Goal: Task Accomplishment & Management: Manage account settings

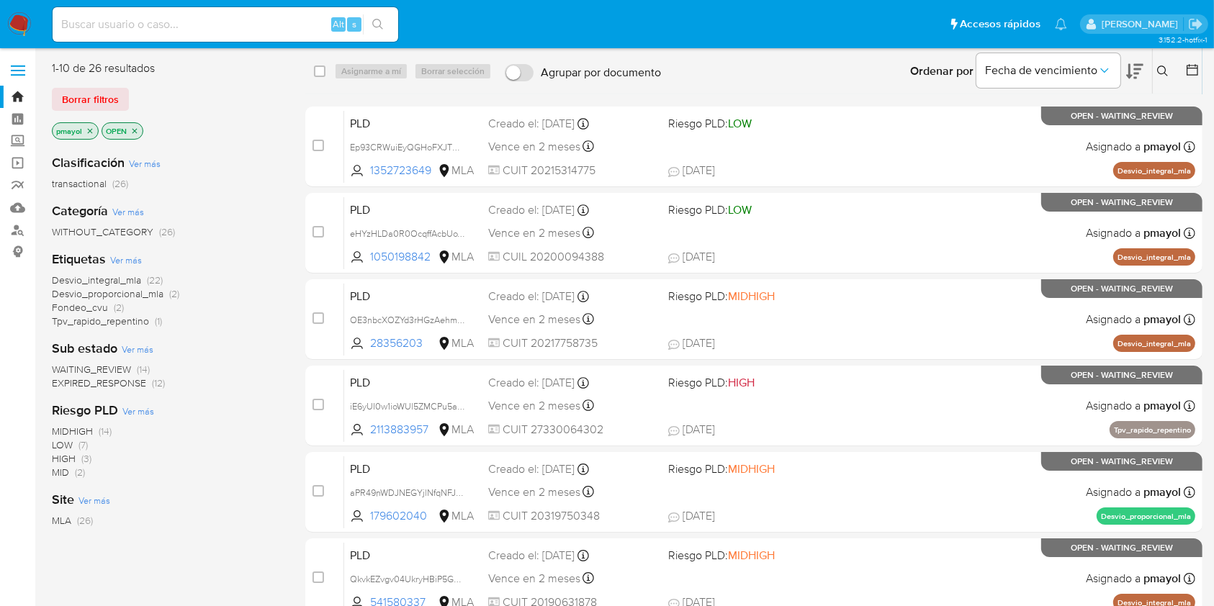
click at [265, 32] on input at bounding box center [226, 24] width 346 height 19
paste input "9URbrh41AGq2gcxDxPwaVJ5C"
type input "9URbrh41AGq2gcxDxPwaVJ5C"
click at [383, 24] on icon "search-icon" at bounding box center [378, 25] width 12 height 12
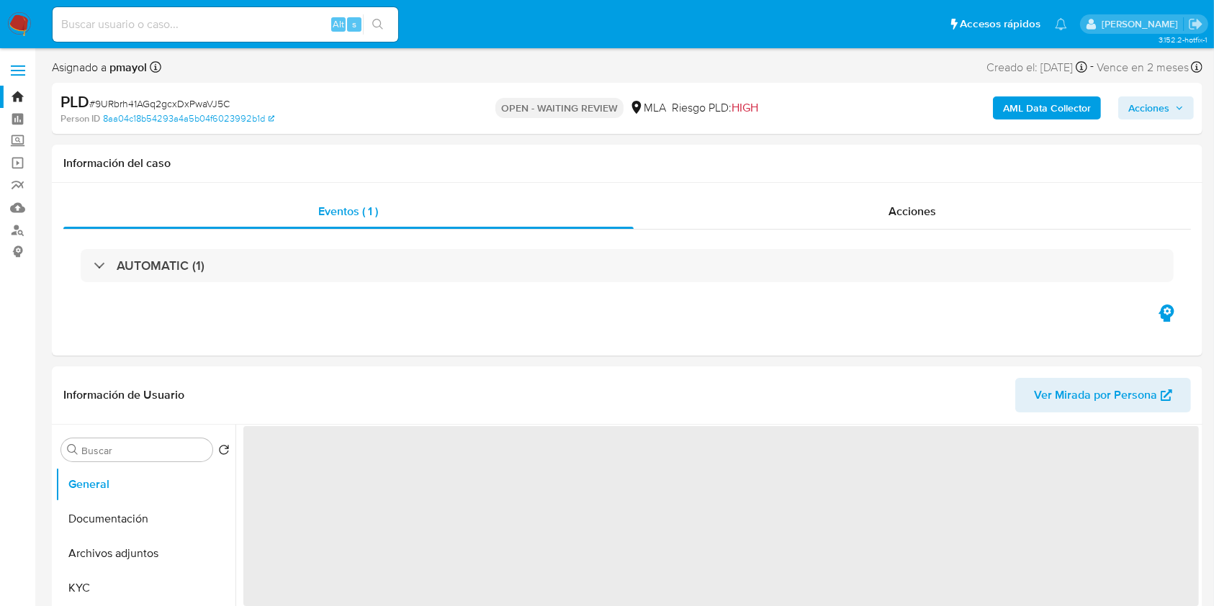
scroll to position [530, 0]
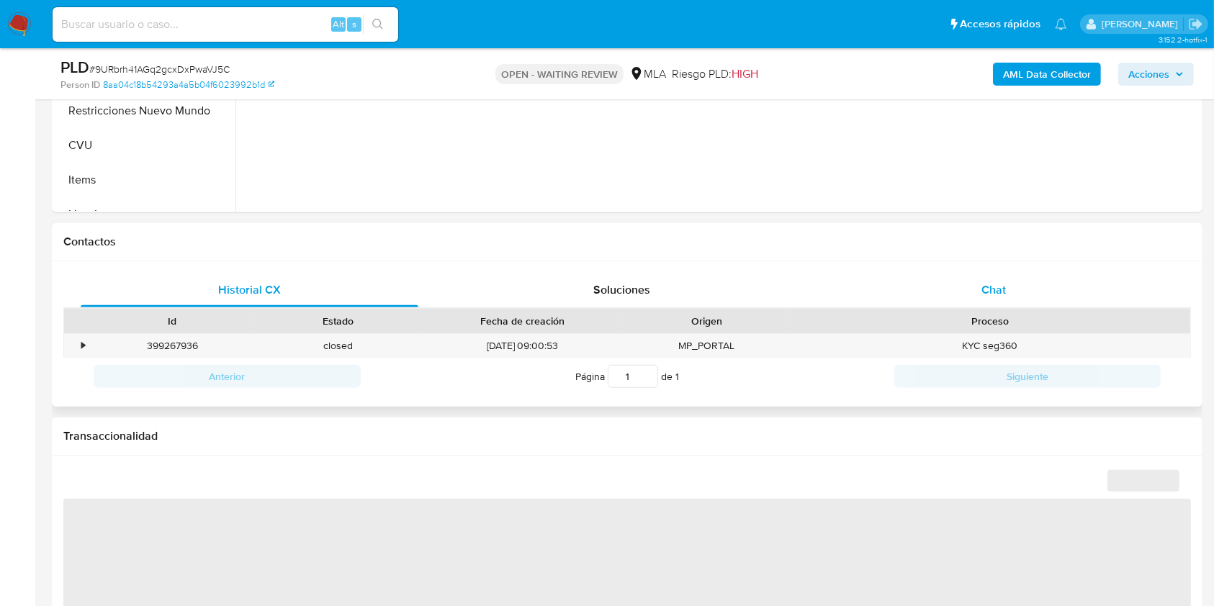
click at [993, 297] on span "Chat" at bounding box center [994, 290] width 24 height 17
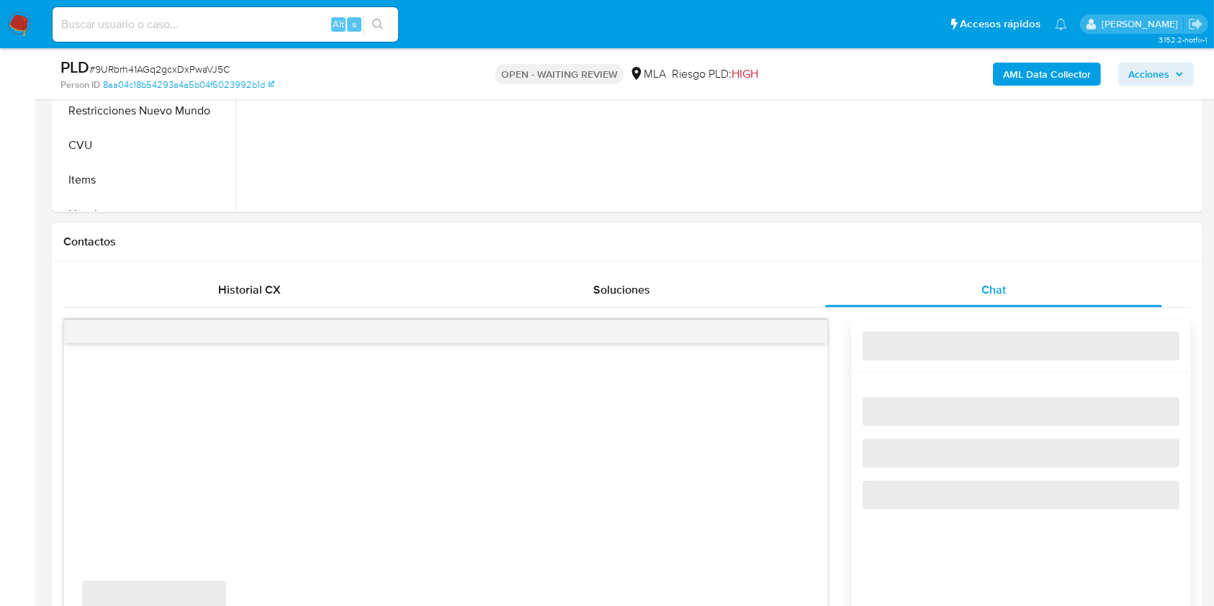
select select "10"
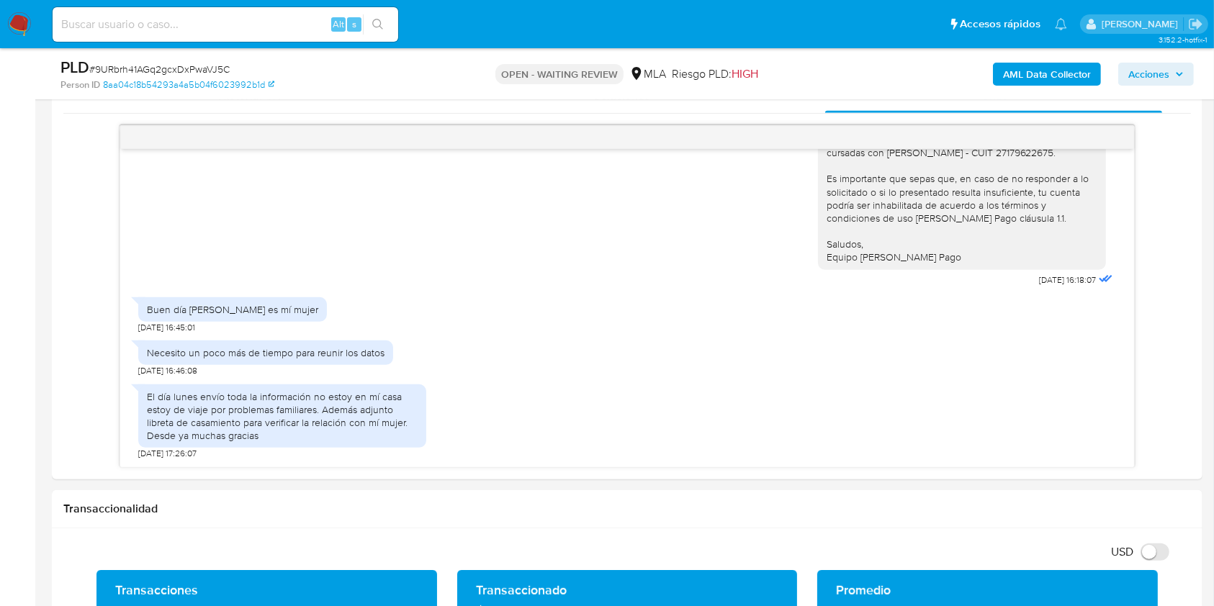
scroll to position [737, 0]
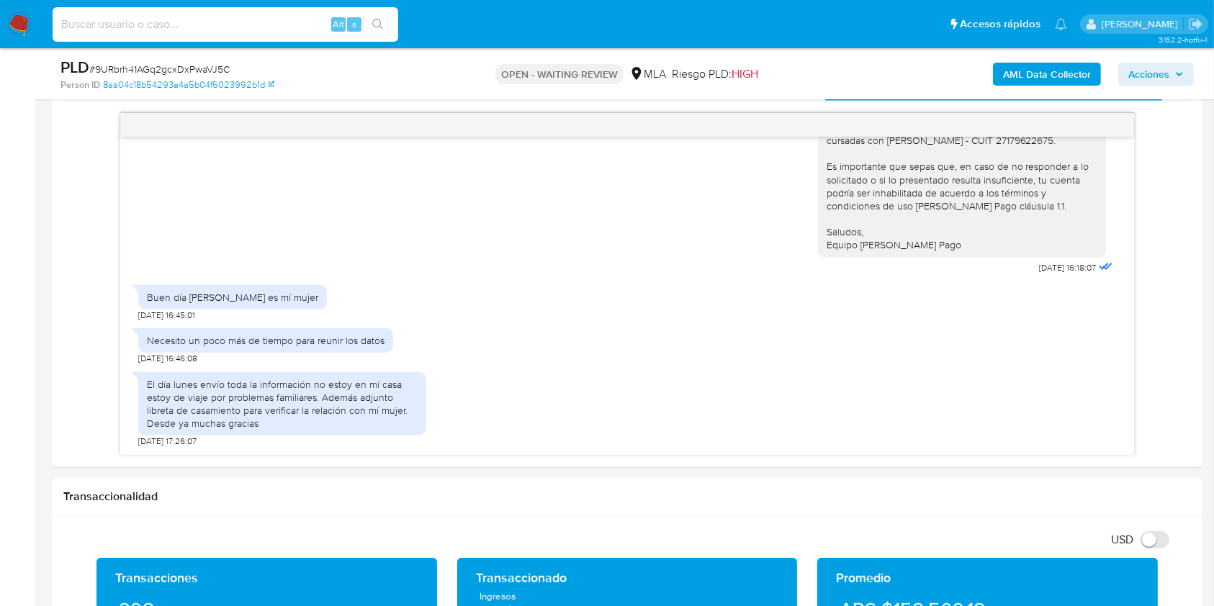
click at [287, 18] on input at bounding box center [226, 24] width 346 height 19
paste input "NQDf1eRNLdplPJ3YQDW8kfo4"
type input "NQDf1eRNLdplPJ3YQDW8kfo4"
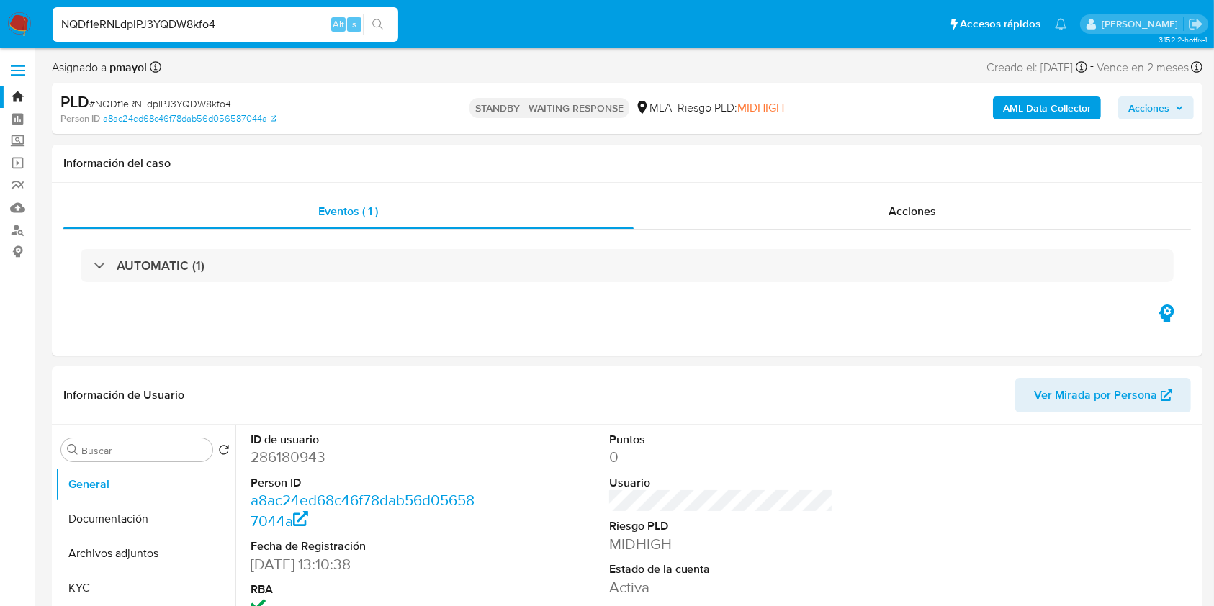
select select "10"
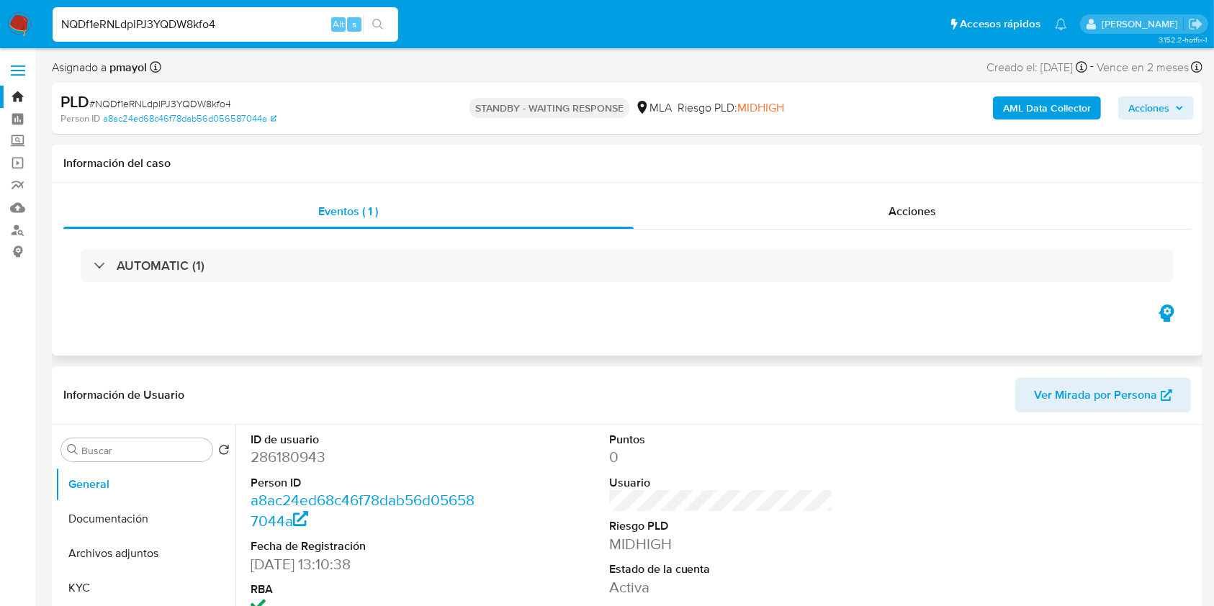
click at [786, 190] on div "Eventos ( 1 ) Acciones AUTOMATIC (1)" at bounding box center [627, 269] width 1151 height 173
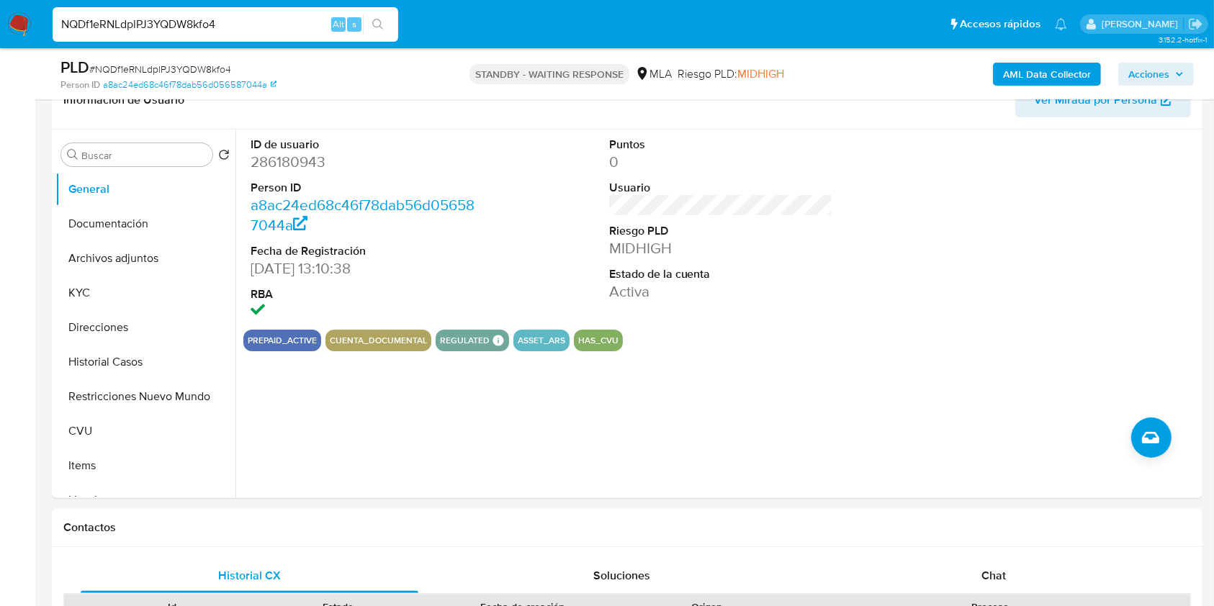
scroll to position [247, 0]
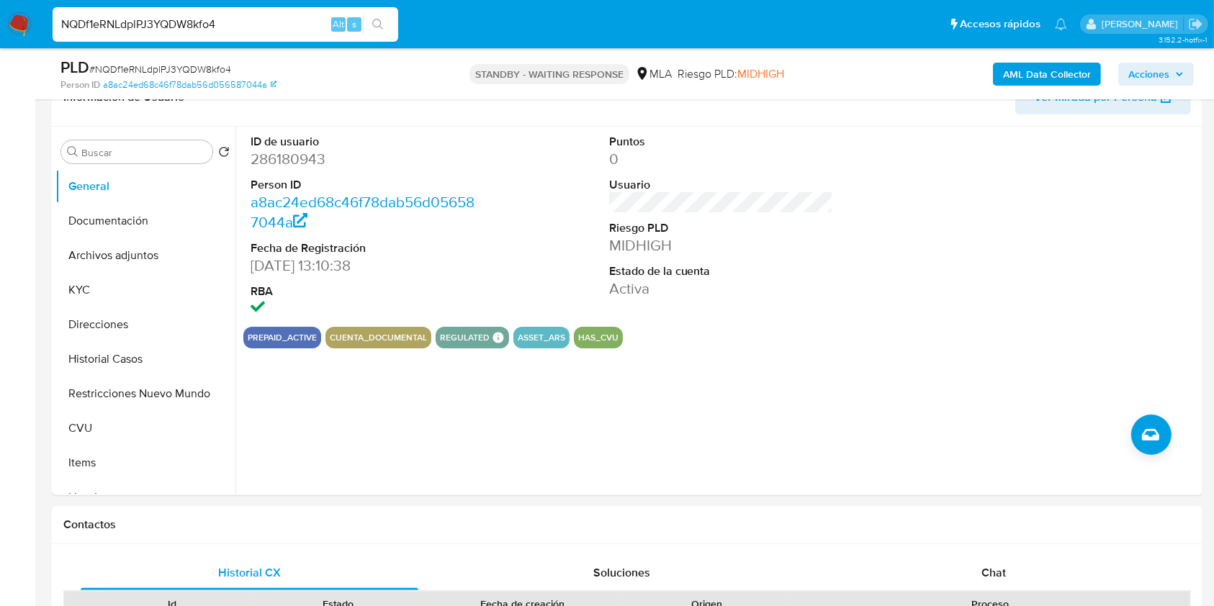
click at [293, 27] on input "NQDf1eRNLdplPJ3YQDW8kfo4" at bounding box center [226, 24] width 346 height 19
paste input "3SCVo4voyBeakKXGuqagKqZN"
type input "3SCVo4voyBeakKXGuqagKqZN"
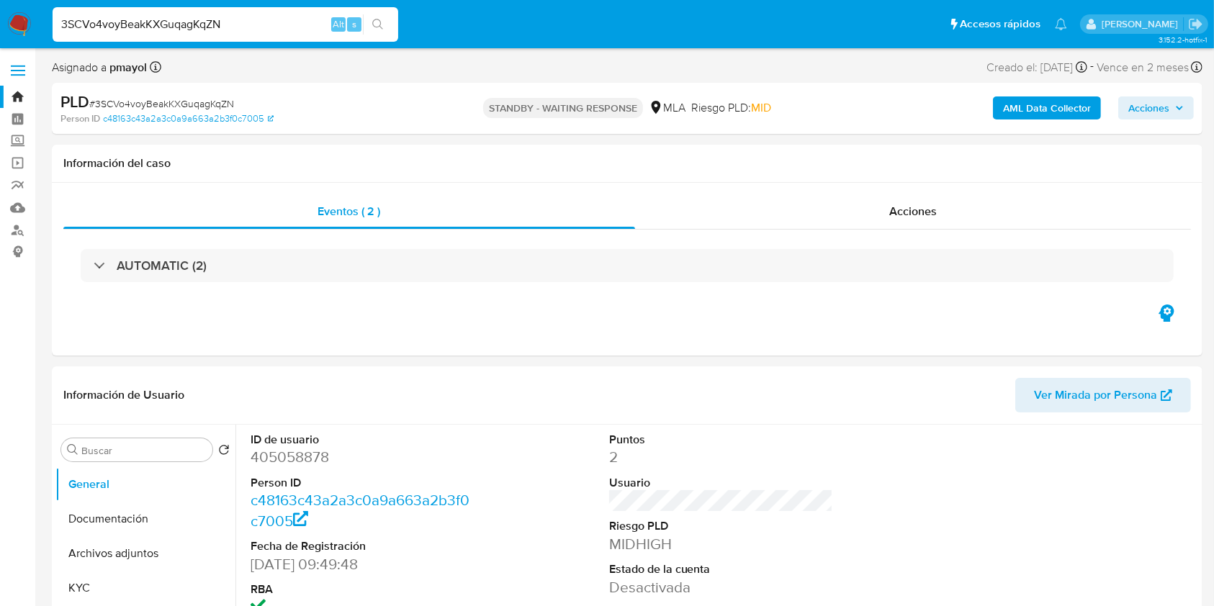
select select "10"
click at [282, 40] on div "3SCVo4voyBeakKXGuqagKqZN Alt s" at bounding box center [226, 24] width 346 height 35
click at [271, 19] on input "3SCVo4voyBeakKXGuqagKqZN" at bounding box center [226, 24] width 346 height 19
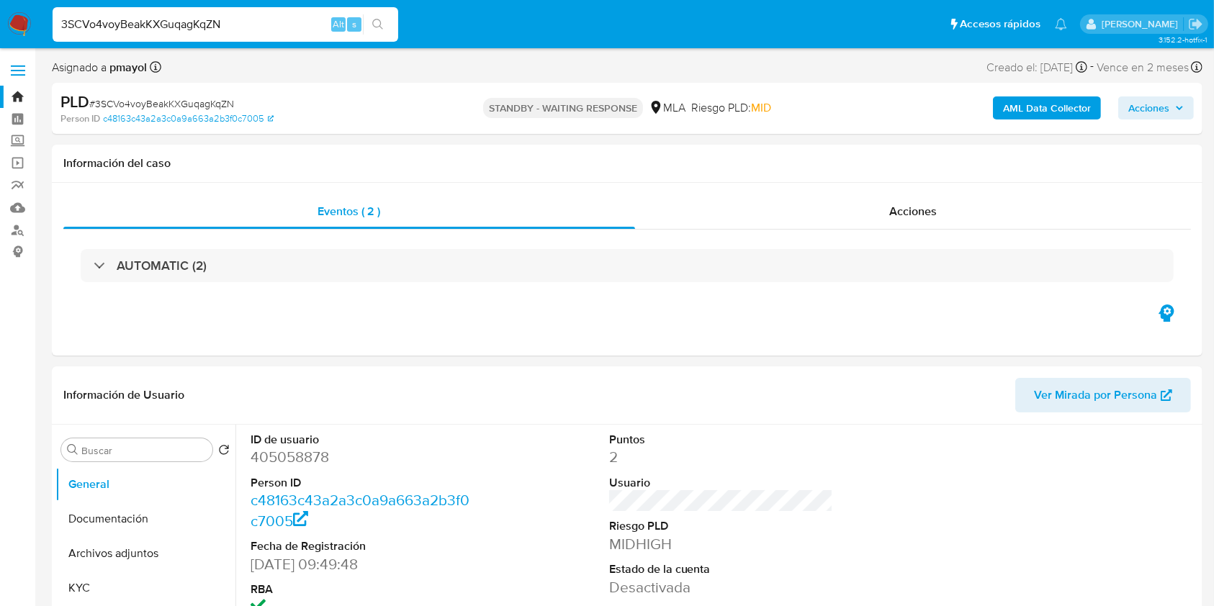
paste input "qsuuZrrdPyFl0BGOjgiUAlon"
type input "qsuuZrrdPyFl0BGOjgiUAlon"
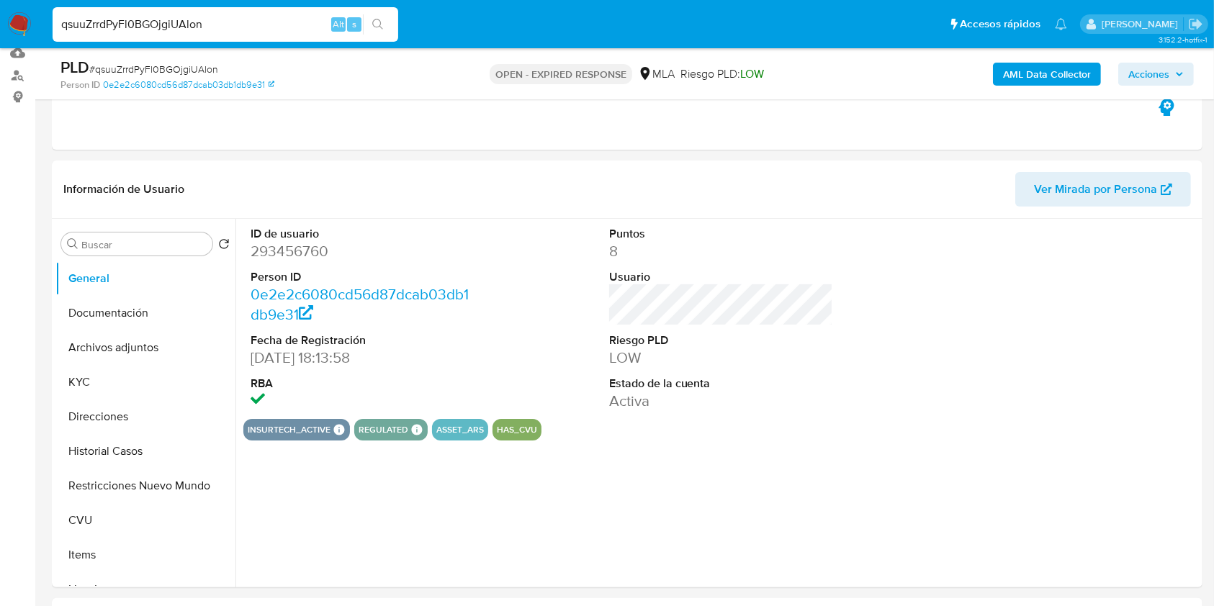
scroll to position [190, 0]
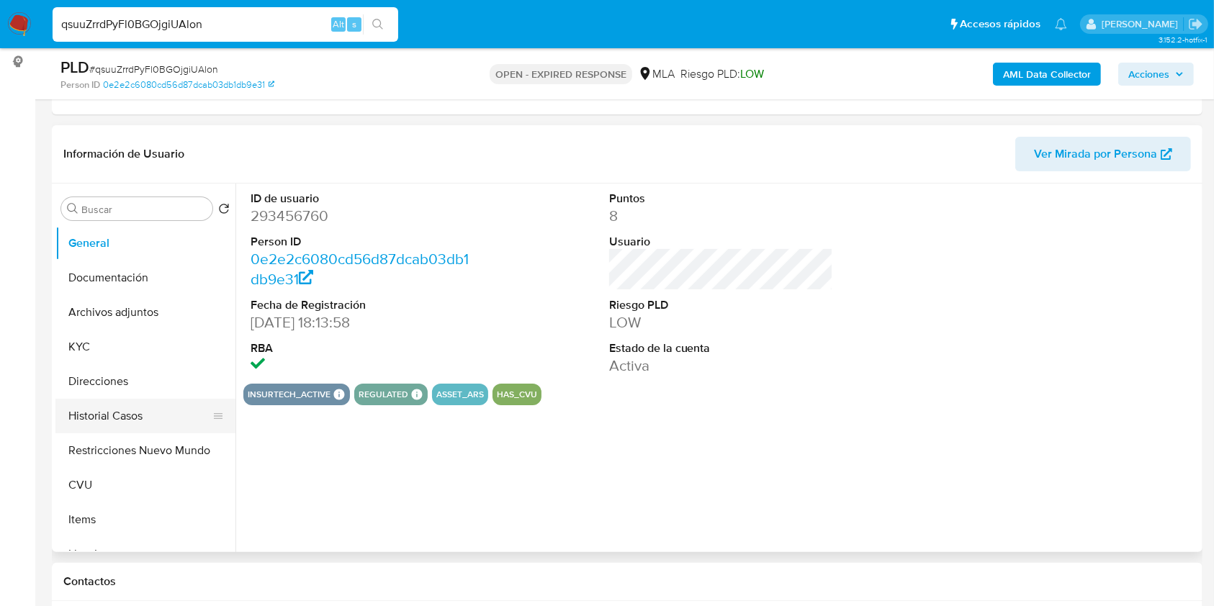
select select "10"
click at [139, 413] on button "Historial Casos" at bounding box center [139, 416] width 169 height 35
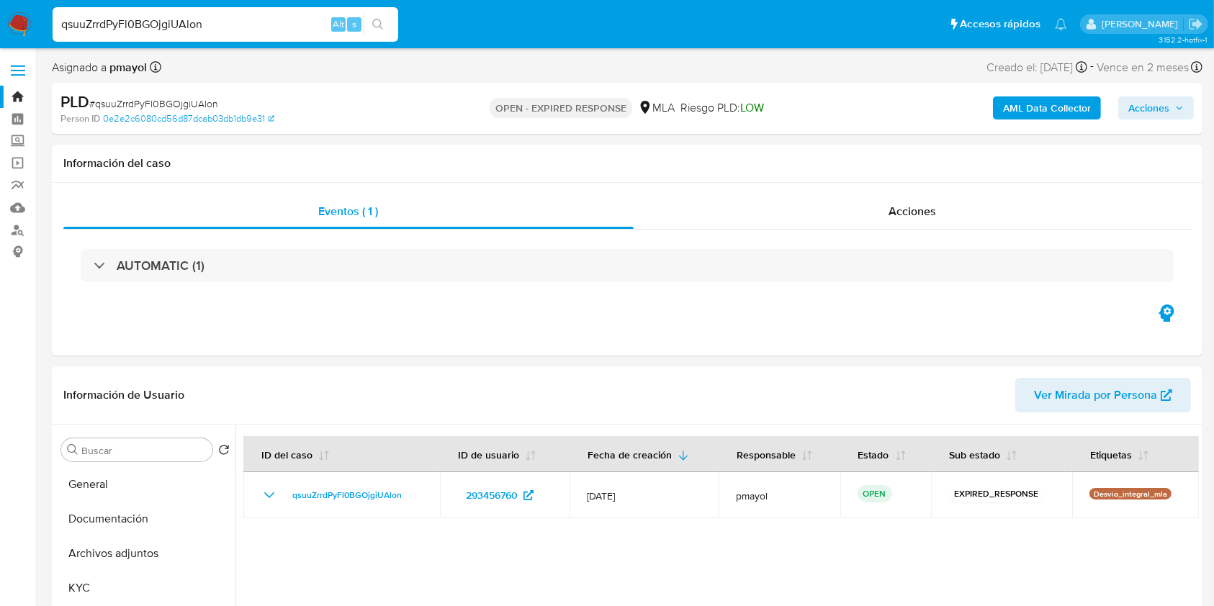
scroll to position [84, 0]
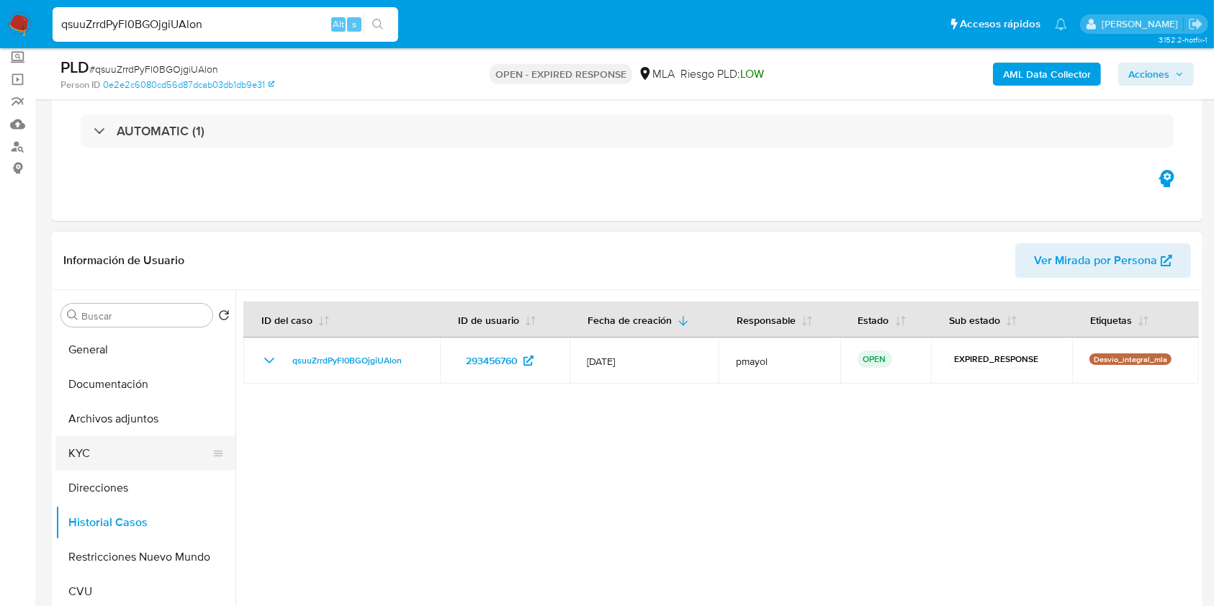
click at [110, 449] on button "KYC" at bounding box center [139, 453] width 169 height 35
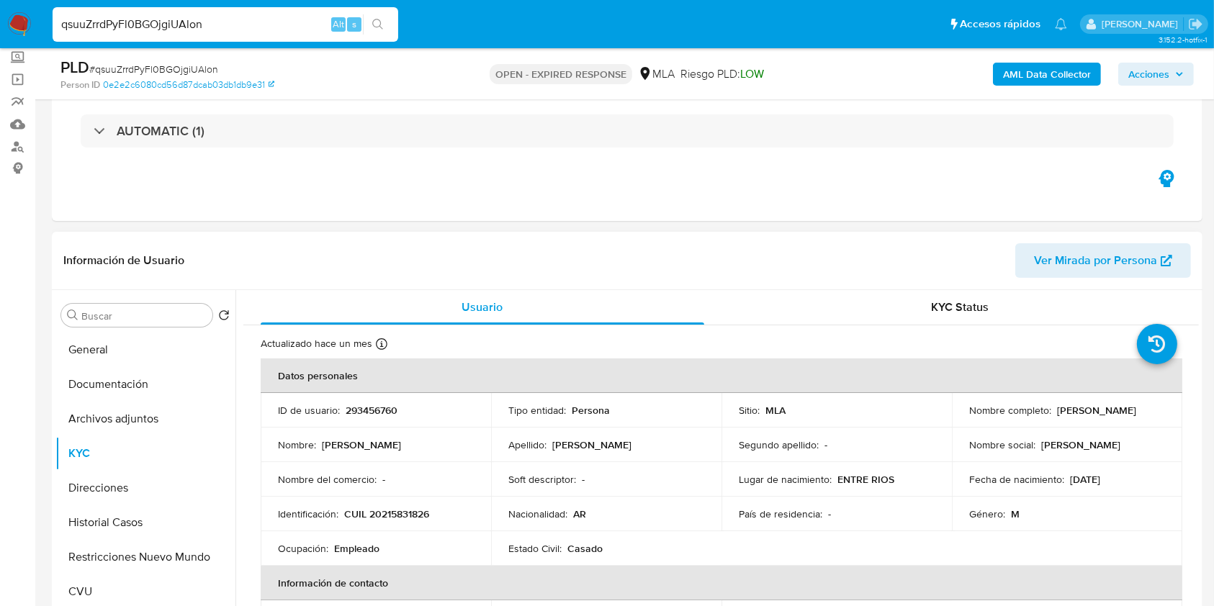
click at [395, 509] on p "CUIL 20215831826" at bounding box center [386, 514] width 85 height 13
copy p "20215831826"
click at [1069, 269] on span "Ver Mirada por Persona" at bounding box center [1095, 260] width 123 height 35
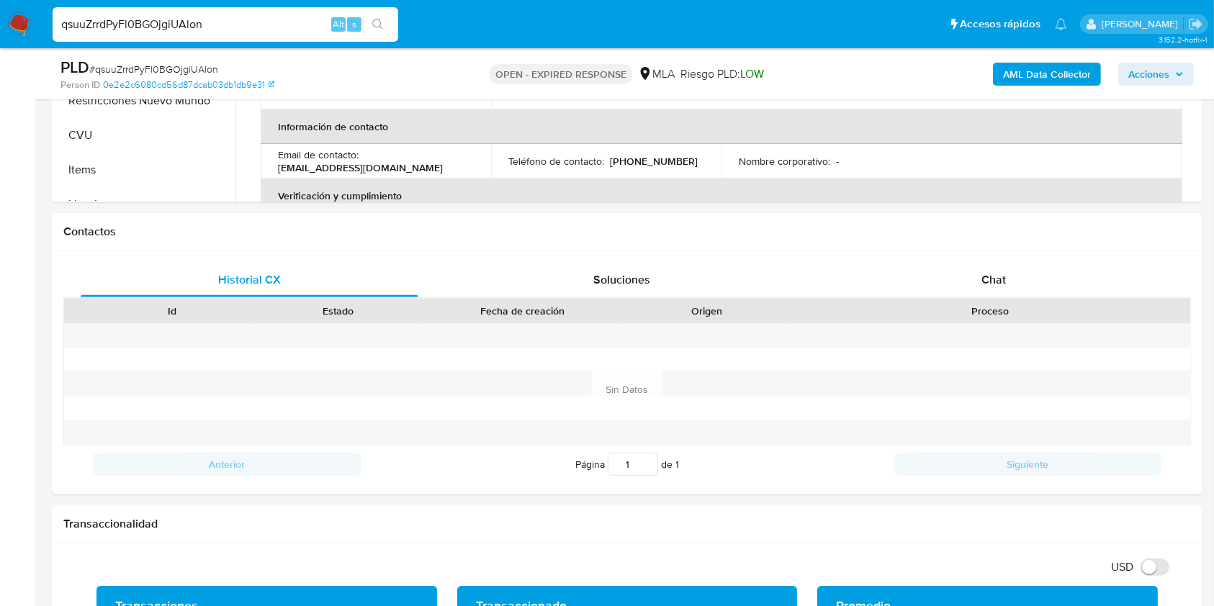
scroll to position [650, 0]
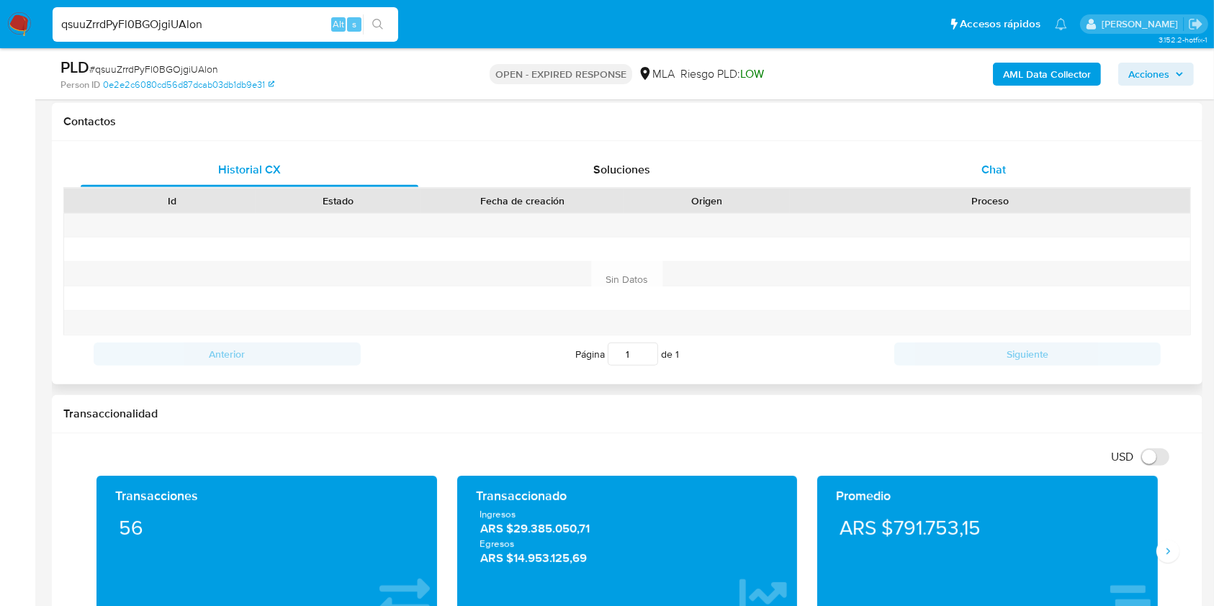
click at [984, 179] on div "Chat" at bounding box center [994, 170] width 338 height 35
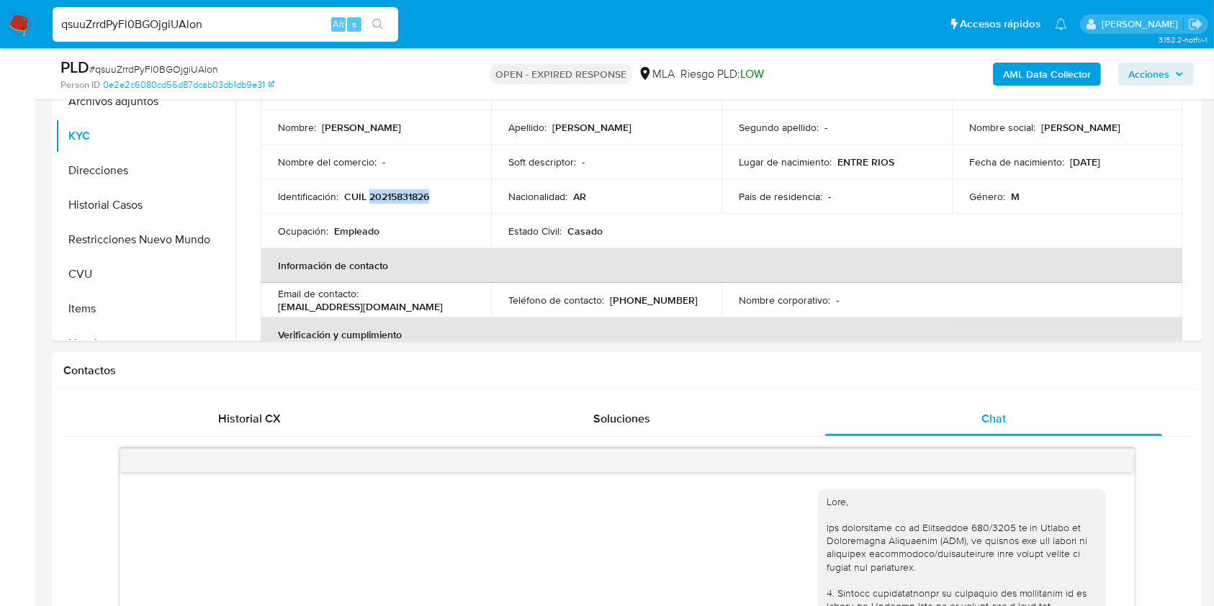
scroll to position [333, 0]
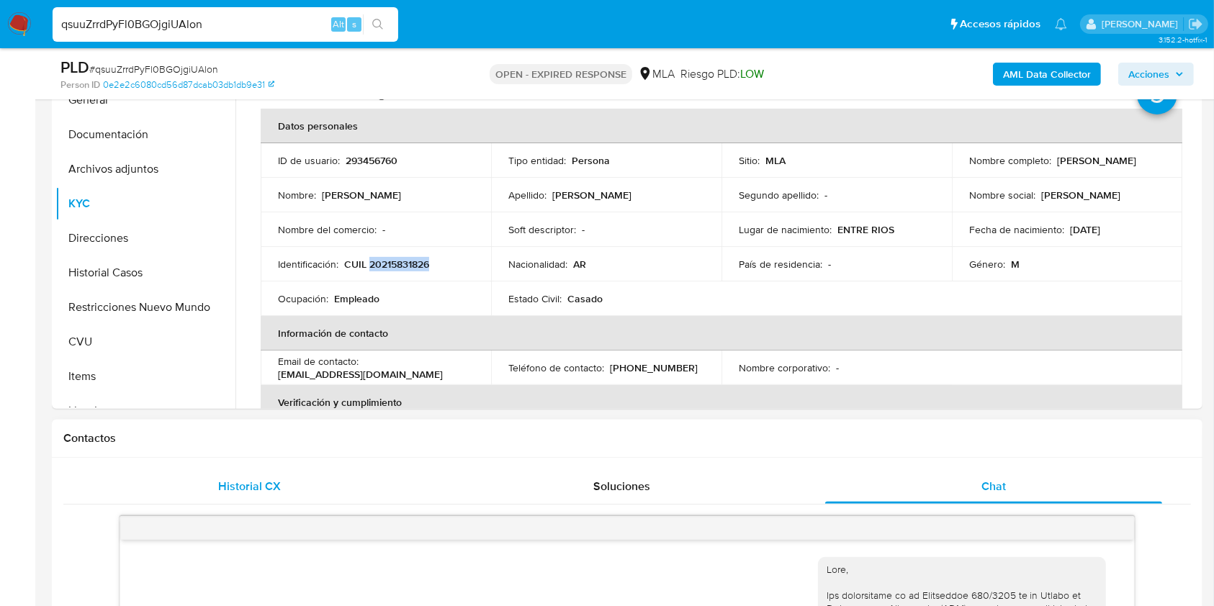
click at [287, 481] on div "Historial CX" at bounding box center [250, 487] width 338 height 35
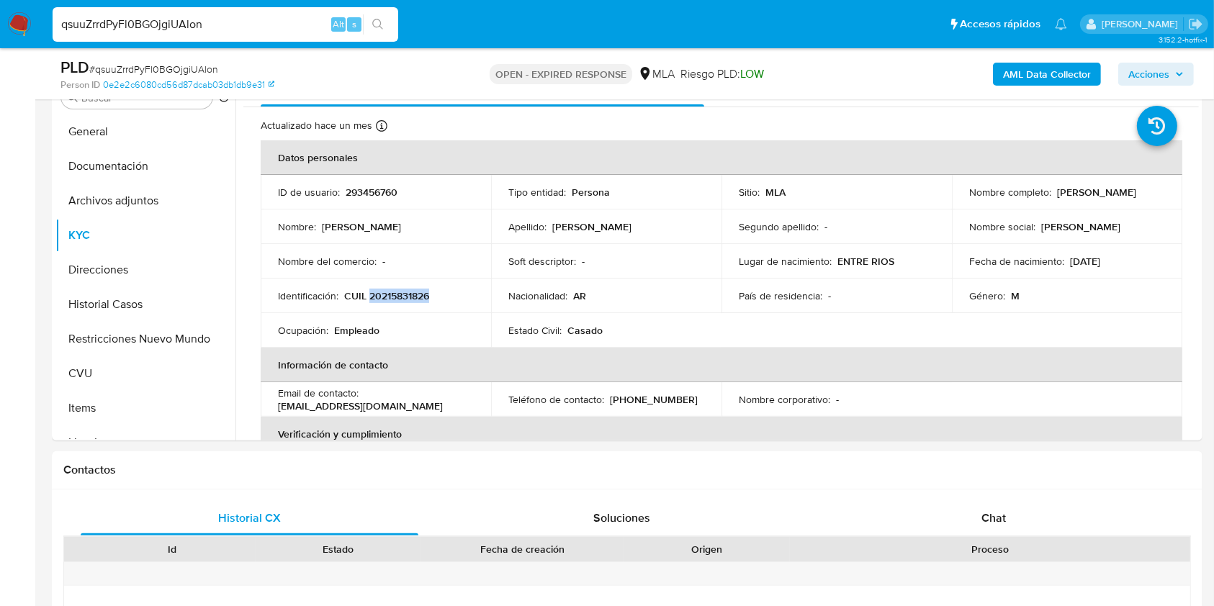
scroll to position [266, 0]
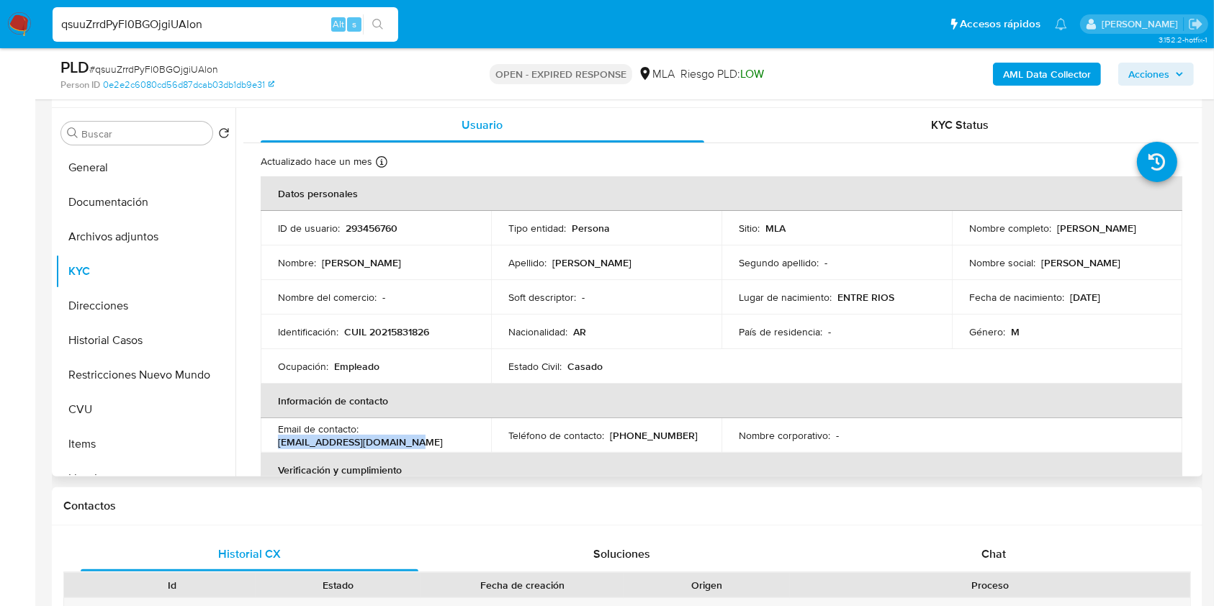
drag, startPoint x: 415, startPoint y: 444, endPoint x: 272, endPoint y: 436, distance: 143.5
click at [272, 436] on td "Email de contacto : alegonzalez1268@gmail.com" at bounding box center [376, 435] width 230 height 35
copy p "alegonzalez1268@gmail.com"
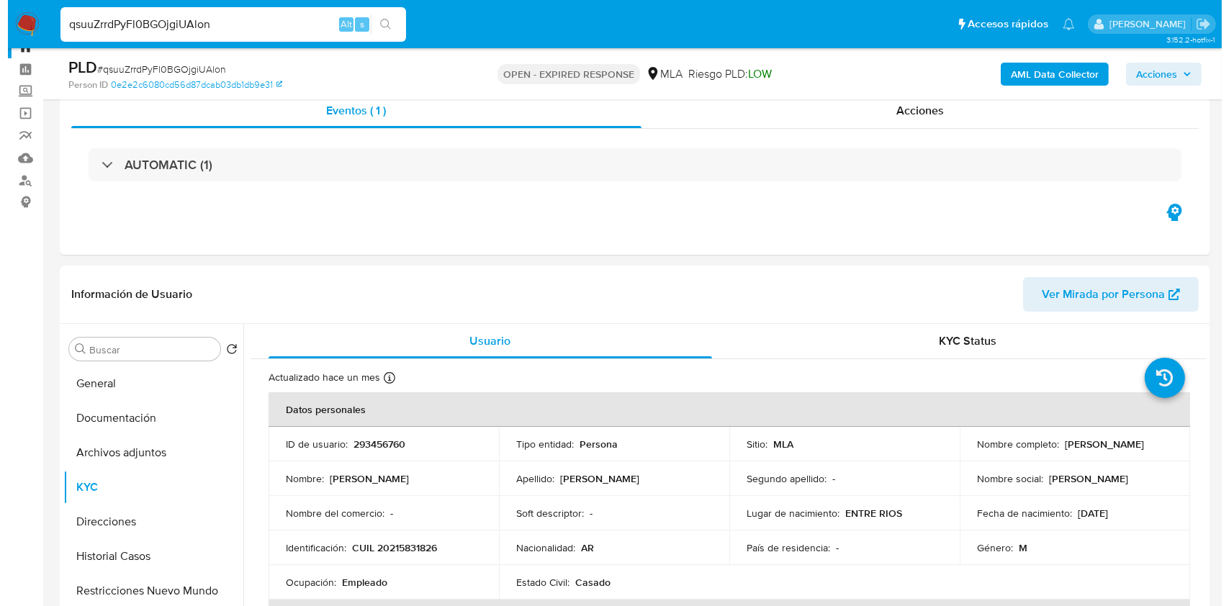
scroll to position [14, 0]
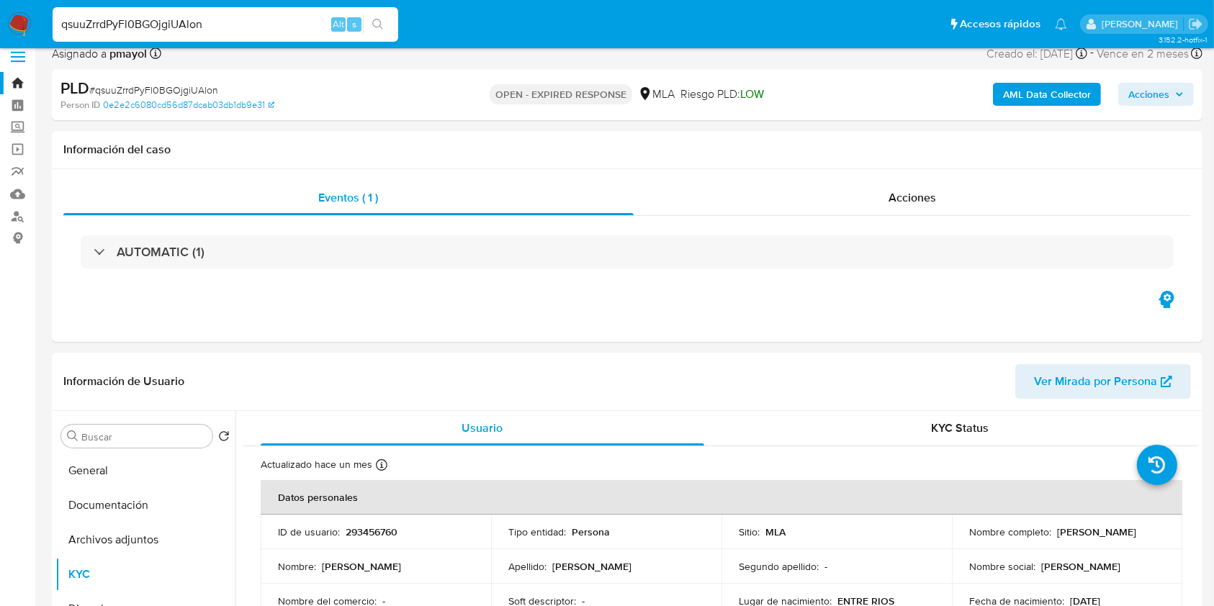
click at [1060, 99] on b "AML Data Collector" at bounding box center [1047, 94] width 88 height 23
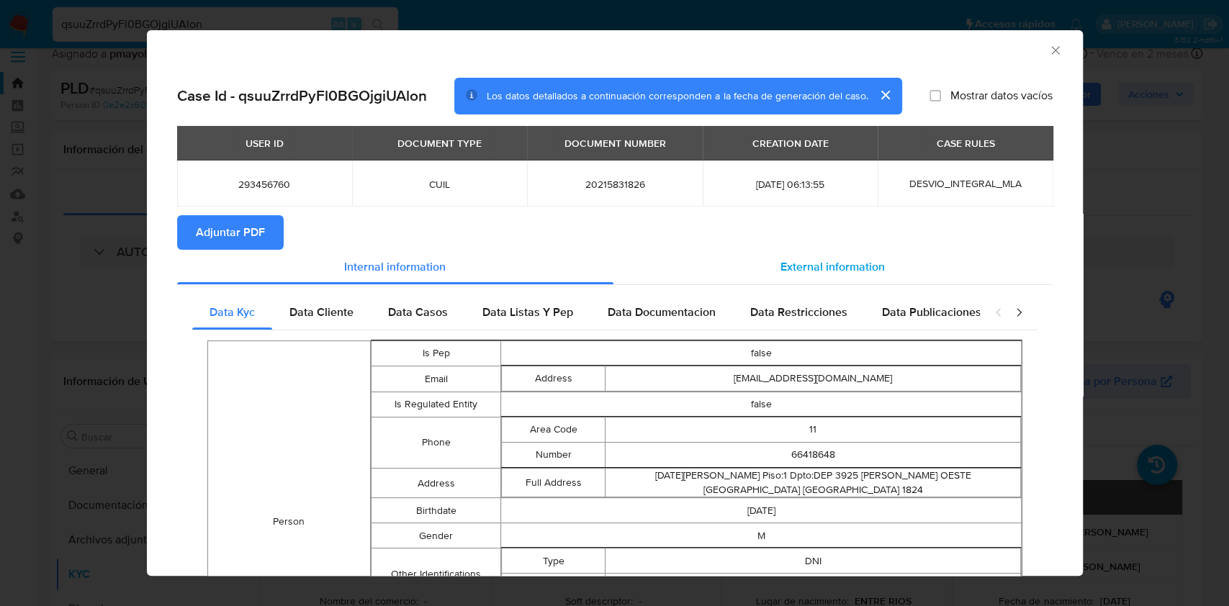
click at [820, 272] on span "External information" at bounding box center [833, 267] width 104 height 17
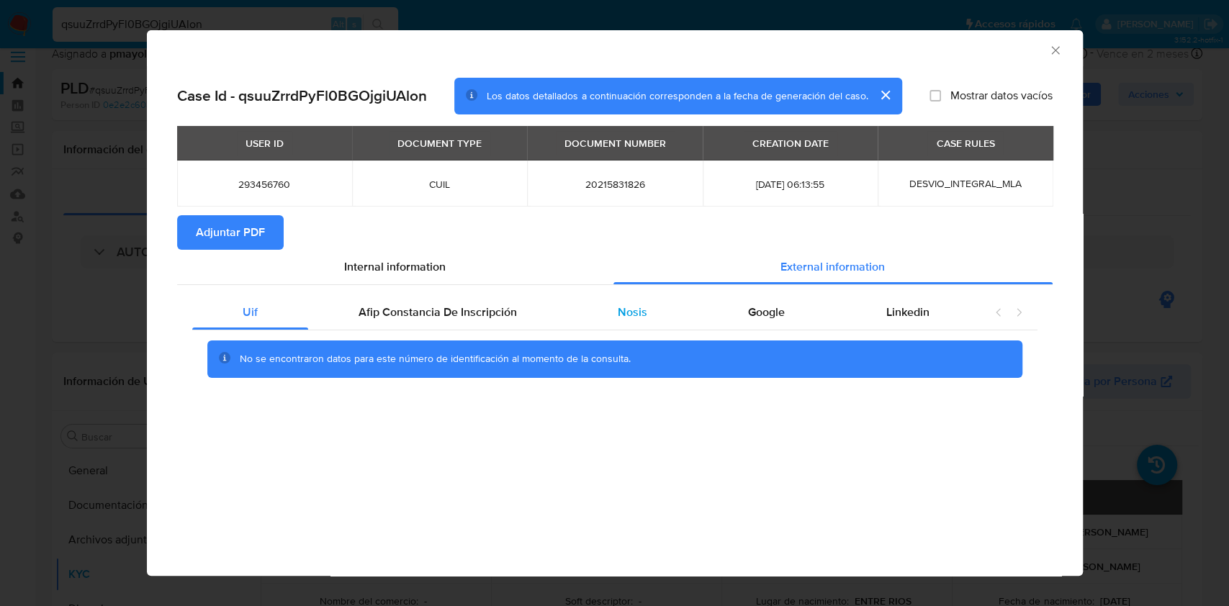
click at [643, 310] on span "Nosis" at bounding box center [633, 312] width 30 height 17
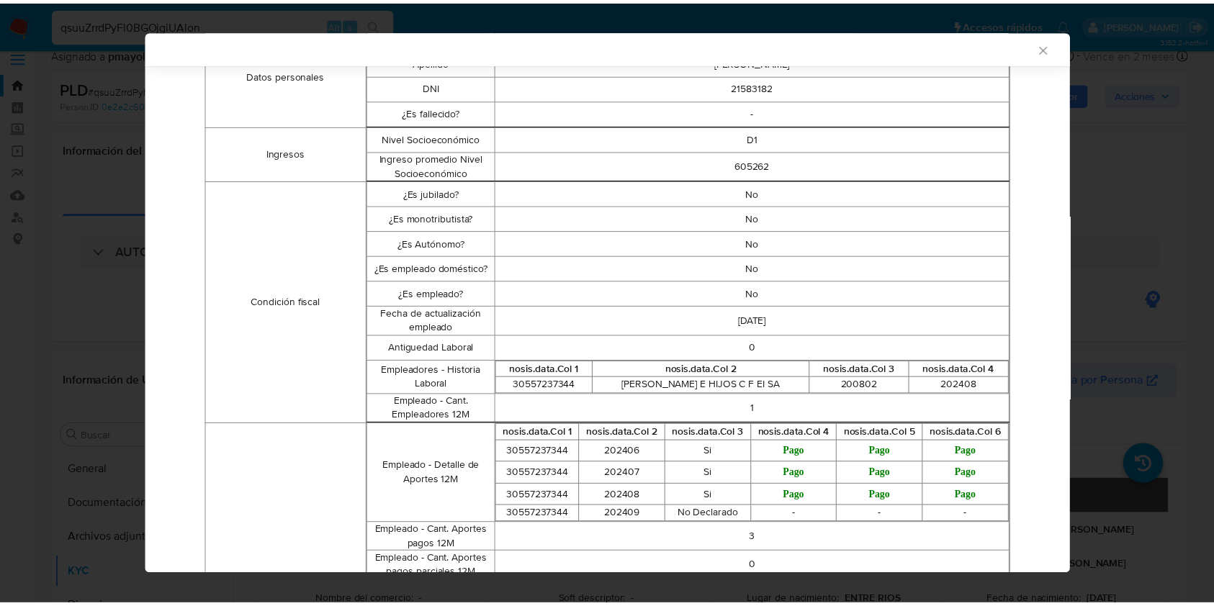
scroll to position [369, 0]
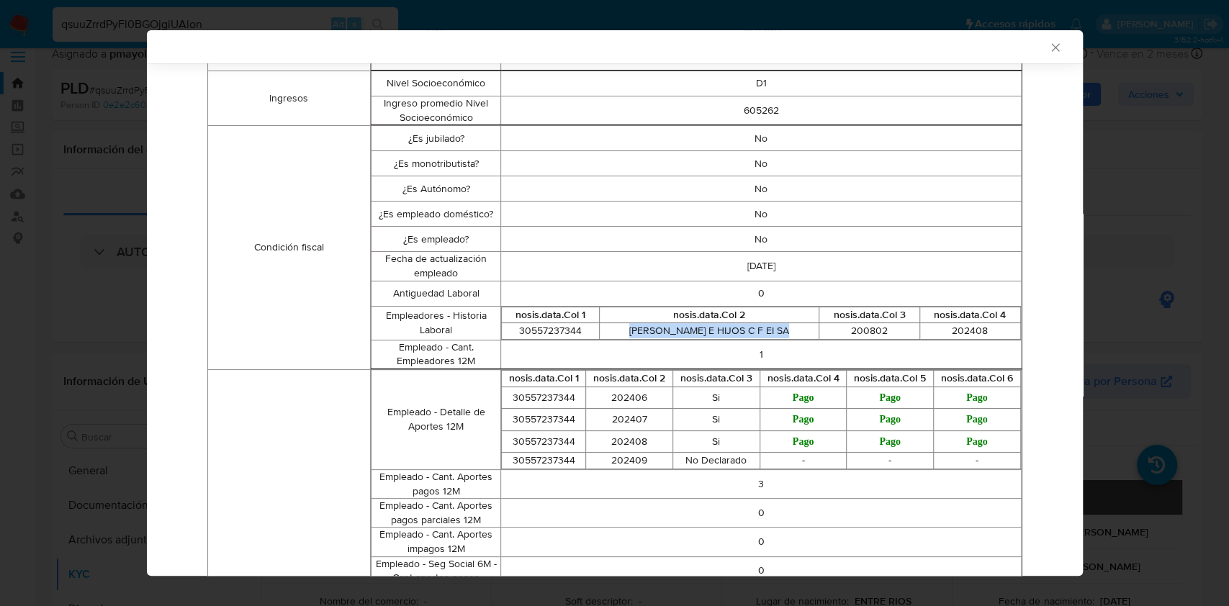
drag, startPoint x: 617, startPoint y: 331, endPoint x: 786, endPoint y: 332, distance: 170.0
click at [786, 332] on td "RAFAEL SAIEGH E HIJOS C F EI SA" at bounding box center [709, 331] width 220 height 17
copy td "RAFAEL SAIEGH E HIJOS C F EI SA"
click at [1049, 48] on icon "Cerrar ventana" at bounding box center [1056, 47] width 14 height 14
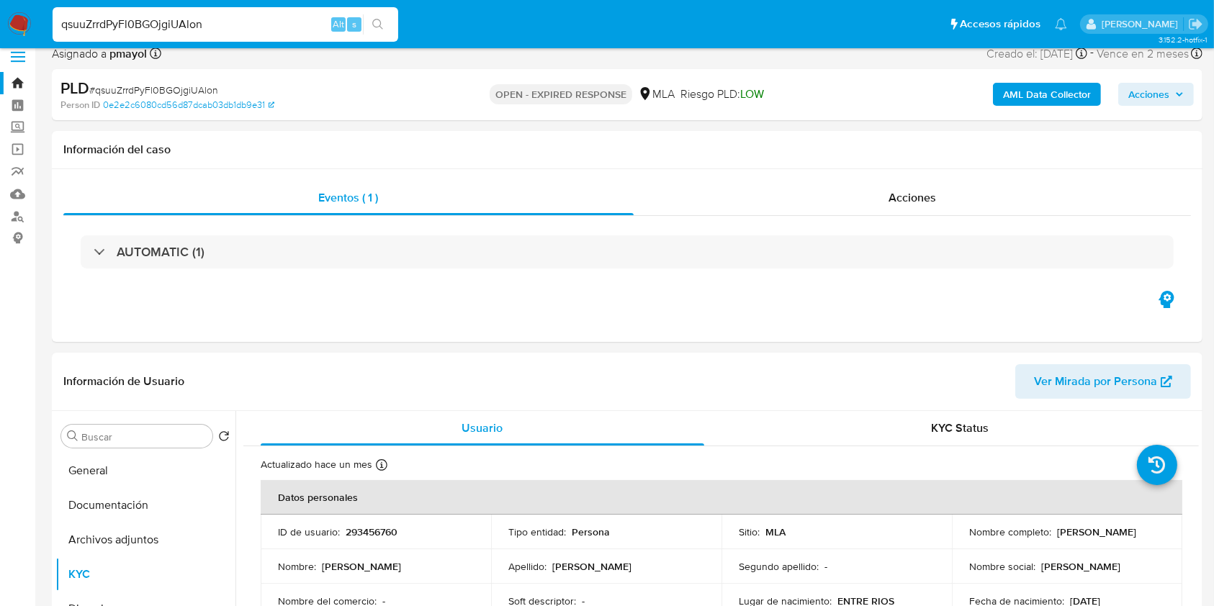
click at [185, 88] on span "# qsuuZrrdPyFl0BGOjgiUAlon" at bounding box center [153, 90] width 129 height 14
copy span "qsuuZrrdPyFl0BGOjgiUAlon"
click at [7, 19] on img at bounding box center [19, 24] width 24 height 24
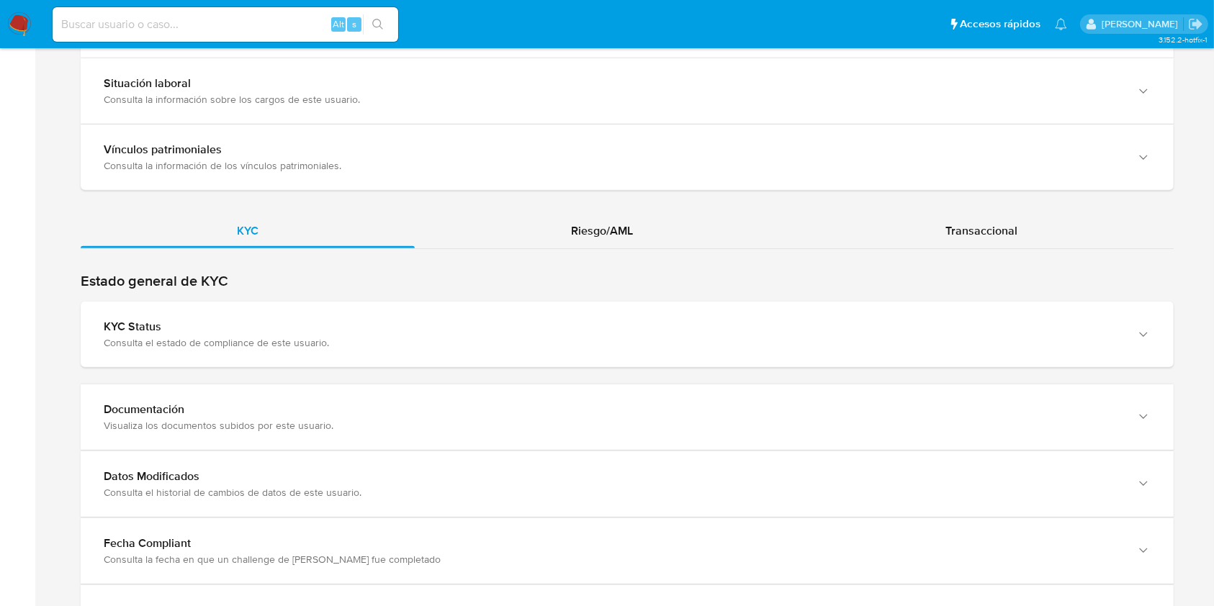
scroll to position [1252, 0]
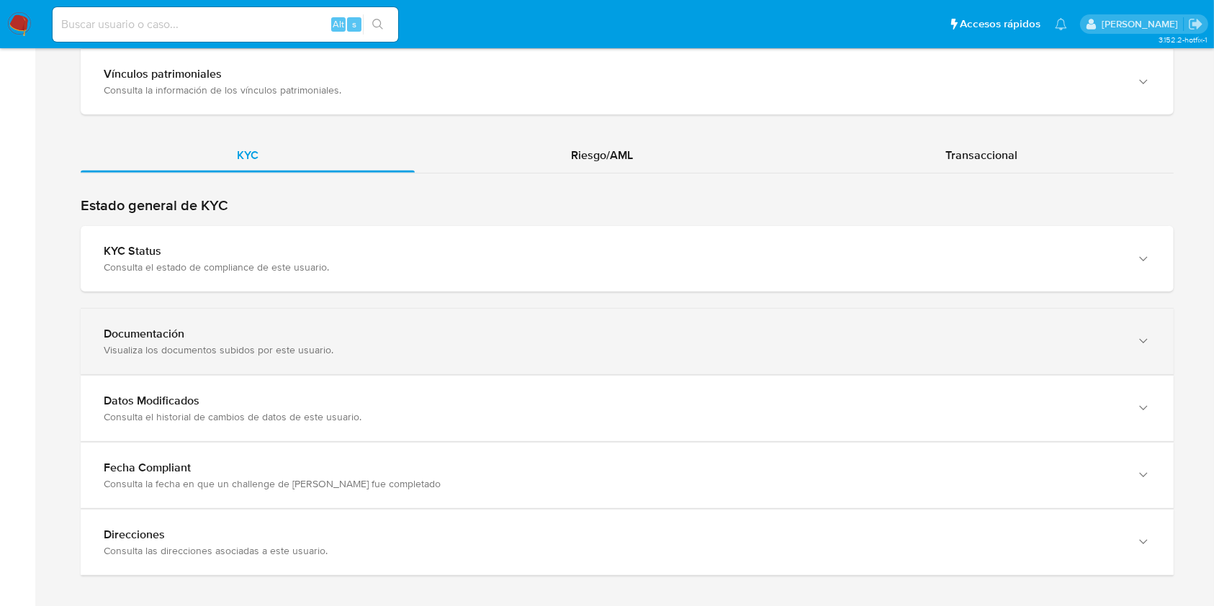
click at [1125, 339] on div "Documentación Visualiza los documentos subidos por este usuario." at bounding box center [627, 342] width 1093 height 66
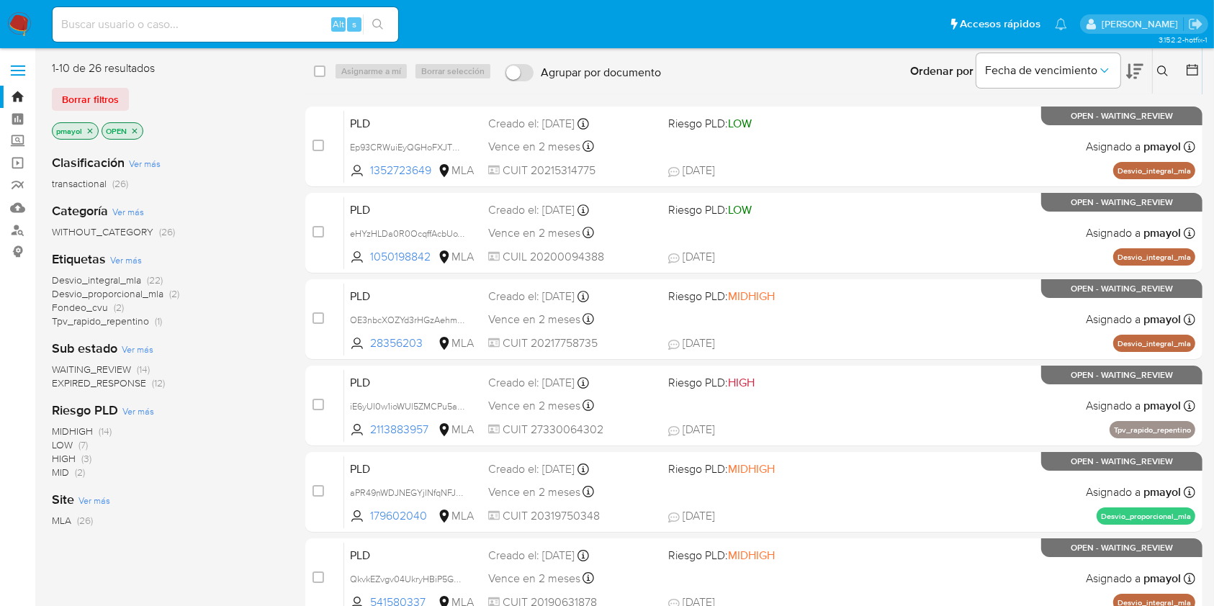
click at [1163, 73] on icon at bounding box center [1162, 71] width 11 height 11
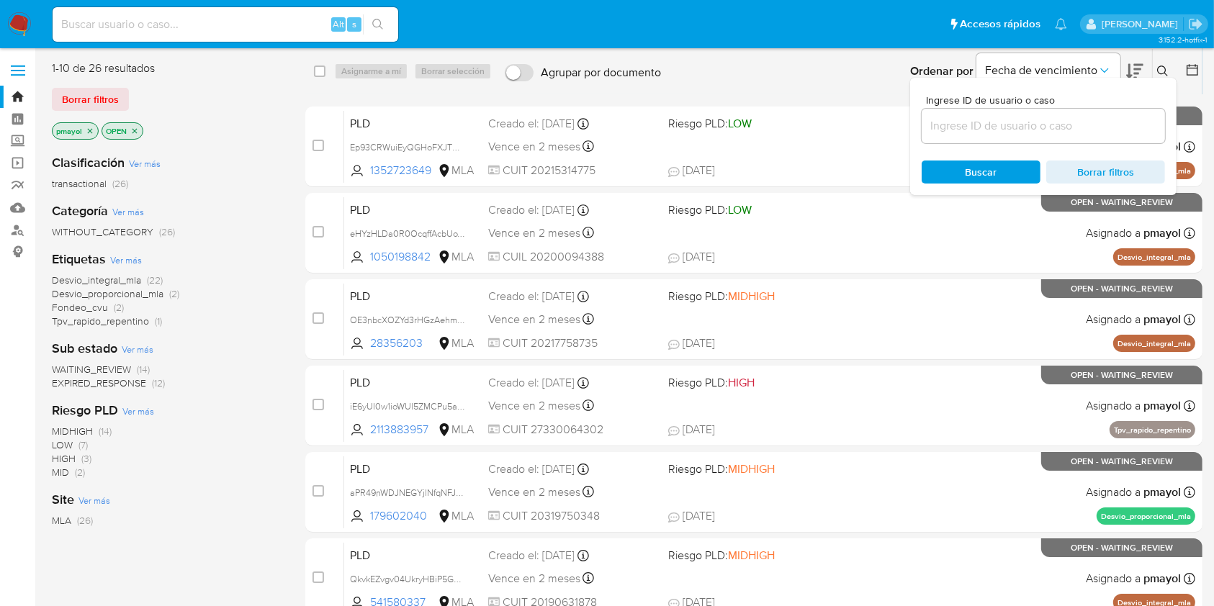
click at [1018, 127] on input at bounding box center [1043, 126] width 243 height 19
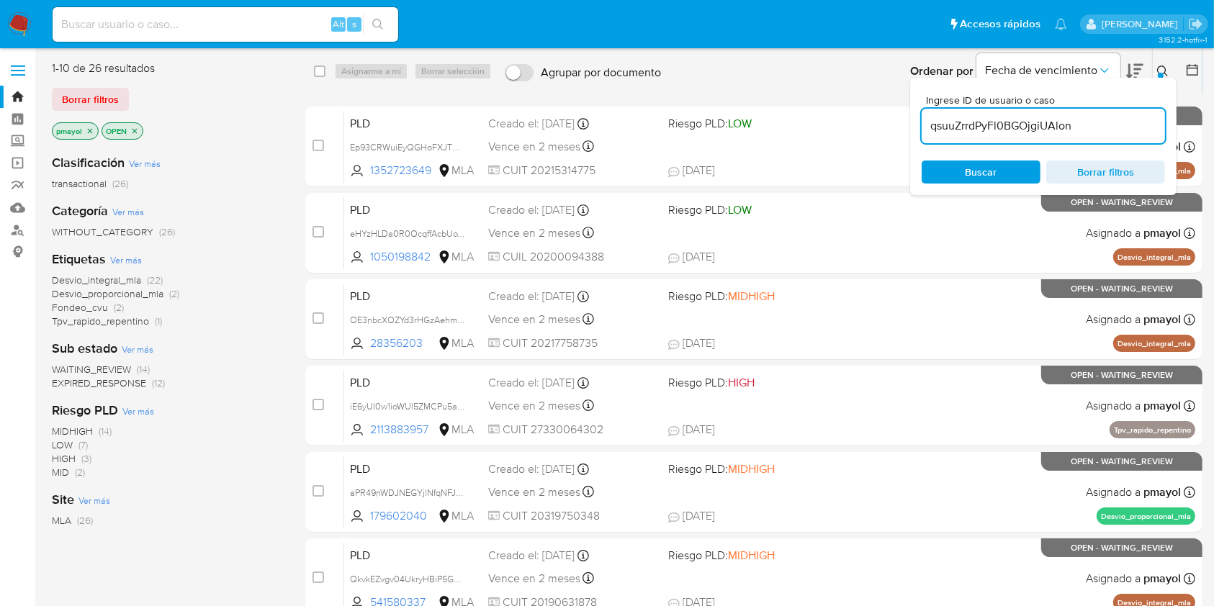
type input "qsuuZrrdPyFl0BGOjgiUAlon"
click at [982, 154] on div "Ingrese ID de usuario o caso qsuuZrrdPyFl0BGOjgiUAlon Buscar Borrar filtros" at bounding box center [1043, 136] width 266 height 117
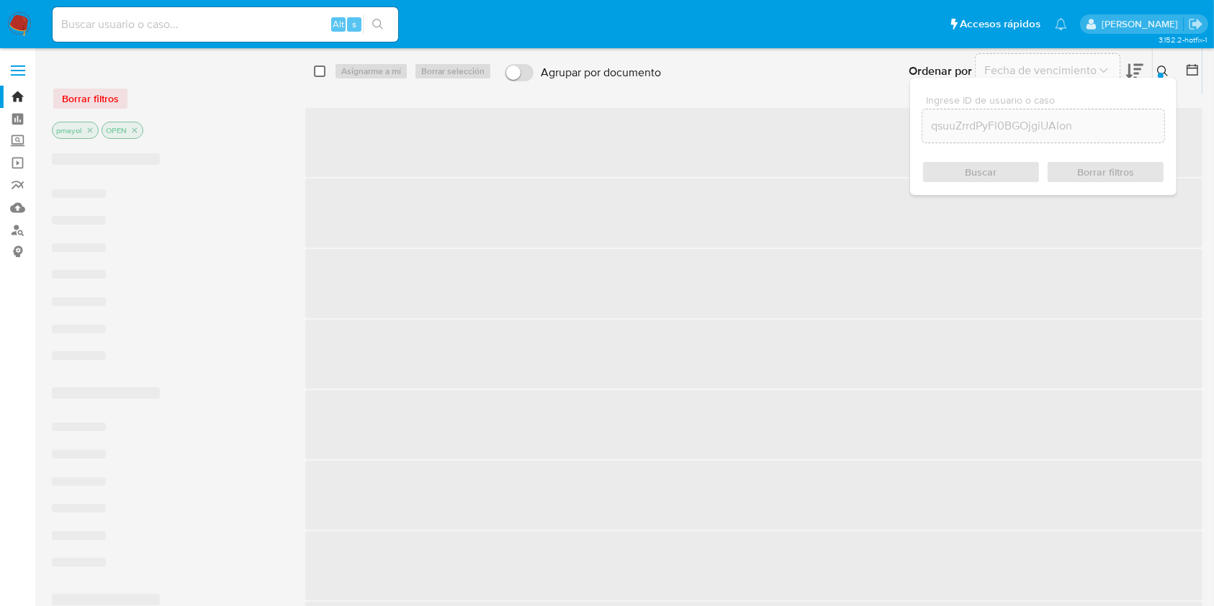
click at [323, 70] on input "checkbox" at bounding box center [320, 72] width 12 height 12
click at [344, 72] on div "Asignarme a mí Borrar selección" at bounding box center [415, 71] width 163 height 17
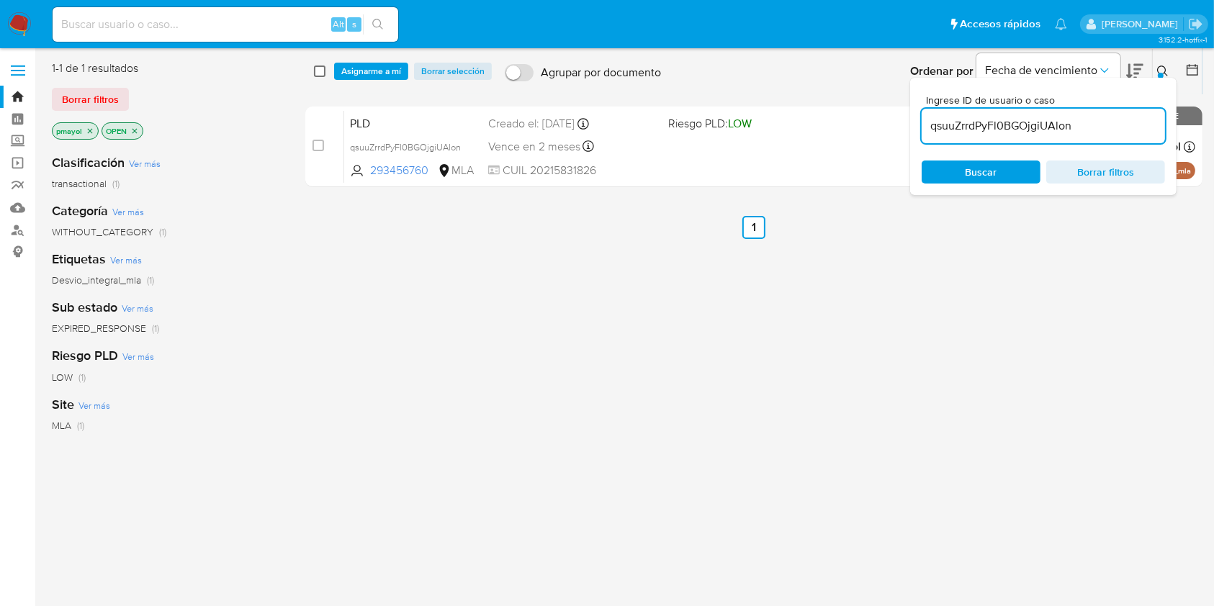
click at [318, 72] on input "checkbox" at bounding box center [320, 72] width 12 height 12
checkbox input "true"
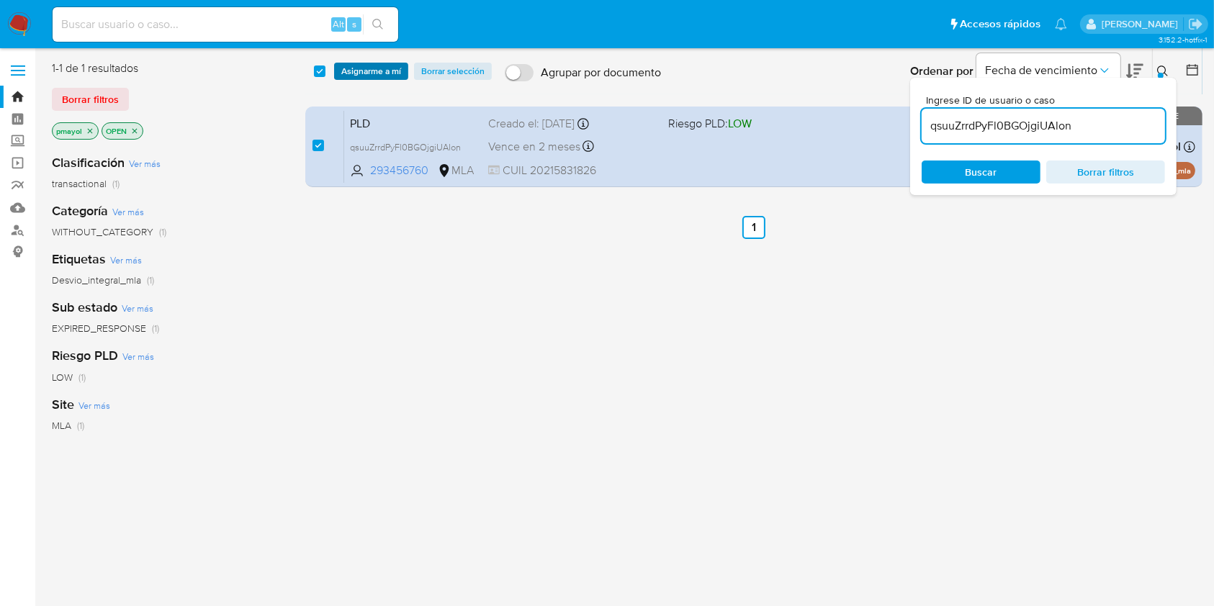
click at [374, 74] on span "Asignarme a mí" at bounding box center [371, 71] width 60 height 14
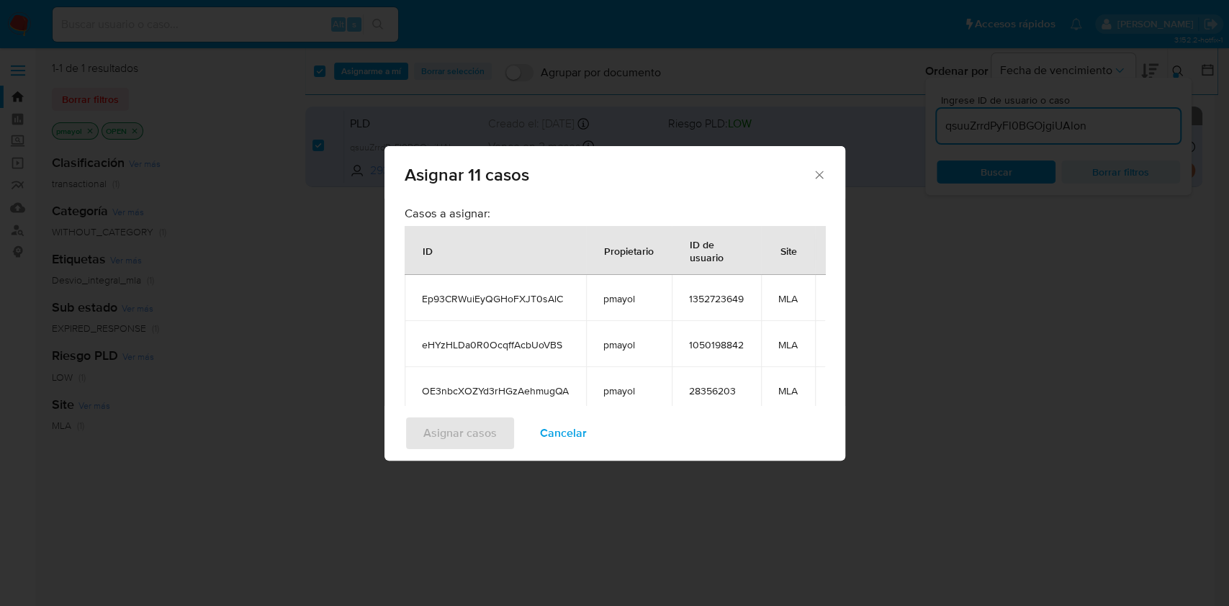
click at [573, 426] on span "Cancelar" at bounding box center [563, 434] width 47 height 32
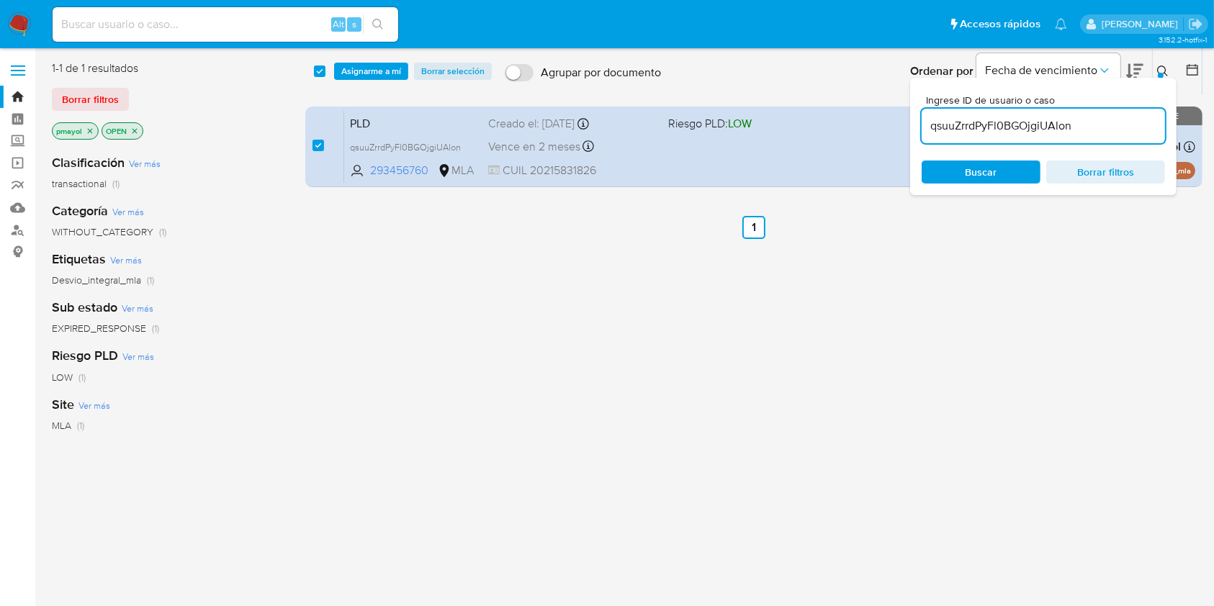
click at [792, 524] on div "select-all-cases-checkbox Asignarme a mí Borrar selección Agrupar por documento…" at bounding box center [753, 380] width 897 height 641
click at [1013, 170] on span "Buscar" at bounding box center [981, 172] width 99 height 20
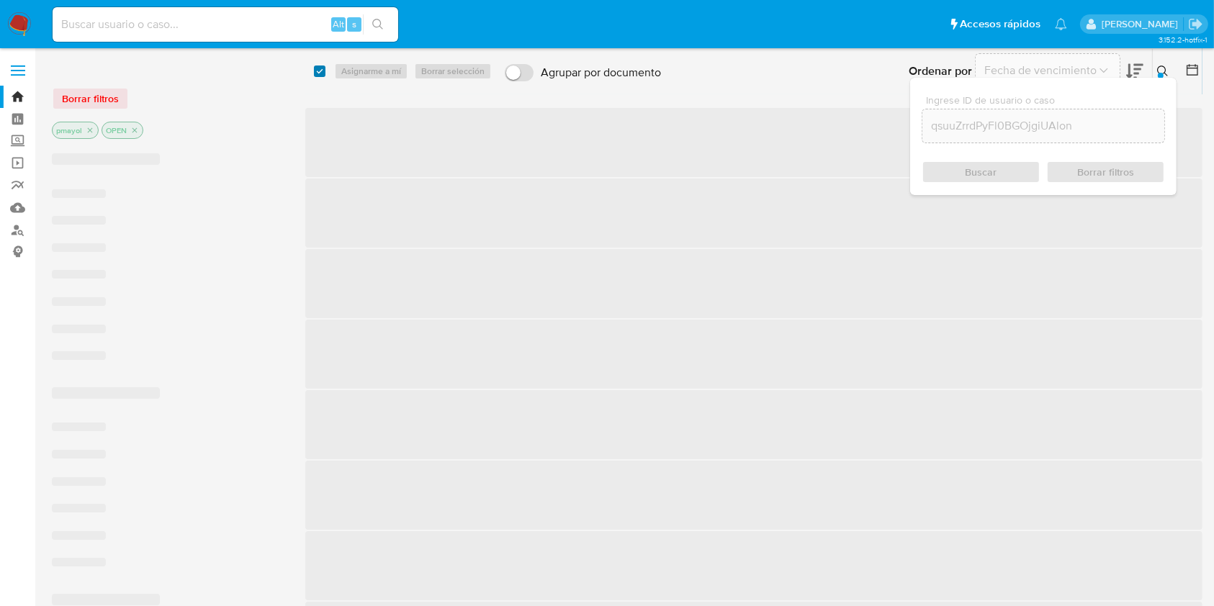
click at [315, 68] on input "checkbox" at bounding box center [320, 72] width 12 height 12
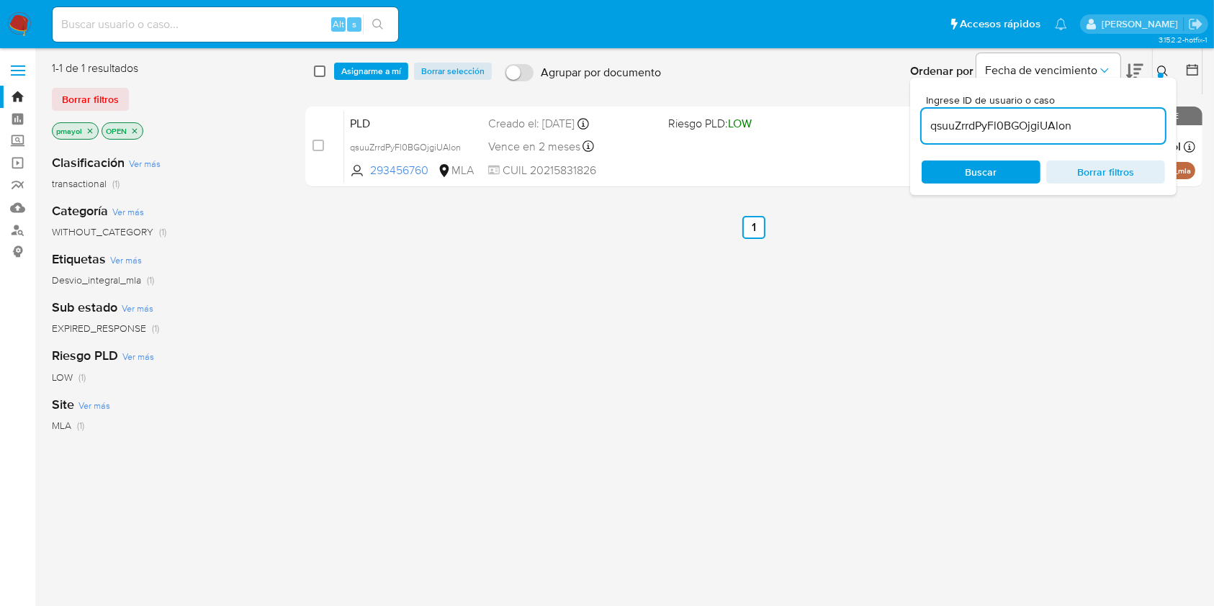
click at [318, 68] on input "checkbox" at bounding box center [320, 72] width 12 height 12
checkbox input "true"
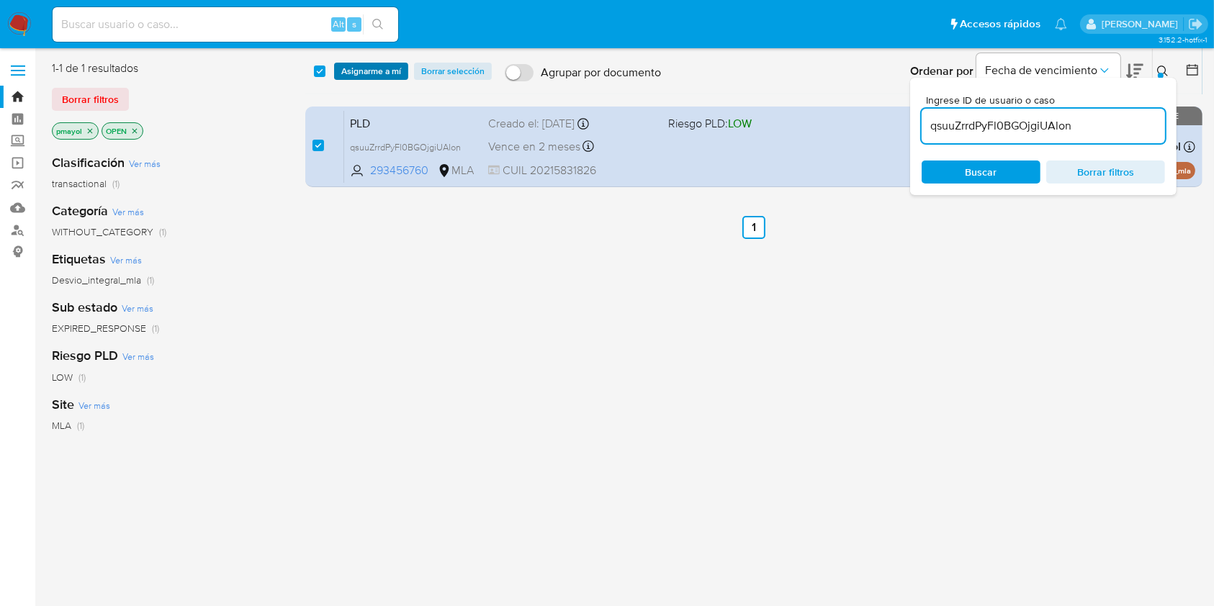
click at [336, 68] on button "Asignarme a mí" at bounding box center [371, 71] width 74 height 17
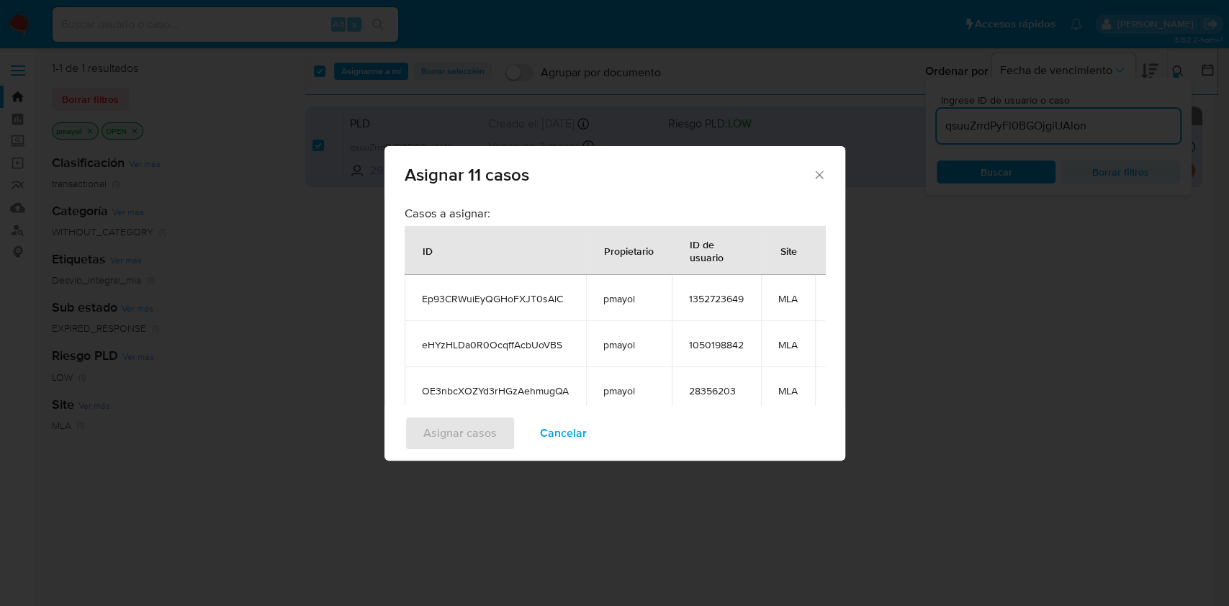
click at [570, 435] on span "Cancelar" at bounding box center [563, 434] width 47 height 32
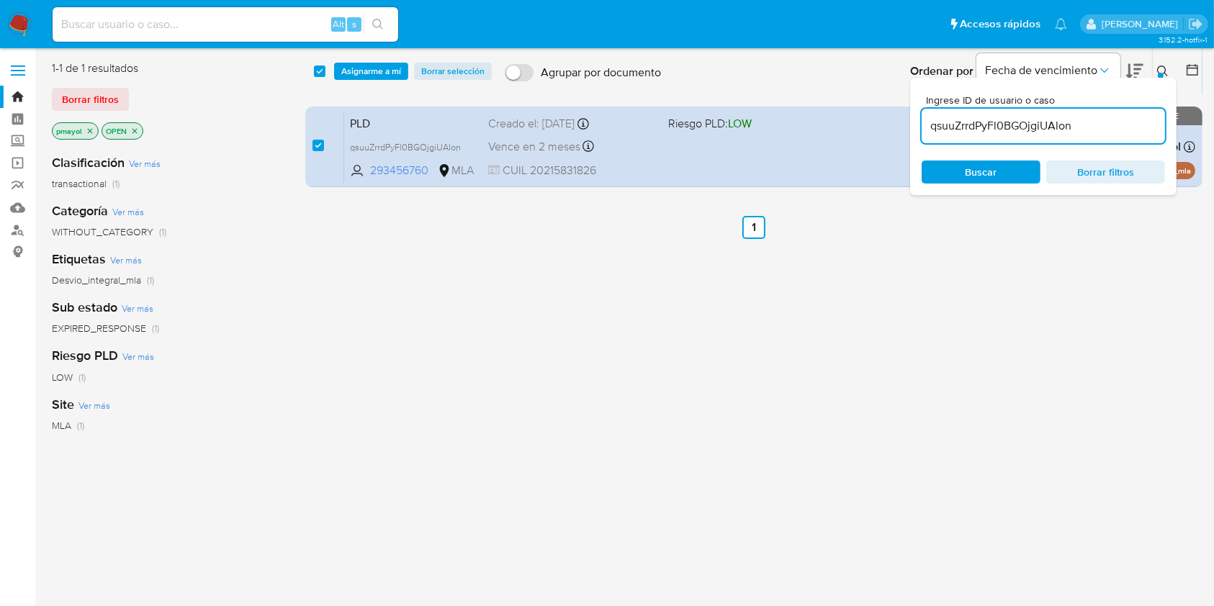
click at [686, 458] on div "select-all-cases-checkbox Asignarme a mí Borrar selección Agrupar por documento…" at bounding box center [753, 380] width 897 height 641
click at [998, 122] on input "qsuuZrrdPyFl0BGOjgiUAlon" at bounding box center [1043, 126] width 243 height 19
click at [7, 17] on img at bounding box center [19, 24] width 24 height 24
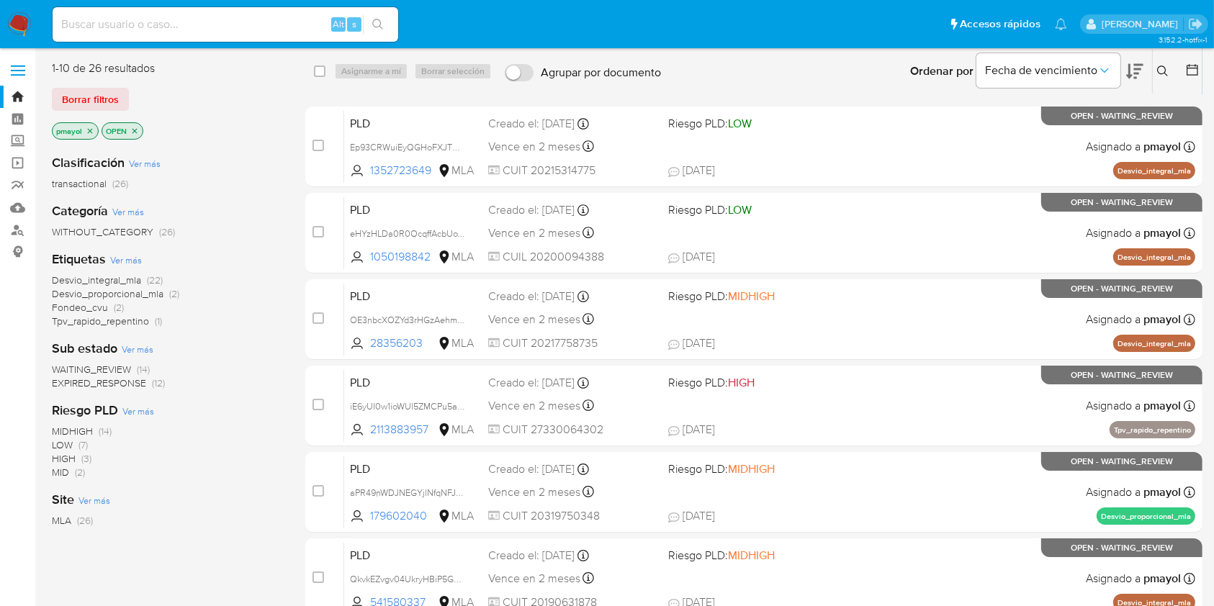
click at [1164, 75] on icon at bounding box center [1163, 72] width 12 height 12
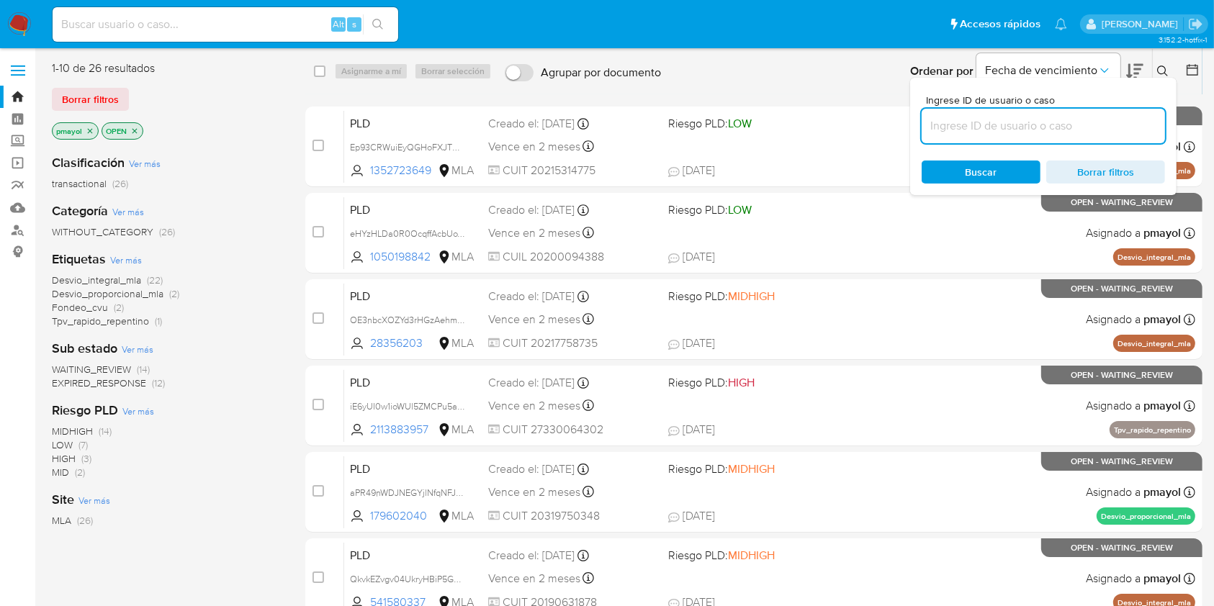
click at [1054, 124] on input at bounding box center [1043, 126] width 243 height 19
type input "qsuuZrrdPyFl0BGOjgiUAlon"
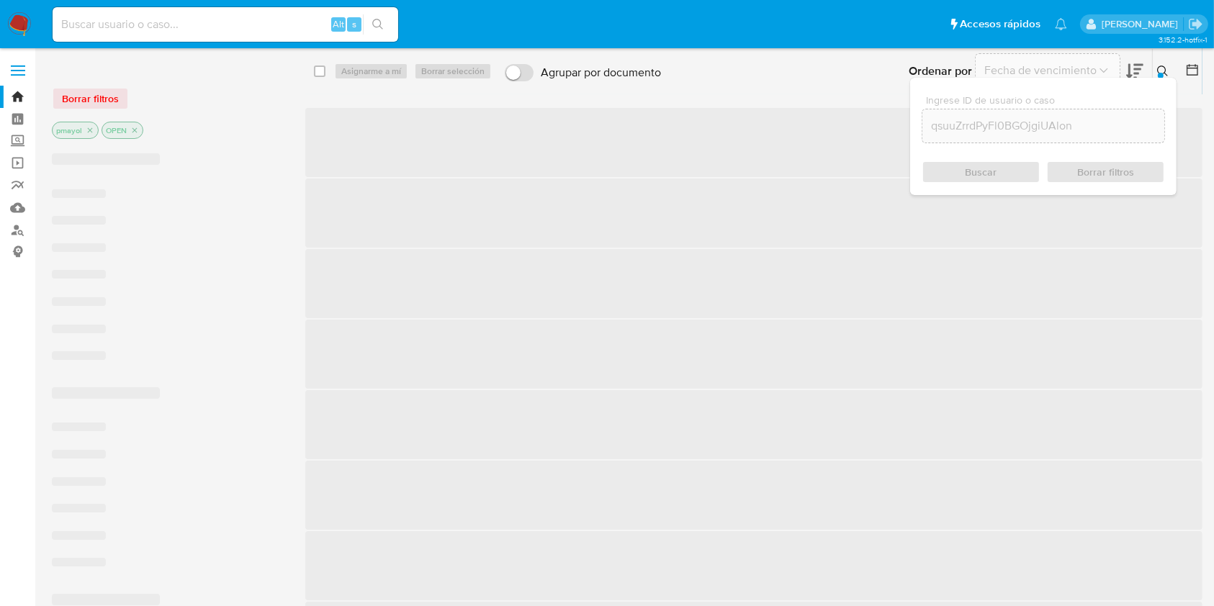
click at [961, 164] on div "Buscar Borrar filtros" at bounding box center [1043, 172] width 243 height 23
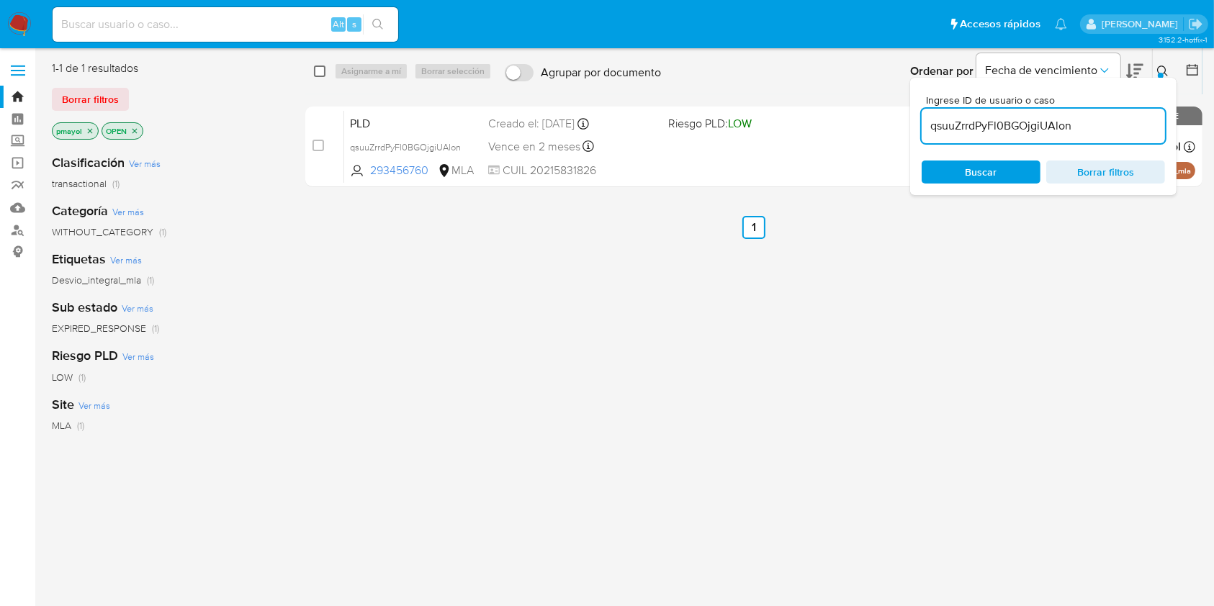
click at [321, 72] on input "checkbox" at bounding box center [320, 72] width 12 height 12
checkbox input "true"
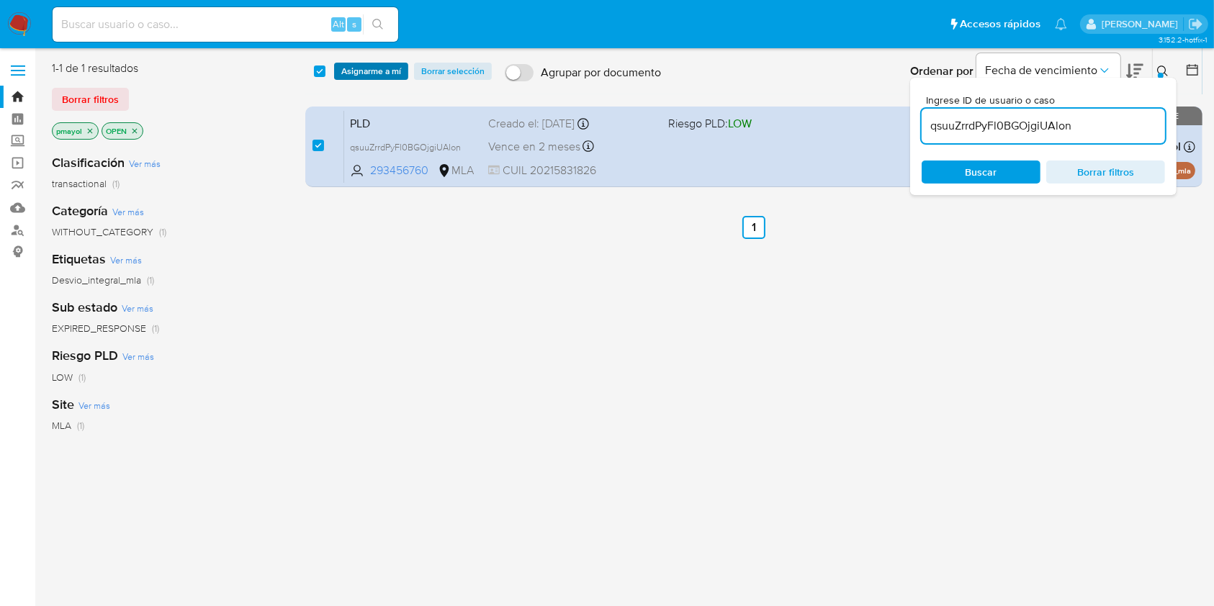
click at [334, 71] on button "Asignarme a mí" at bounding box center [371, 71] width 74 height 17
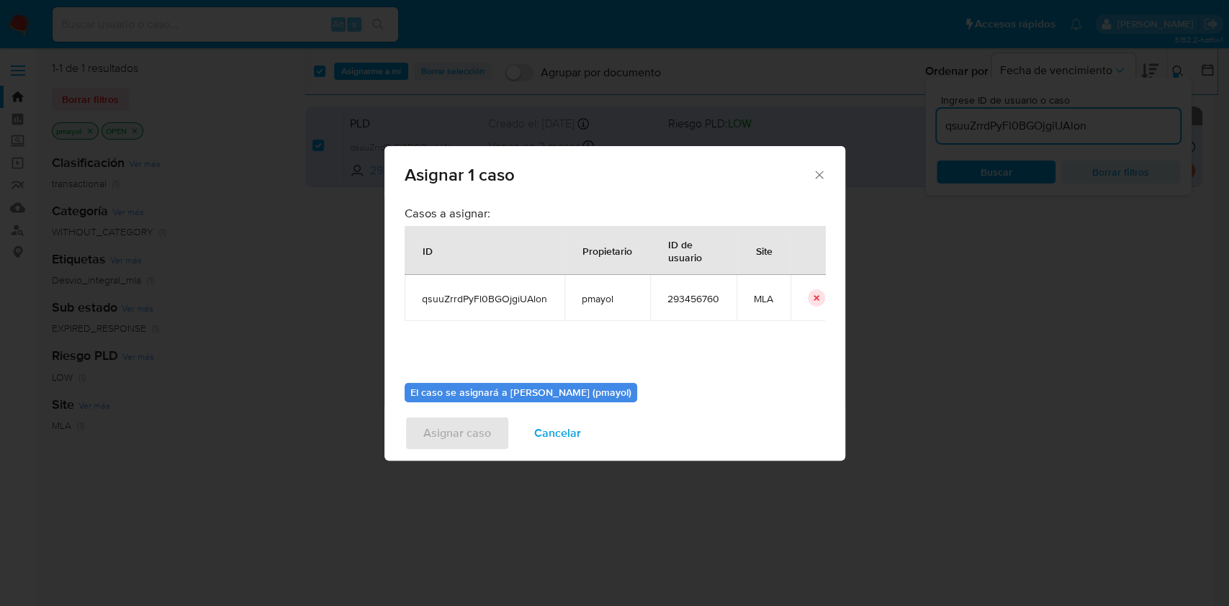
scroll to position [73, 0]
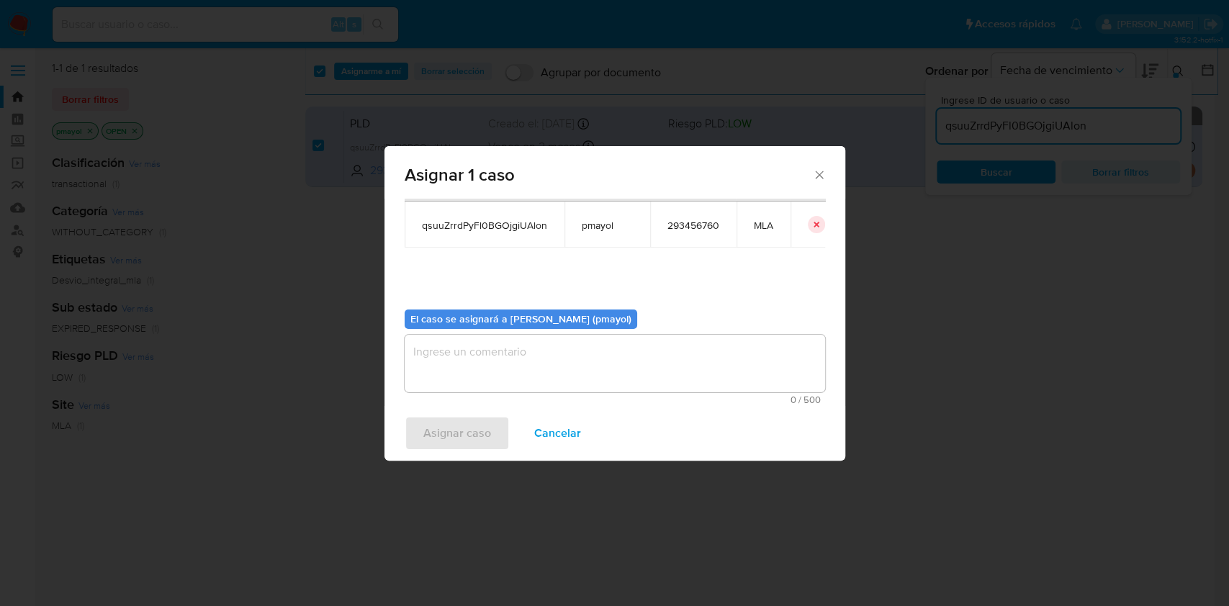
click at [695, 369] on textarea "assign-modal" at bounding box center [615, 364] width 421 height 58
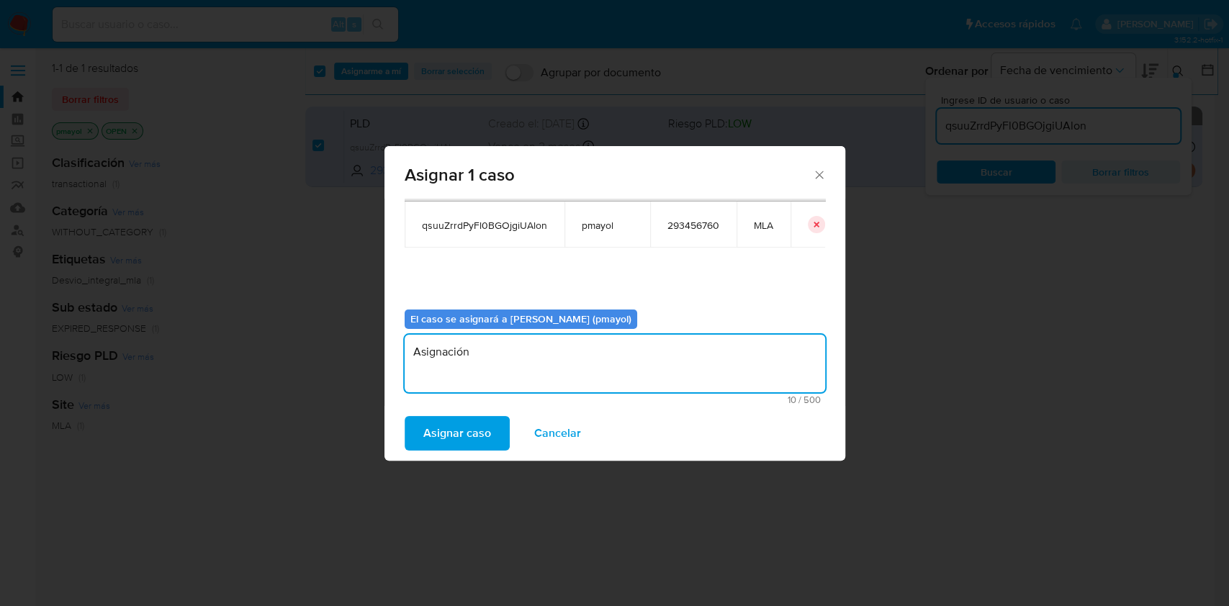
click at [452, 356] on textarea "Asignación" at bounding box center [615, 364] width 421 height 58
type textarea "Asignación"
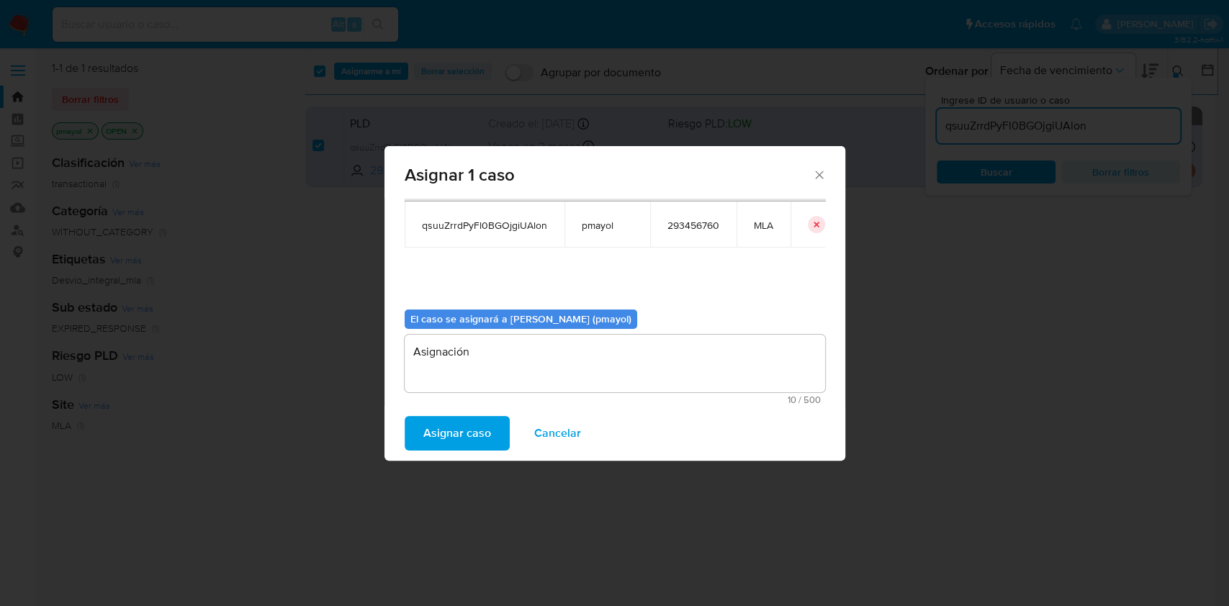
click at [455, 429] on span "Asignar caso" at bounding box center [457, 434] width 68 height 32
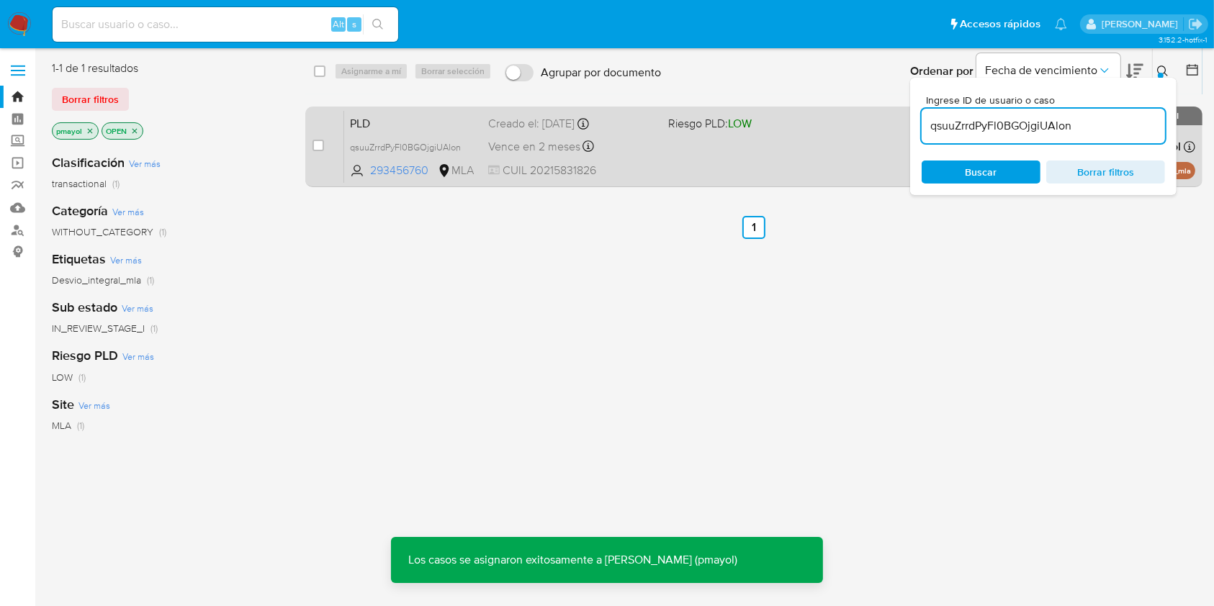
click at [691, 170] on div "PLD qsuuZrrdPyFl0BGOjgiUAlon 293456760 MLA Riesgo PLD: LOW Creado el: 12/07/202…" at bounding box center [769, 146] width 851 height 73
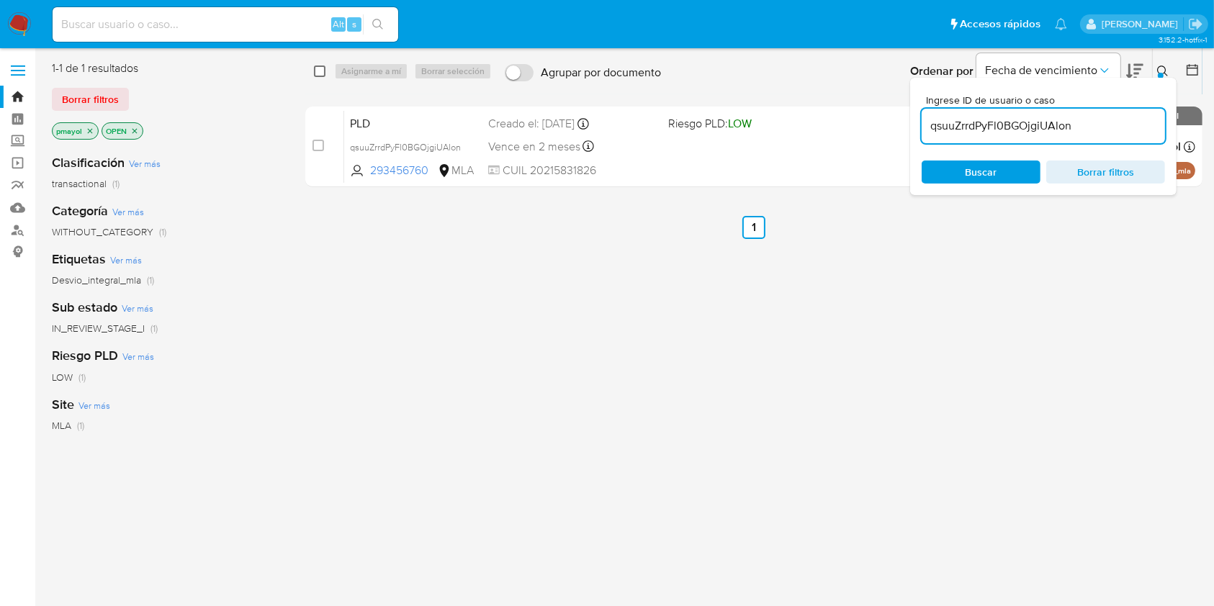
click at [317, 66] on input "checkbox" at bounding box center [320, 72] width 12 height 12
checkbox input "true"
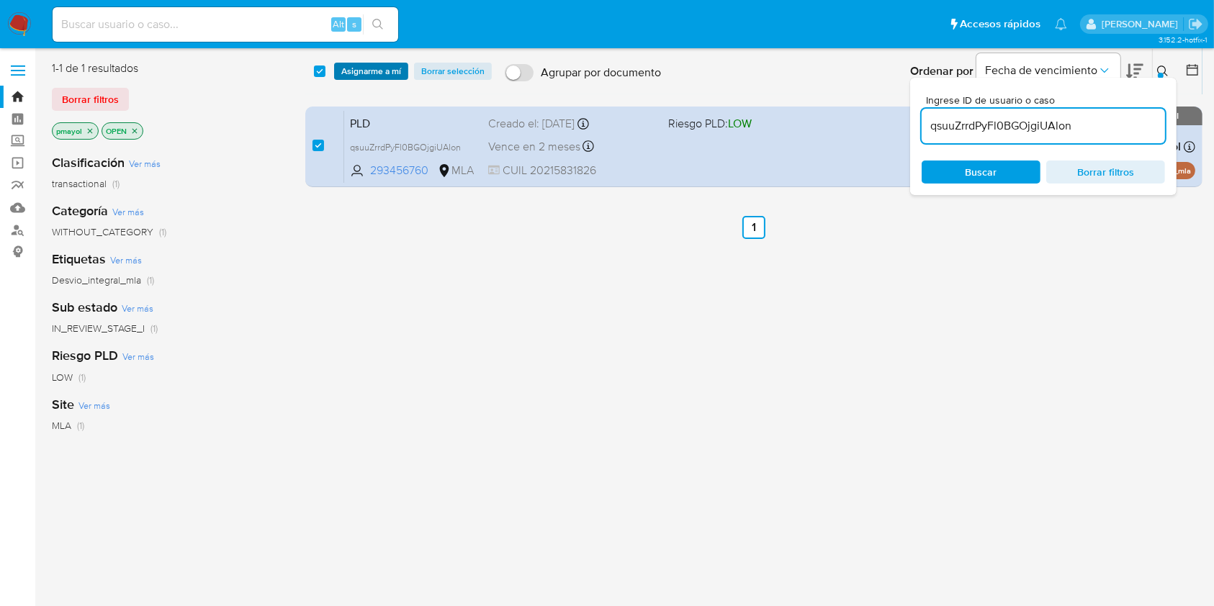
click at [380, 71] on span "Asignarme a mí" at bounding box center [371, 71] width 60 height 14
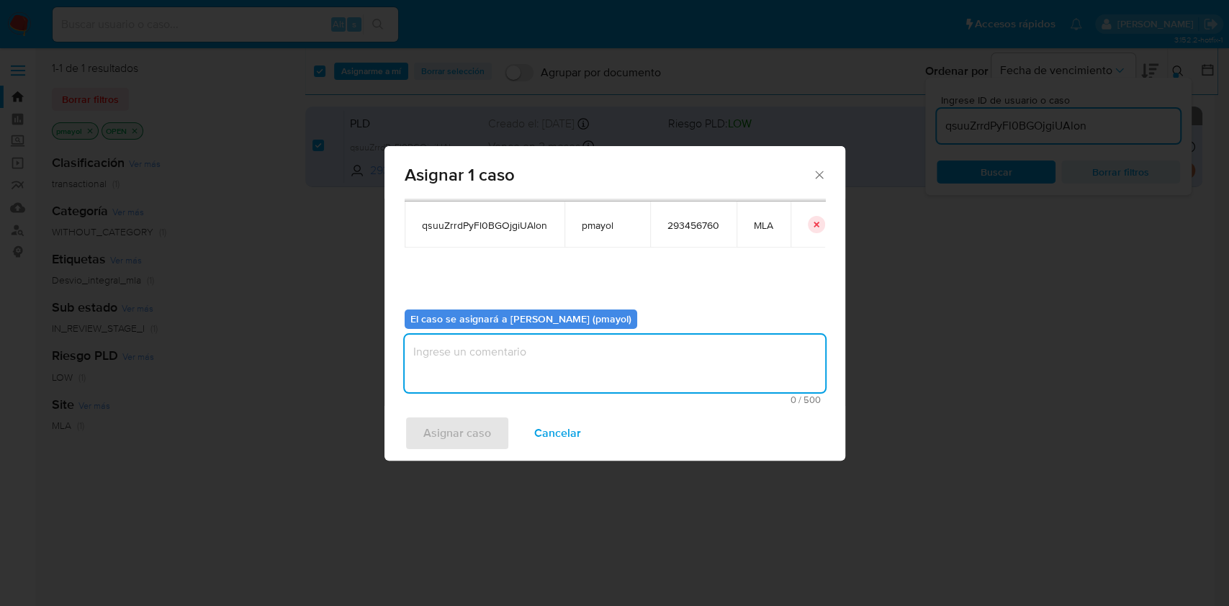
click at [730, 361] on textarea "assign-modal" at bounding box center [615, 364] width 421 height 58
paste textarea "Asignación"
type textarea "Asignación"
click at [470, 439] on span "Asignar caso" at bounding box center [457, 434] width 68 height 32
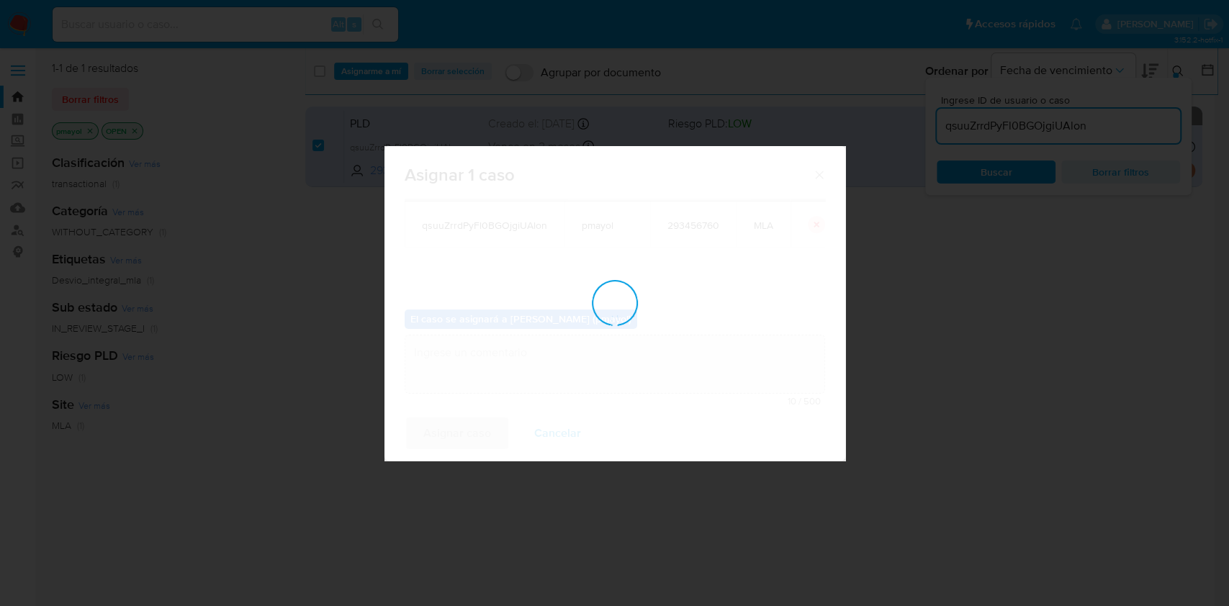
checkbox input "false"
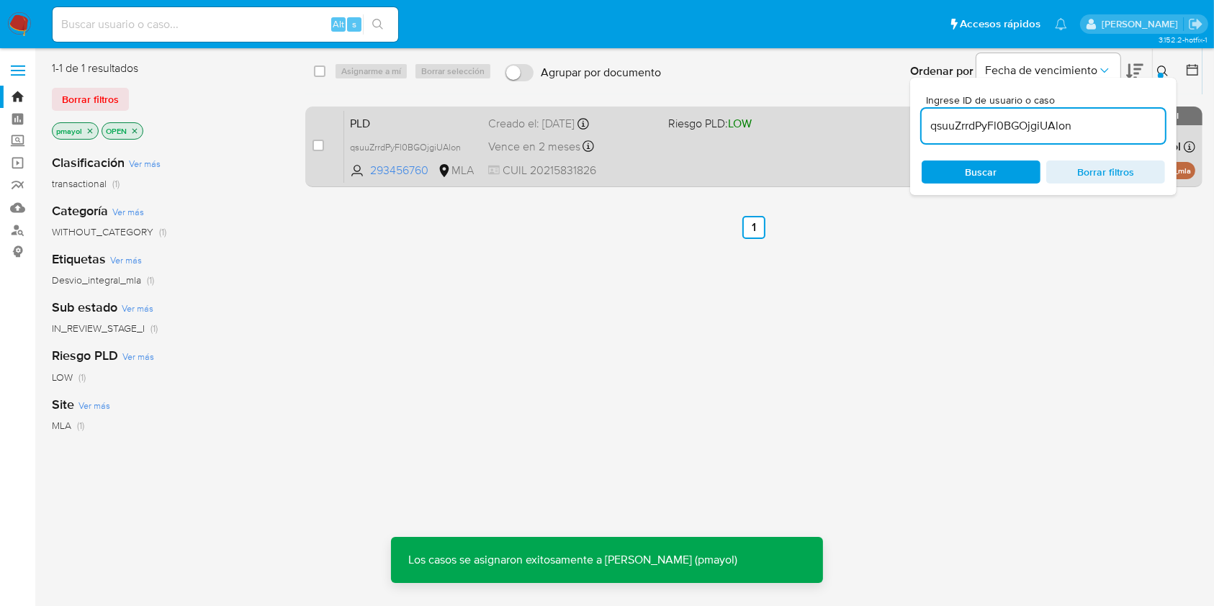
click at [693, 159] on div "PLD qsuuZrrdPyFl0BGOjgiUAlon 293456760 MLA Riesgo PLD: LOW Creado el: 12/07/202…" at bounding box center [769, 146] width 851 height 73
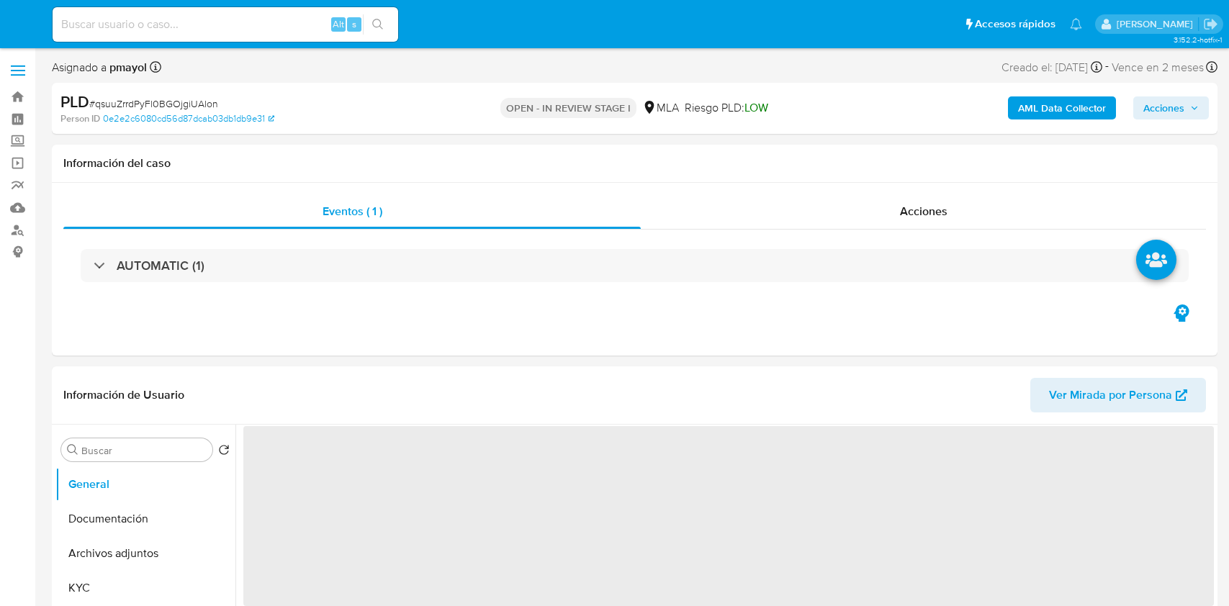
select select "10"
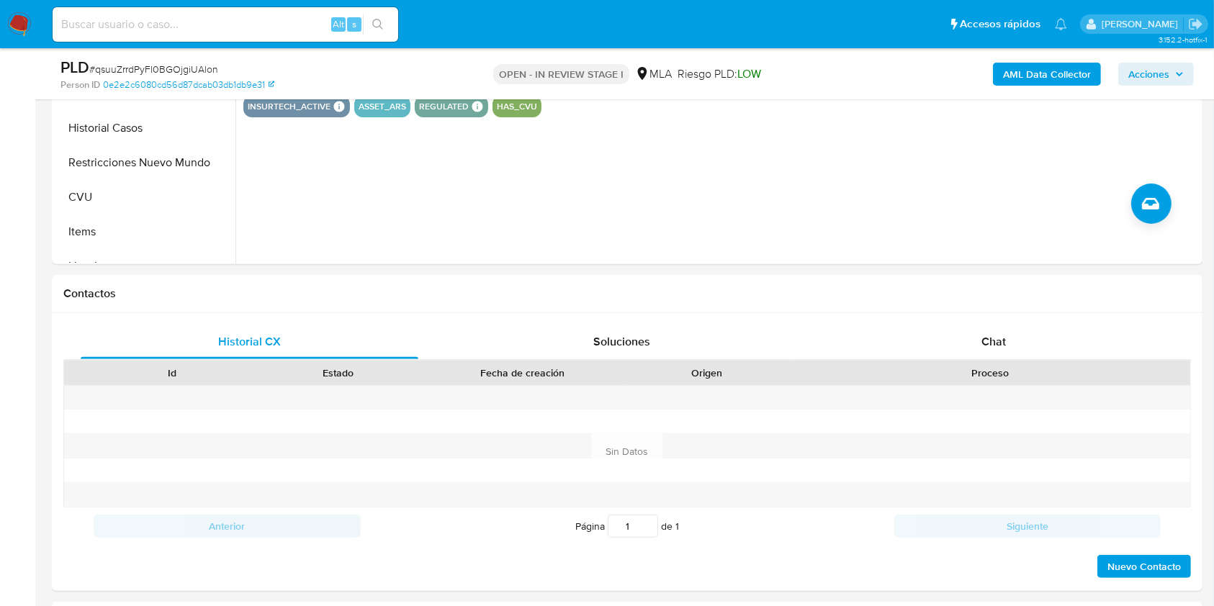
scroll to position [524, 0]
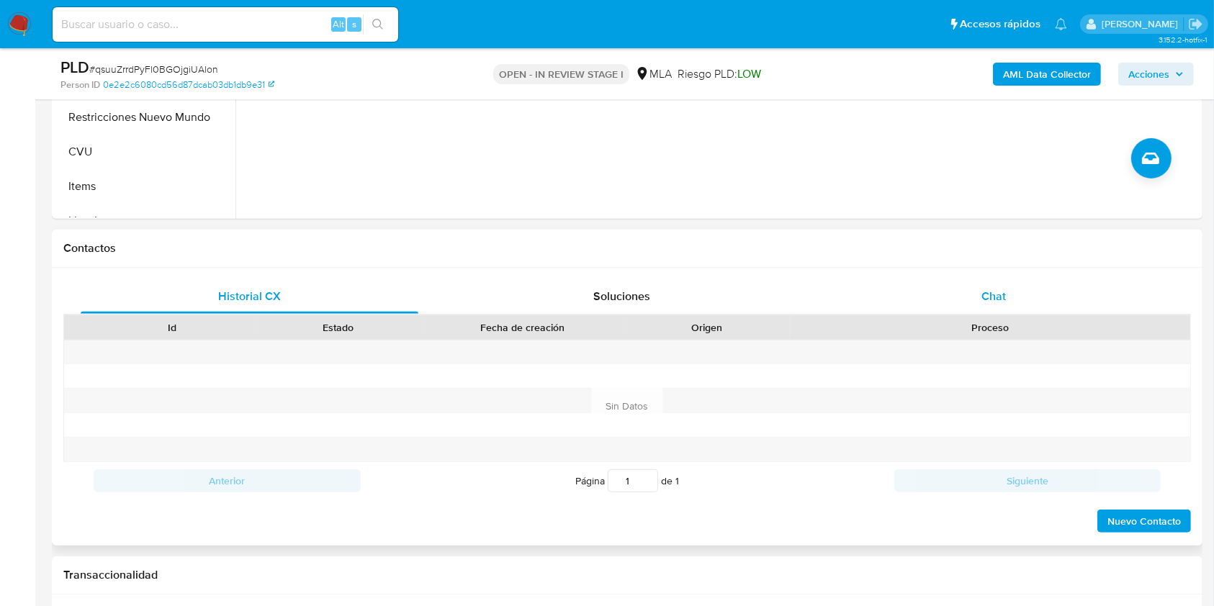
click at [992, 290] on span "Chat" at bounding box center [994, 296] width 24 height 17
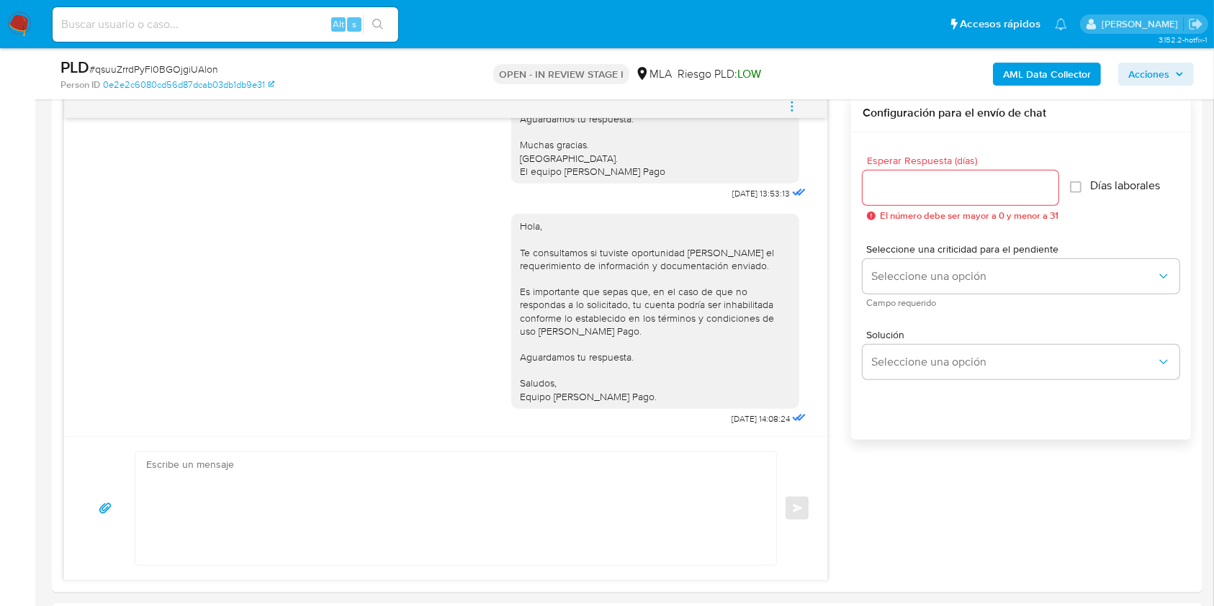
scroll to position [777, 0]
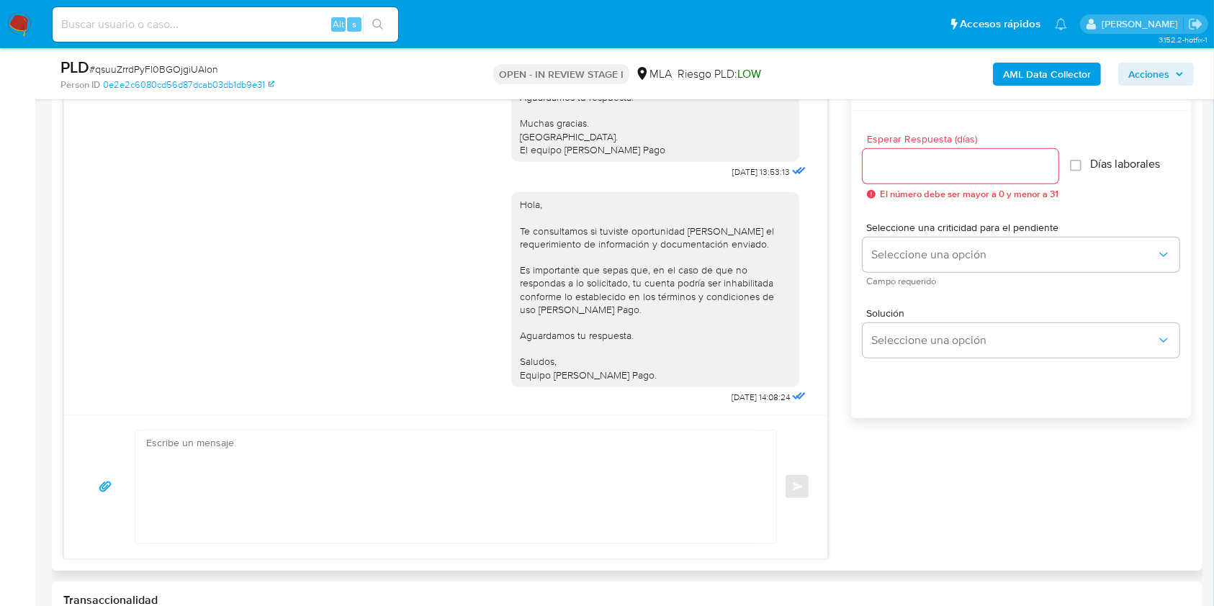
click at [352, 470] on textarea at bounding box center [452, 487] width 612 height 113
paste textarea "Hola XXX, ¡Gracias por tu respuesta! Queremos informarte que el uso de la cuent…"
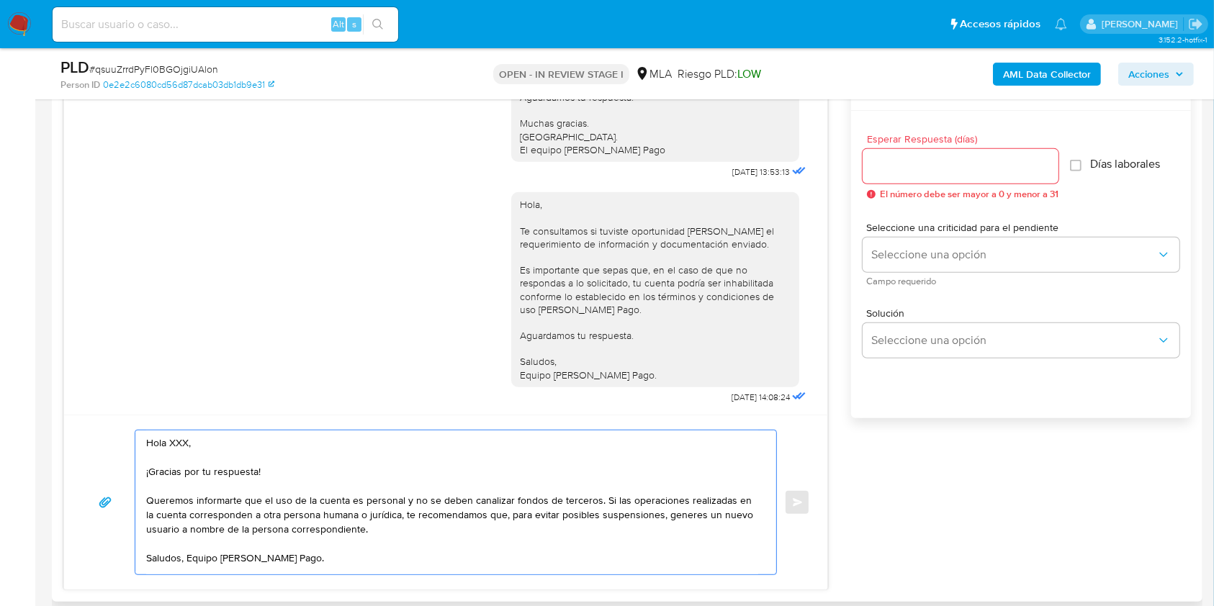
scroll to position [8, 0]
click at [192, 438] on textarea "Hola XXX, ¡Gracias por tu respuesta! Queremos informarte que el uso de la cuent…" at bounding box center [452, 503] width 612 height 144
drag, startPoint x: 334, startPoint y: 471, endPoint x: 127, endPoint y: 468, distance: 207.4
click at [127, 468] on div "Hola, ¡Gracias por tu respuesta! Queremos informarte que el uso de la cuenta es…" at bounding box center [445, 502] width 729 height 145
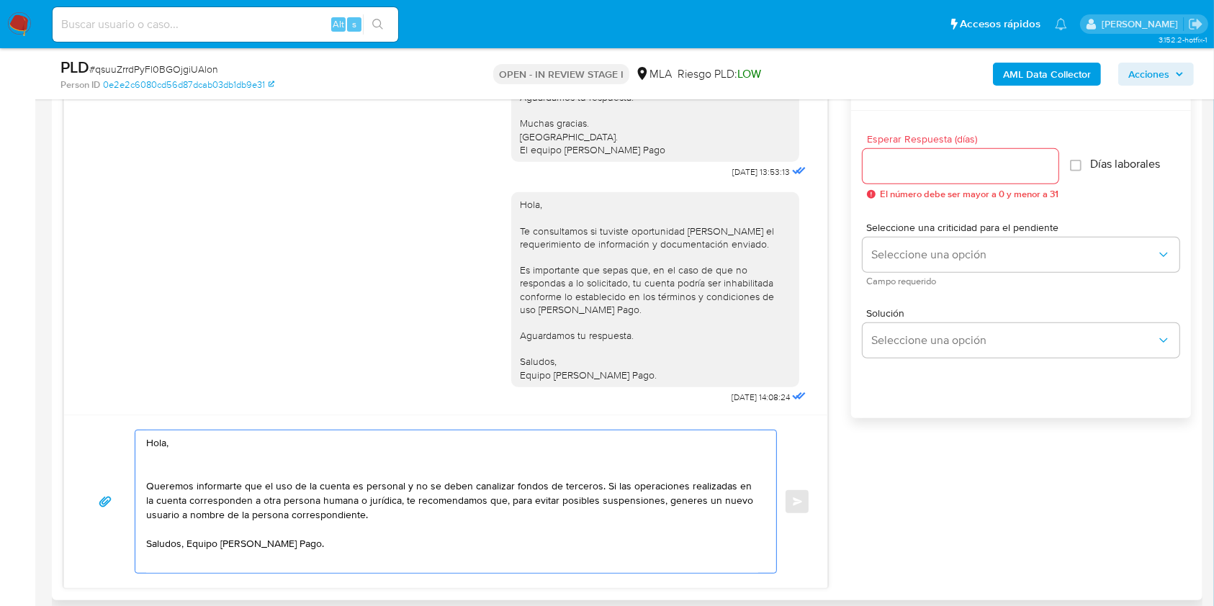
scroll to position [0, 0]
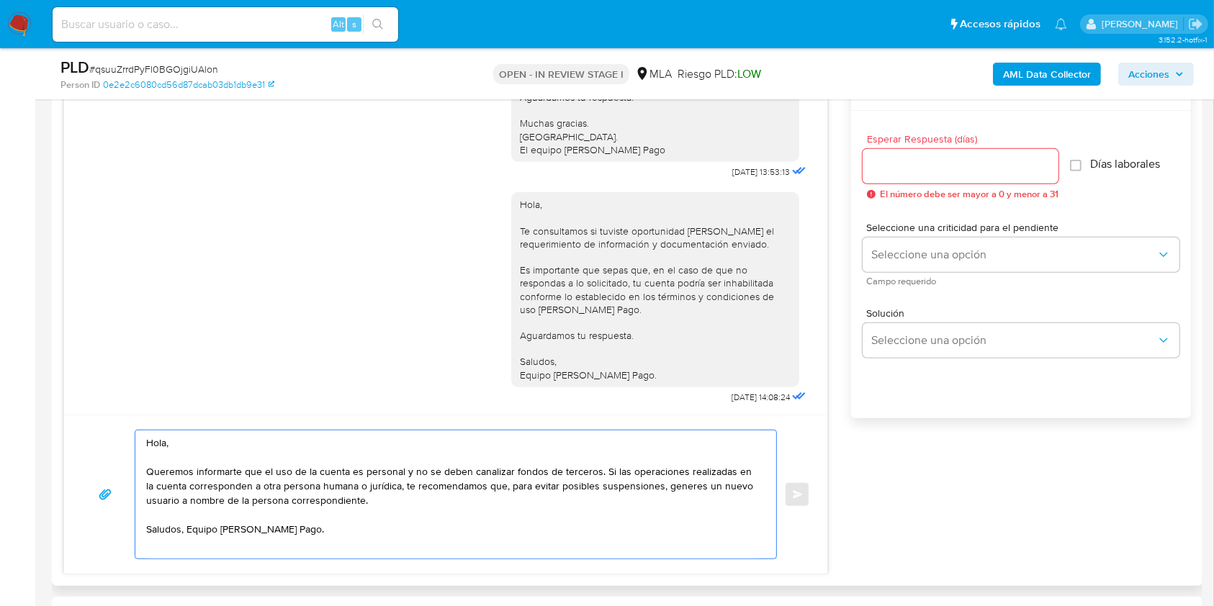
click at [443, 510] on textarea "Hola, Queremos informarte que el uso de la cuenta es personal y no se deben can…" at bounding box center [452, 495] width 612 height 128
click at [189, 533] on textarea "Hola, Queremos informarte que el uso de la cuenta es personal y no se deben can…" at bounding box center [452, 495] width 612 height 128
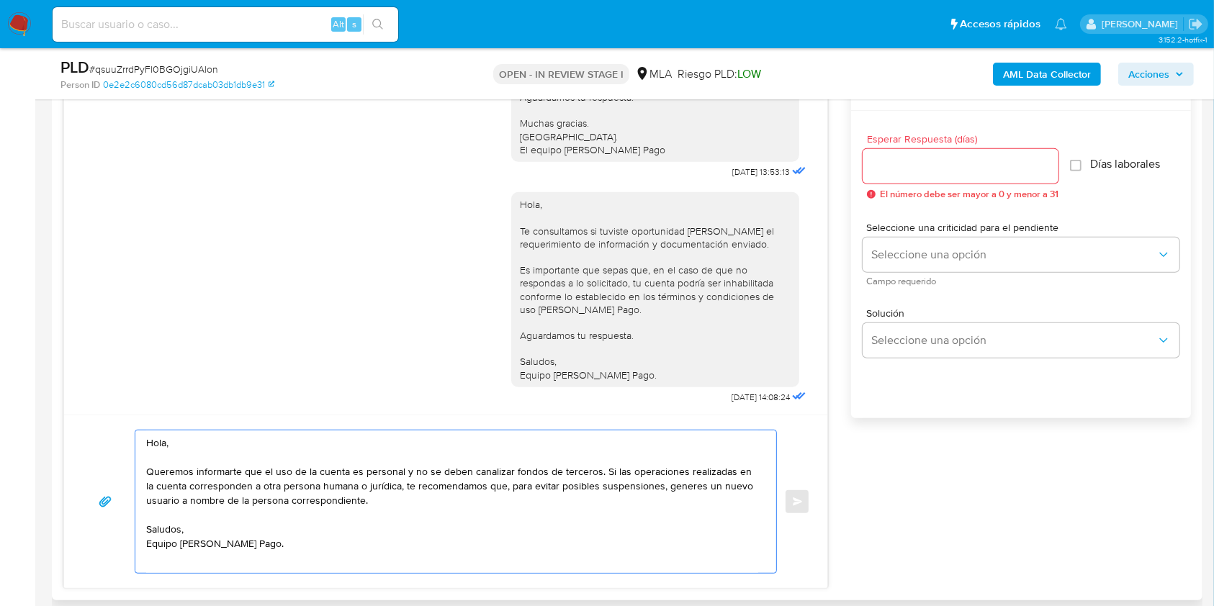
click at [407, 504] on textarea "Hola, Queremos informarte que el uso de la cuenta es personal y no se deben can…" at bounding box center [452, 502] width 612 height 143
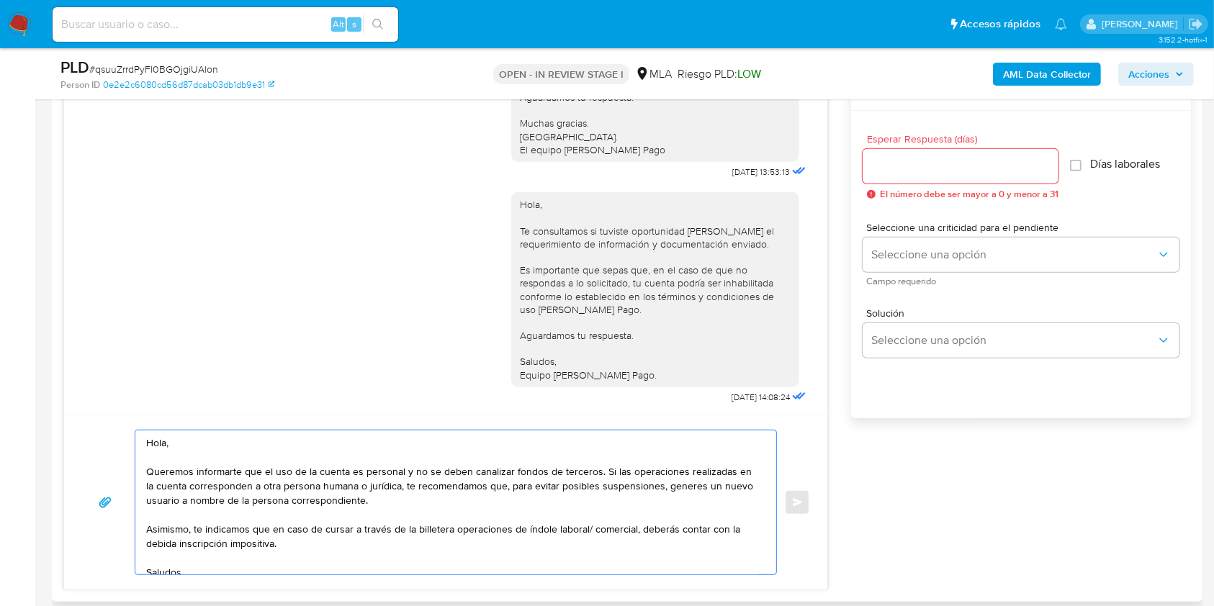
type textarea "Hola, Queremos informarte que el uso de la cuenta es personal y no se deben can…"
click at [908, 166] on input "Esperar Respuesta (días)" at bounding box center [961, 166] width 196 height 19
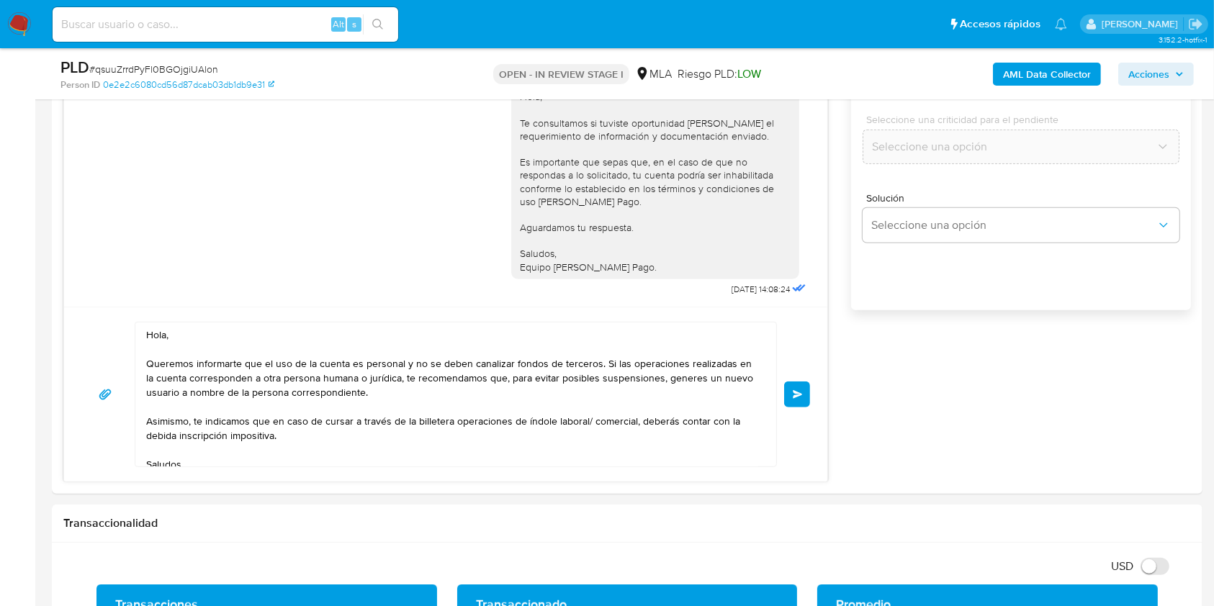
scroll to position [899, 0]
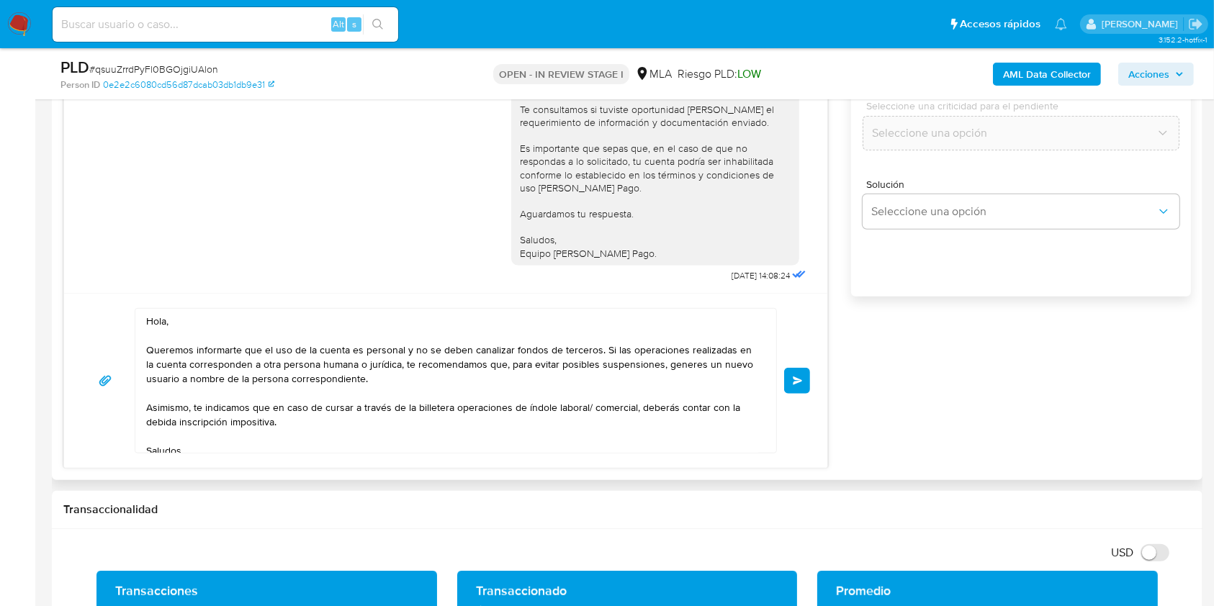
type input "0"
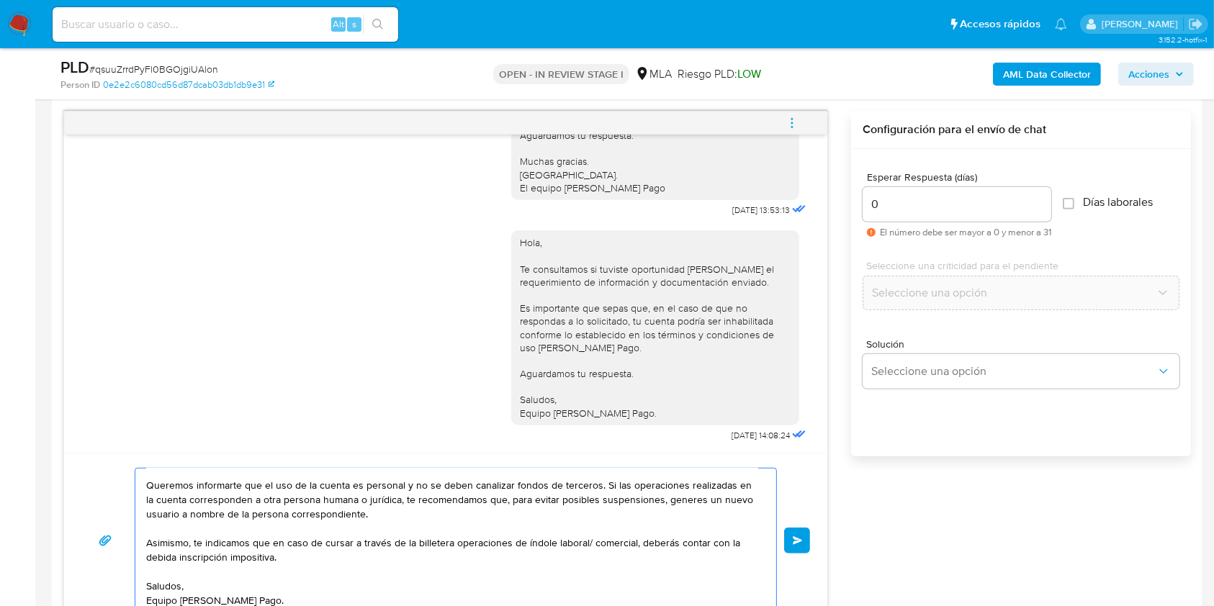
scroll to position [736, 0]
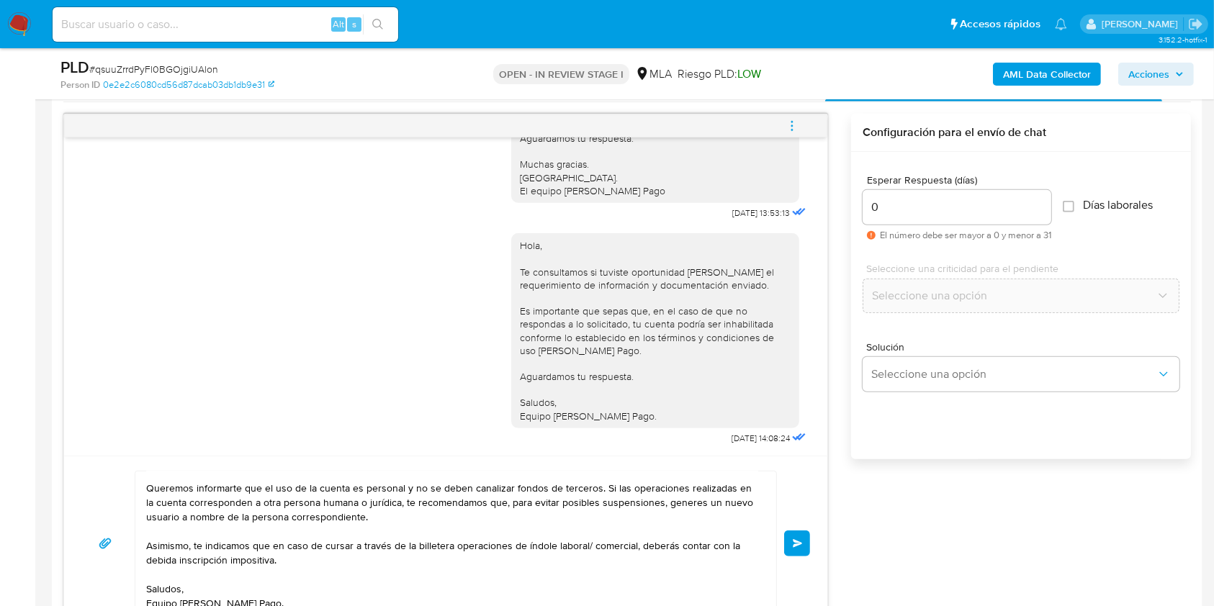
click at [789, 540] on button "Enviar" at bounding box center [797, 544] width 26 height 26
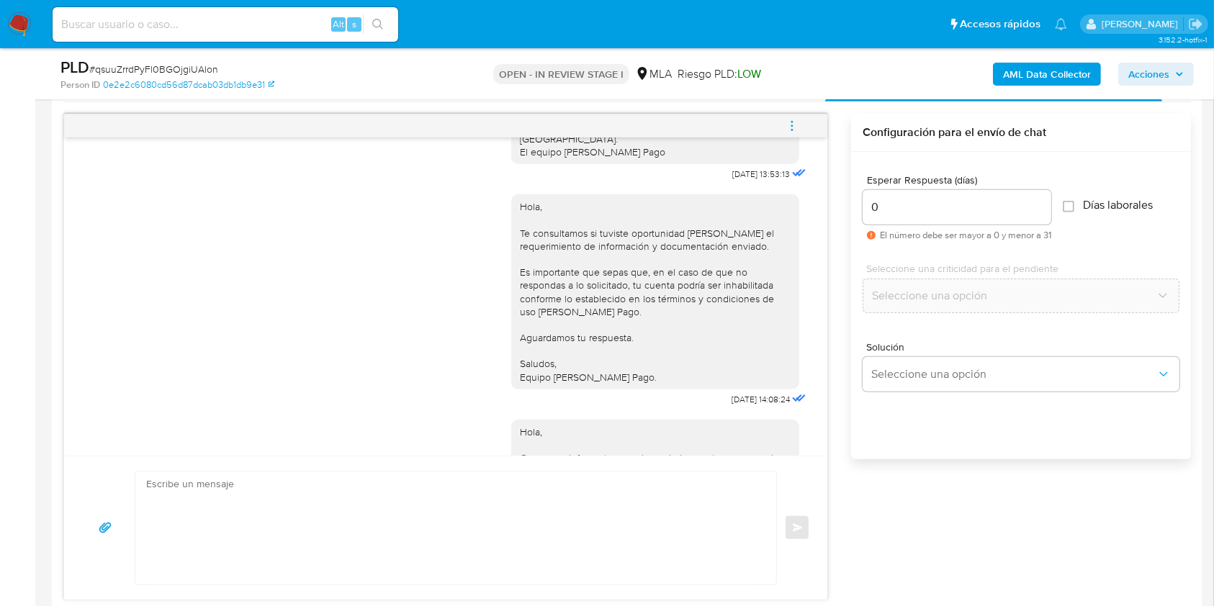
scroll to position [1278, 0]
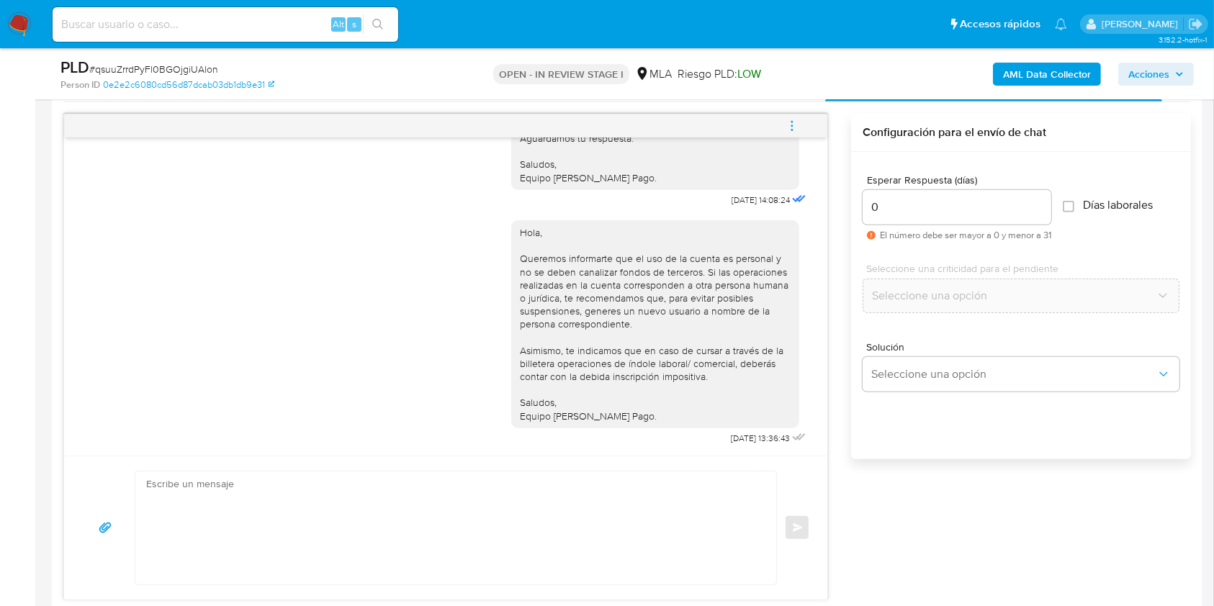
click at [790, 131] on icon "menu-action" at bounding box center [792, 126] width 13 height 13
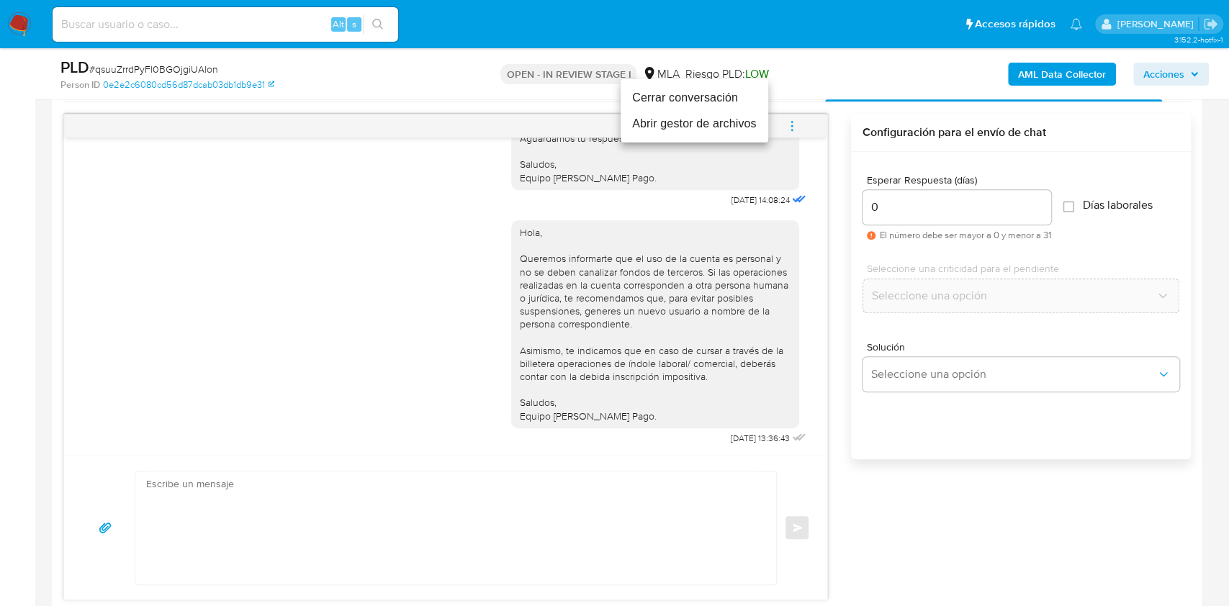
click at [624, 94] on li "Cerrar conversación" at bounding box center [695, 98] width 148 height 26
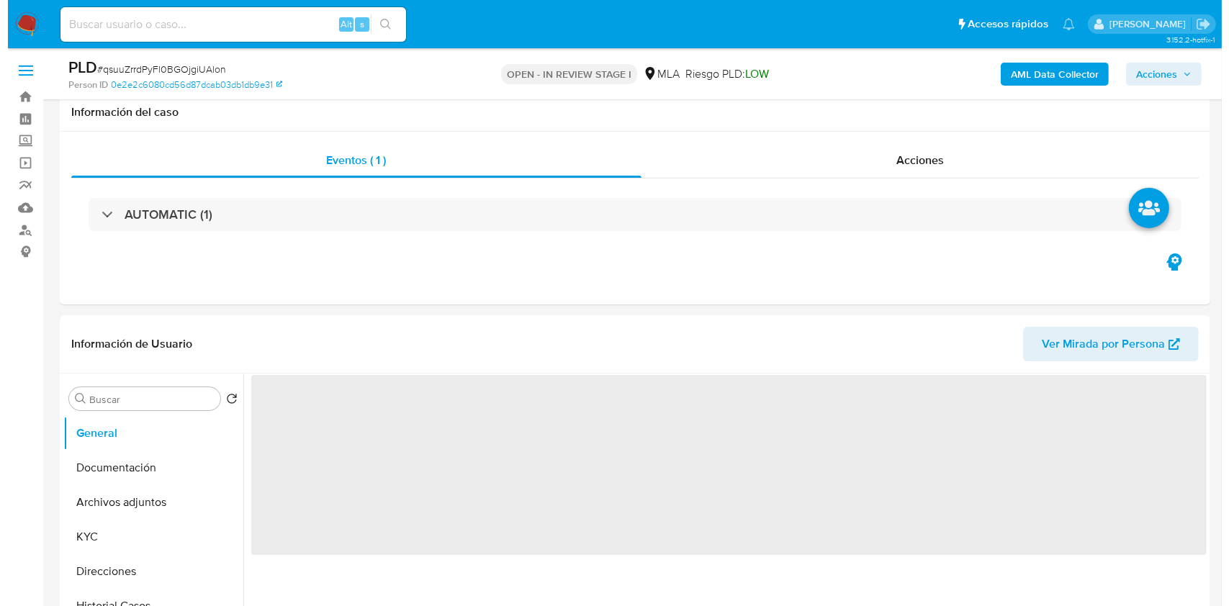
scroll to position [200, 0]
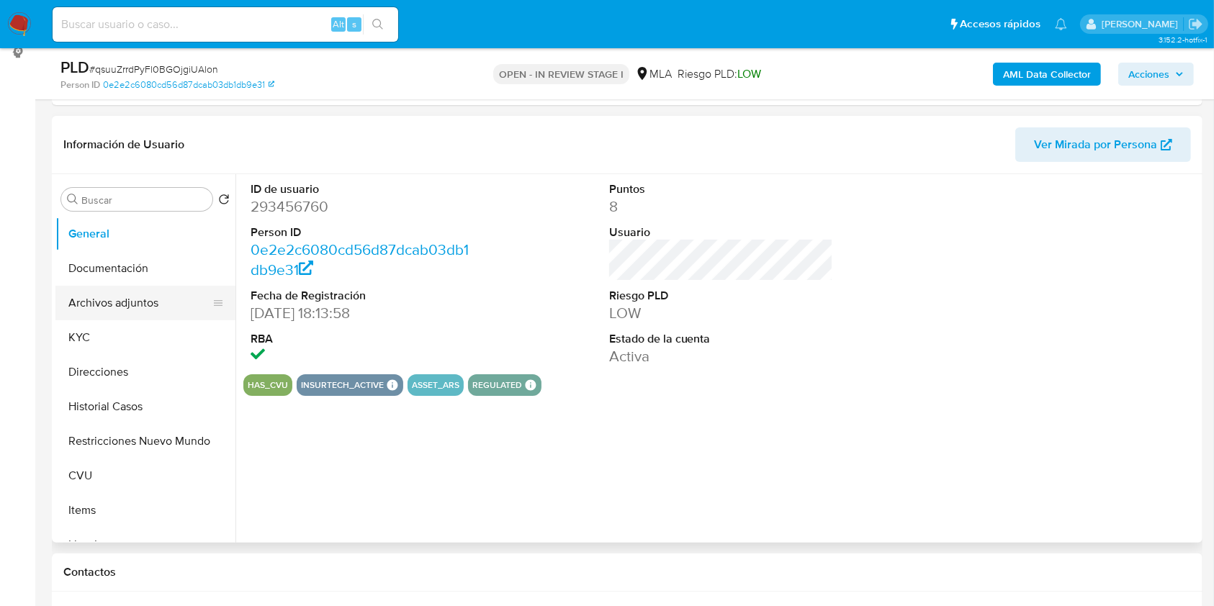
click at [154, 300] on button "Archivos adjuntos" at bounding box center [139, 303] width 169 height 35
select select "10"
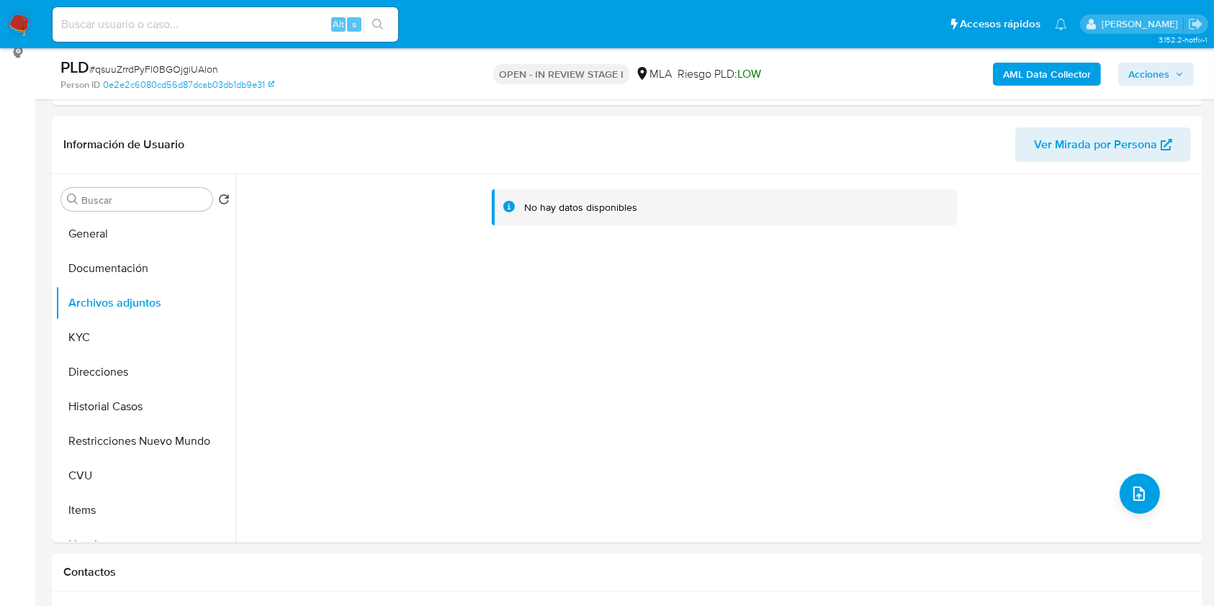
click at [1053, 83] on b "AML Data Collector" at bounding box center [1047, 74] width 88 height 23
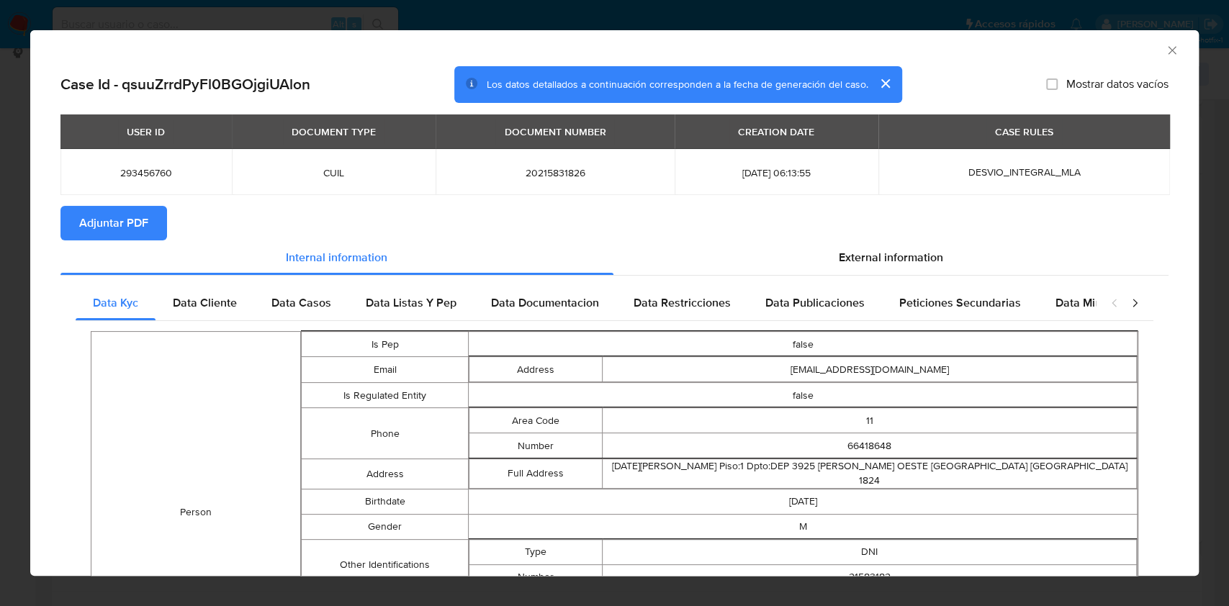
click at [1165, 49] on icon "Cerrar ventana" at bounding box center [1172, 50] width 14 height 14
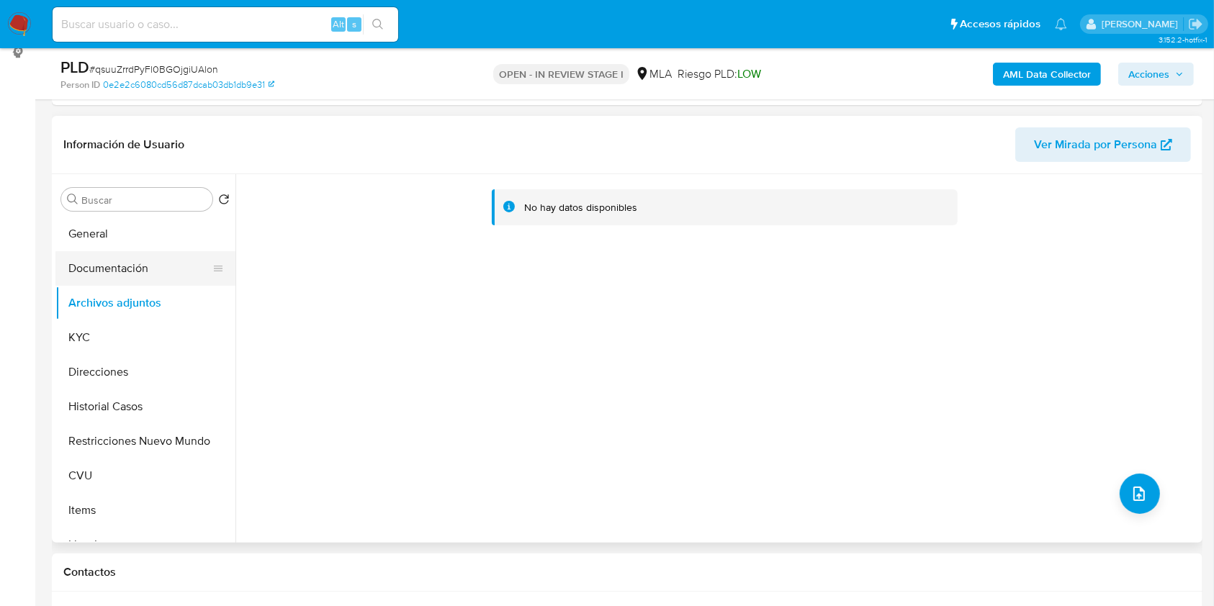
click at [109, 281] on button "Documentación" at bounding box center [139, 268] width 169 height 35
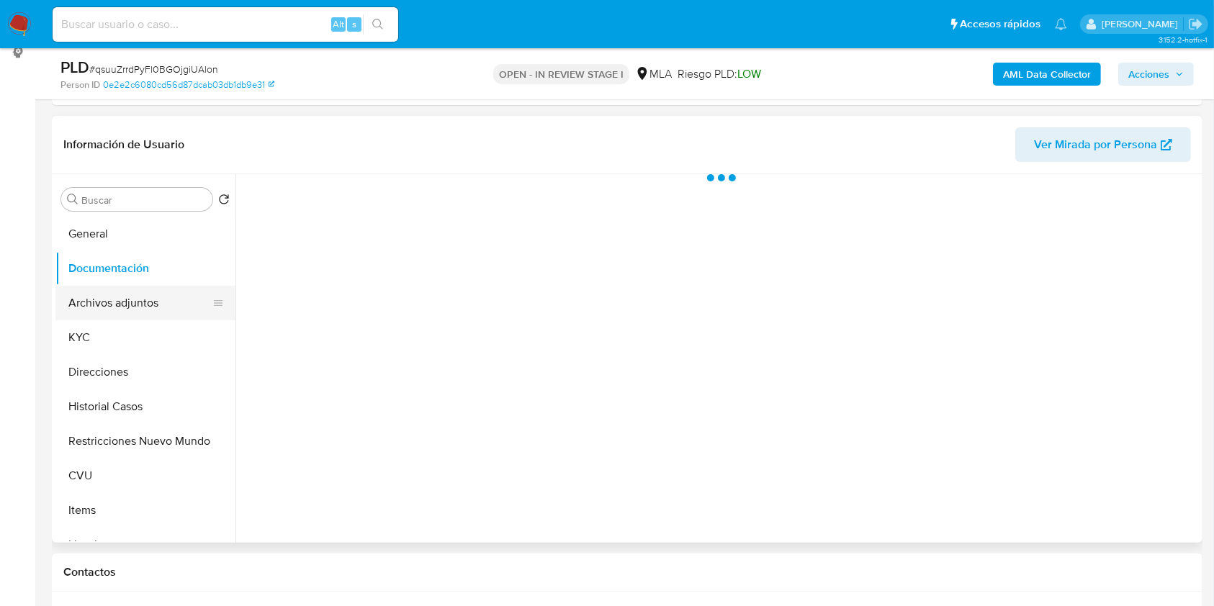
click at [112, 300] on button "Archivos adjuntos" at bounding box center [139, 303] width 169 height 35
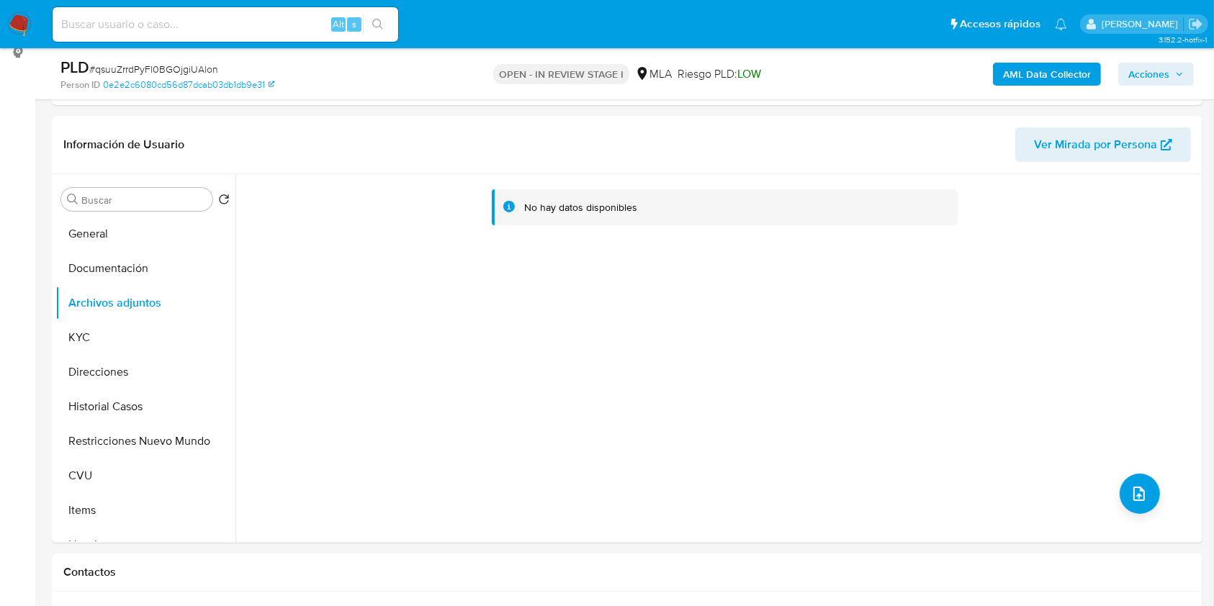
click at [1008, 63] on b "AML Data Collector" at bounding box center [1047, 74] width 88 height 23
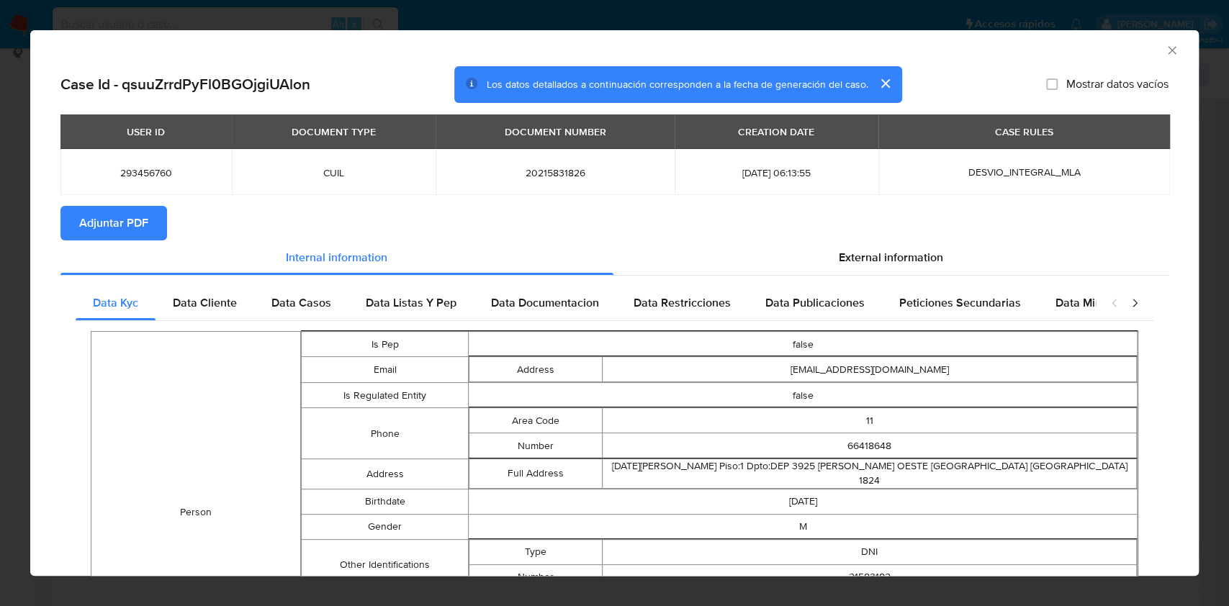
click at [102, 202] on div "USER ID DOCUMENT TYPE DOCUMENT NUMBER CREATION DATE CASE RULES 293456760 CUIL 2…" at bounding box center [614, 160] width 1108 height 91
click at [109, 212] on span "Adjuntar PDF" at bounding box center [113, 223] width 69 height 32
click at [1165, 53] on icon "Cerrar ventana" at bounding box center [1172, 50] width 14 height 14
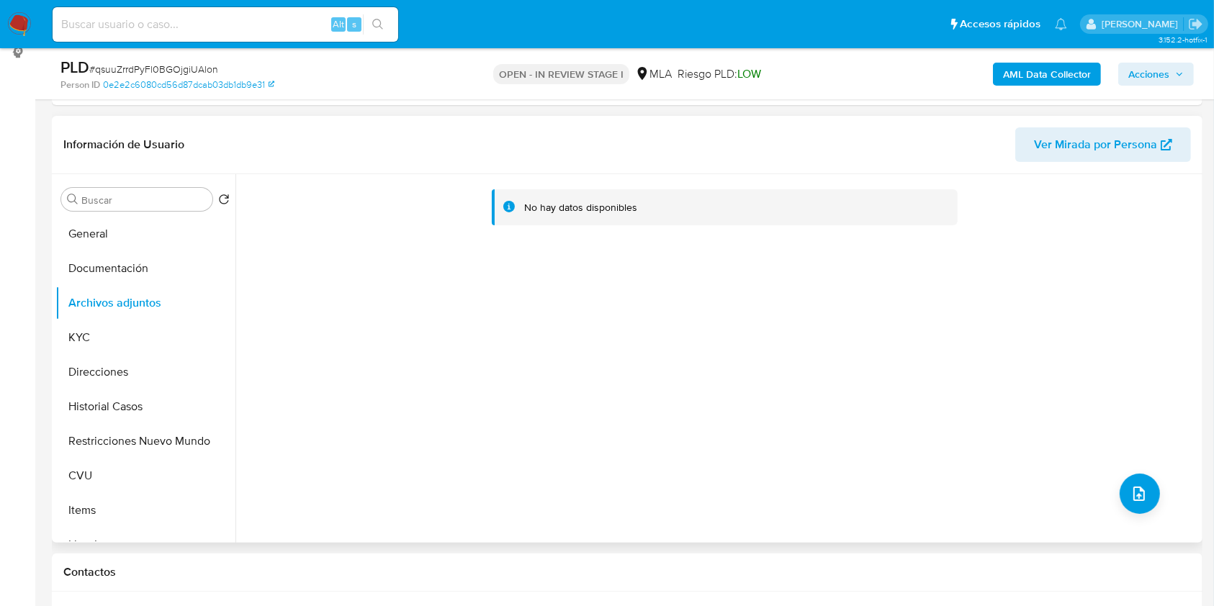
drag, startPoint x: 1141, startPoint y: 484, endPoint x: 627, endPoint y: 395, distance: 521.9
click at [627, 395] on div "No hay datos disponibles" at bounding box center [718, 358] width 964 height 369
click at [1125, 483] on button "upload-file" at bounding box center [1140, 494] width 40 height 40
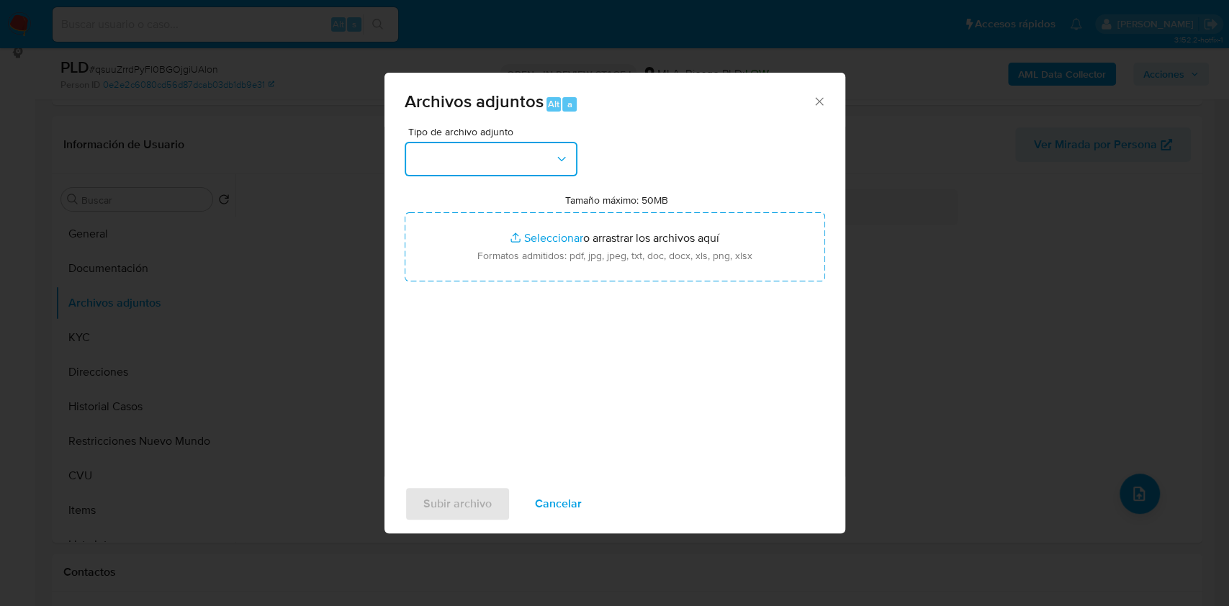
click at [541, 176] on button "button" at bounding box center [491, 159] width 173 height 35
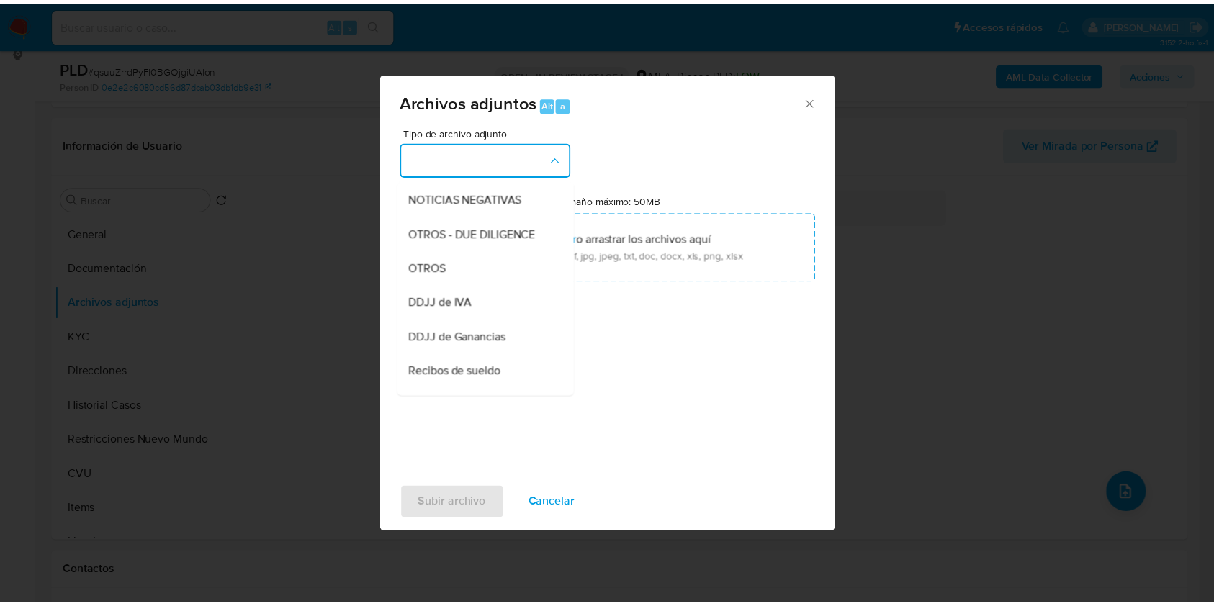
scroll to position [230, 0]
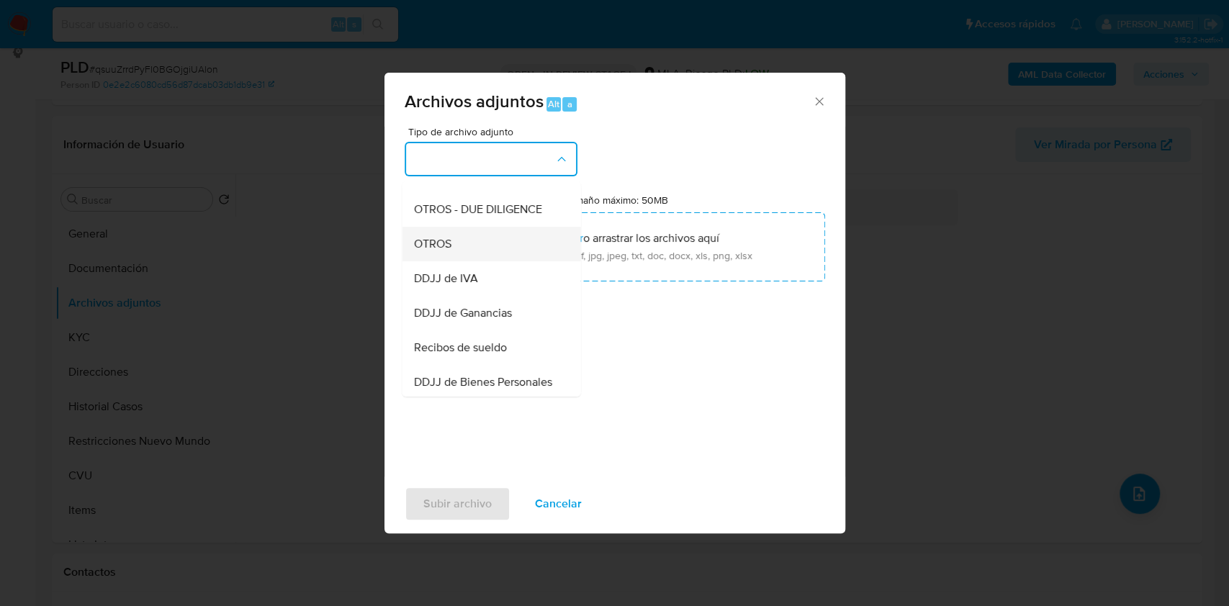
click at [484, 261] on div "OTROS" at bounding box center [486, 244] width 147 height 35
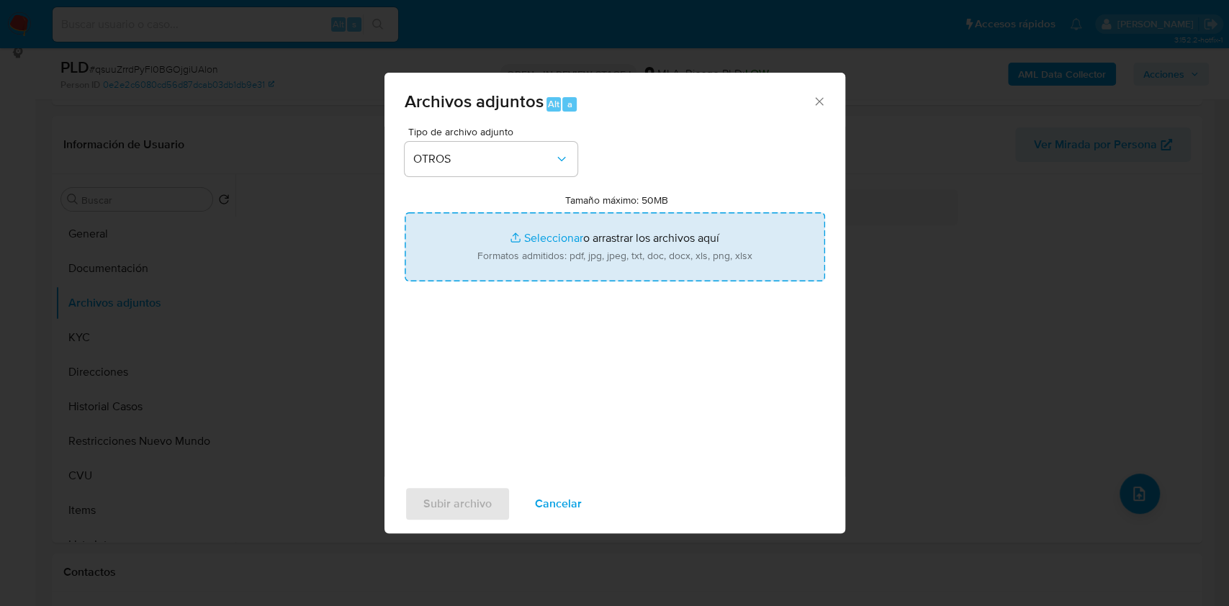
click at [550, 239] on input "Tamaño máximo: 50MB Seleccionar archivos" at bounding box center [615, 246] width 421 height 69
type input "C:\fakepath\Caselog qsuuZrrdPyFl0BGOjgiUAlon_2025_07_18_12_39_22.docx"
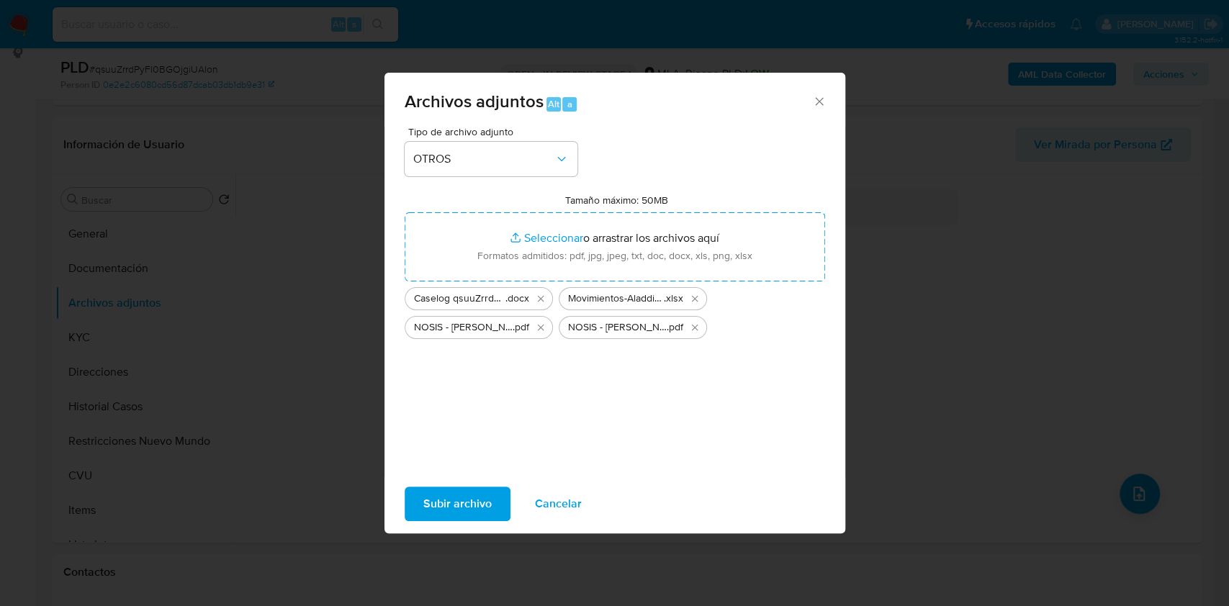
click at [467, 497] on span "Subir archivo" at bounding box center [457, 504] width 68 height 32
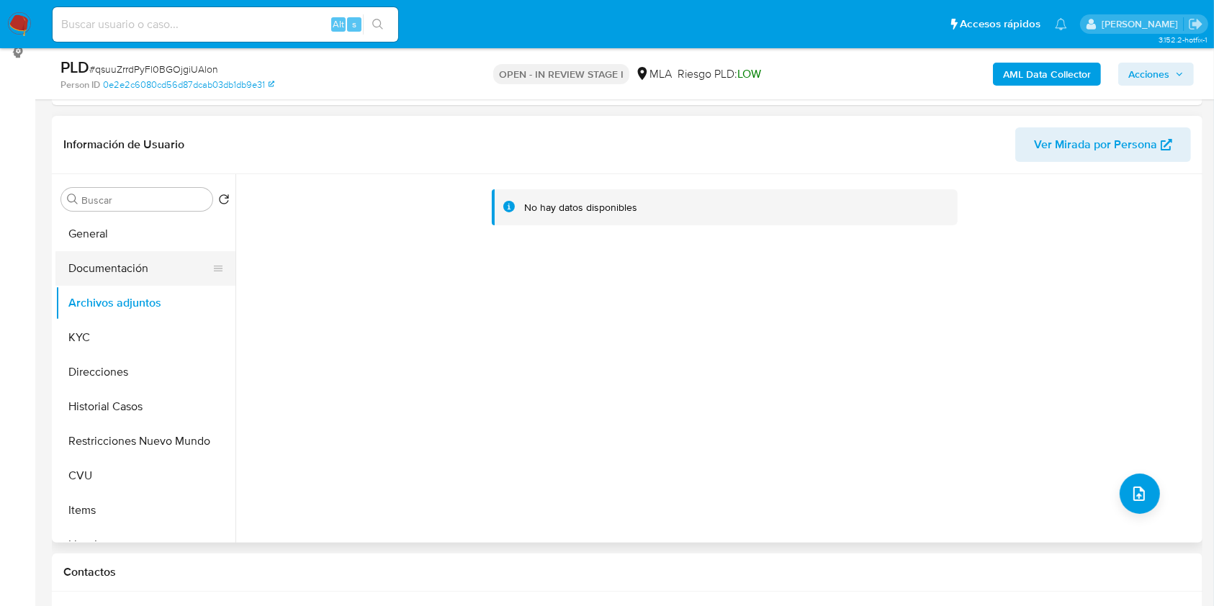
click at [121, 272] on button "Documentación" at bounding box center [139, 268] width 169 height 35
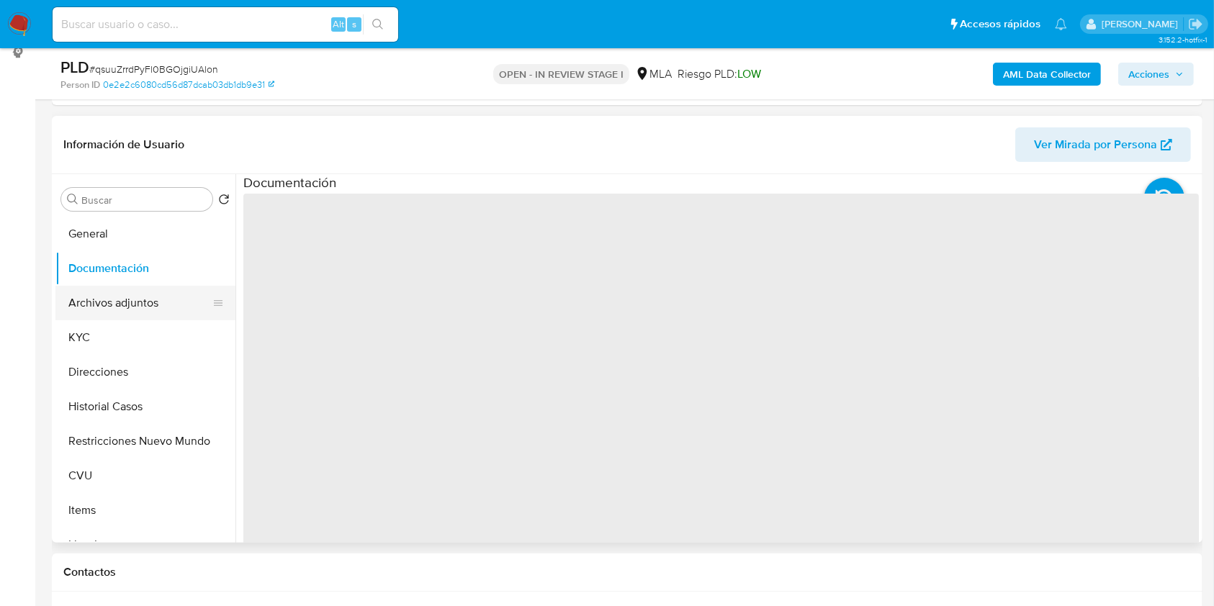
click at [127, 295] on button "Archivos adjuntos" at bounding box center [139, 303] width 169 height 35
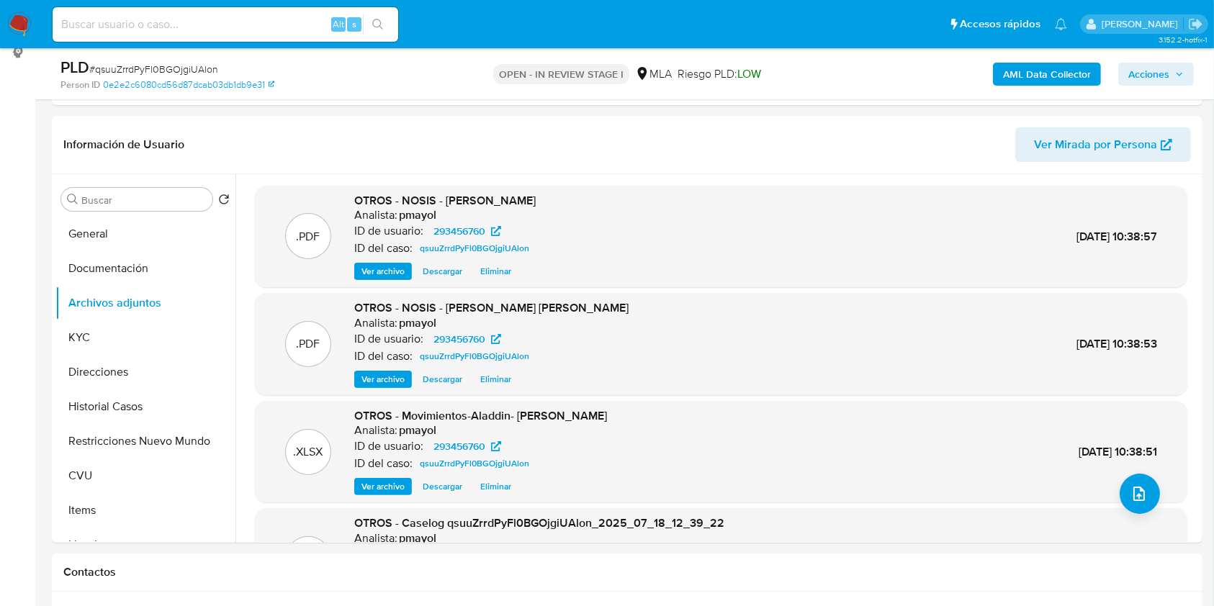
click at [1147, 74] on span "Acciones" at bounding box center [1149, 74] width 41 height 23
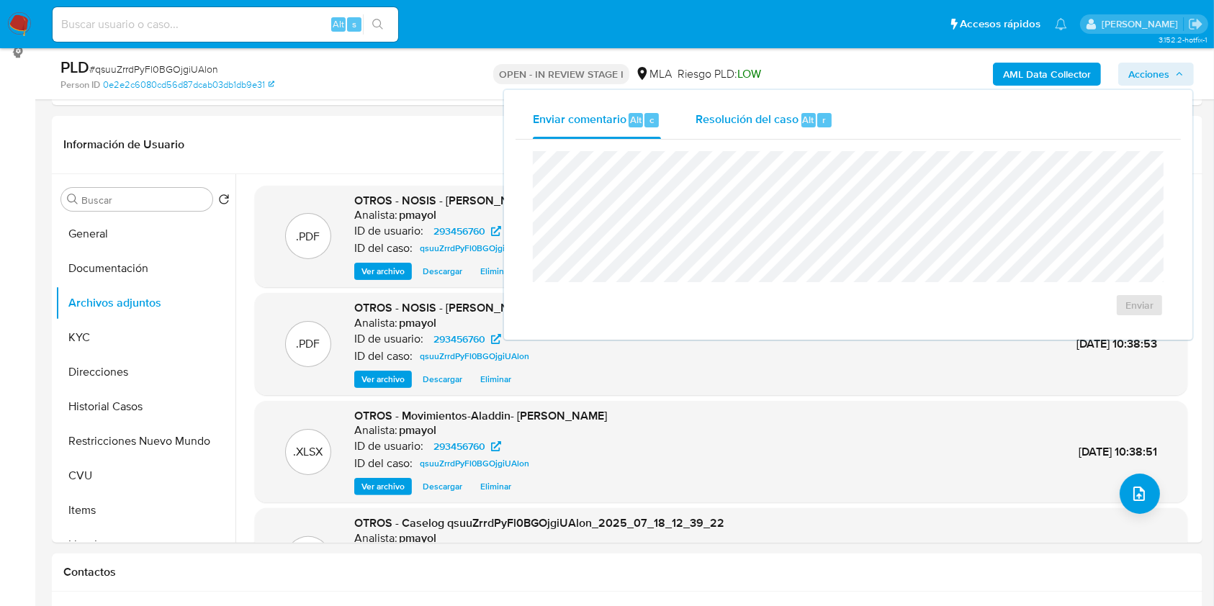
click at [732, 121] on span "Resolución del caso" at bounding box center [747, 119] width 103 height 17
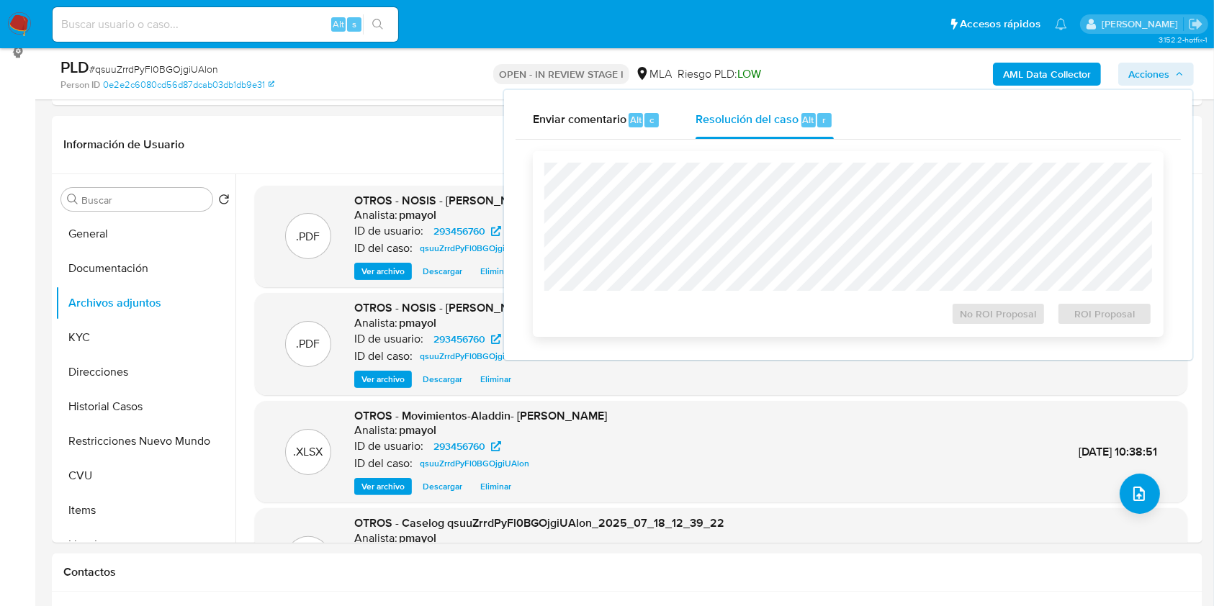
click at [718, 153] on div "No ROI Proposal ROI Proposal" at bounding box center [848, 244] width 631 height 186
click at [990, 312] on span "No ROI Proposal" at bounding box center [999, 314] width 75 height 20
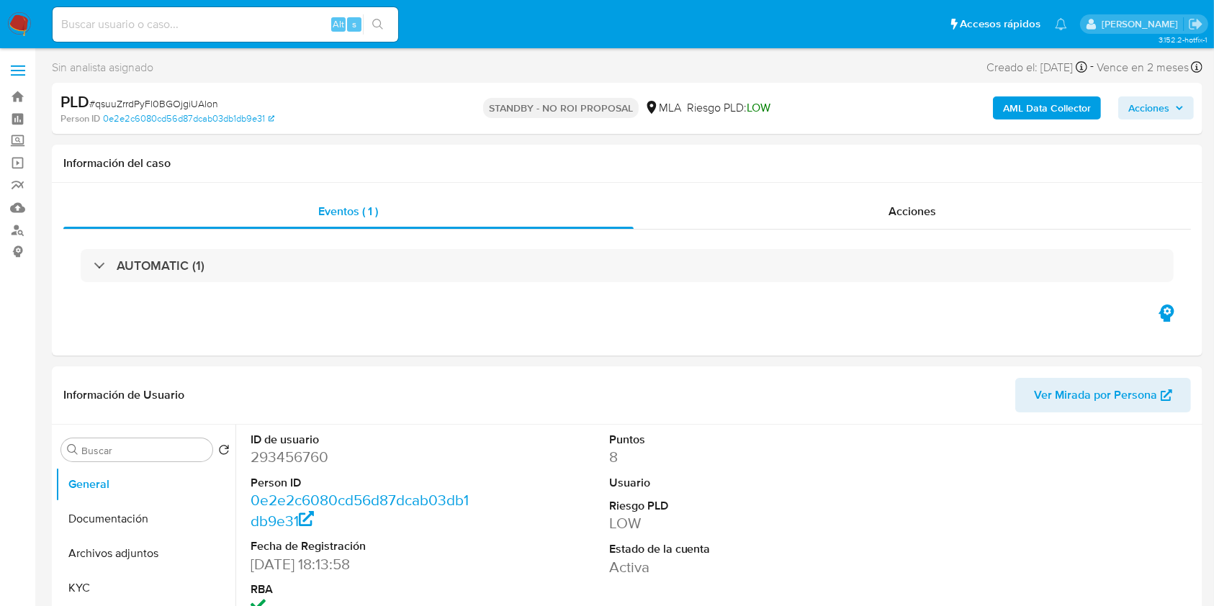
select select "10"
click at [292, 30] on input at bounding box center [226, 24] width 346 height 19
paste input "yNnHcHjVrADJrMsAErOjAzjq"
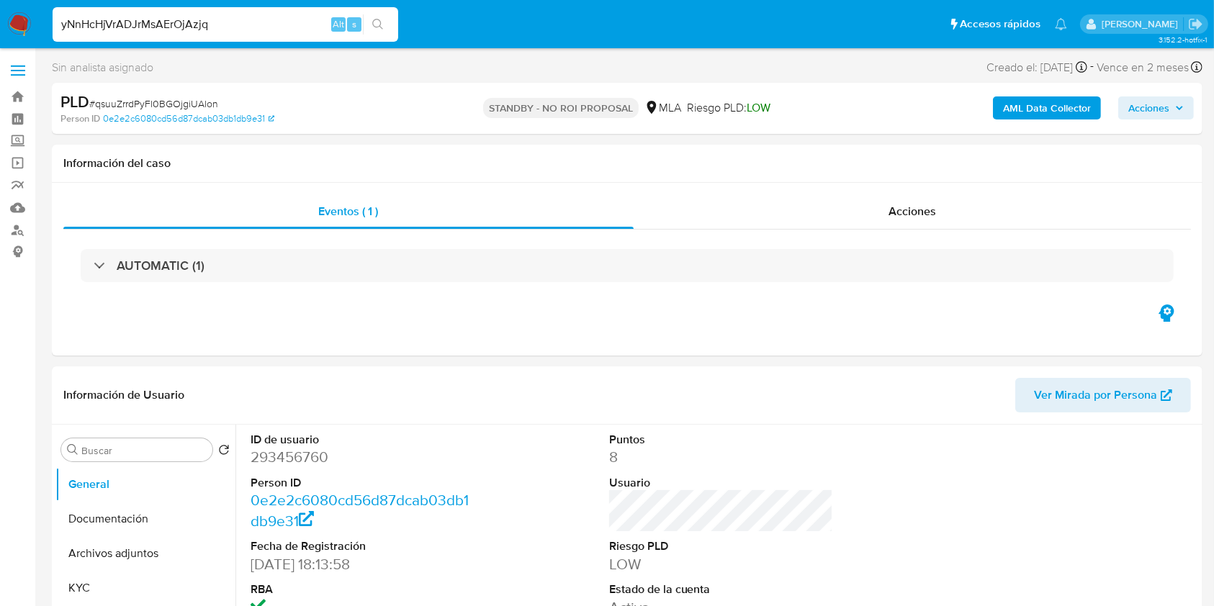
type input "yNnHcHjVrADJrMsAErOjAzjq"
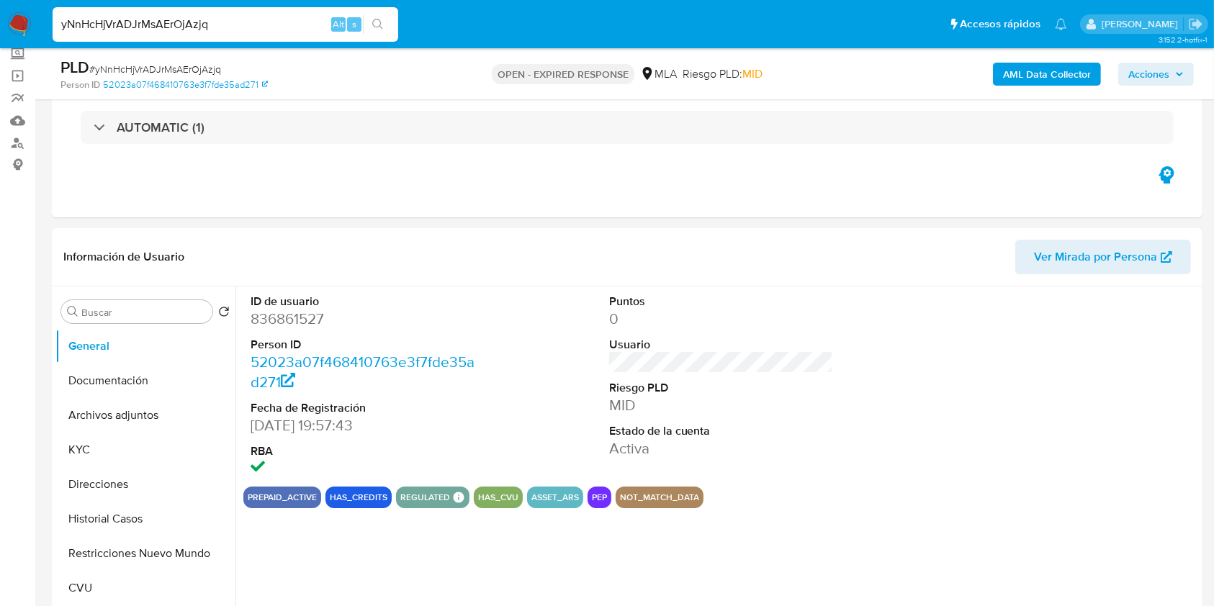
select select "10"
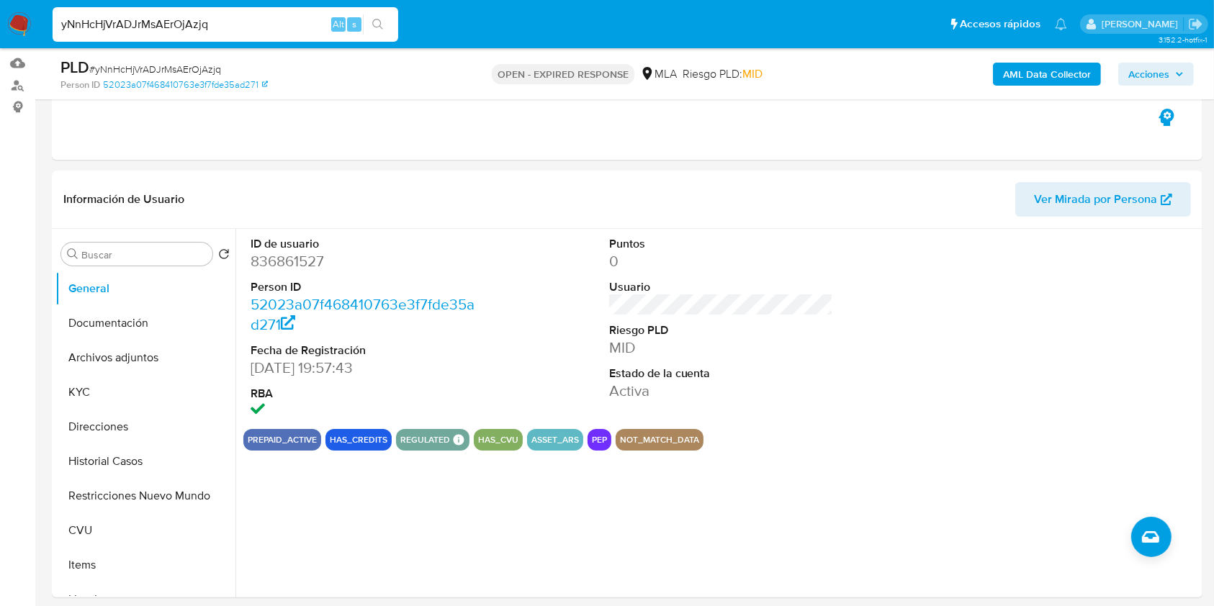
scroll to position [177, 0]
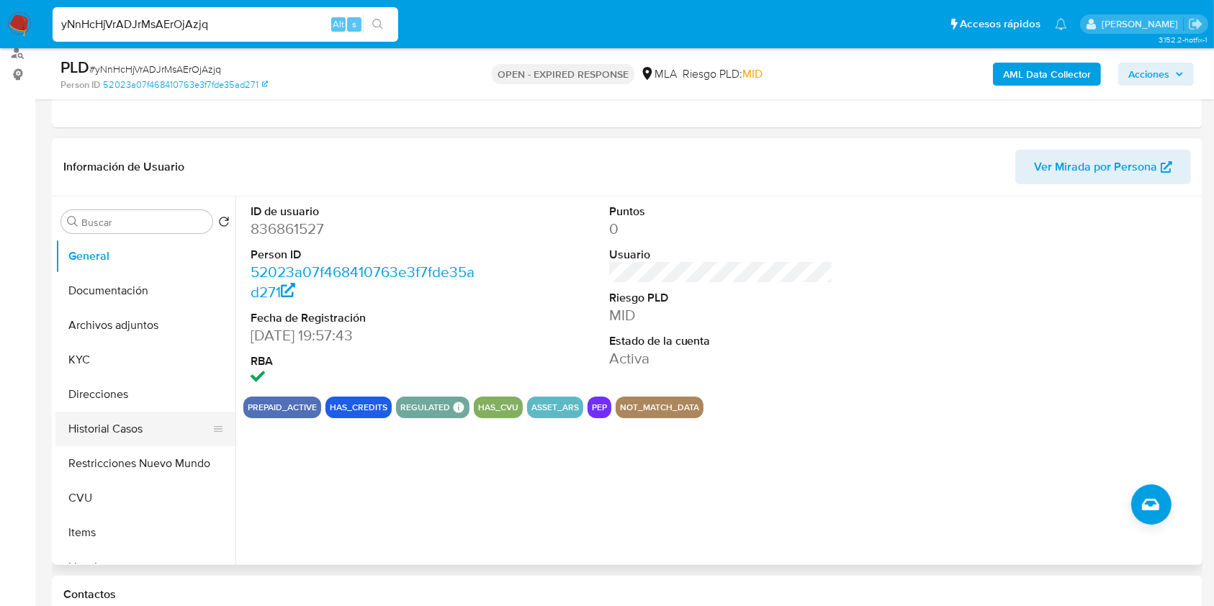
click at [158, 434] on button "Historial Casos" at bounding box center [139, 429] width 169 height 35
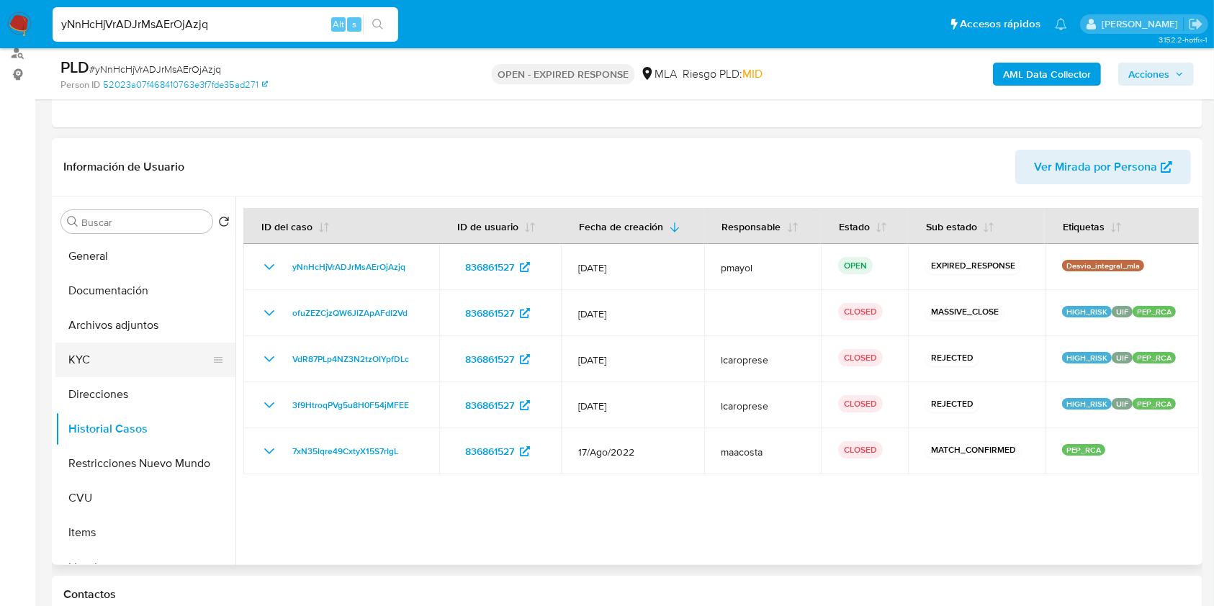
click at [107, 364] on button "KYC" at bounding box center [139, 360] width 169 height 35
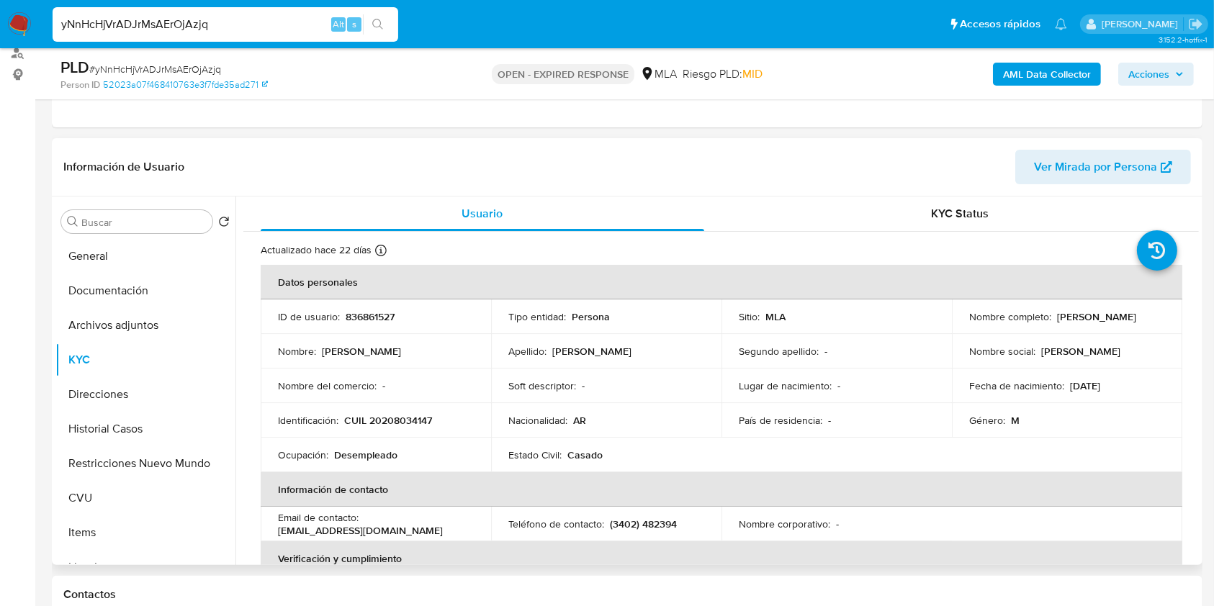
click at [390, 422] on p "CUIL 20208034147" at bounding box center [388, 420] width 88 height 13
copy p "20208034147"
click at [121, 335] on button "Archivos adjuntos" at bounding box center [139, 325] width 169 height 35
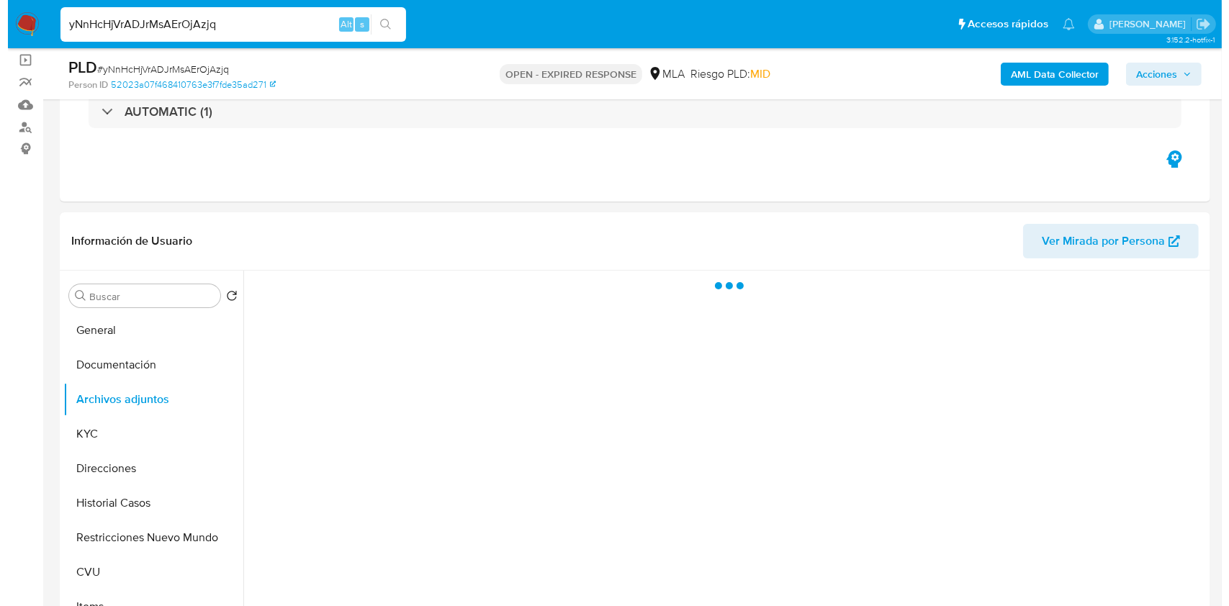
scroll to position [100, 0]
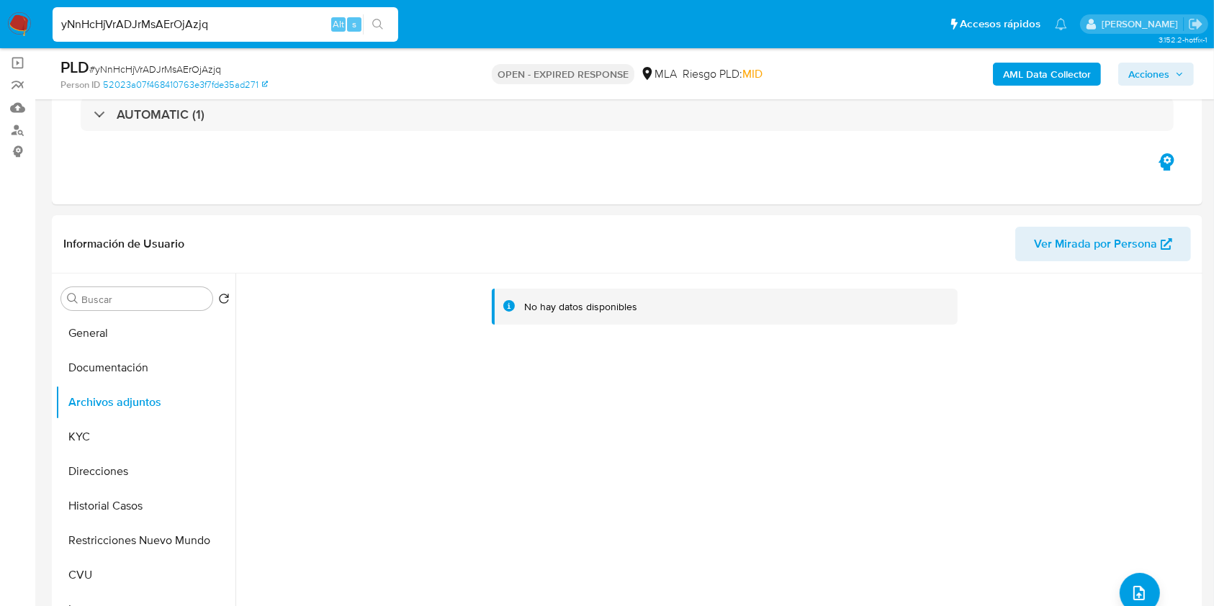
click at [1071, 81] on b "AML Data Collector" at bounding box center [1047, 74] width 88 height 23
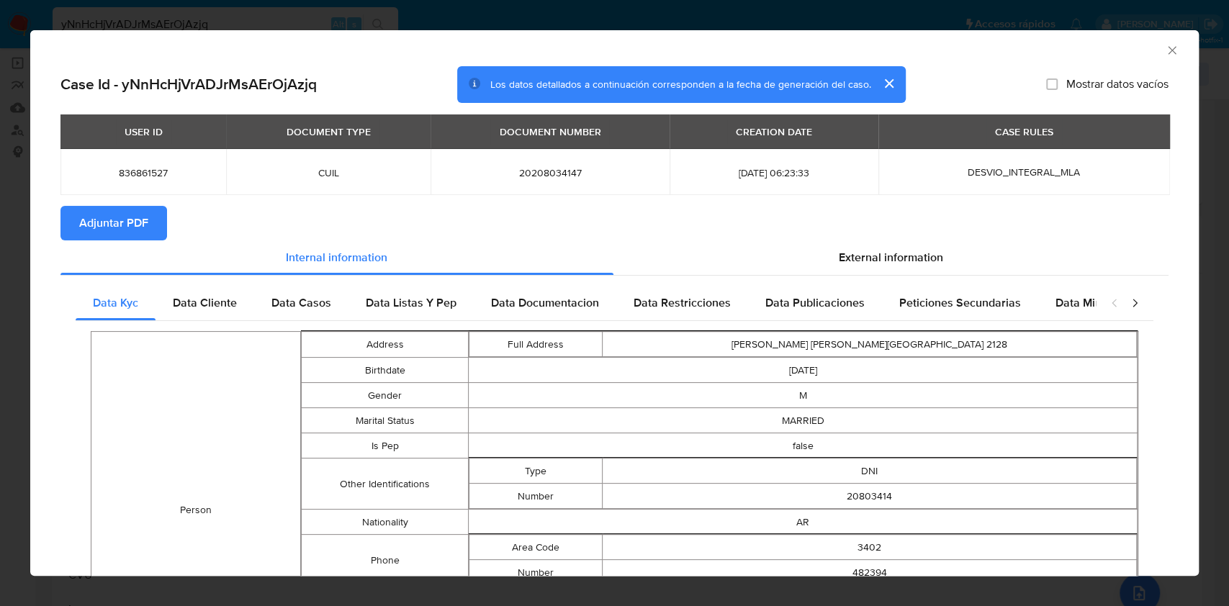
click at [151, 217] on button "Adjuntar PDF" at bounding box center [113, 223] width 107 height 35
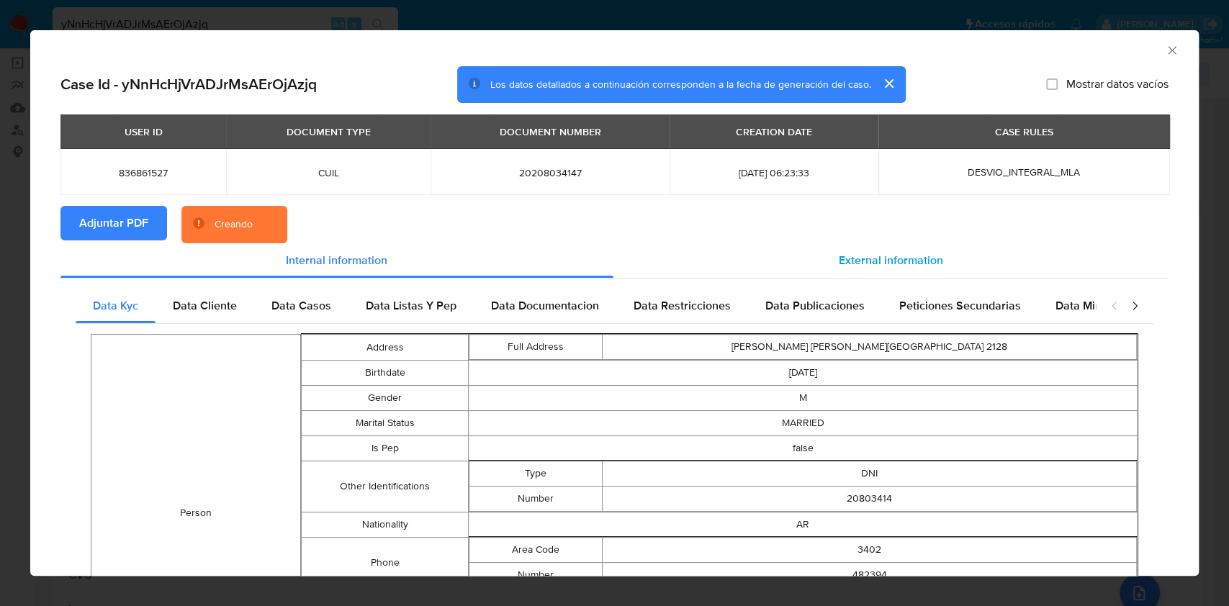
click at [863, 248] on div "External information" at bounding box center [892, 260] width 556 height 35
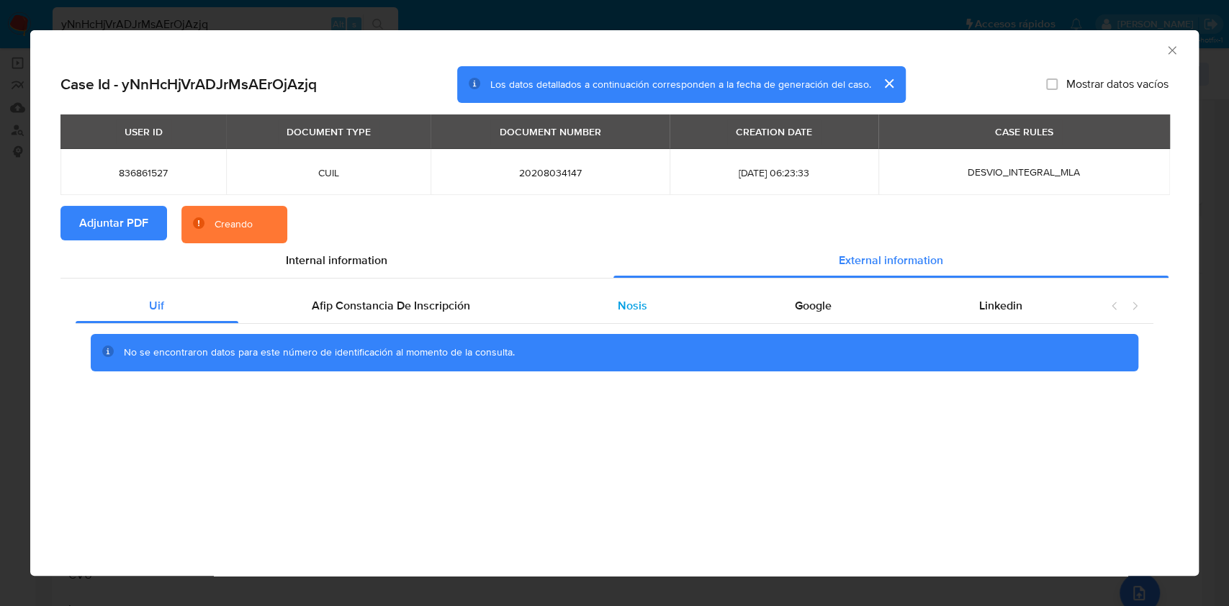
click at [681, 295] on div "Nosis" at bounding box center [632, 306] width 177 height 35
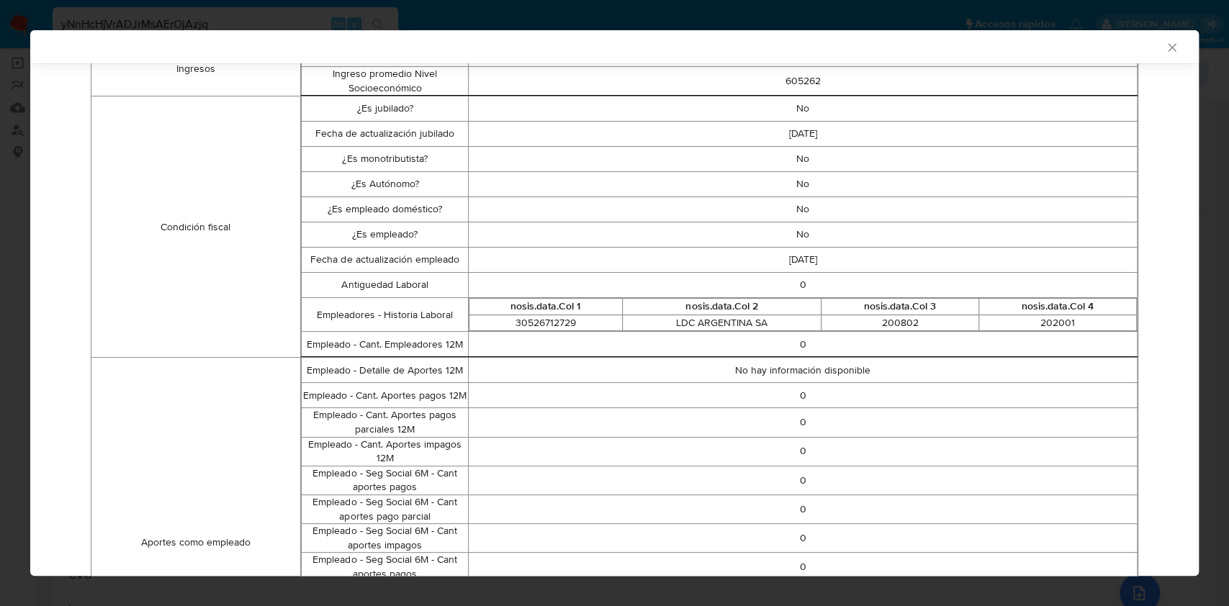
scroll to position [407, 0]
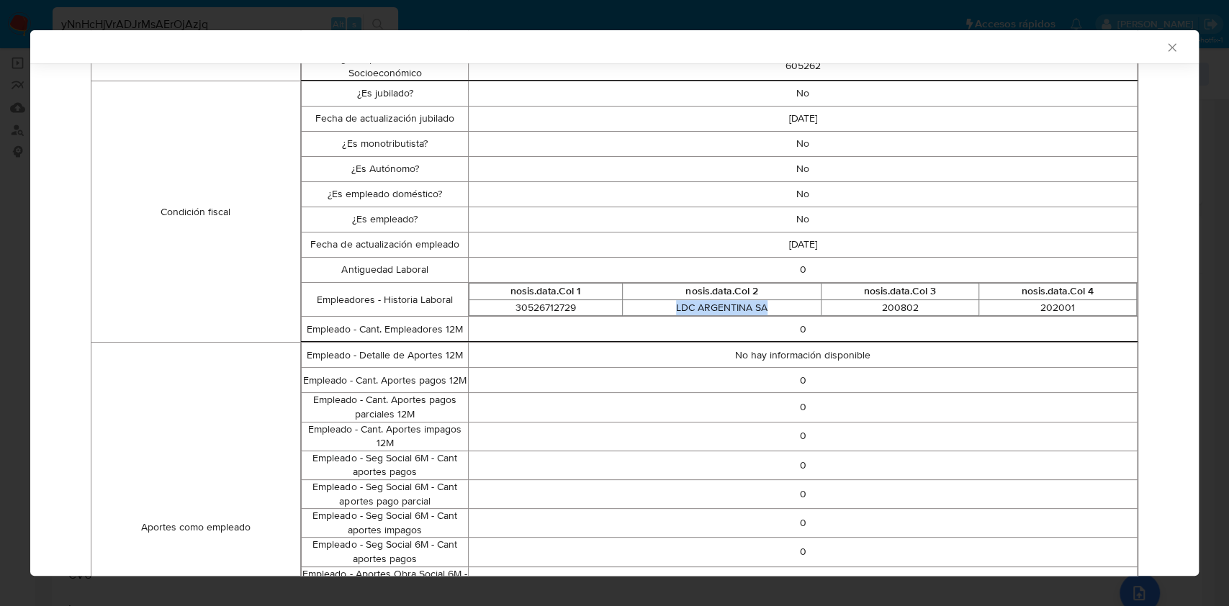
drag, startPoint x: 660, startPoint y: 307, endPoint x: 762, endPoint y: 299, distance: 101.9
click at [762, 300] on td "LDC ARGENTINA SA" at bounding box center [721, 308] width 199 height 17
copy td "LDC ARGENTINA SA"
click at [1227, 369] on div "AML Data Collector Case Id - yNnHcHjVrADJrMsAErOjAzjq Los datos detallados a co…" at bounding box center [614, 303] width 1229 height 606
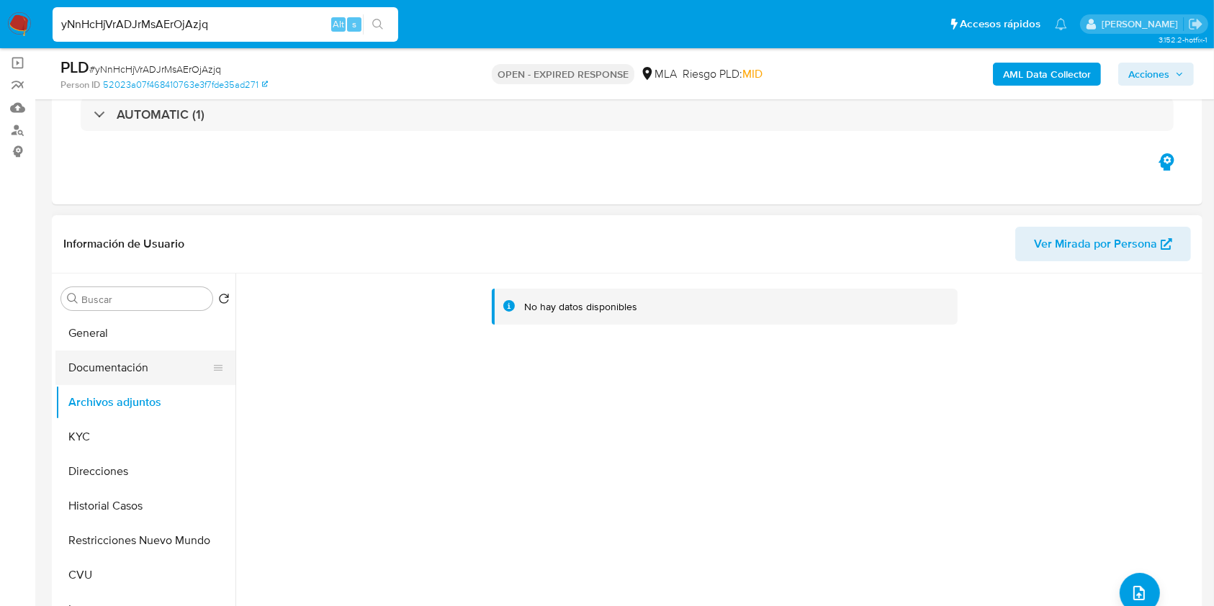
click at [122, 375] on button "Documentación" at bounding box center [139, 368] width 169 height 35
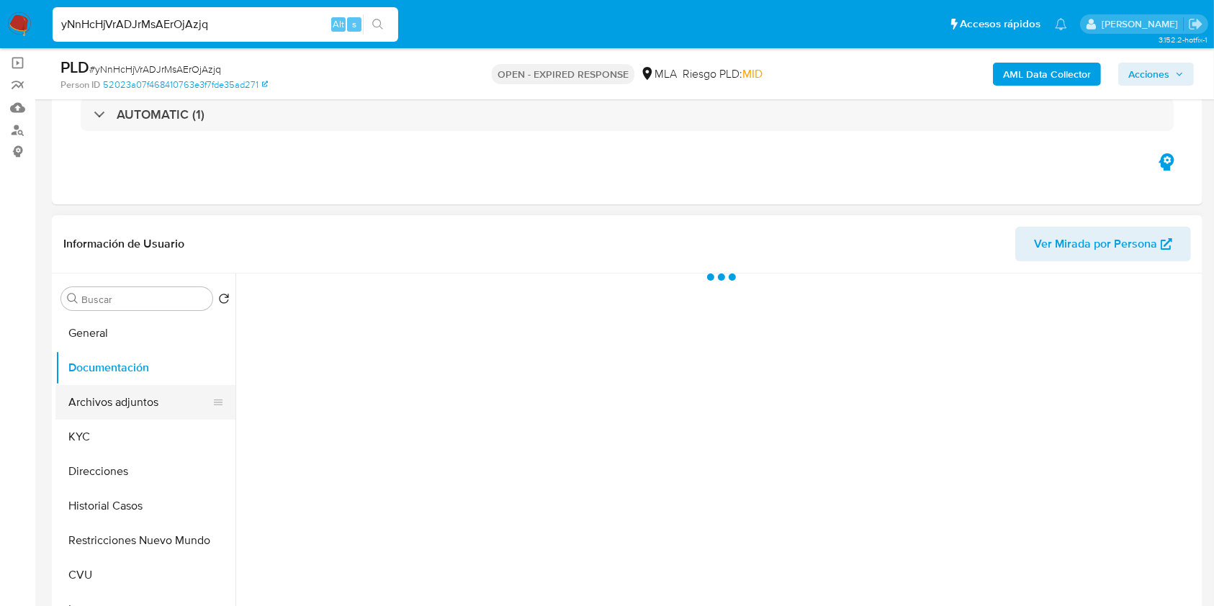
click at [129, 396] on button "Archivos adjuntos" at bounding box center [139, 402] width 169 height 35
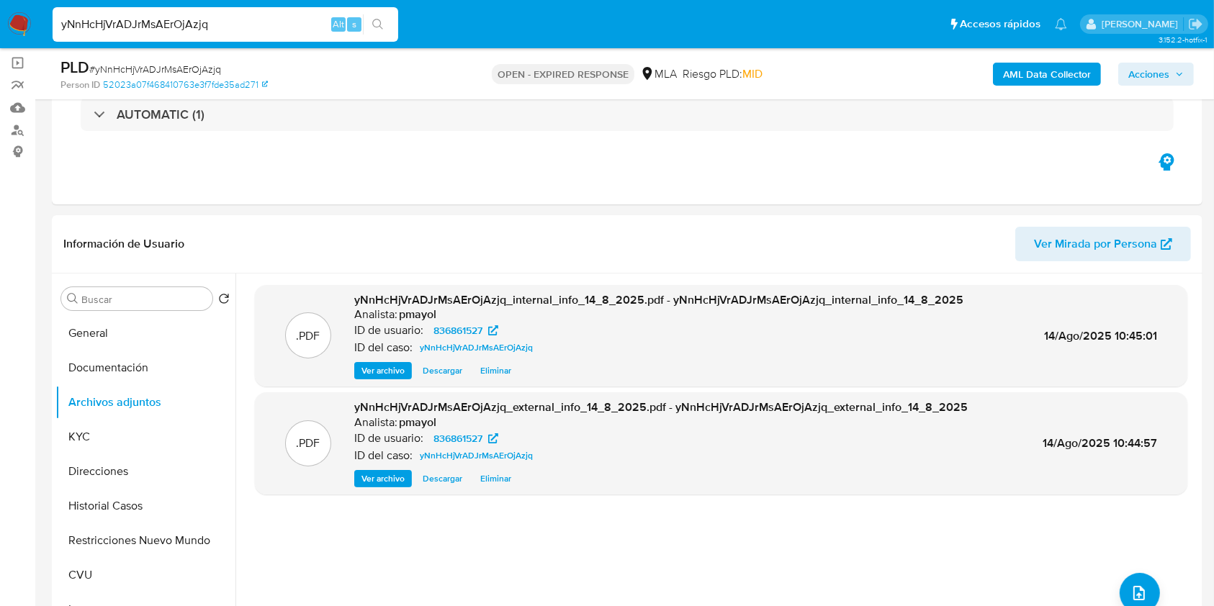
click at [1028, 70] on b "AML Data Collector" at bounding box center [1047, 74] width 88 height 23
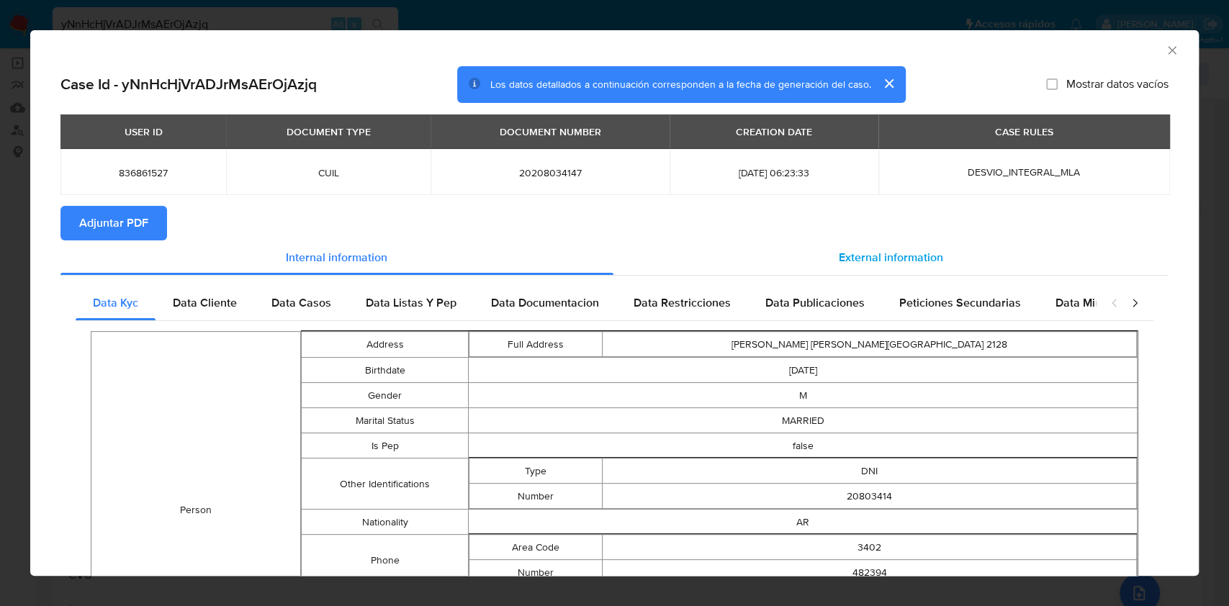
click at [848, 246] on div "External information" at bounding box center [892, 258] width 556 height 35
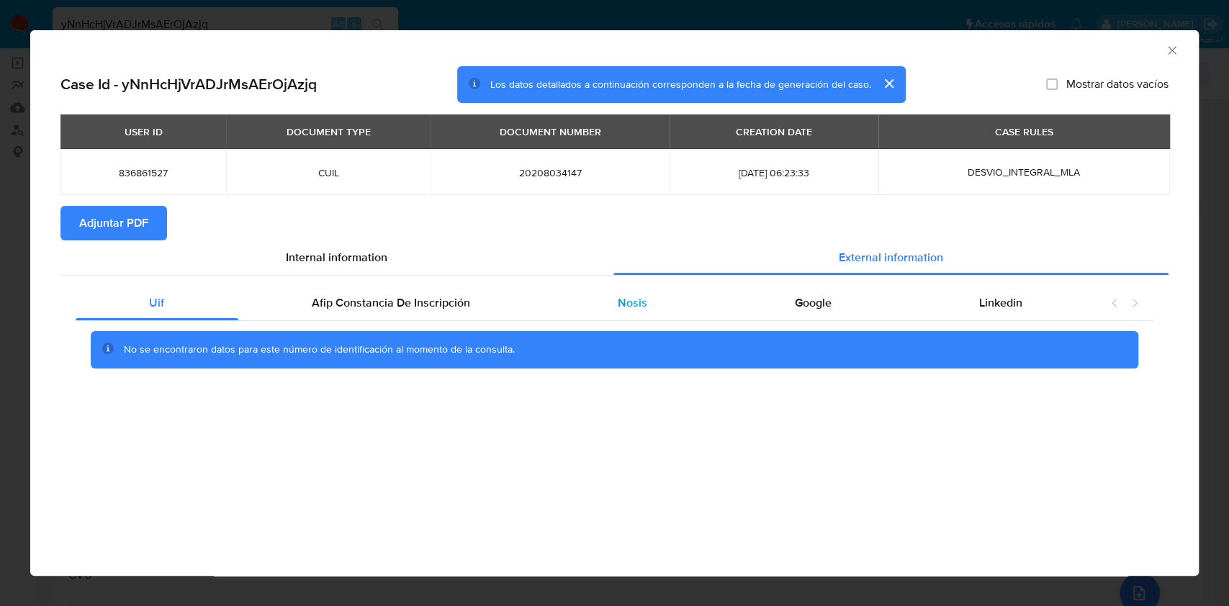
click at [645, 295] on div "Nosis" at bounding box center [632, 303] width 177 height 35
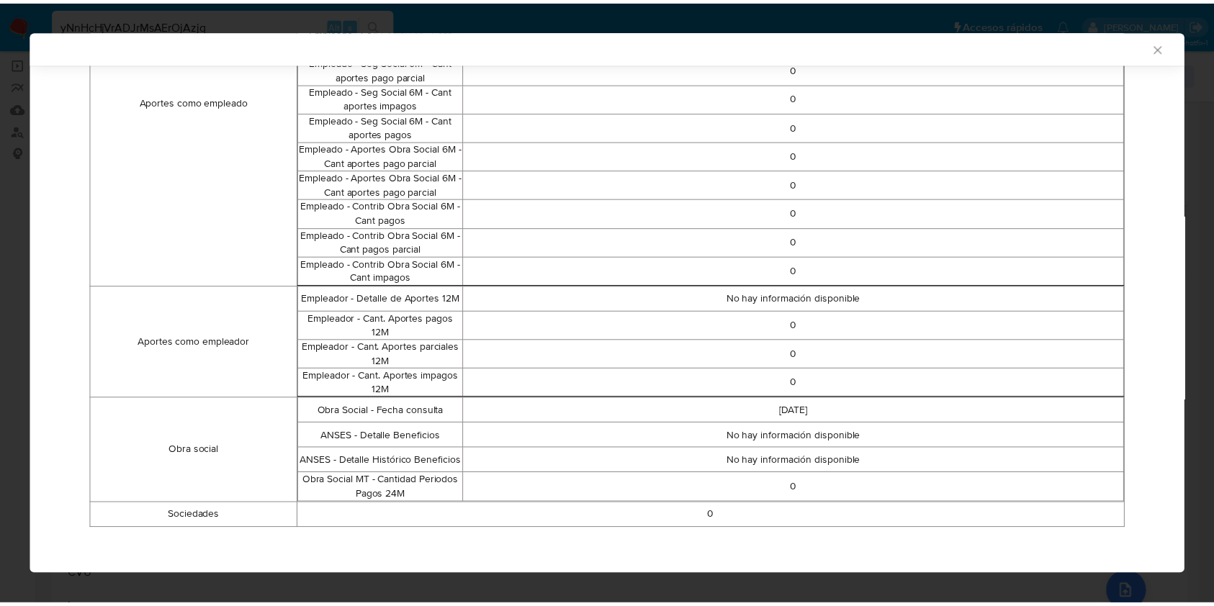
scroll to position [249, 0]
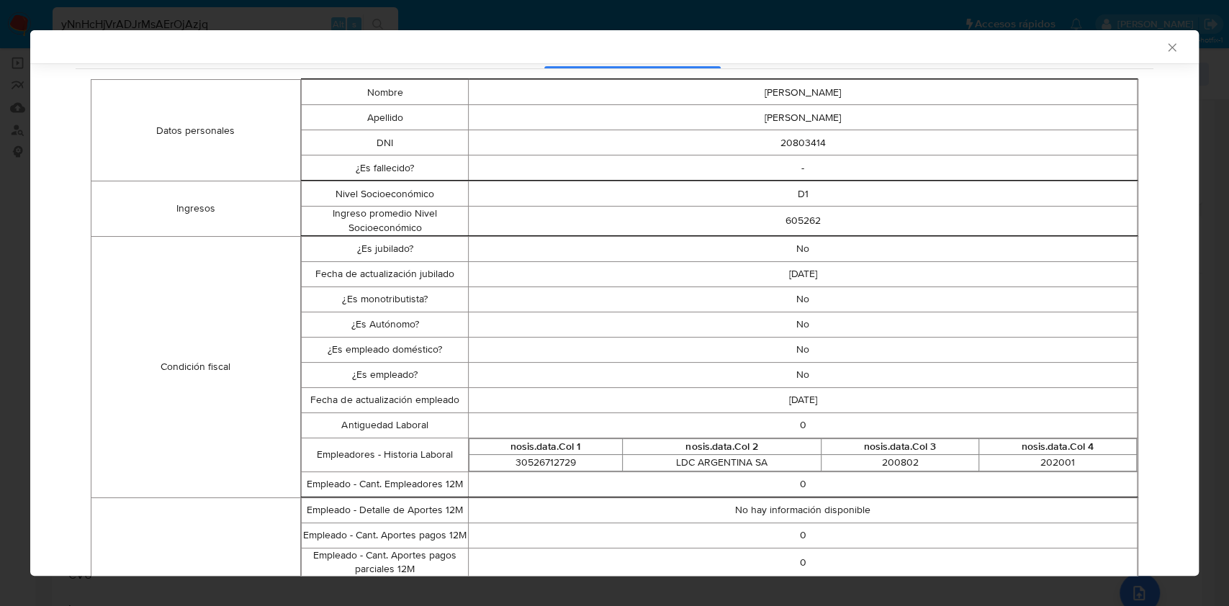
click at [1168, 47] on icon "Cerrar ventana" at bounding box center [1172, 47] width 8 height 8
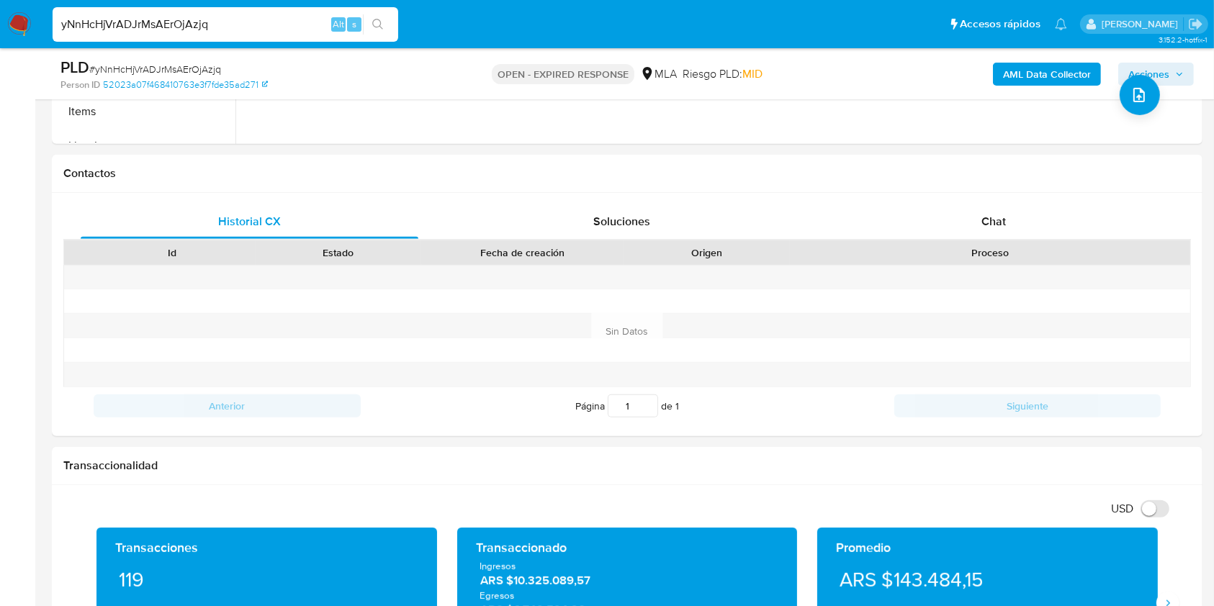
scroll to position [578, 0]
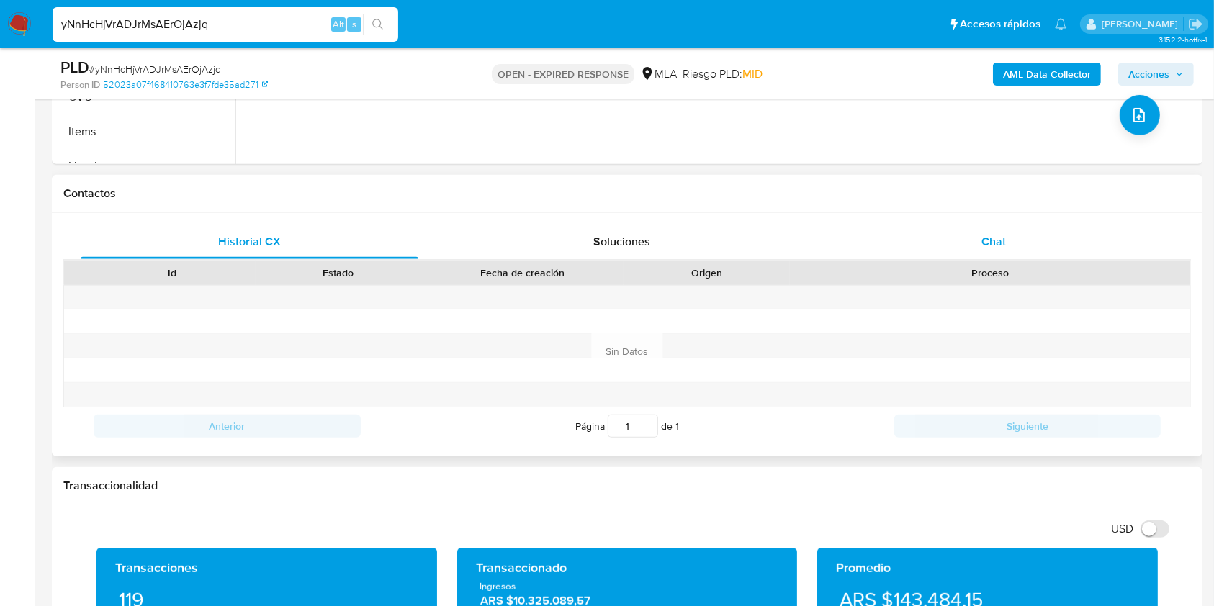
click at [972, 235] on div "Chat" at bounding box center [994, 242] width 338 height 35
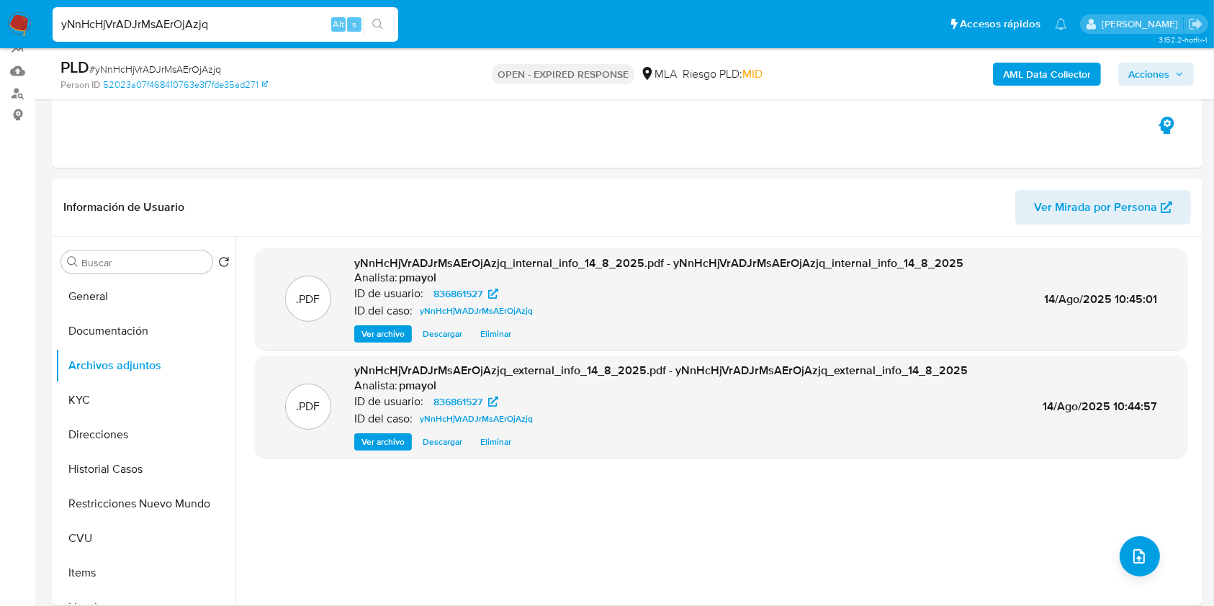
scroll to position [140, 0]
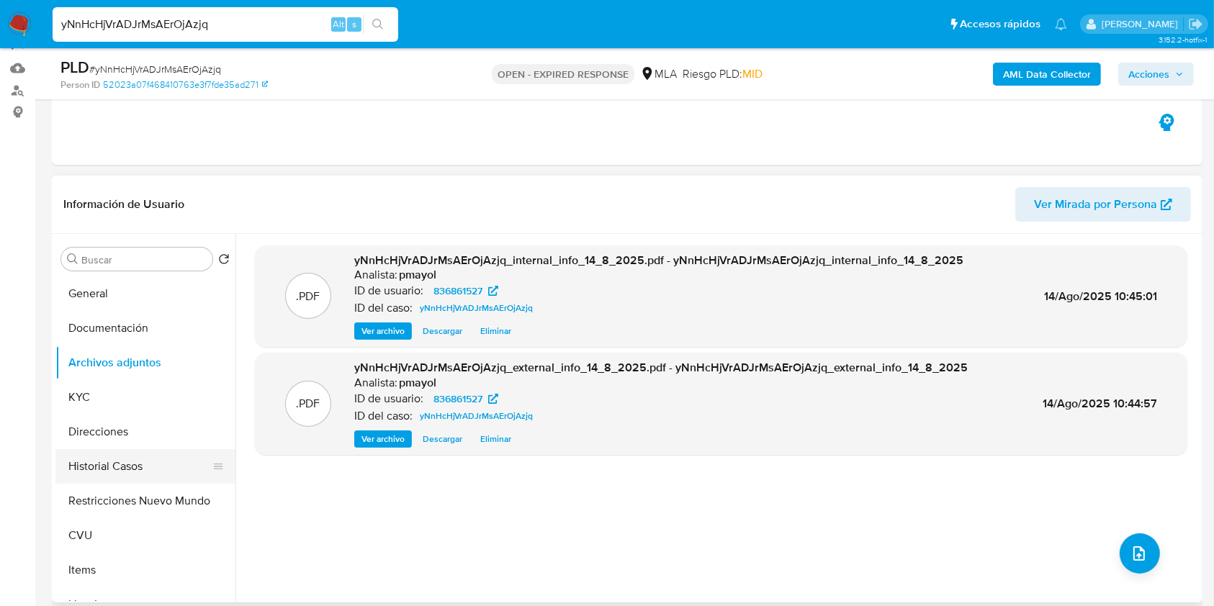
click at [124, 470] on button "Historial Casos" at bounding box center [139, 466] width 169 height 35
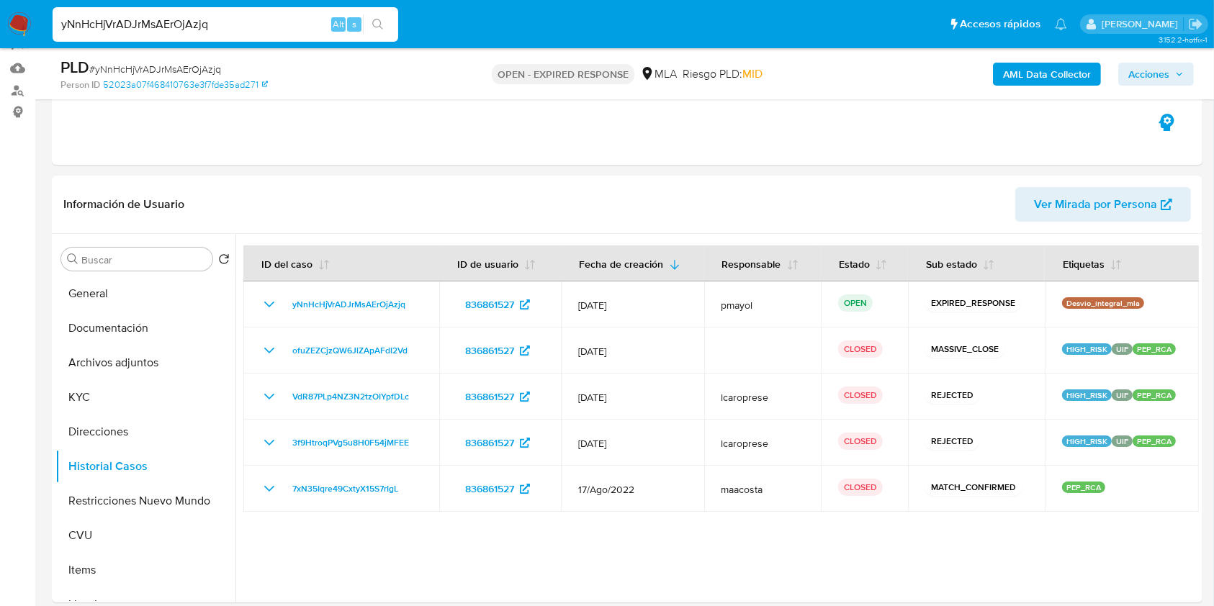
click at [189, 69] on span "# yNnHcHjVrADJrMsAErOjAzjq" at bounding box center [155, 69] width 132 height 14
copy span "yNnHcHjVrADJrMsAErOjAzjq"
click at [9, 11] on nav "Pausado Ver notificaciones yNnHcHjVrADJrMsAErOjAzjq Alt s Accesos rápidos Presi…" at bounding box center [607, 24] width 1214 height 48
click at [15, 19] on img at bounding box center [19, 24] width 24 height 24
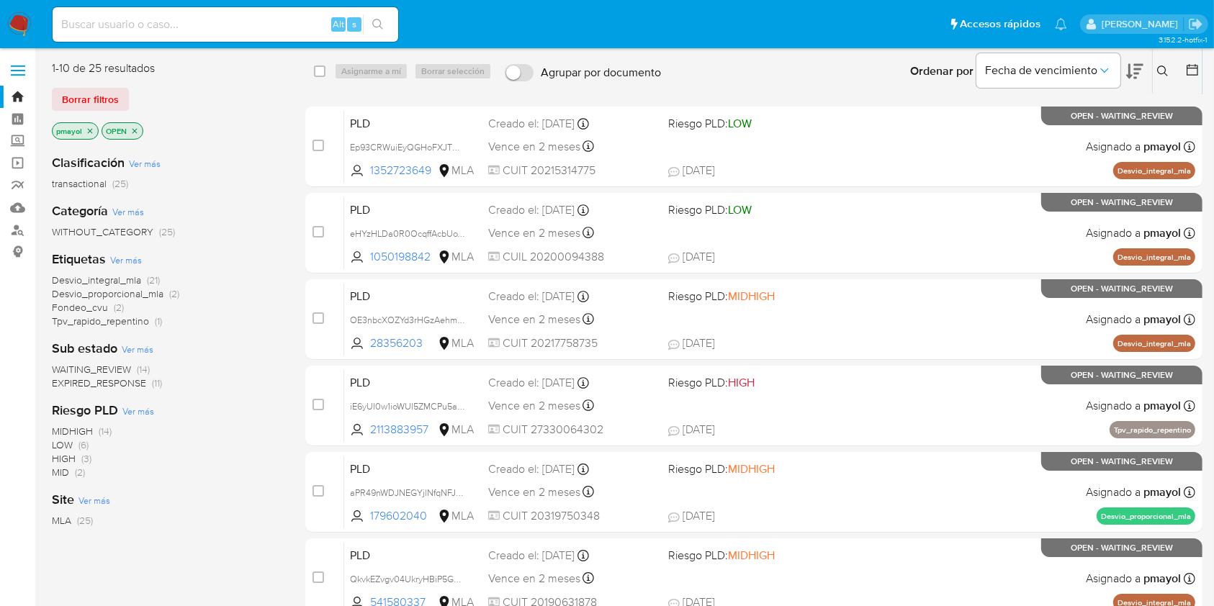
click at [1164, 80] on div "Ingrese ID de usuario o caso Buscar Borrar filtros" at bounding box center [1164, 71] width 24 height 45
click at [1161, 68] on icon at bounding box center [1163, 72] width 12 height 12
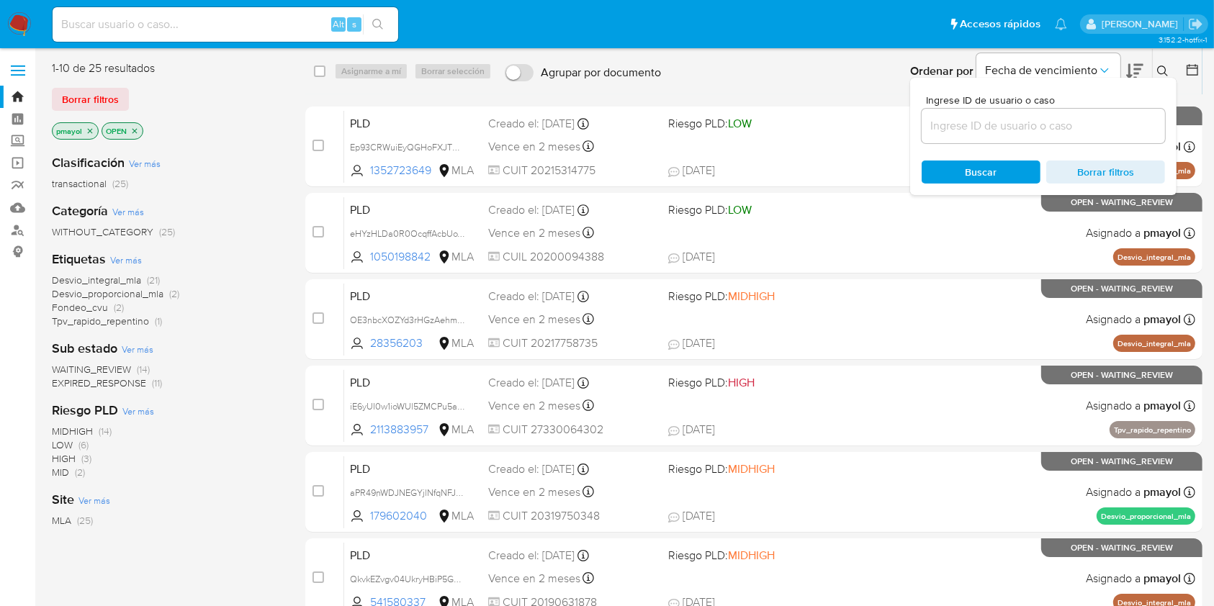
click at [1062, 123] on input at bounding box center [1043, 126] width 243 height 19
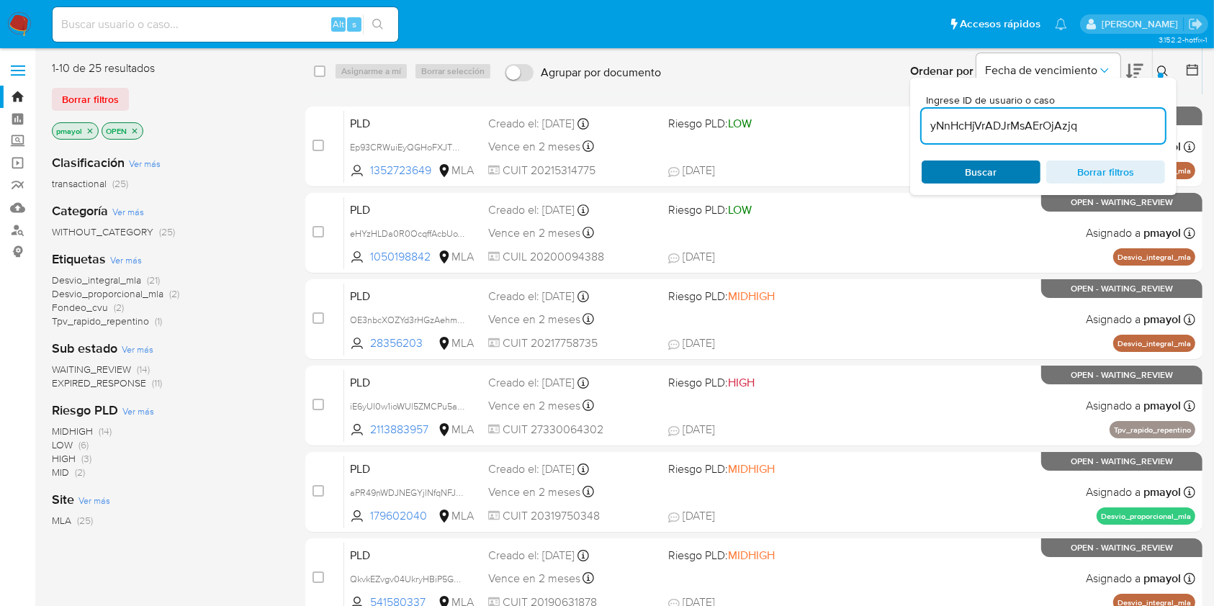
type input "yNnHcHjVrADJrMsAErOjAzjq"
click at [975, 176] on div "Buscar Borrar filtros" at bounding box center [1043, 172] width 243 height 23
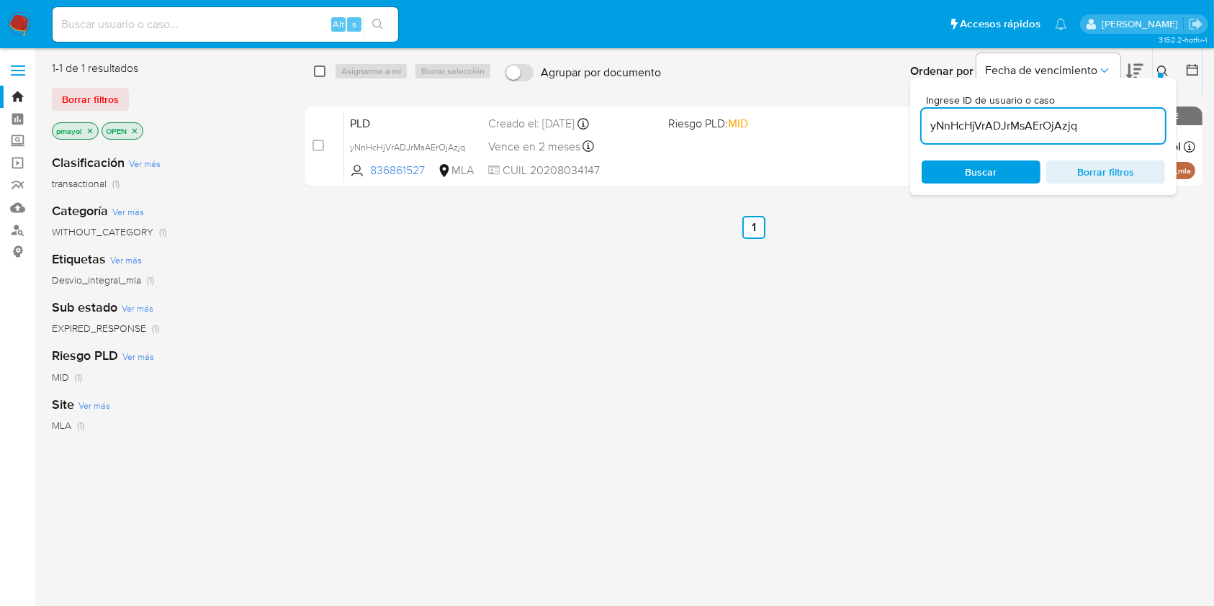
click at [314, 66] on input "checkbox" at bounding box center [320, 72] width 12 height 12
checkbox input "true"
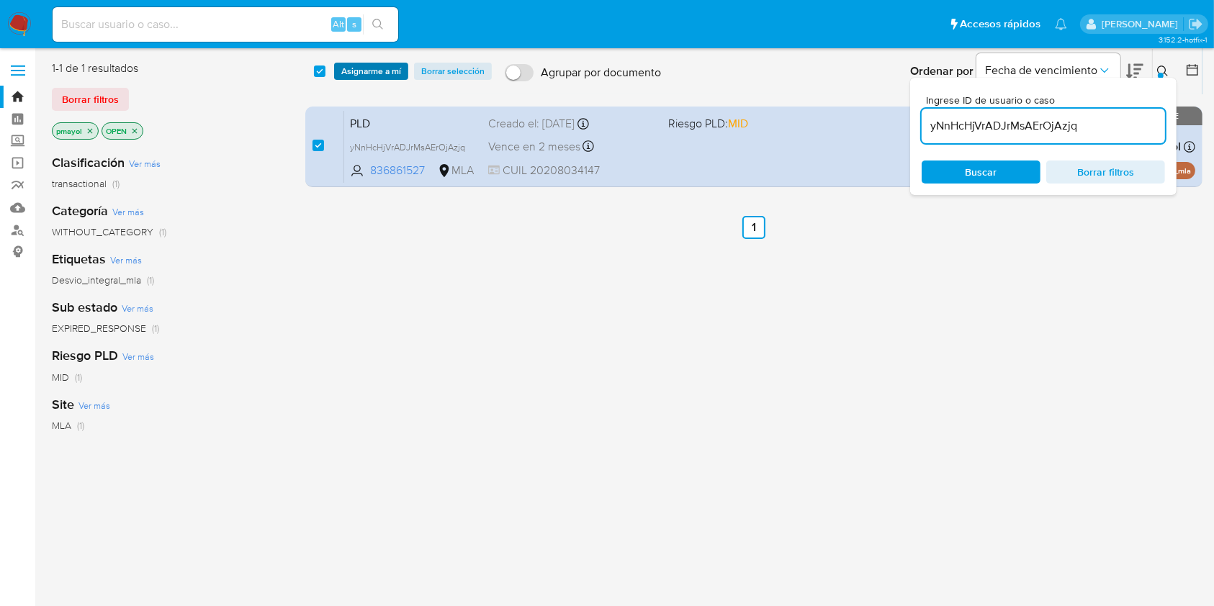
click at [381, 77] on span "Asignarme a mí" at bounding box center [371, 71] width 60 height 14
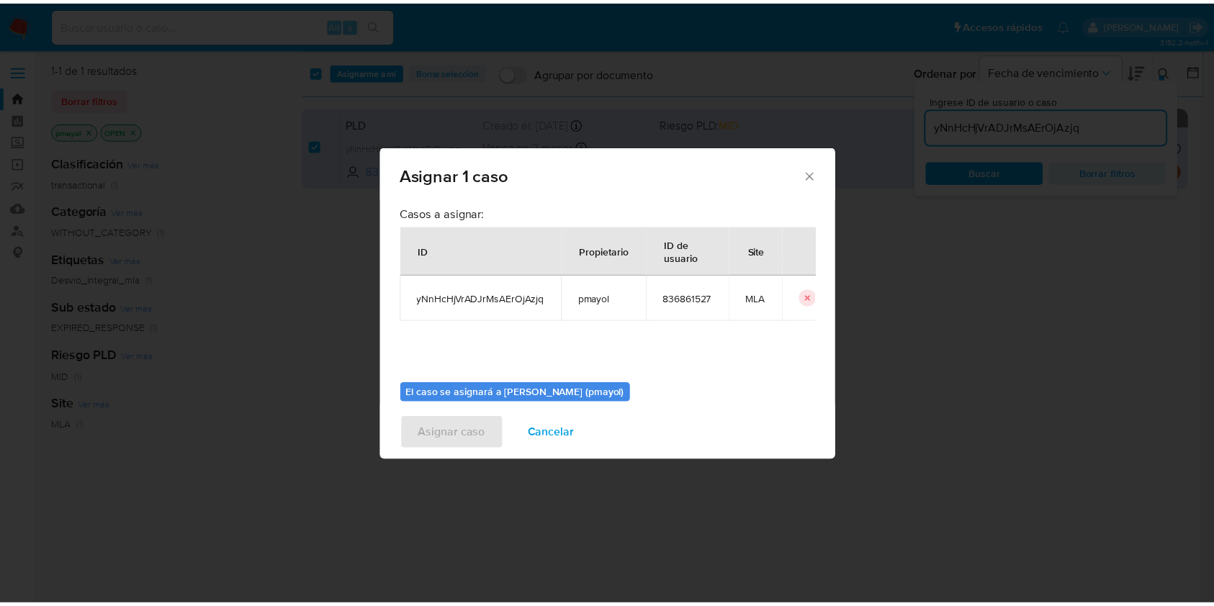
scroll to position [73, 0]
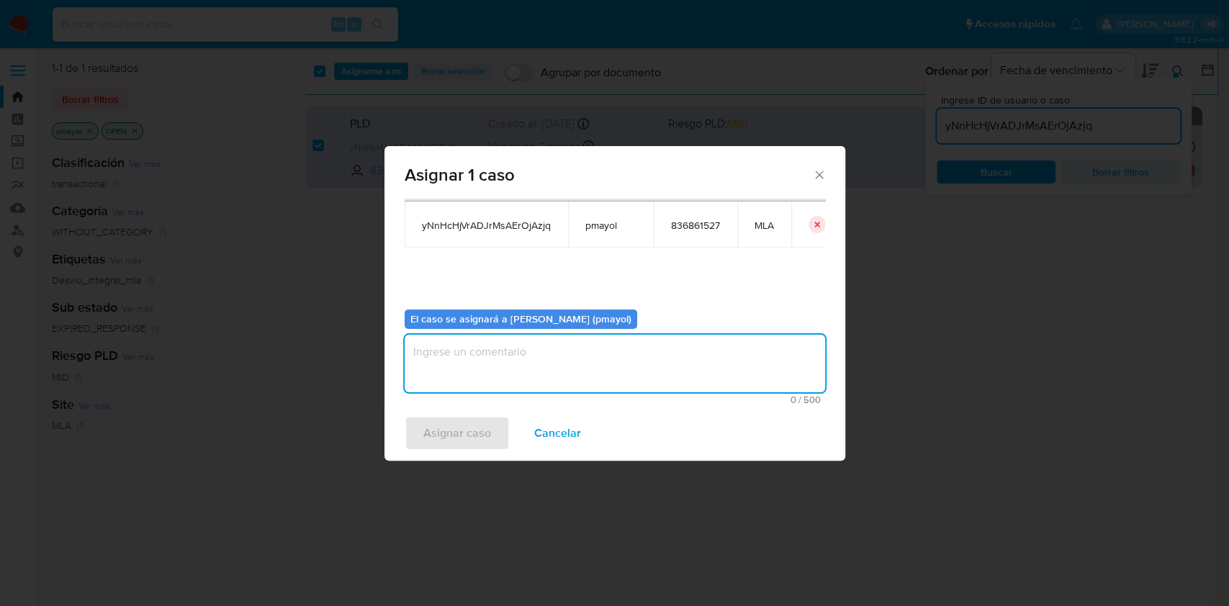
click at [732, 368] on textarea "assign-modal" at bounding box center [615, 364] width 421 height 58
type textarea "Asignación"
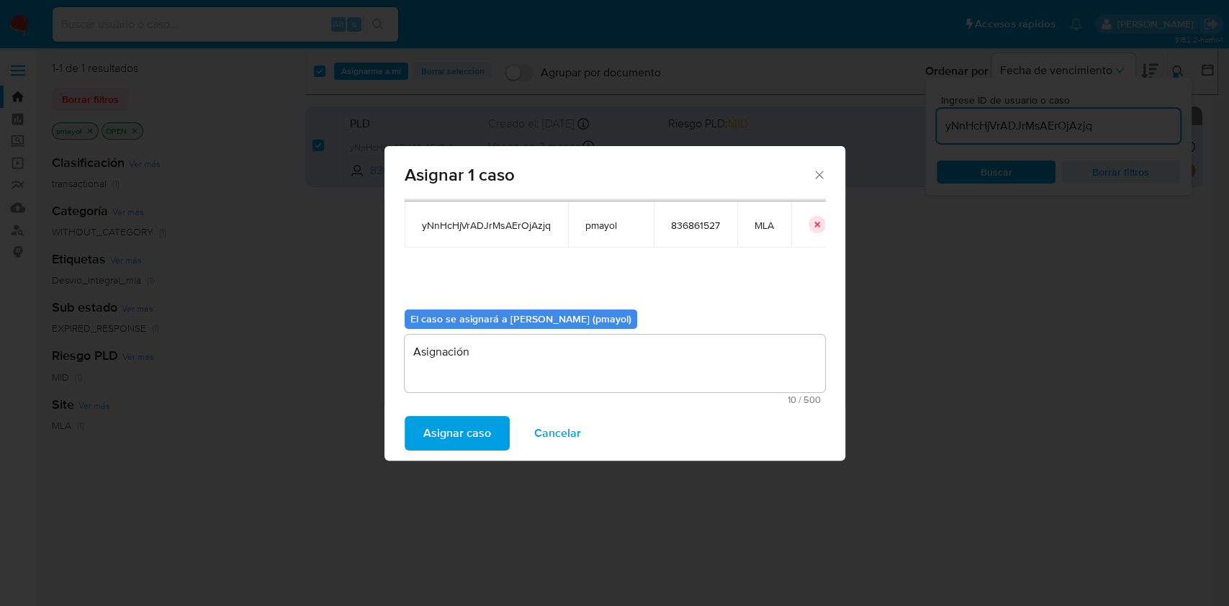
click at [457, 425] on span "Asignar caso" at bounding box center [457, 434] width 68 height 32
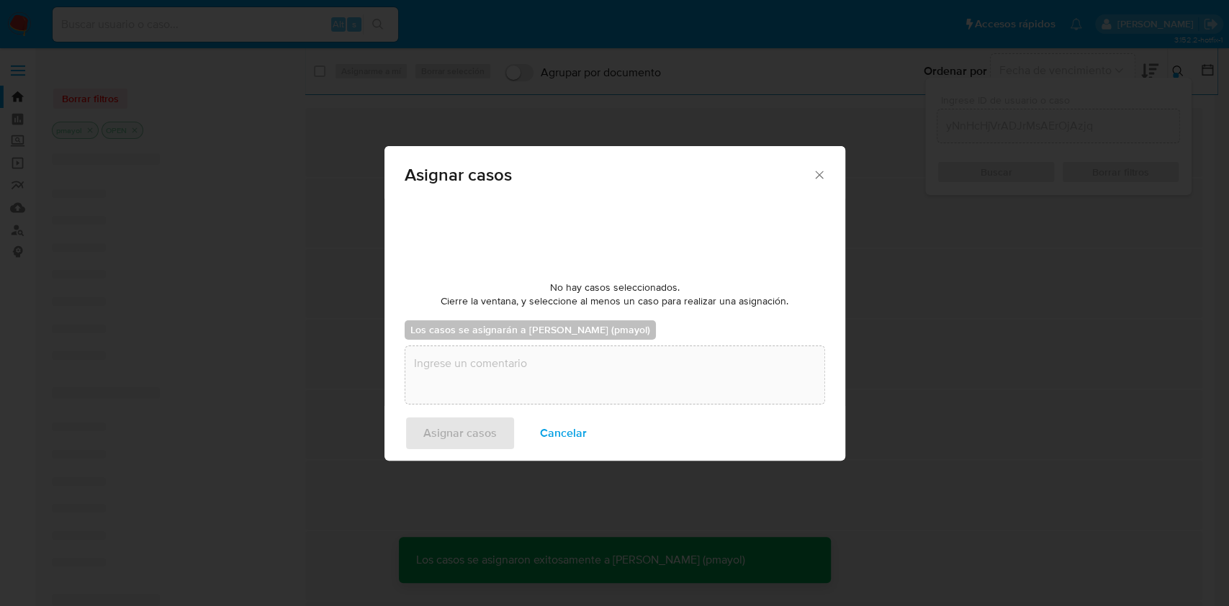
checkbox input "false"
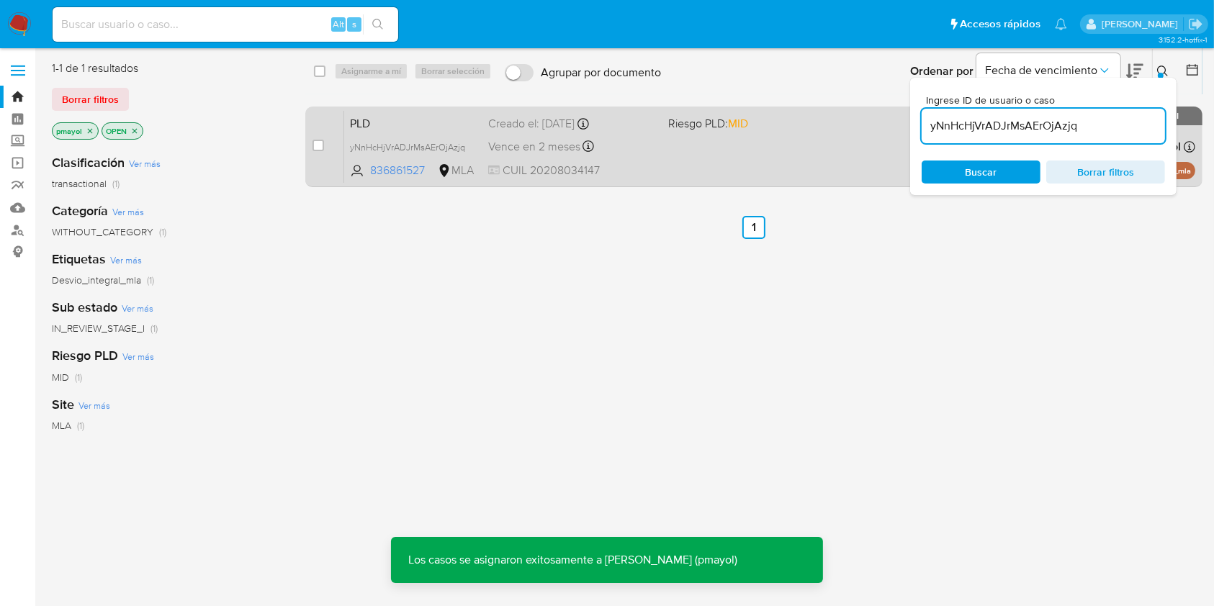
click at [717, 176] on div "PLD yNnHcHjVrADJrMsAErOjAzjq 836861527 MLA Riesgo PLD: MID Creado el: 12/07/202…" at bounding box center [769, 146] width 851 height 73
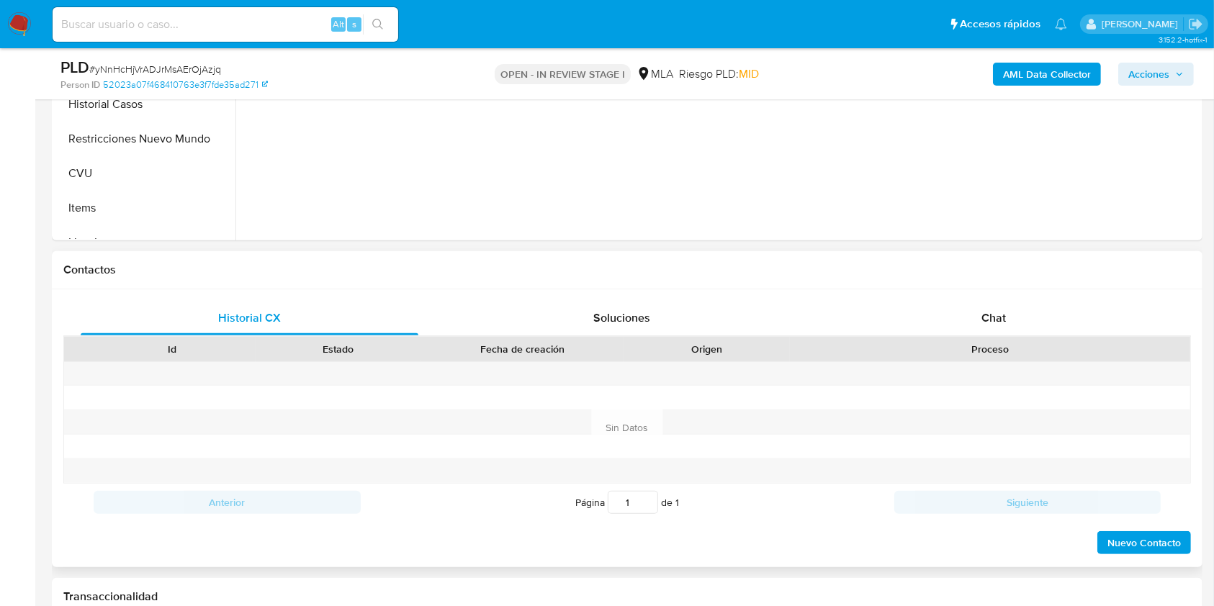
scroll to position [505, 0]
click at [1024, 325] on div "Chat" at bounding box center [994, 315] width 338 height 35
select select "10"
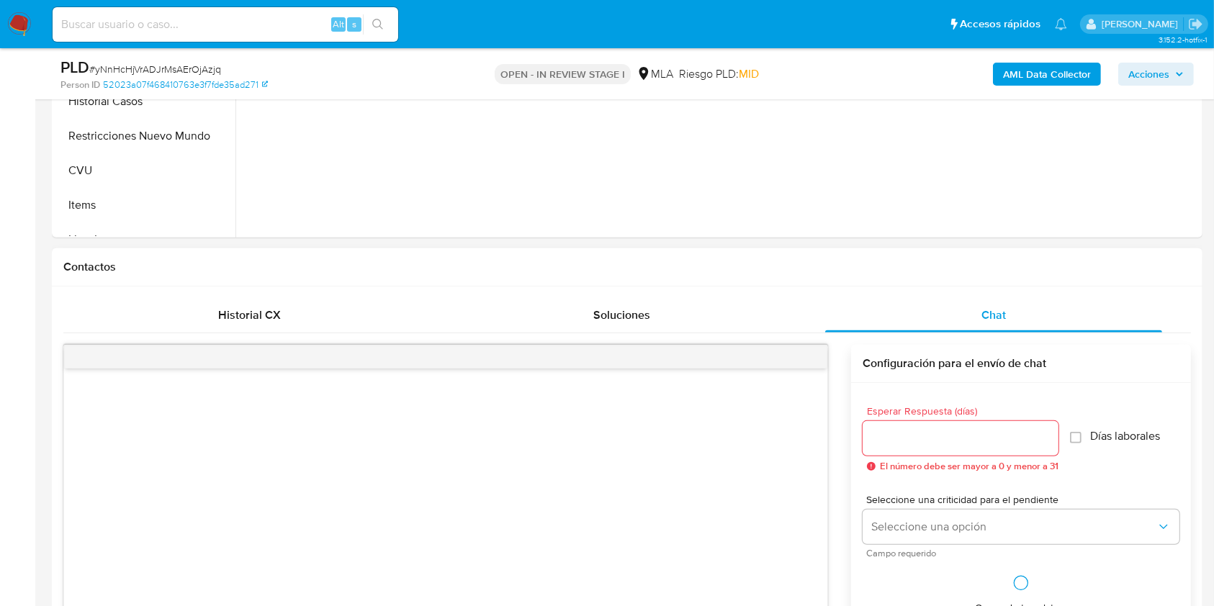
click at [1180, 251] on div "Contactos" at bounding box center [627, 267] width 1151 height 38
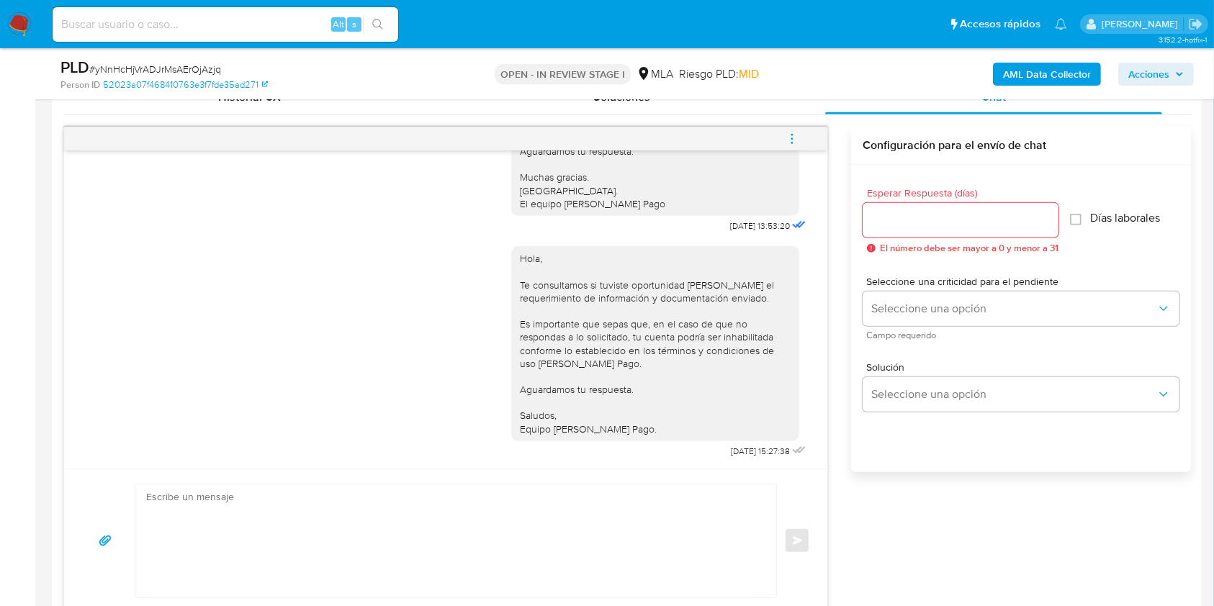
scroll to position [705, 0]
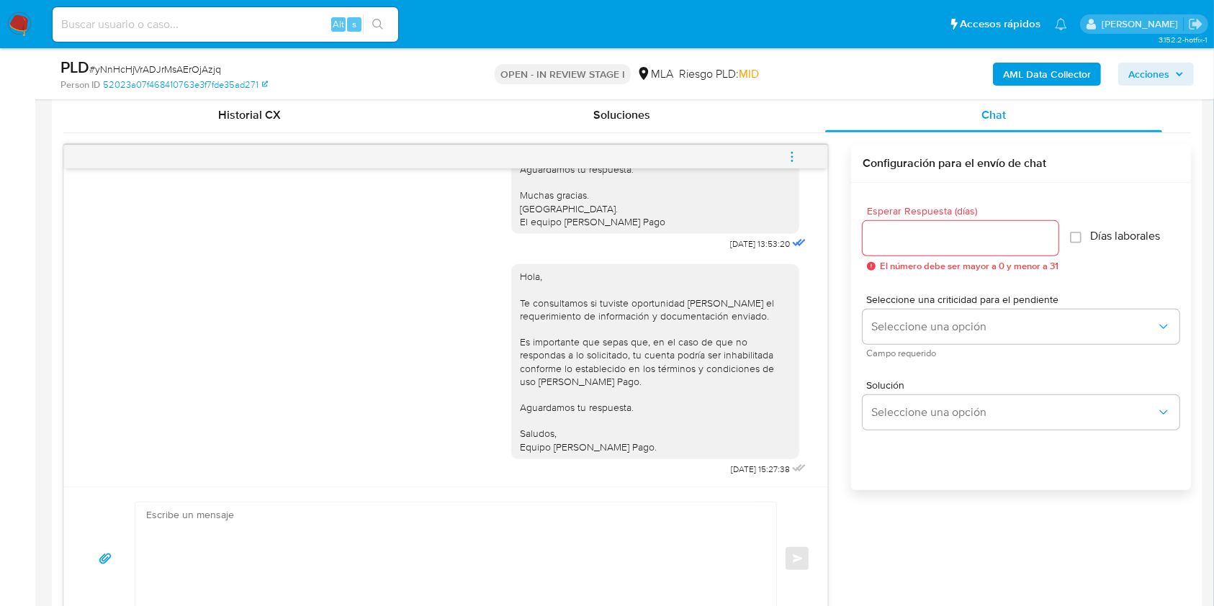
click at [796, 153] on icon "menu-action" at bounding box center [792, 157] width 13 height 13
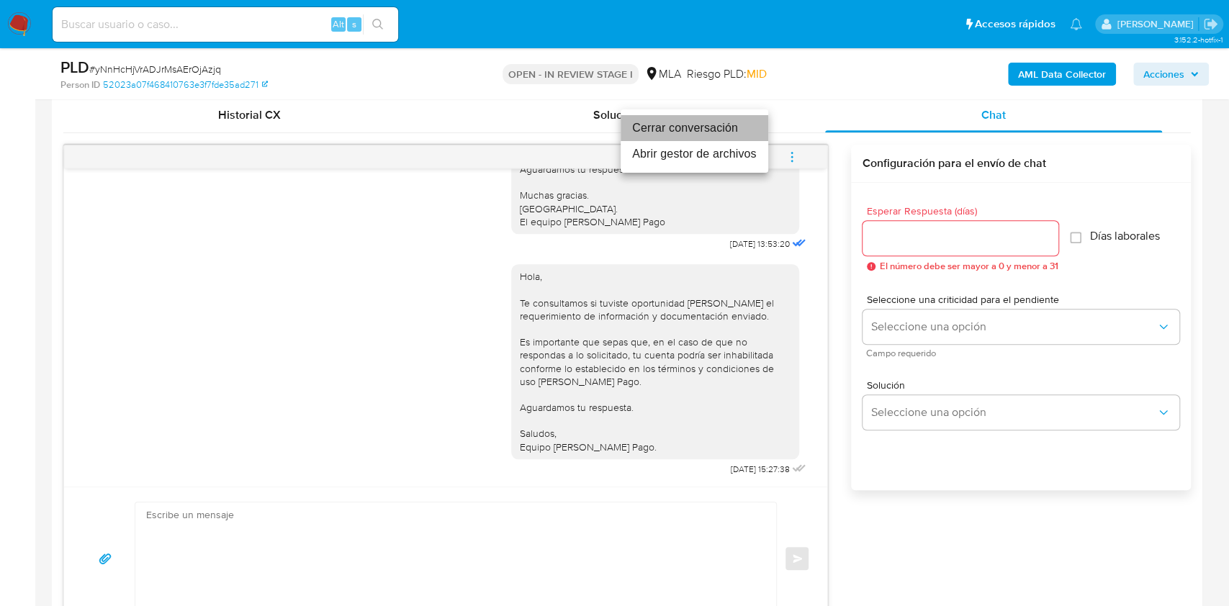
click at [657, 129] on li "Cerrar conversación" at bounding box center [695, 128] width 148 height 26
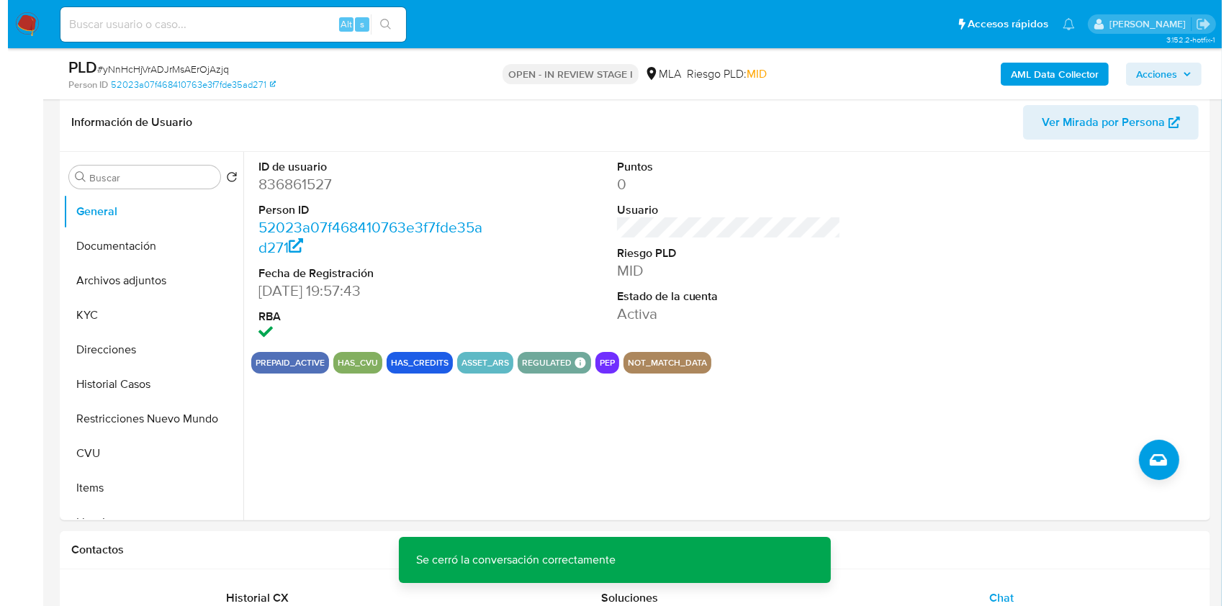
scroll to position [193, 0]
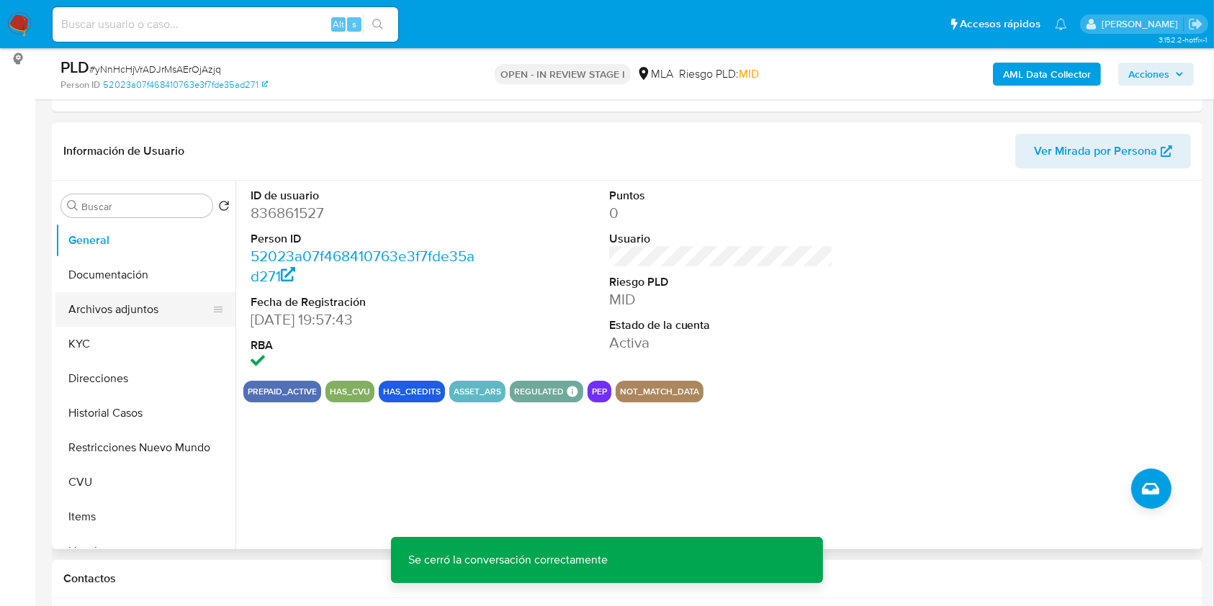
click at [153, 306] on button "Archivos adjuntos" at bounding box center [139, 309] width 169 height 35
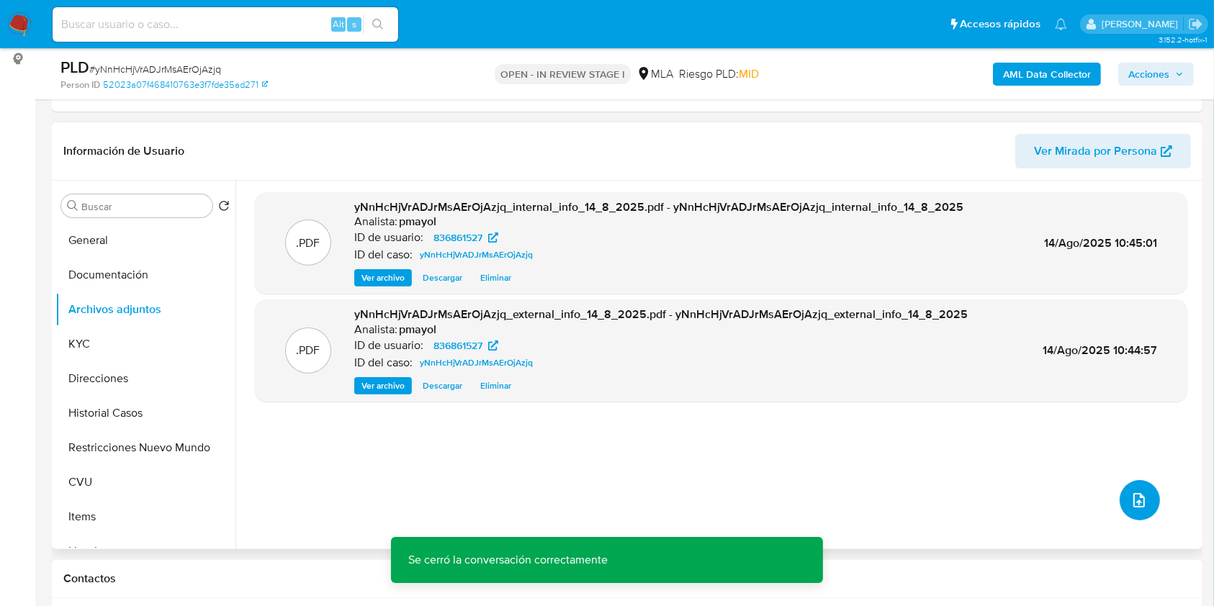
click at [1132, 484] on button "upload-file" at bounding box center [1140, 500] width 40 height 40
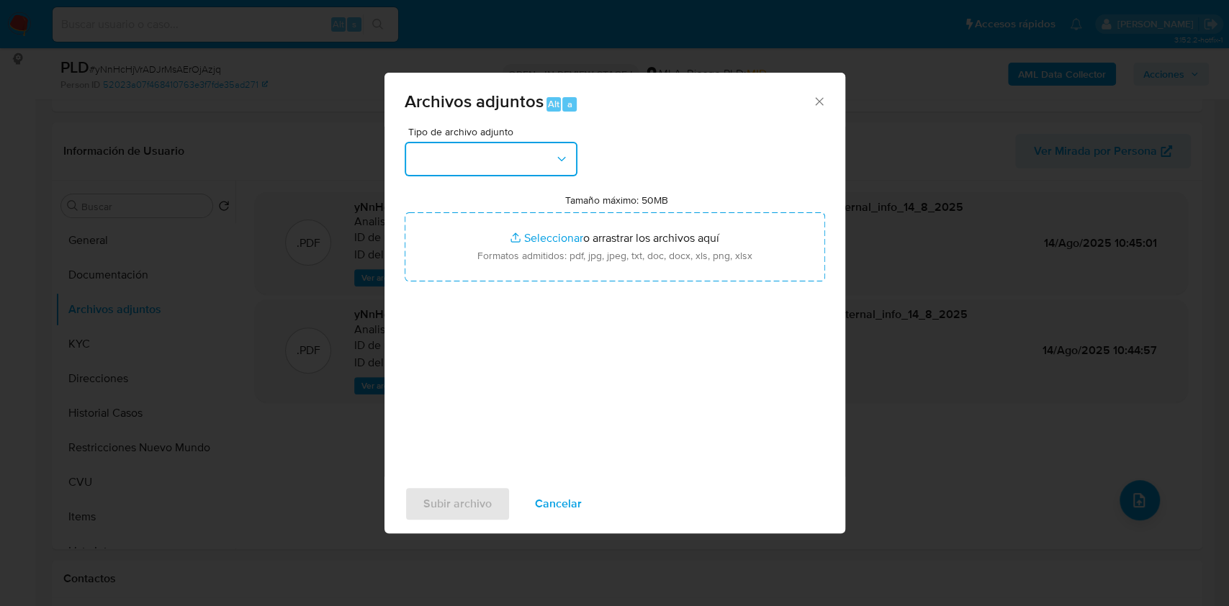
click at [560, 161] on icon "button" at bounding box center [562, 159] width 14 height 14
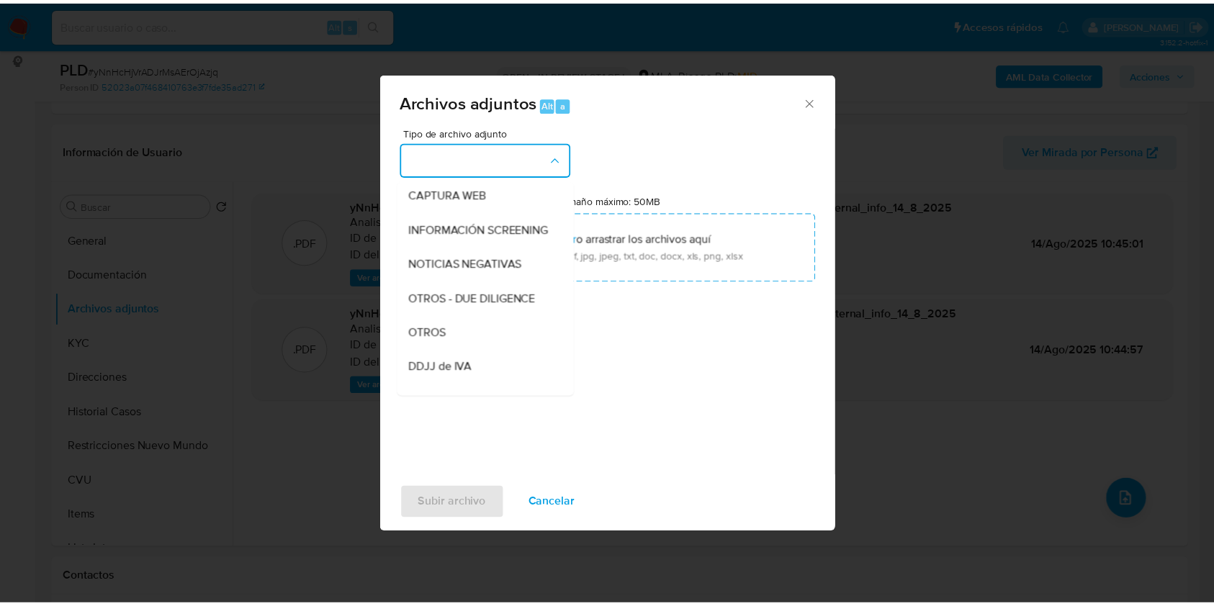
scroll to position [147, 0]
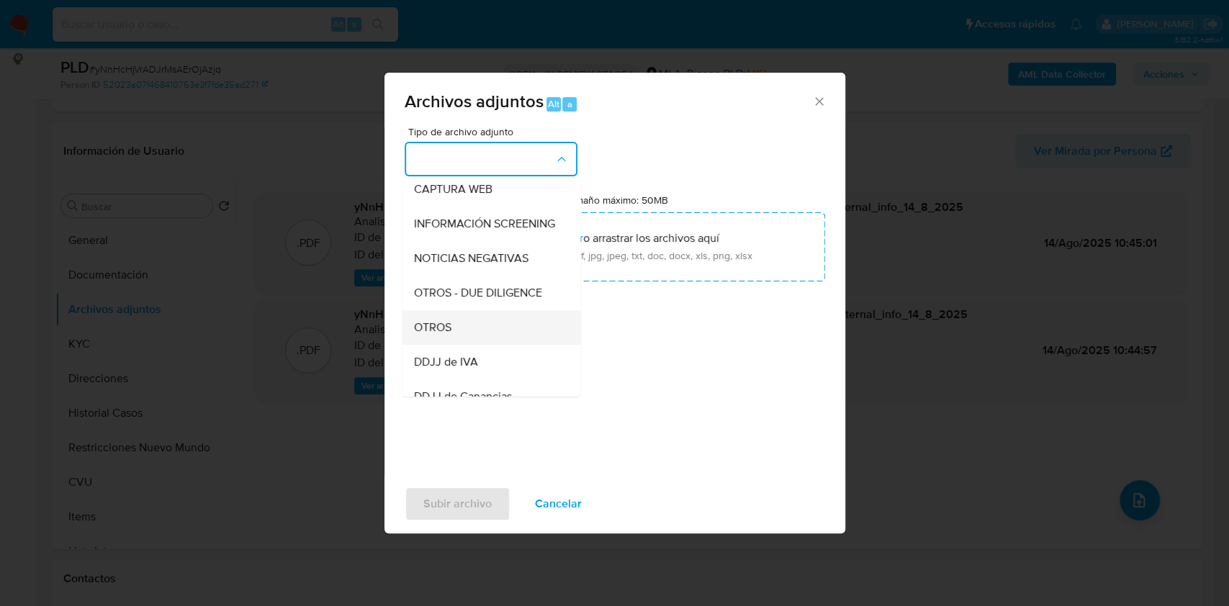
click at [466, 333] on div "OTROS" at bounding box center [486, 327] width 147 height 35
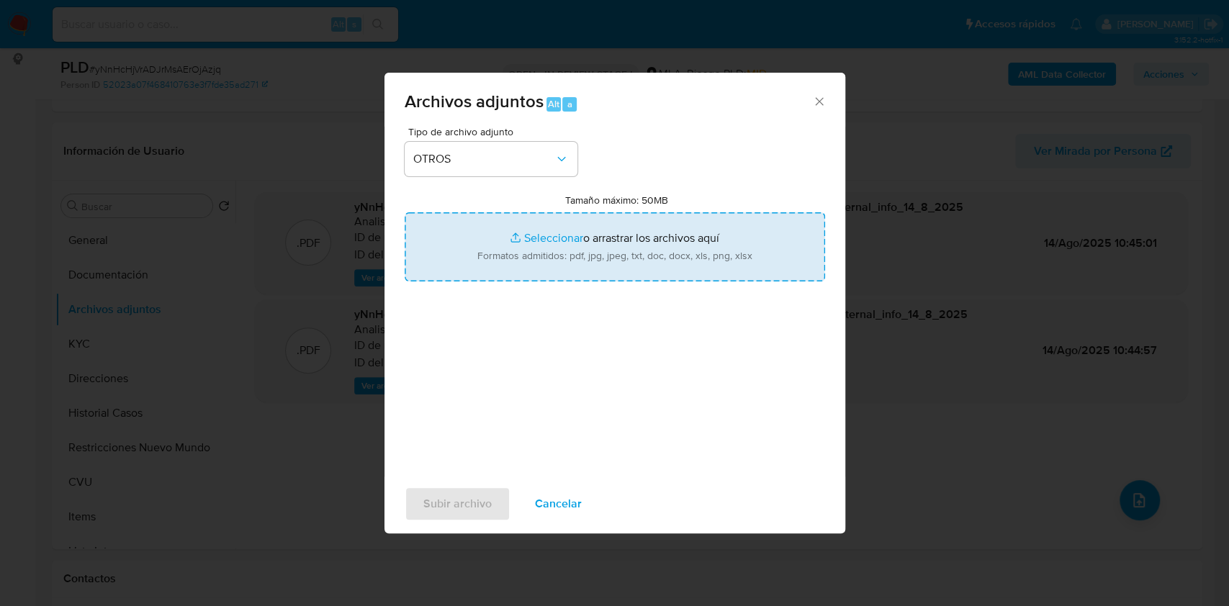
click at [539, 252] on input "Tamaño máximo: 50MB Seleccionar archivos" at bounding box center [615, 246] width 421 height 69
type input "C:\fakepath\Caselog yNnHcHjVrADJrMsAErOjAzjq_2025_07_18_01_04_27.docx"
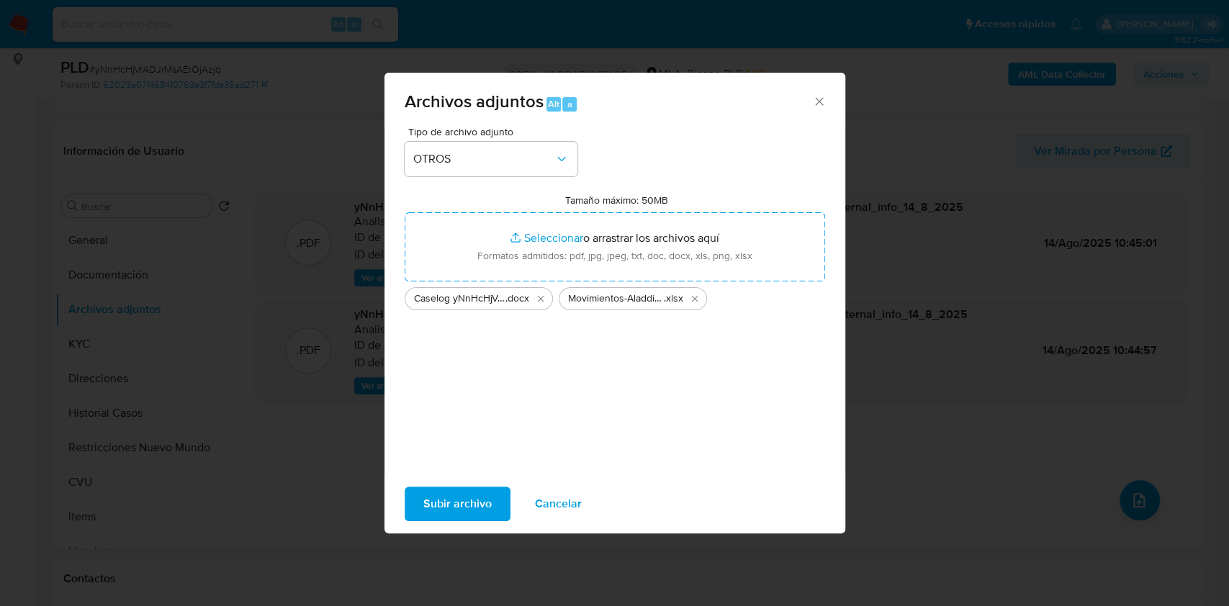
click at [446, 492] on span "Subir archivo" at bounding box center [457, 504] width 68 height 32
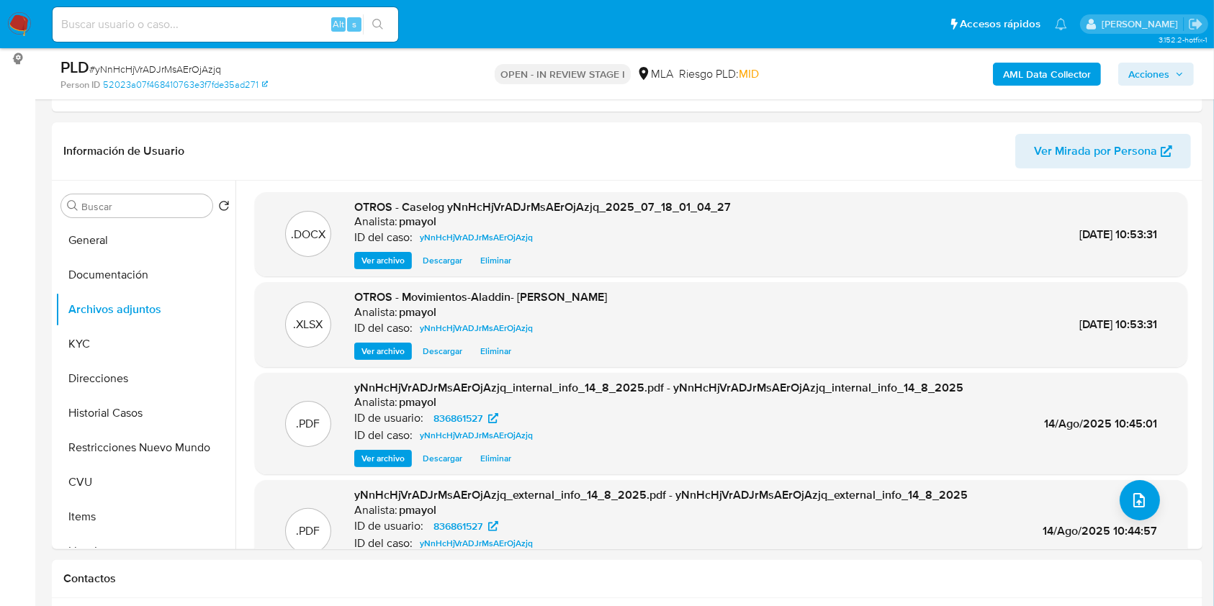
click at [1149, 84] on span "Acciones" at bounding box center [1149, 74] width 41 height 23
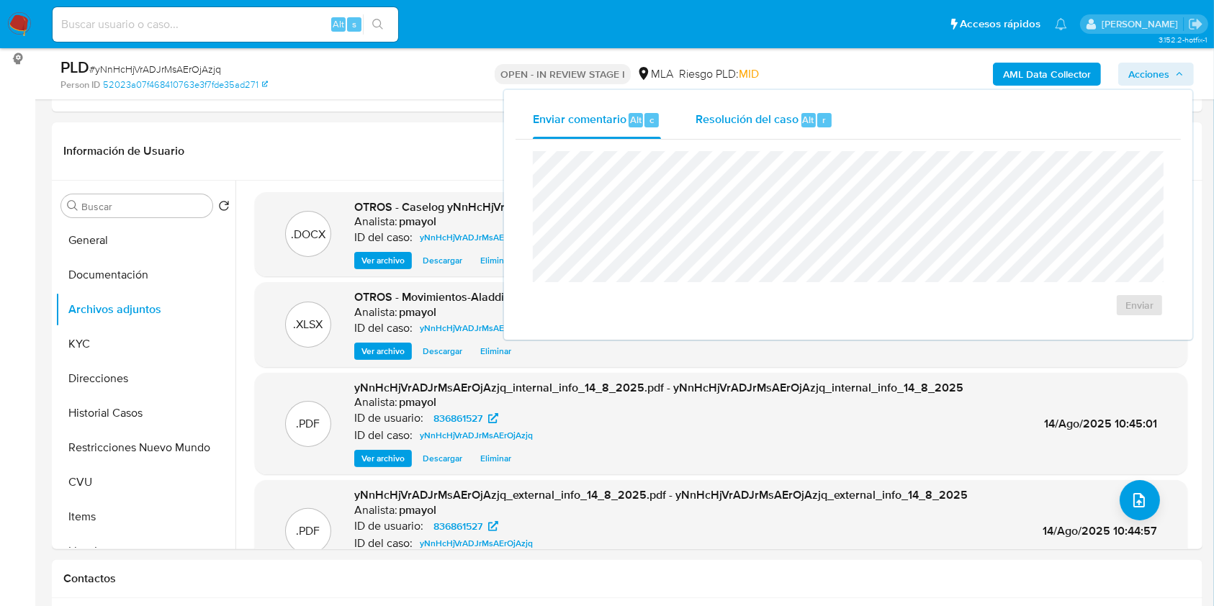
click at [735, 115] on span "Resolución del caso" at bounding box center [747, 119] width 103 height 17
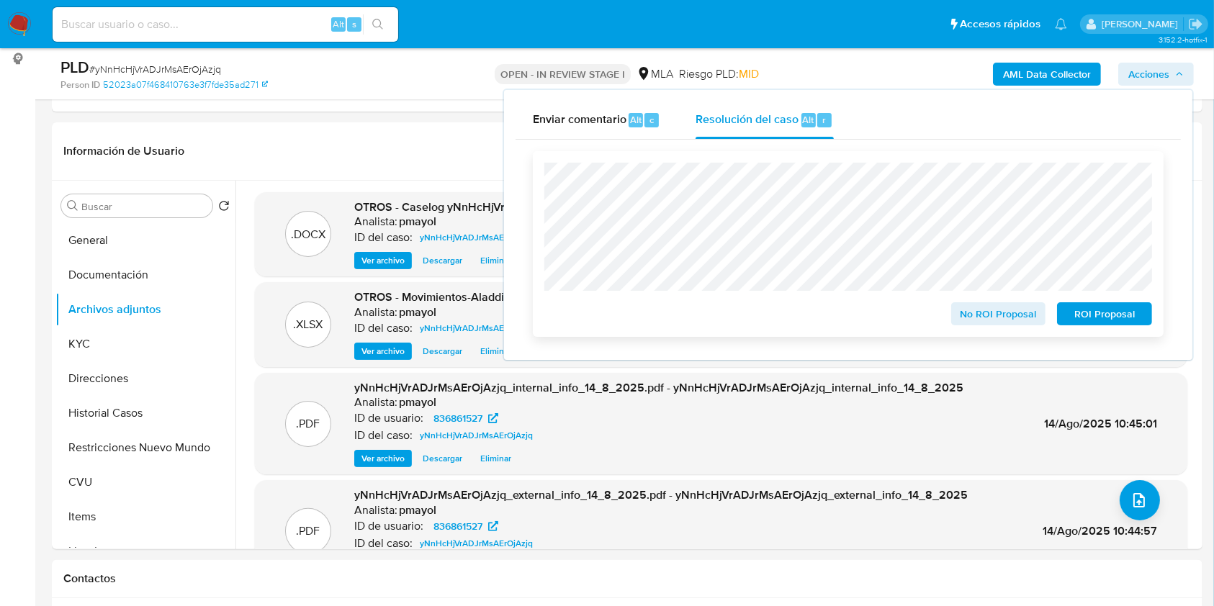
click at [995, 308] on span "No ROI Proposal" at bounding box center [999, 314] width 75 height 20
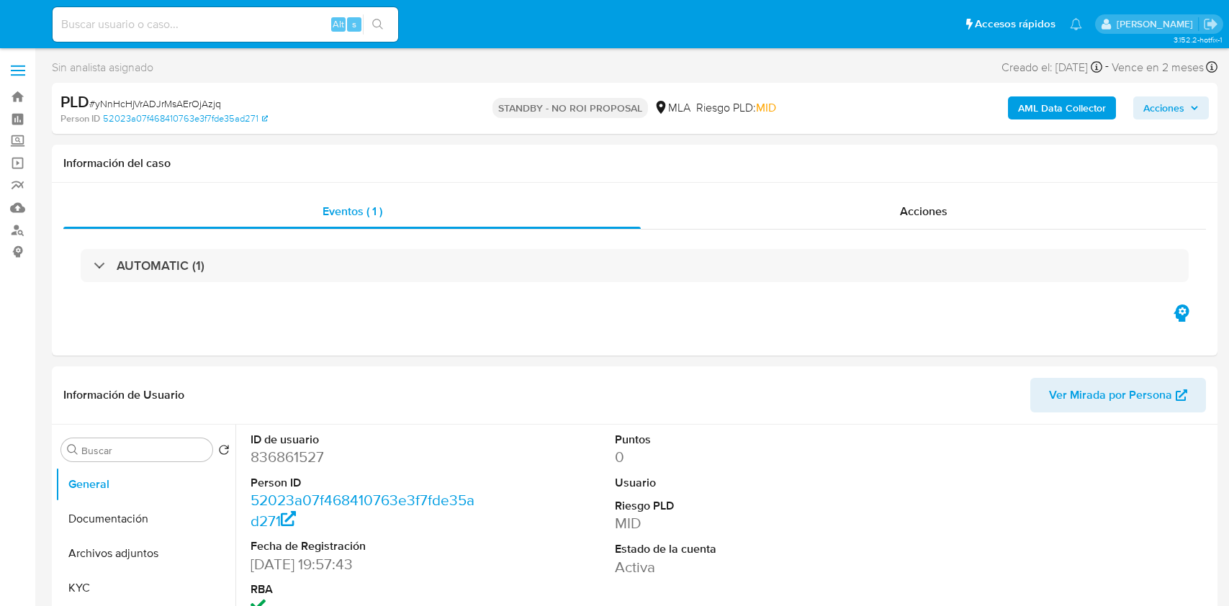
select select "10"
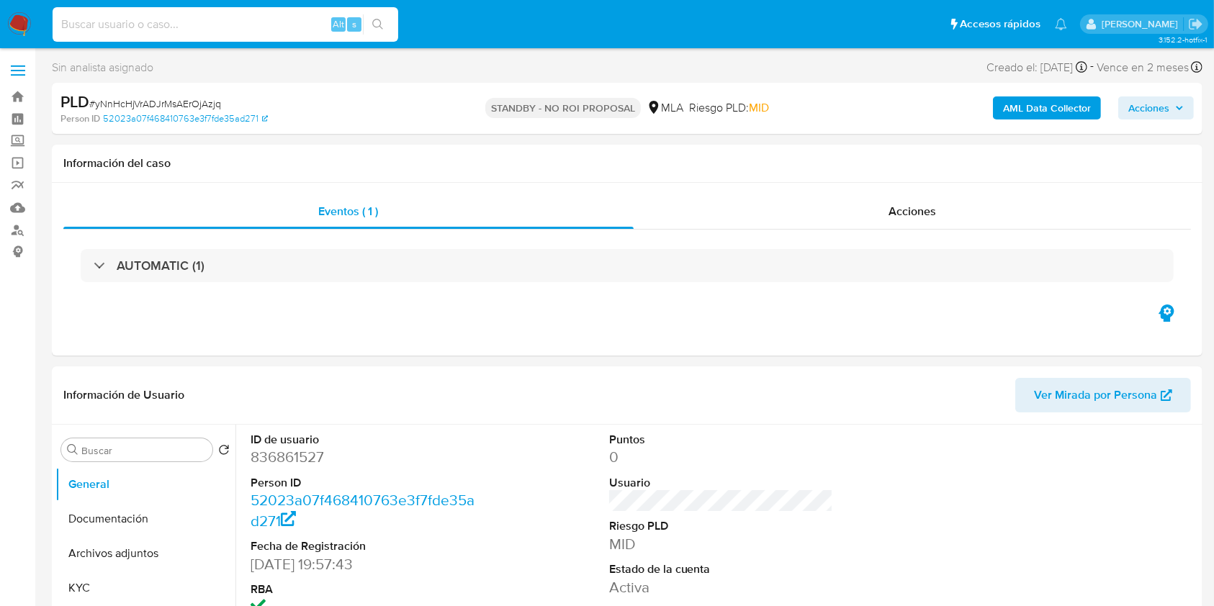
click at [282, 24] on input at bounding box center [226, 24] width 346 height 19
paste input "0dvyXd9XKPbliDvgDjEvXt83"
type input "0dvyXd9XKPbliDvgDjEvXt83"
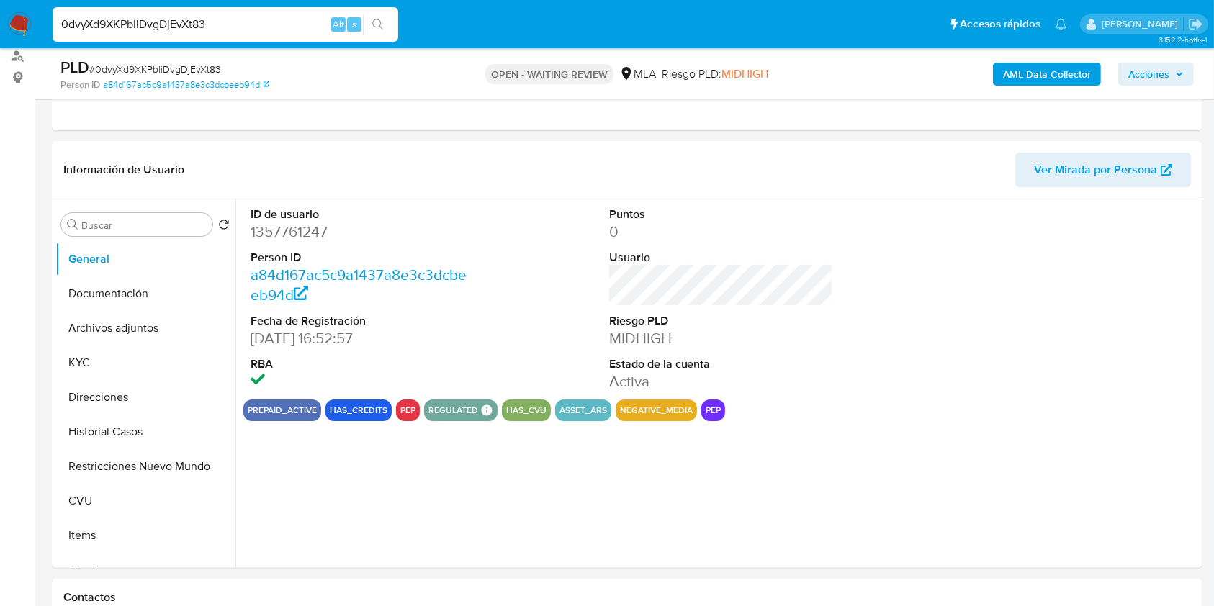
scroll to position [241, 0]
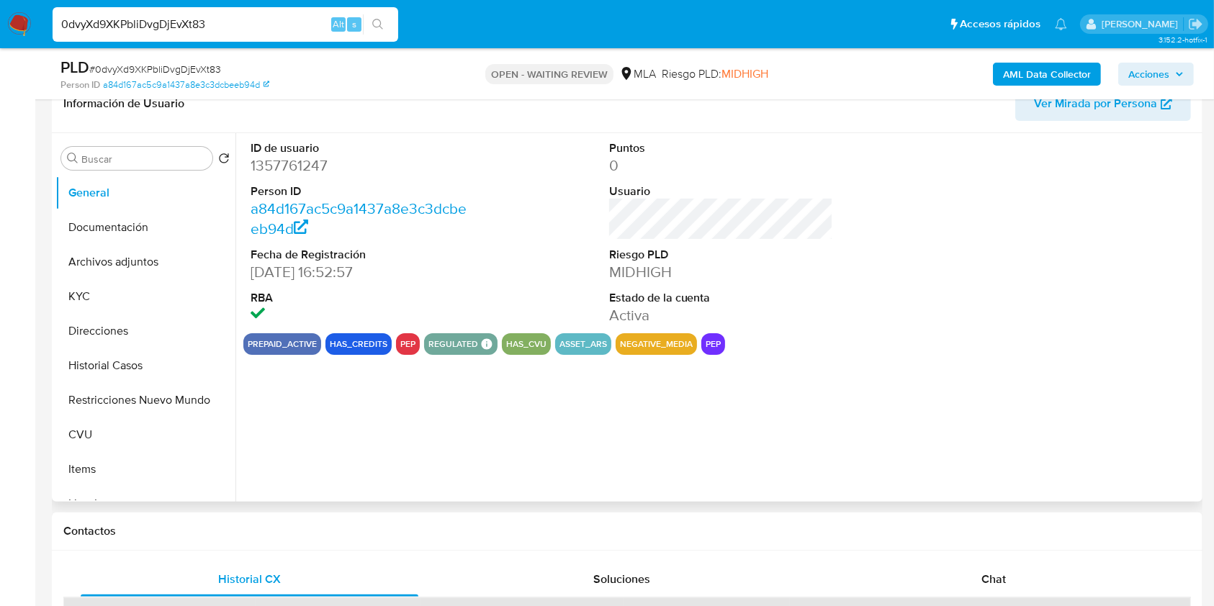
select select "10"
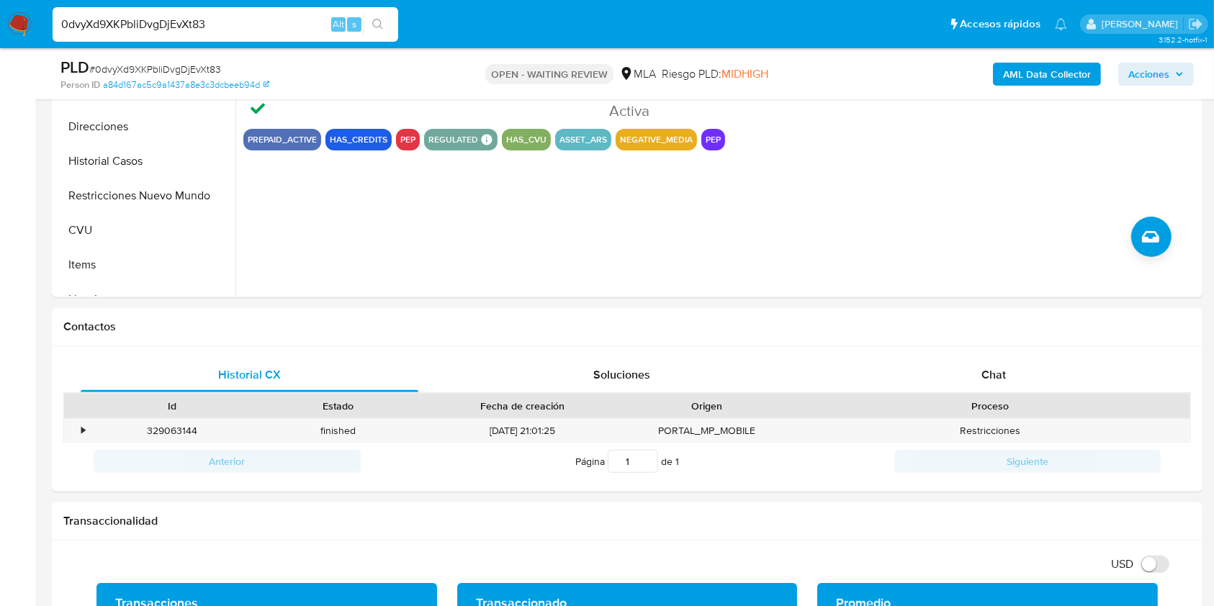
scroll to position [482, 0]
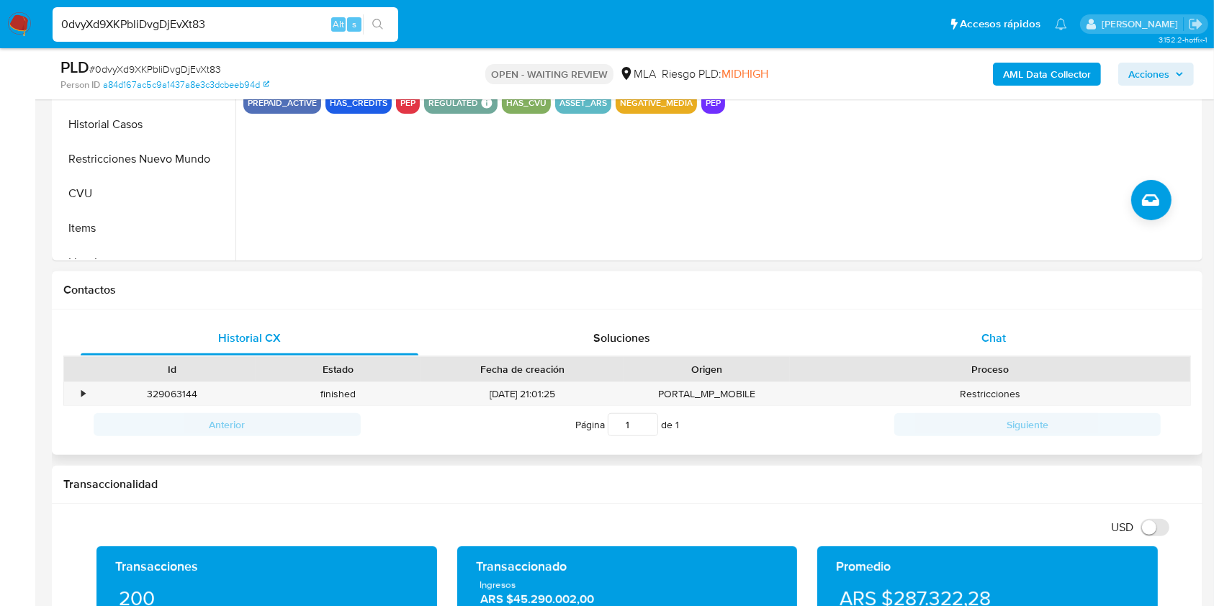
click at [959, 346] on div "Chat" at bounding box center [994, 338] width 338 height 35
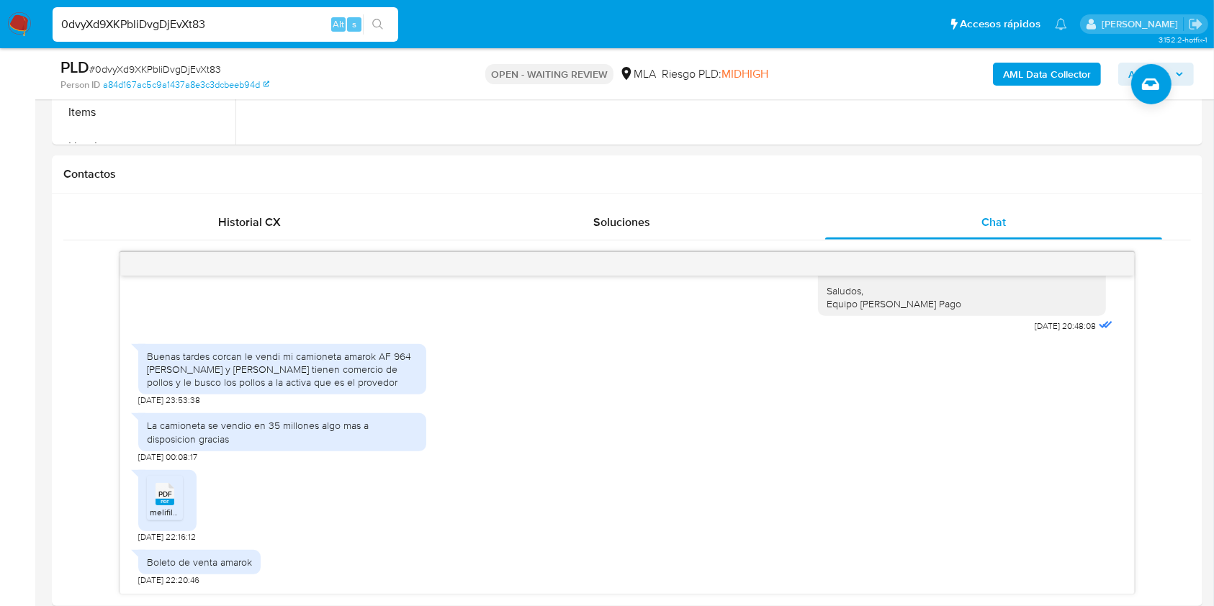
scroll to position [601, 0]
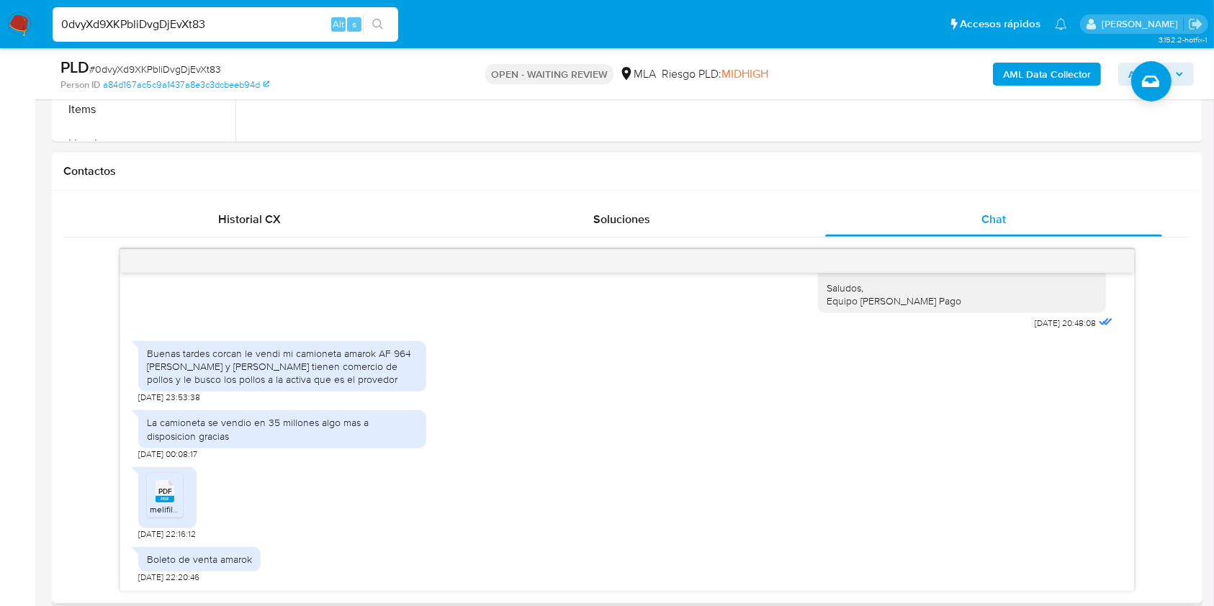
click at [172, 490] on icon at bounding box center [165, 491] width 19 height 22
drag, startPoint x: 372, startPoint y: 384, endPoint x: 148, endPoint y: 353, distance: 226.8
click at [148, 353] on div "Buenas tardes corcan le vendi mi camioneta amarok AF 964 [PERSON_NAME] y [PERSO…" at bounding box center [282, 367] width 271 height 40
copy div "Buenas tardes corcan le vendi mi camioneta amarok AF 964 [PERSON_NAME] y [PERSO…"
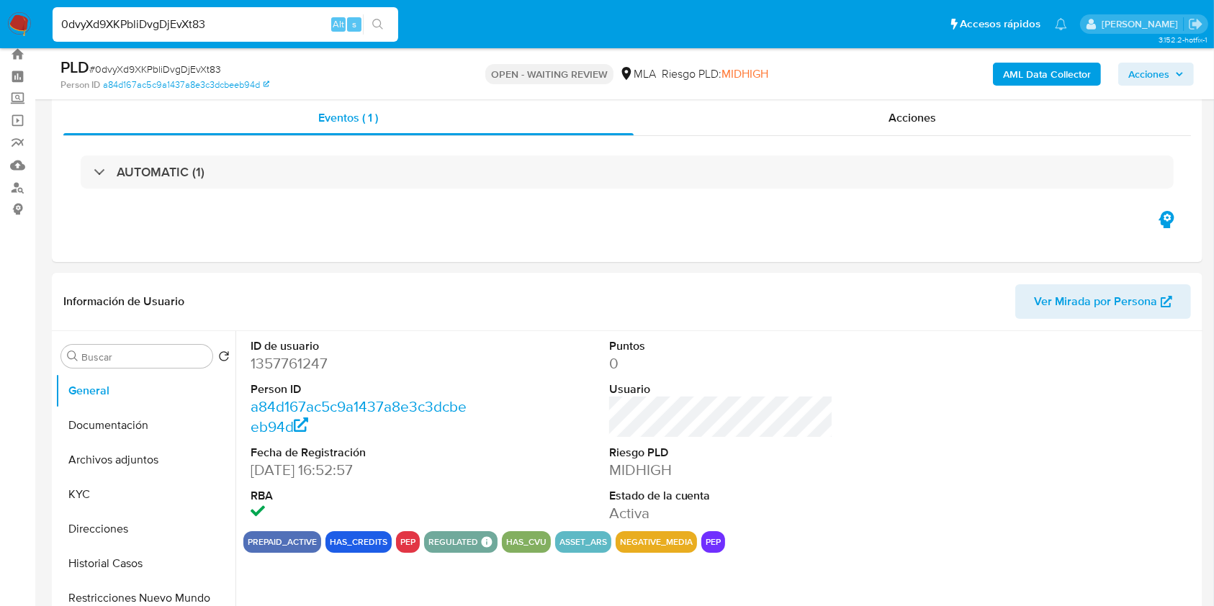
scroll to position [36, 0]
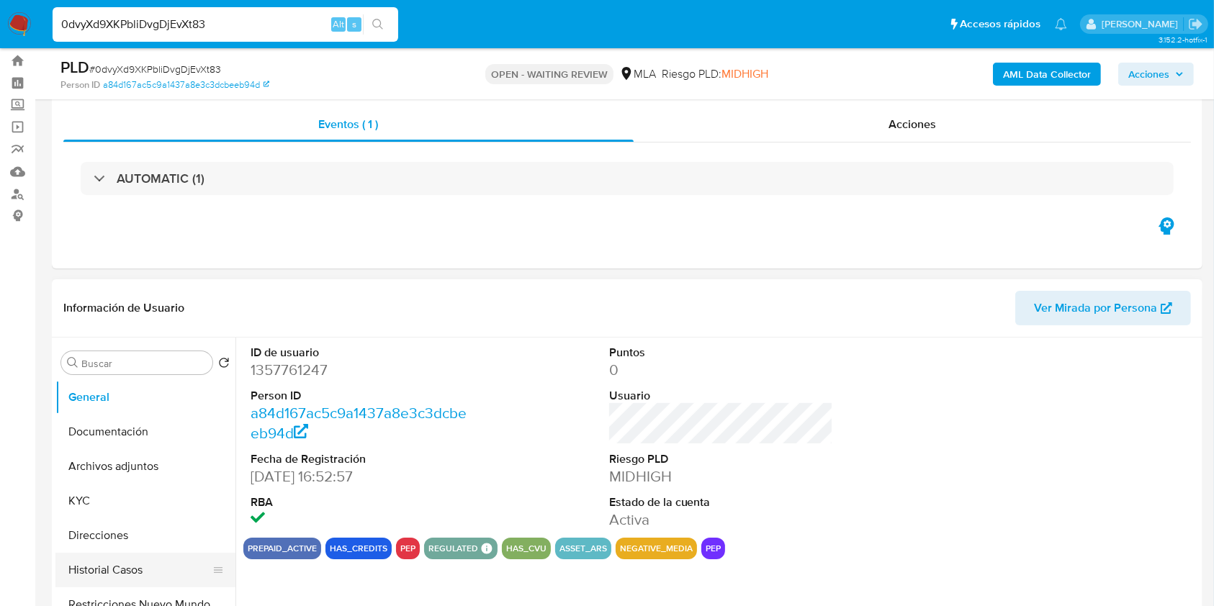
click at [112, 560] on button "Historial Casos" at bounding box center [139, 570] width 169 height 35
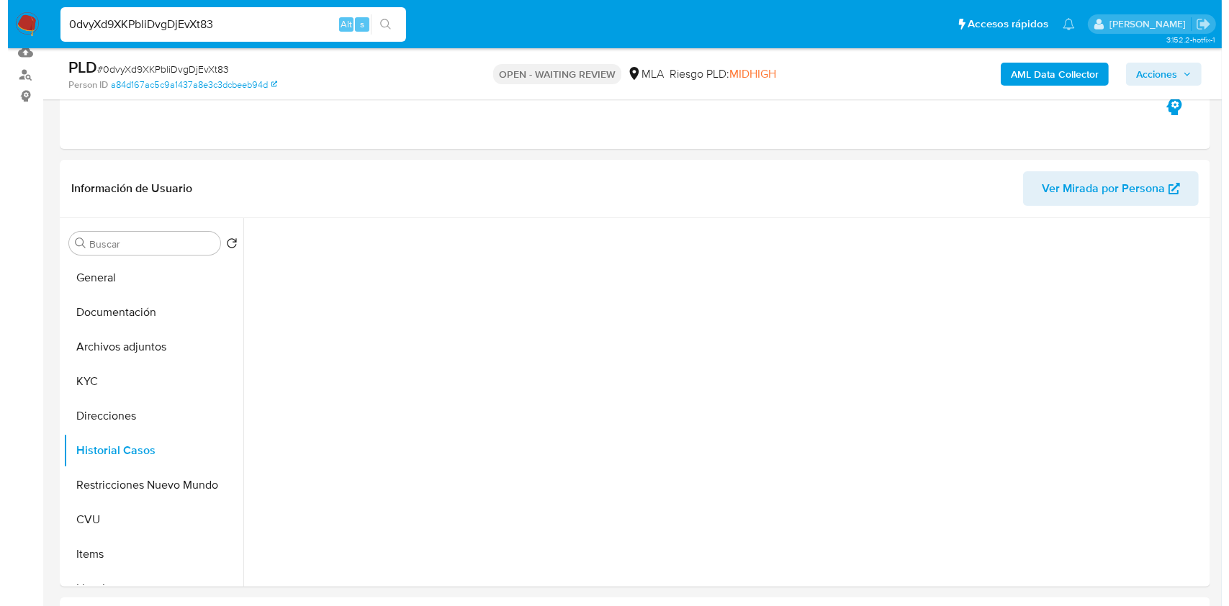
scroll to position [178, 0]
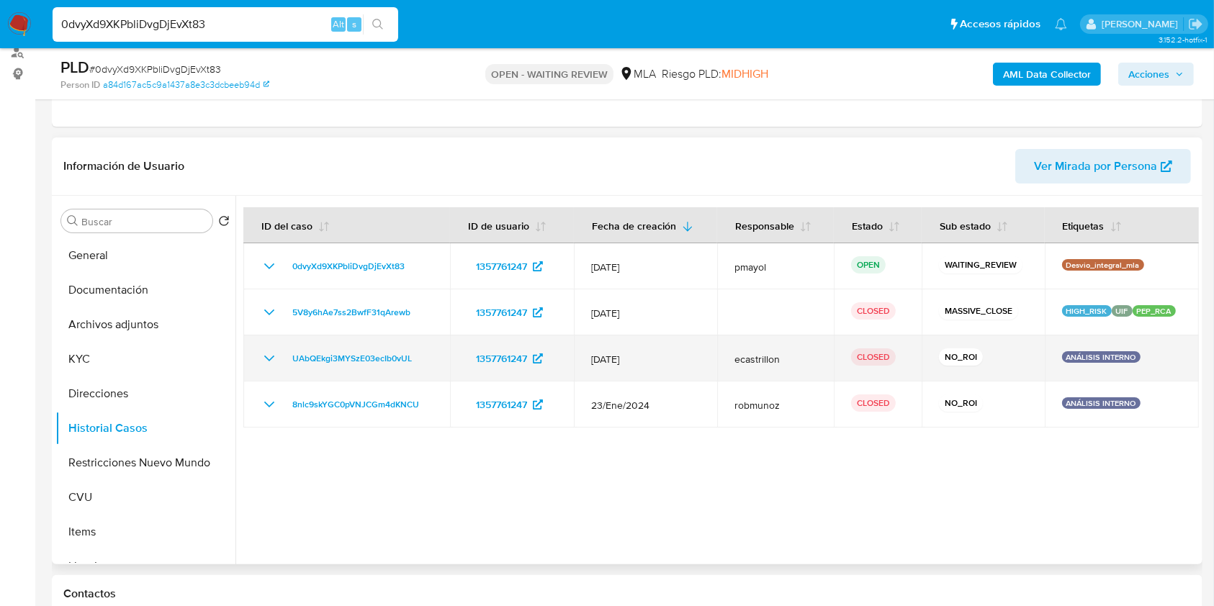
click at [269, 352] on icon "Mostrar/Ocultar" at bounding box center [269, 358] width 17 height 17
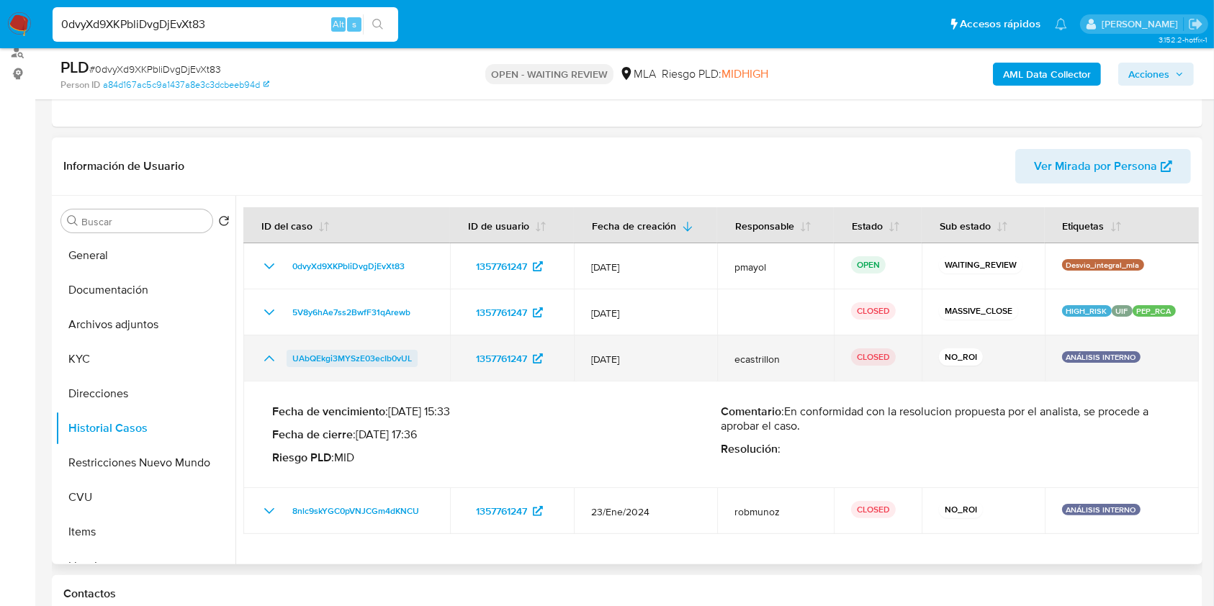
click at [321, 354] on span "UAbQEkgi3MYSzE03ecIb0vUL" at bounding box center [352, 358] width 120 height 17
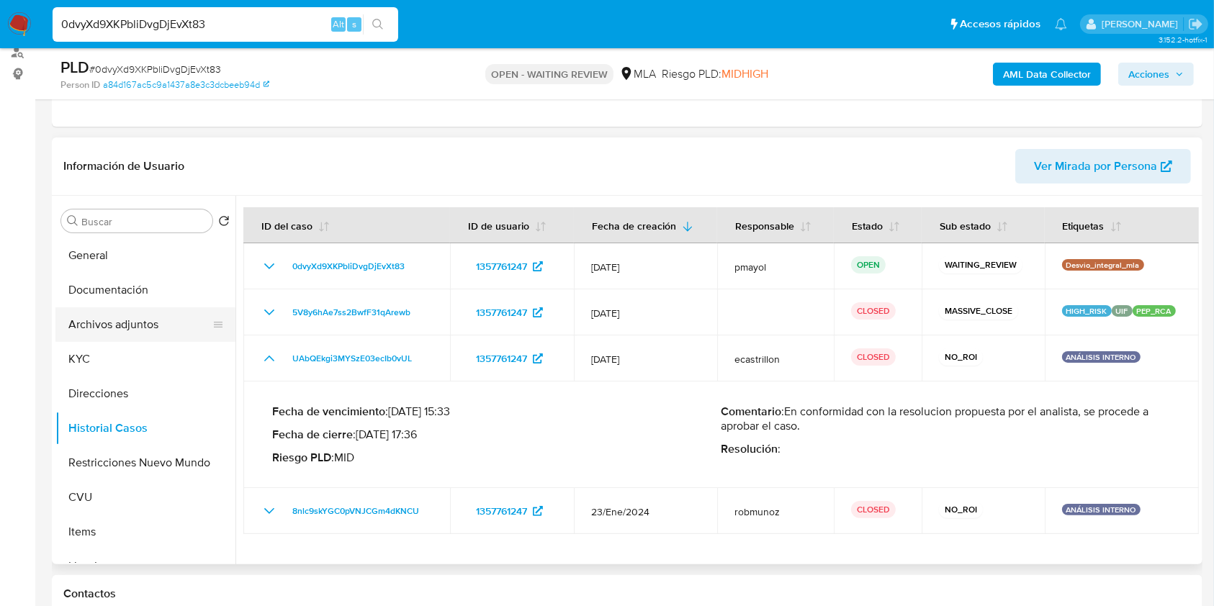
click at [160, 325] on button "Archivos adjuntos" at bounding box center [139, 325] width 169 height 35
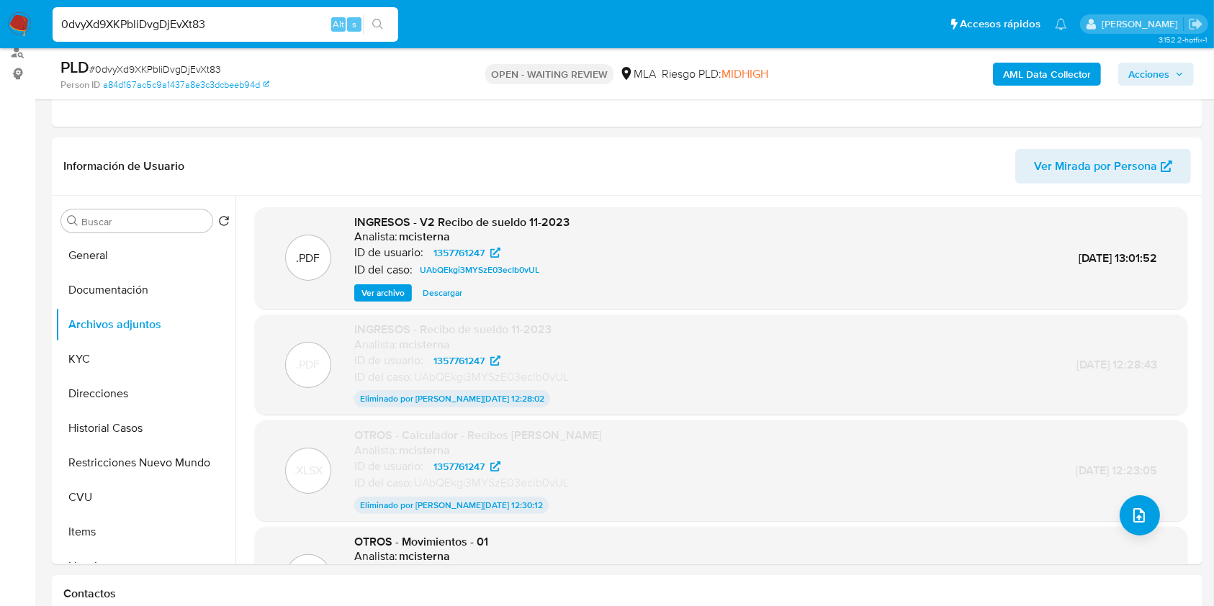
click at [1073, 63] on b "AML Data Collector" at bounding box center [1047, 74] width 88 height 23
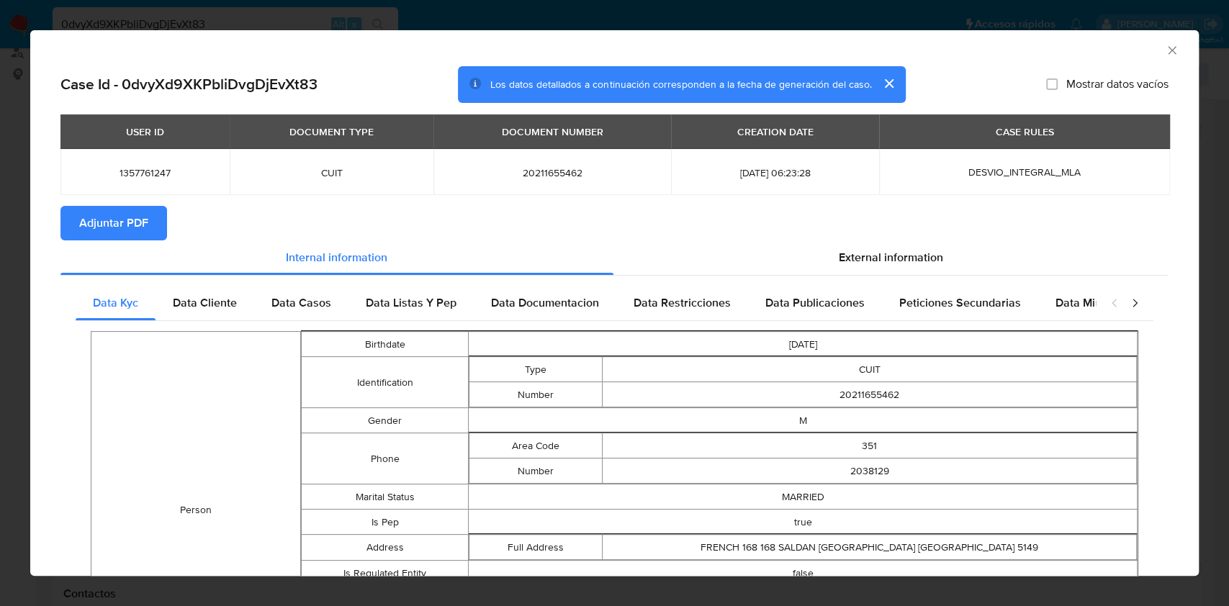
click at [121, 226] on span "Adjuntar PDF" at bounding box center [113, 223] width 69 height 32
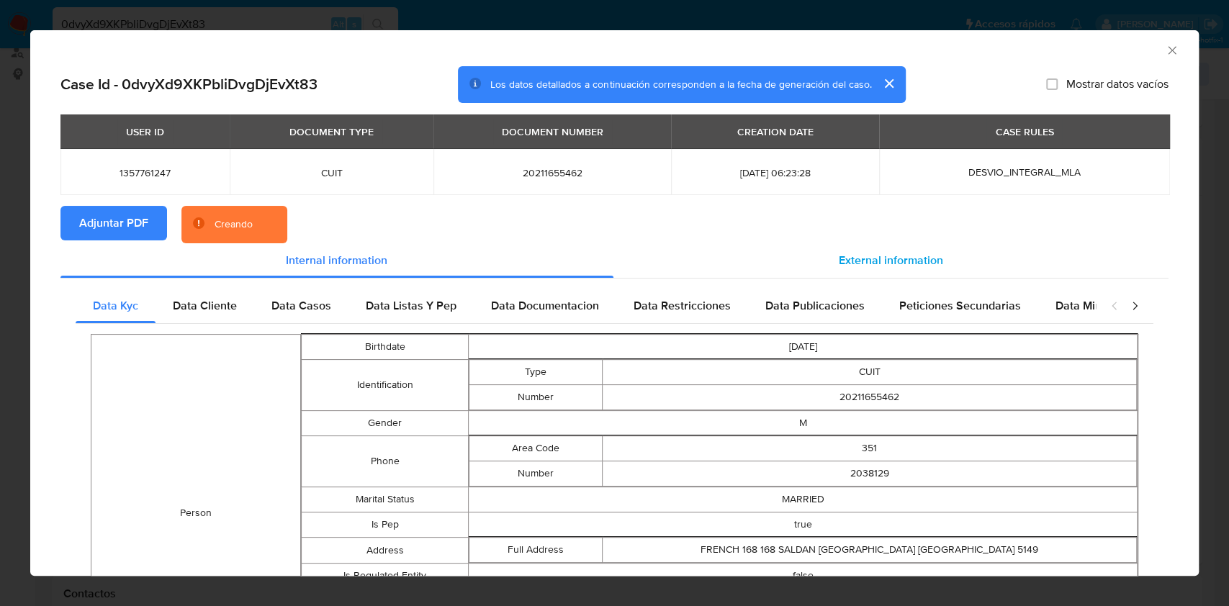
click at [854, 249] on div "External information" at bounding box center [892, 260] width 556 height 35
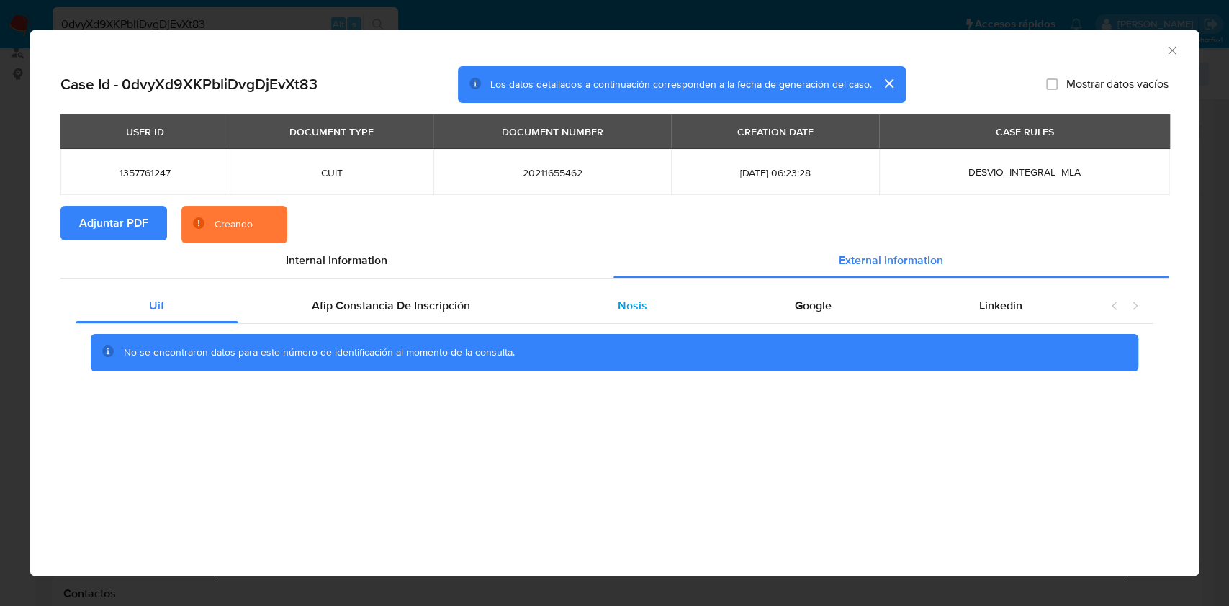
click at [629, 292] on div "Nosis" at bounding box center [632, 306] width 177 height 35
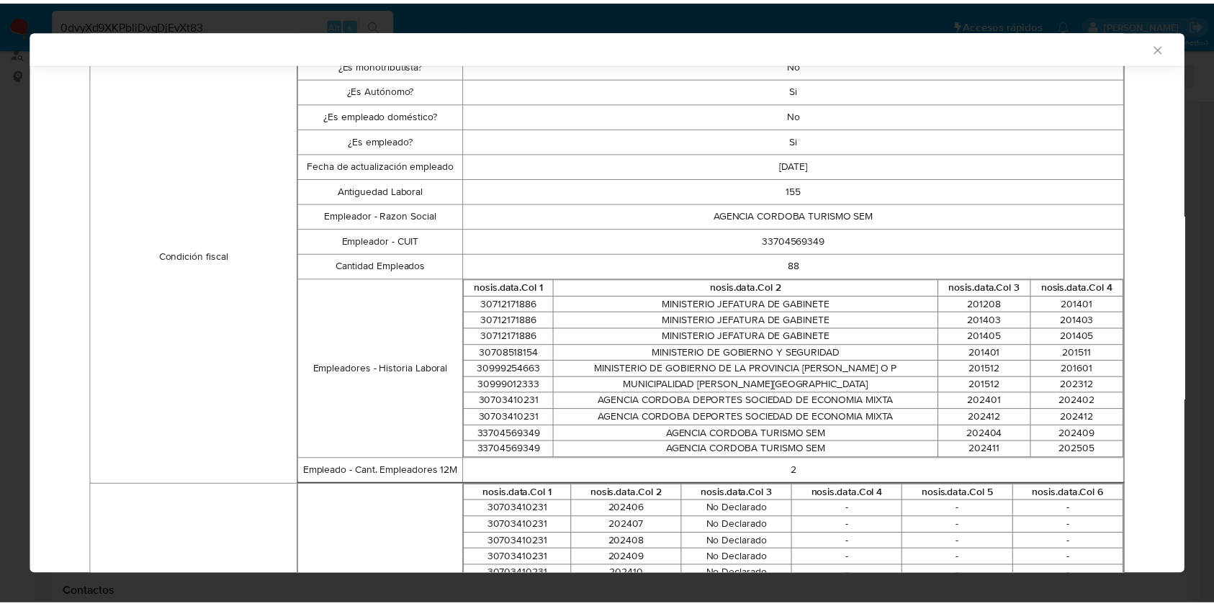
scroll to position [459, 0]
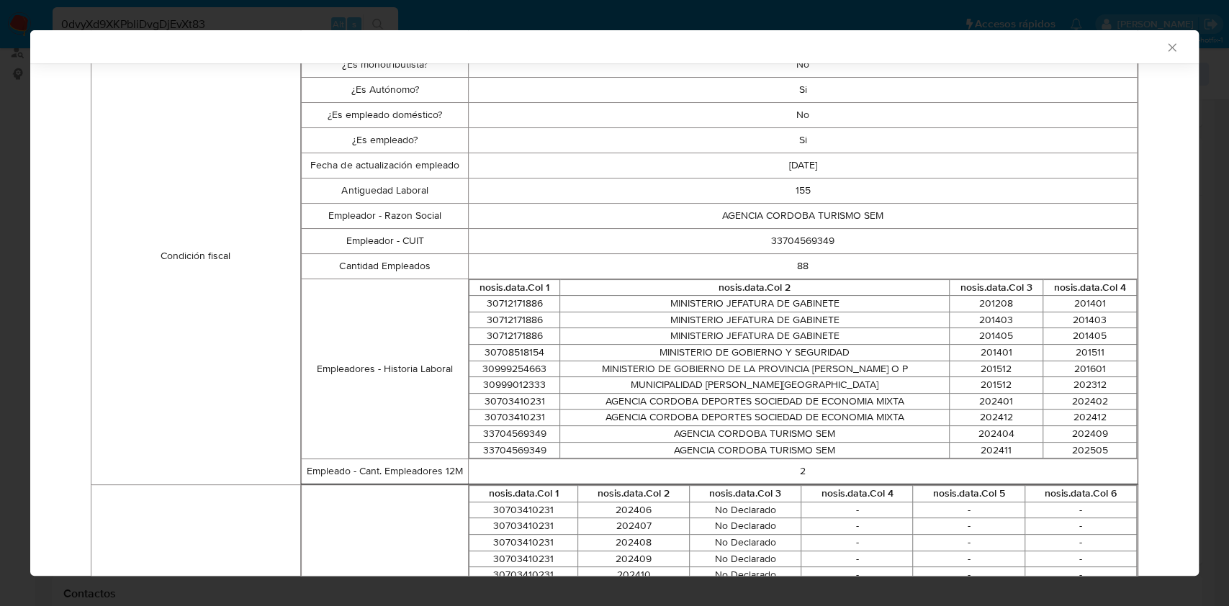
click at [1168, 48] on icon "Cerrar ventana" at bounding box center [1172, 47] width 8 height 8
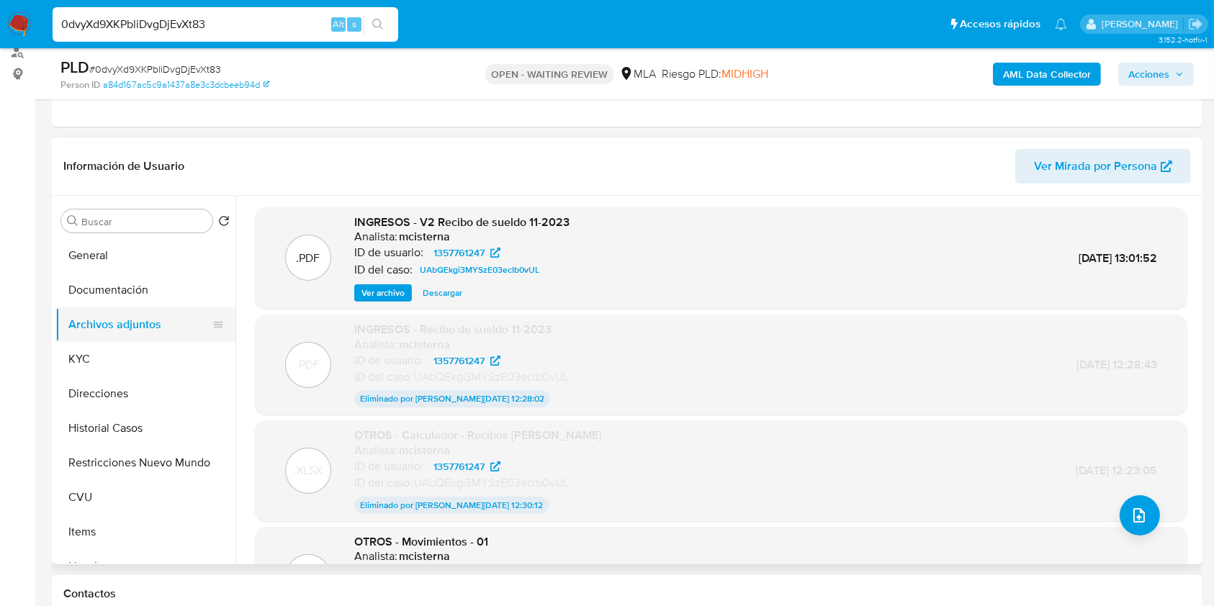
click at [115, 339] on button "Archivos adjuntos" at bounding box center [139, 325] width 169 height 35
click at [112, 359] on button "KYC" at bounding box center [139, 359] width 169 height 35
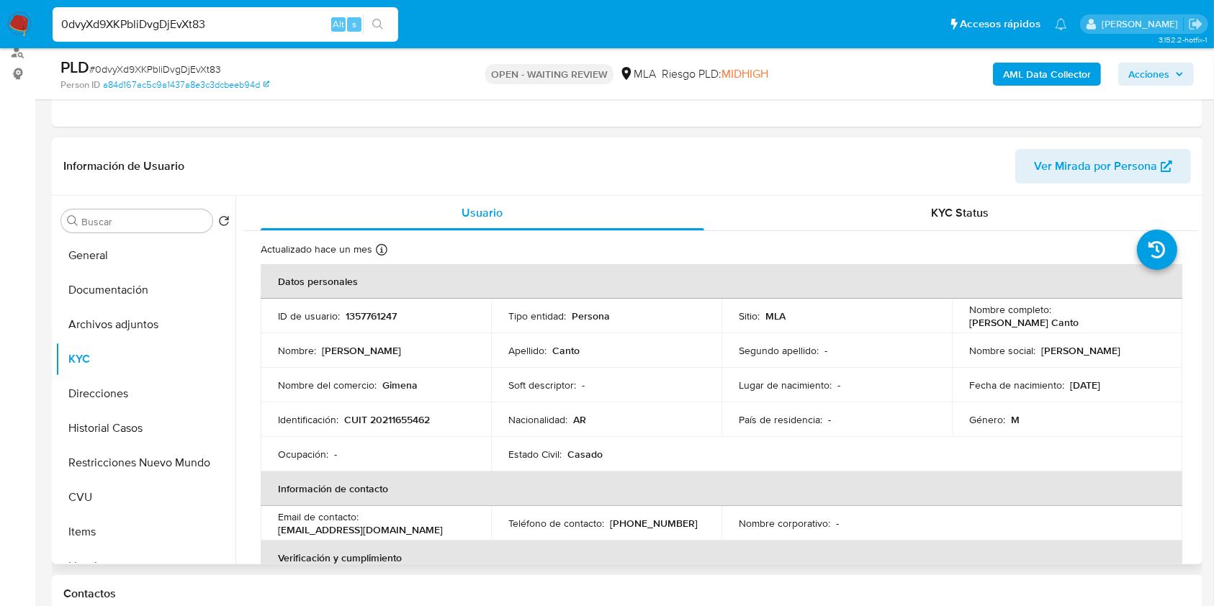
drag, startPoint x: 962, startPoint y: 325, endPoint x: 1081, endPoint y: 325, distance: 119.6
click at [1081, 325] on td "Nombre completo : [PERSON_NAME] Canto" at bounding box center [1067, 316] width 230 height 35
copy p "[PERSON_NAME] Canto"
click at [121, 424] on button "Historial Casos" at bounding box center [139, 428] width 169 height 35
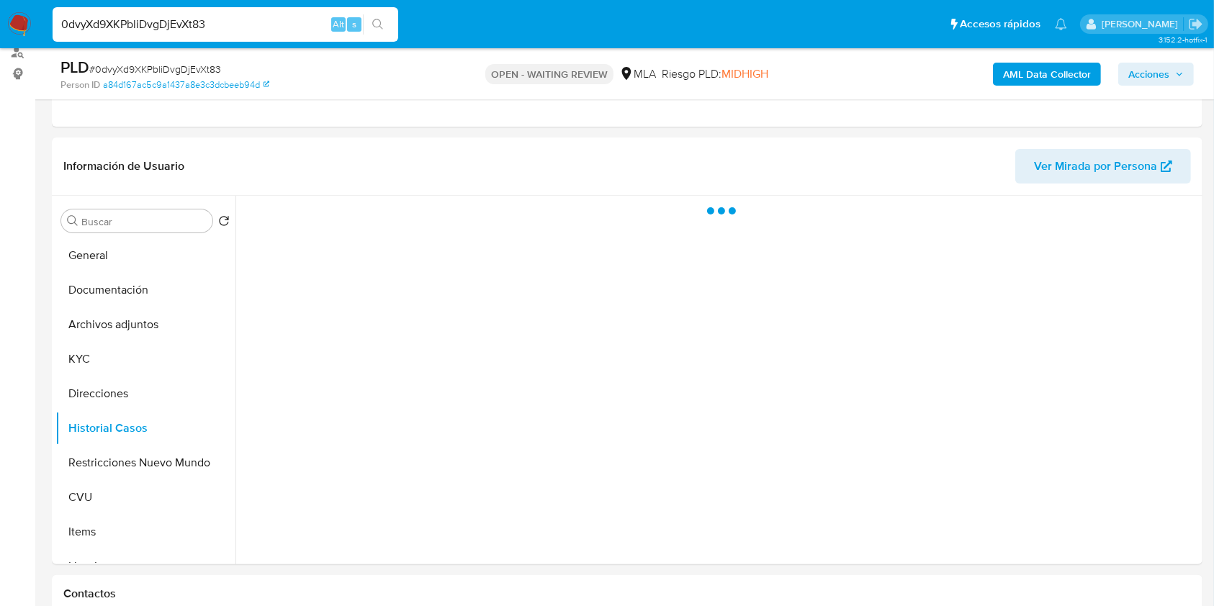
click at [206, 63] on span "# 0dvyXd9XKPbliDvgDjEvXt83" at bounding box center [155, 69] width 132 height 14
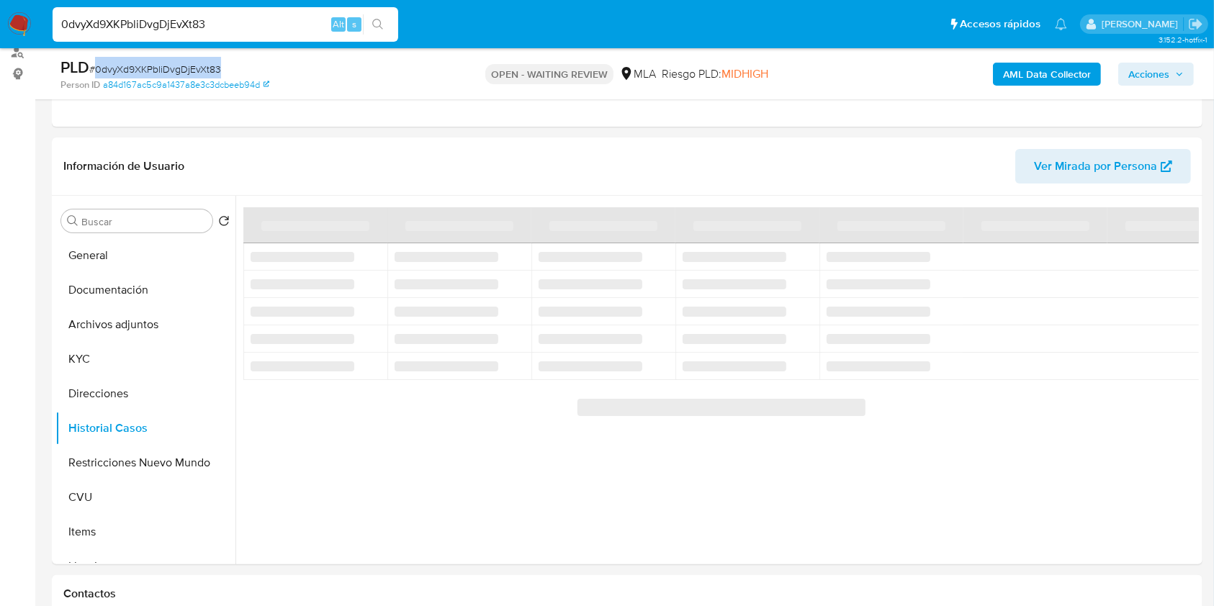
copy span "0dvyXd9XKPbliDvgDjEvXt83"
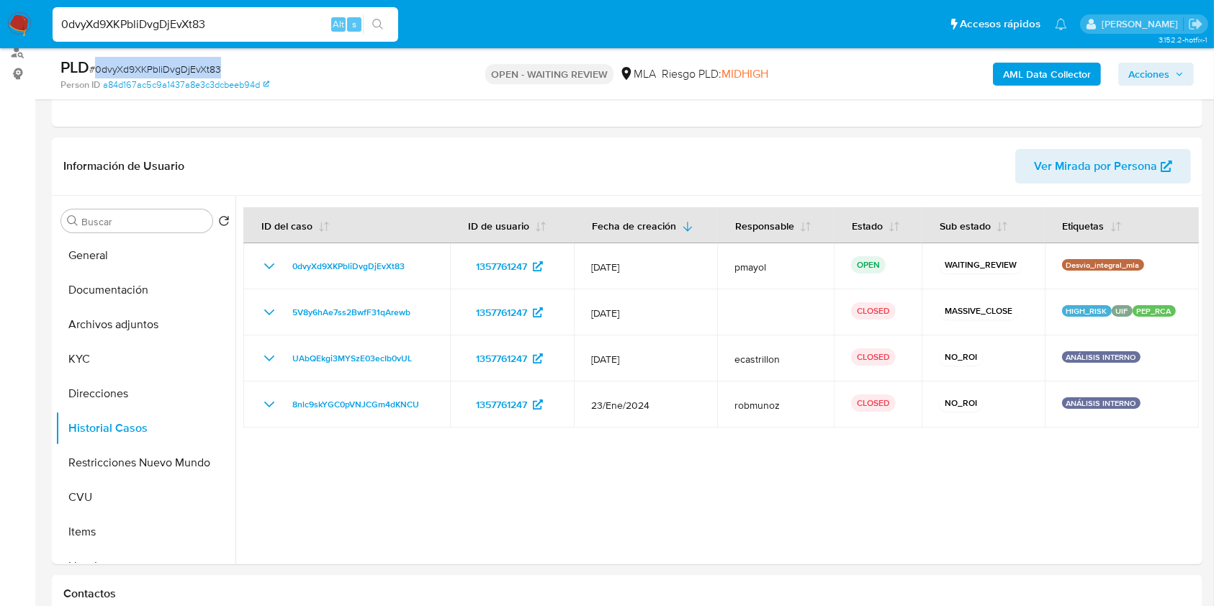
click at [26, 26] on img at bounding box center [19, 24] width 24 height 24
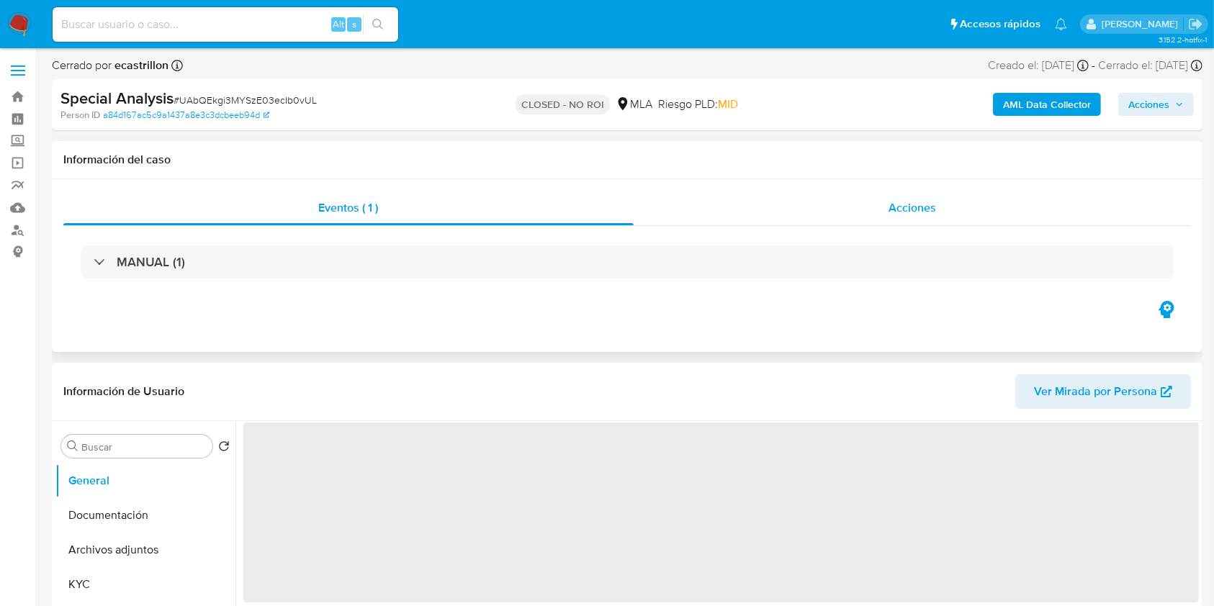
click at [945, 208] on div "Acciones" at bounding box center [913, 208] width 558 height 35
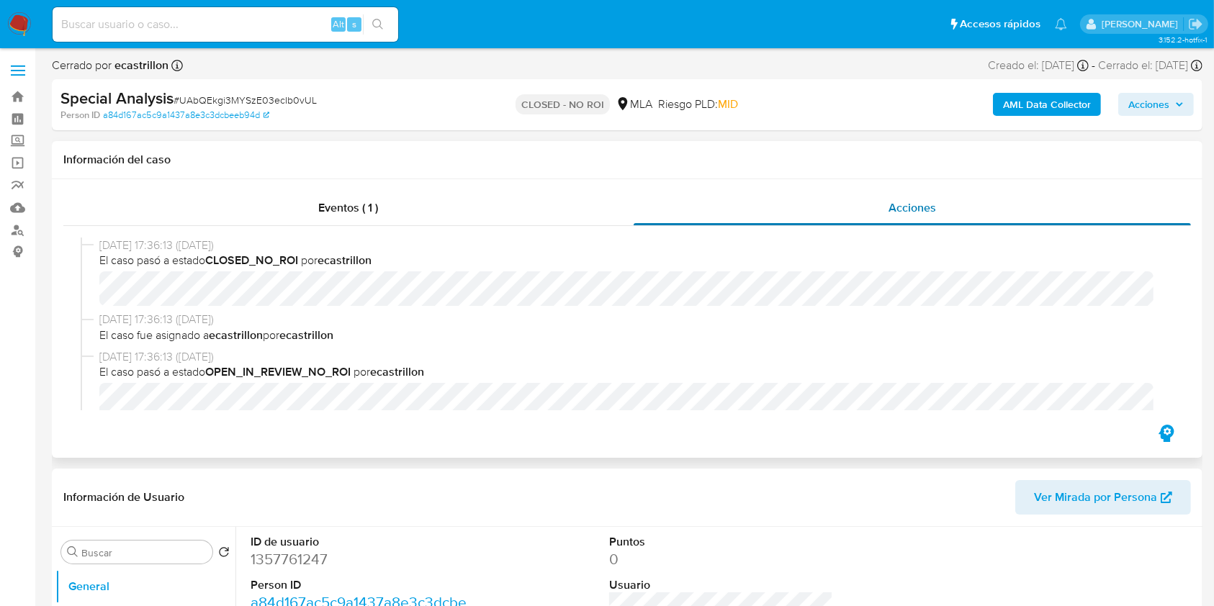
select select "10"
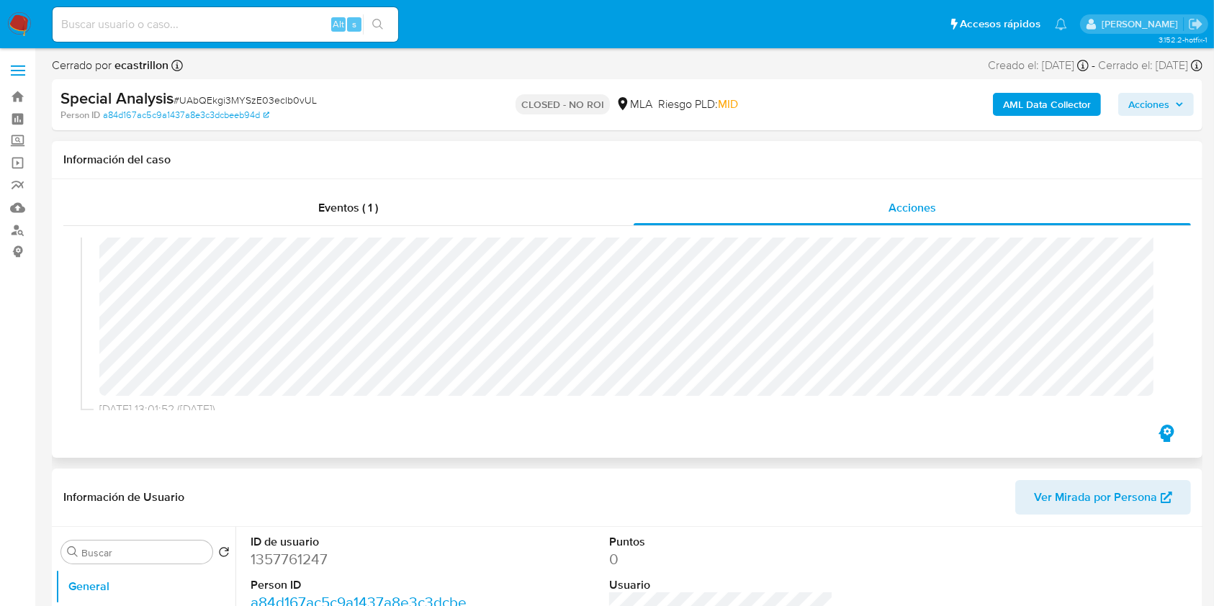
scroll to position [274, 0]
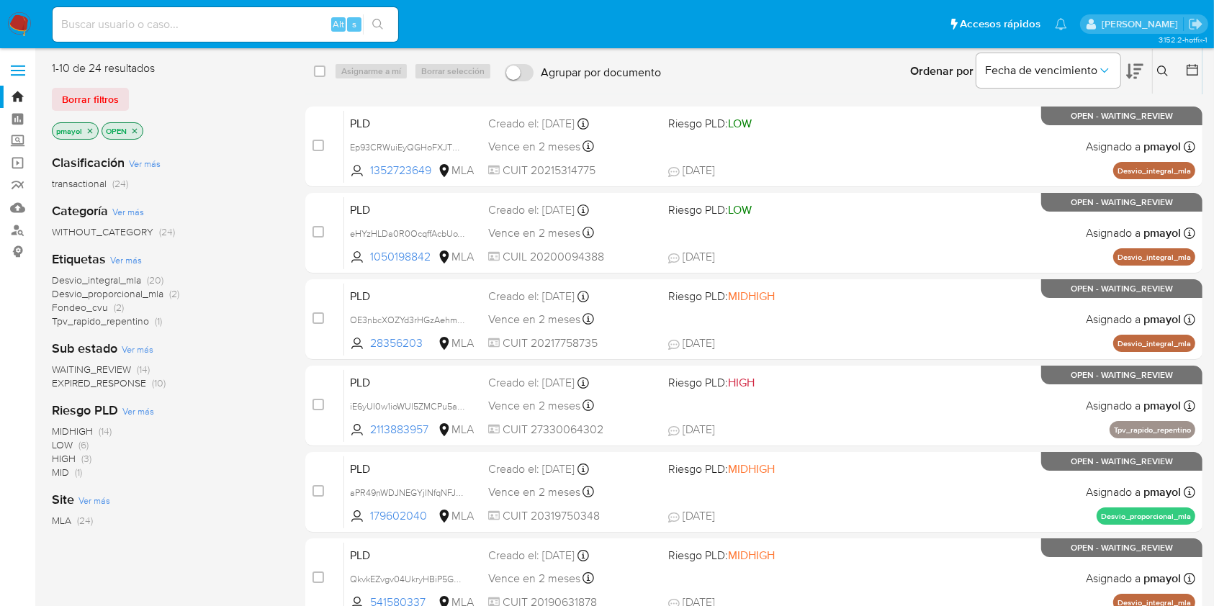
click at [1158, 67] on icon at bounding box center [1163, 72] width 12 height 12
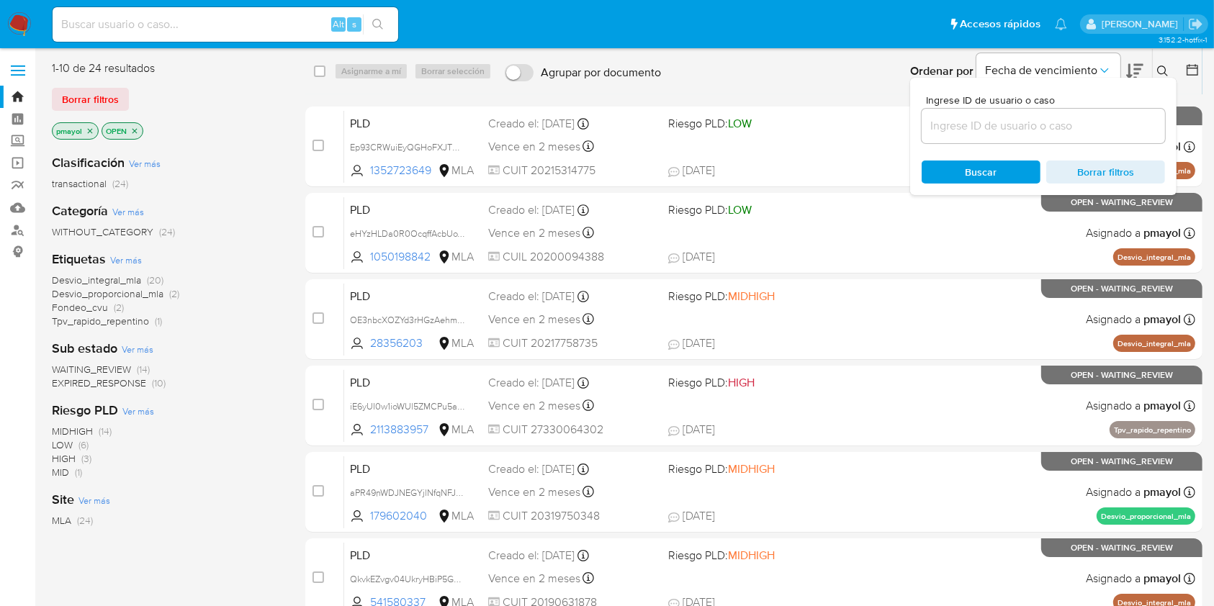
click at [1013, 135] on div at bounding box center [1043, 126] width 243 height 35
click at [998, 125] on input at bounding box center [1043, 126] width 243 height 19
paste input "0dvyXd9XKPbliDvgDjEvXt83"
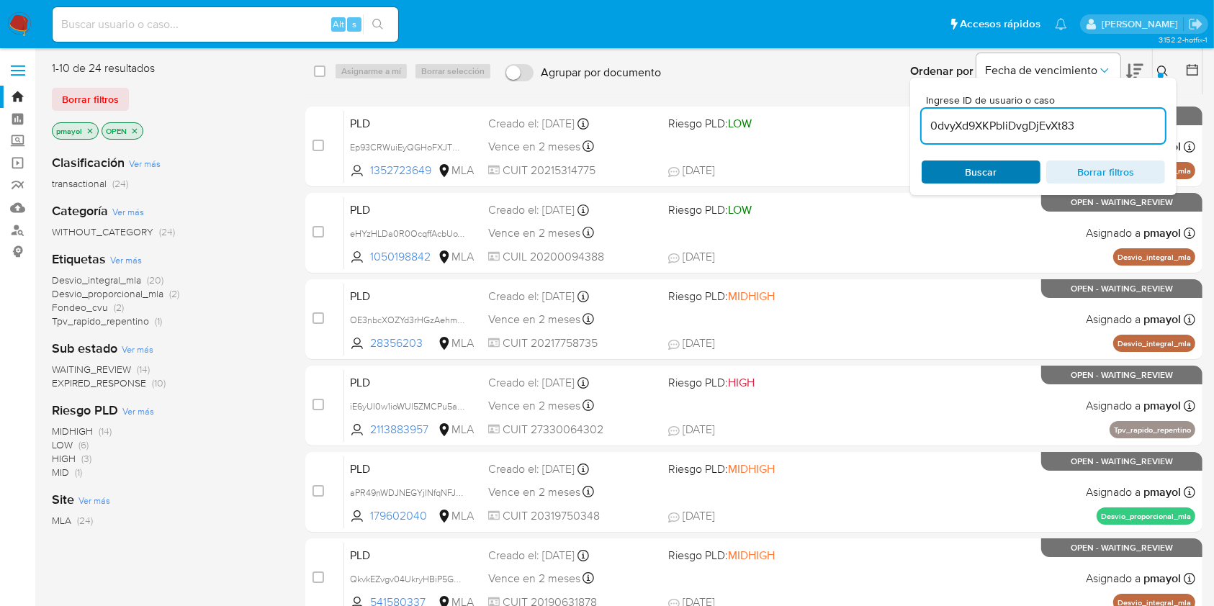
type input "0dvyXd9XKPbliDvgDjEvXt83"
click at [972, 165] on span "Buscar" at bounding box center [982, 172] width 32 height 23
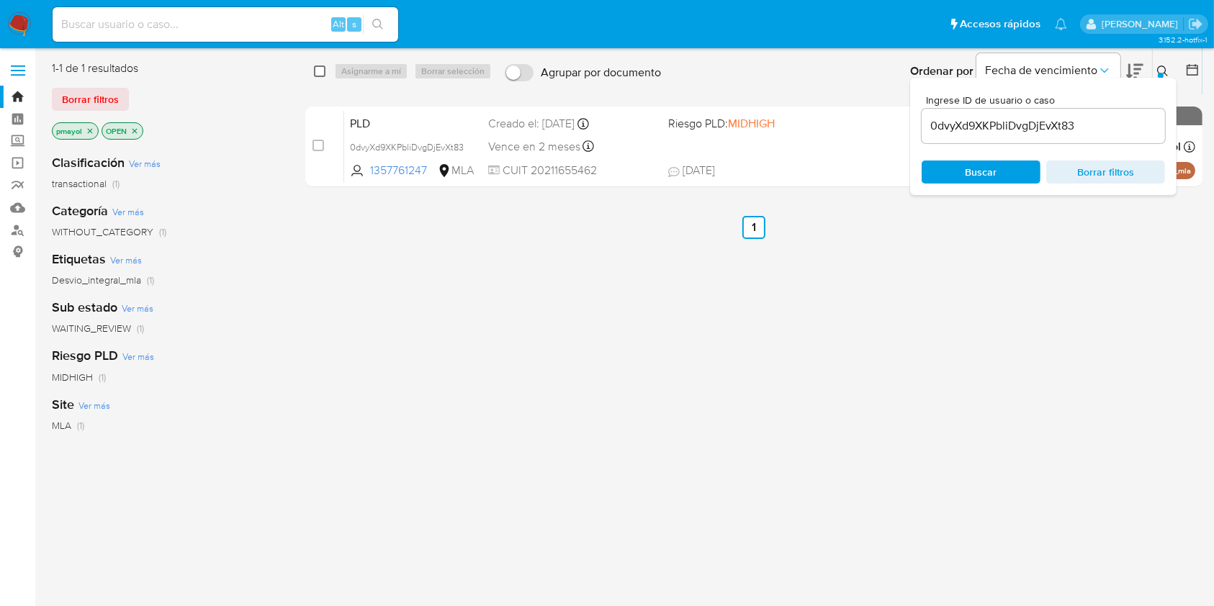
click at [322, 69] on input "checkbox" at bounding box center [320, 72] width 12 height 12
checkbox input "true"
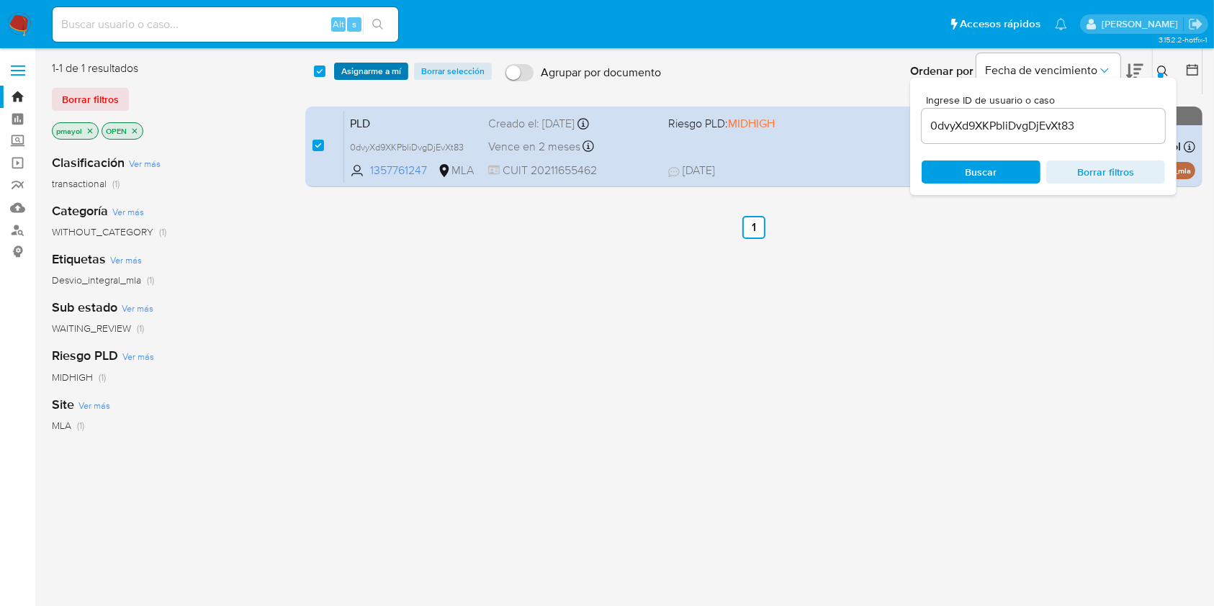
click at [395, 66] on span "Asignarme a mí" at bounding box center [371, 71] width 60 height 14
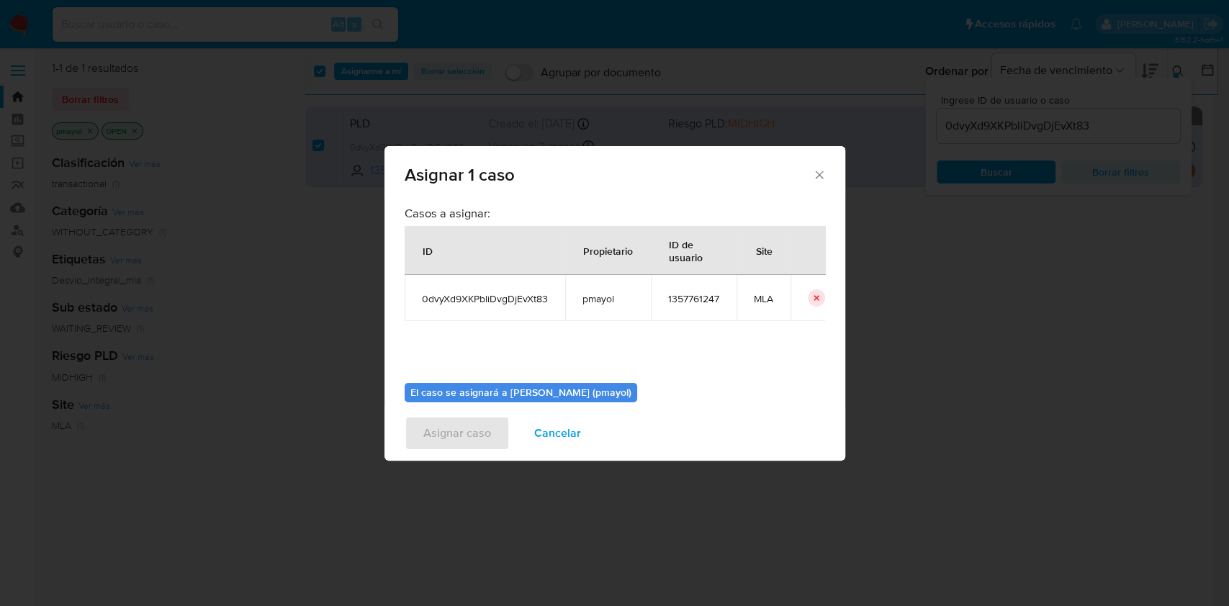
scroll to position [73, 0]
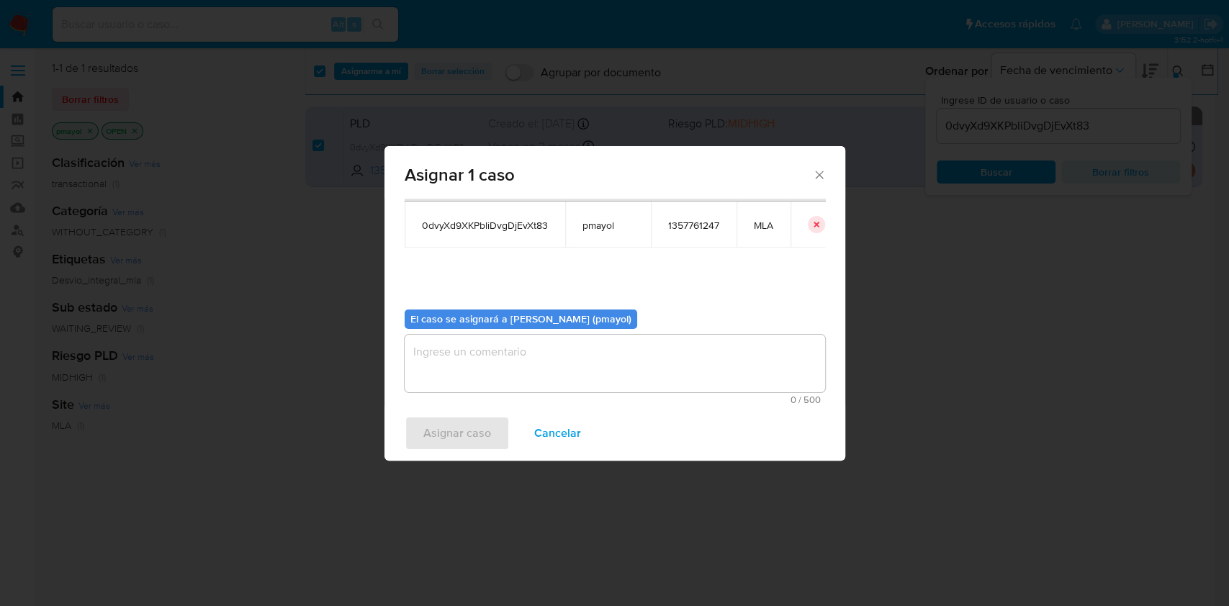
click at [667, 377] on textarea "assign-modal" at bounding box center [615, 364] width 421 height 58
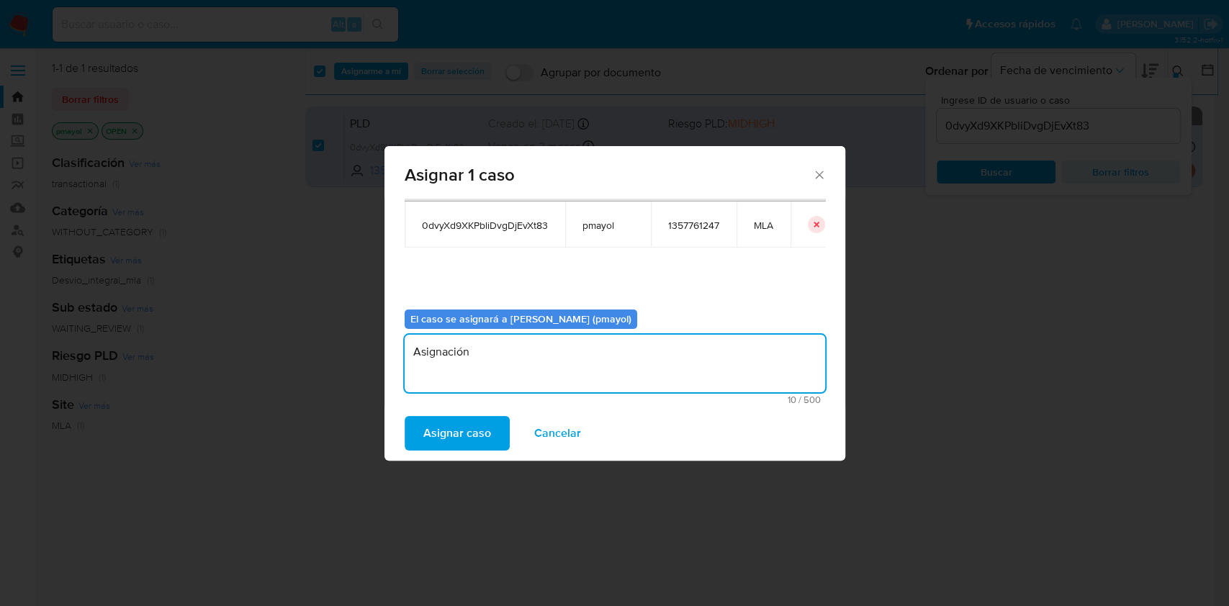
click at [444, 352] on textarea "Asignación" at bounding box center [615, 364] width 421 height 58
type textarea "Asignación"
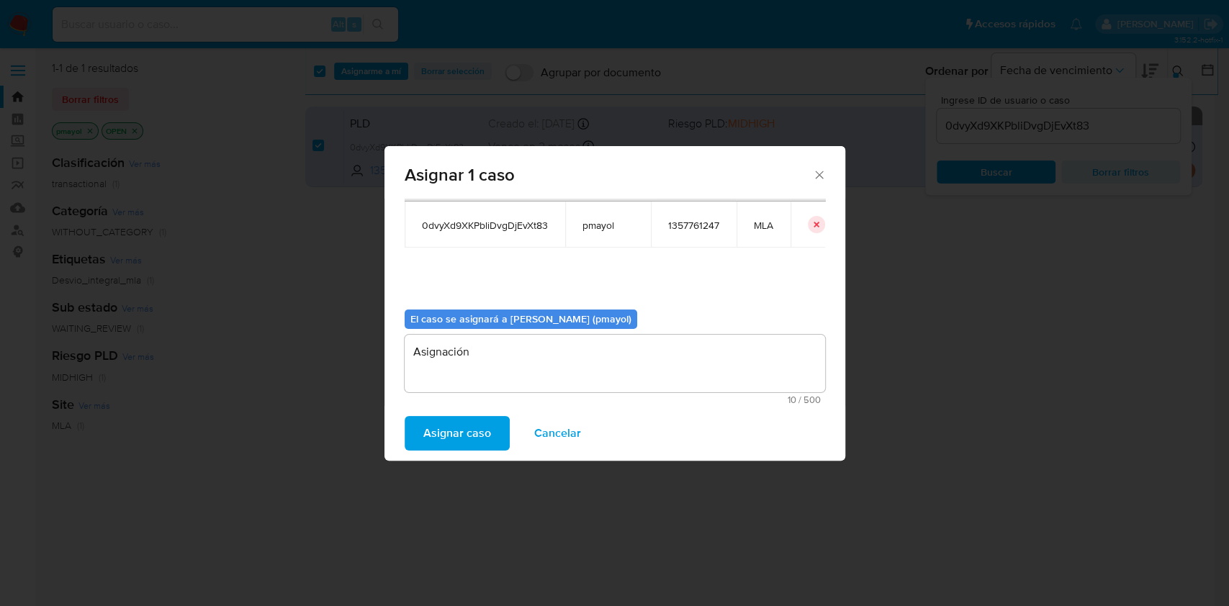
click at [458, 442] on span "Asignar caso" at bounding box center [457, 434] width 68 height 32
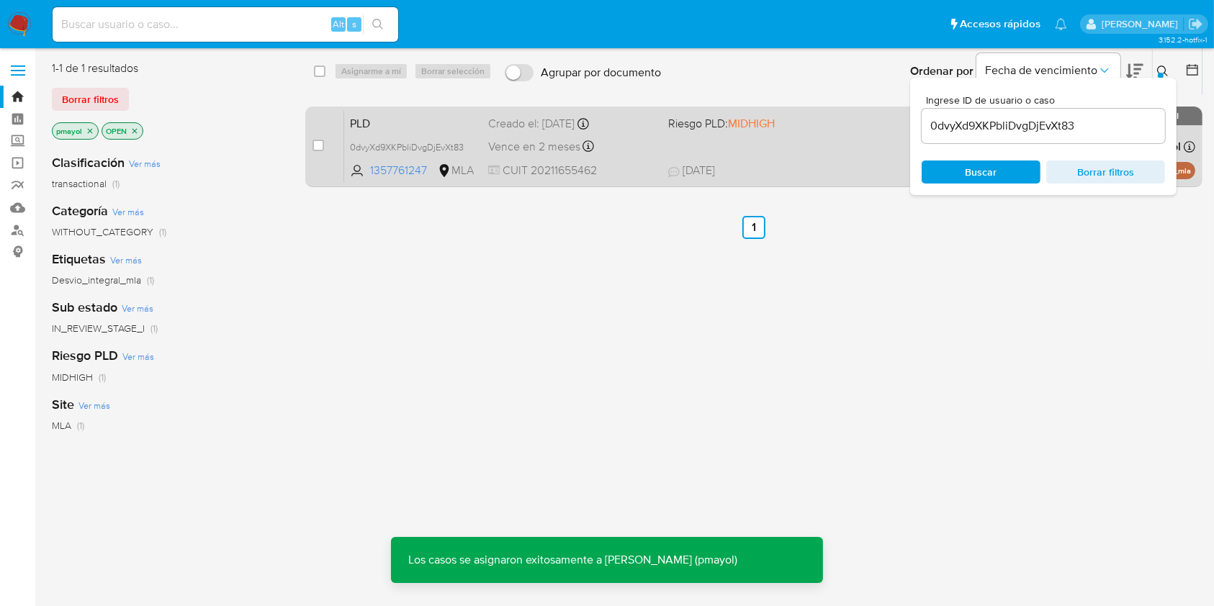
click at [661, 144] on div "PLD 0dvyXd9XKPbliDvgDjEvXt83 1357761247 MLA Riesgo PLD: MIDHIGH Creado el: [DAT…" at bounding box center [769, 146] width 851 height 73
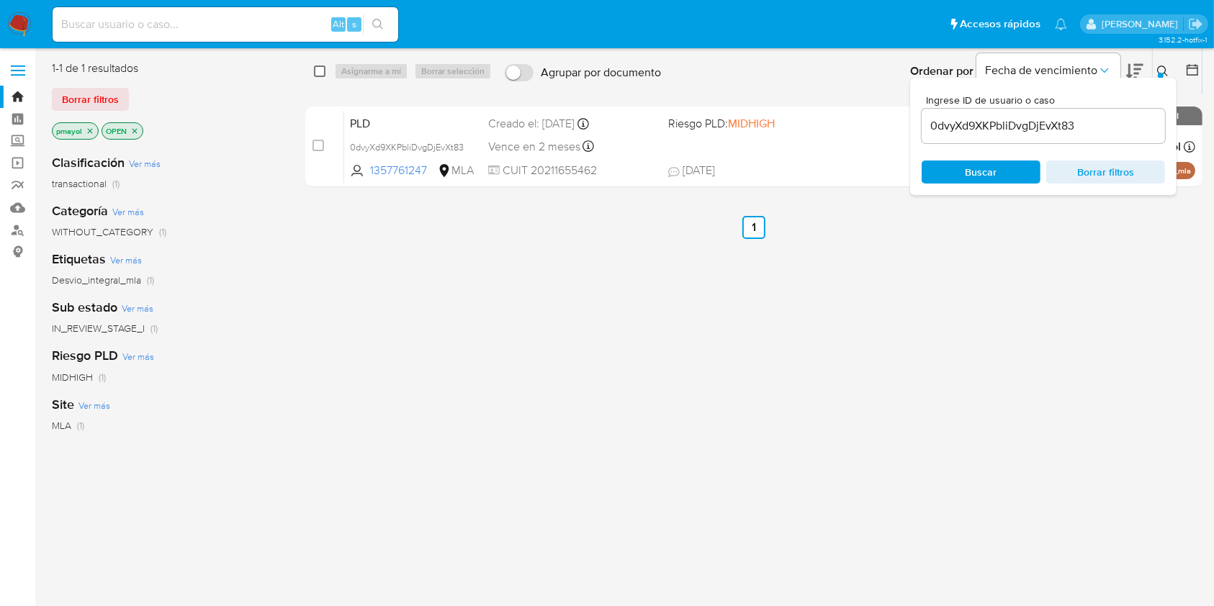
click at [317, 76] on input "checkbox" at bounding box center [320, 72] width 12 height 12
checkbox input "true"
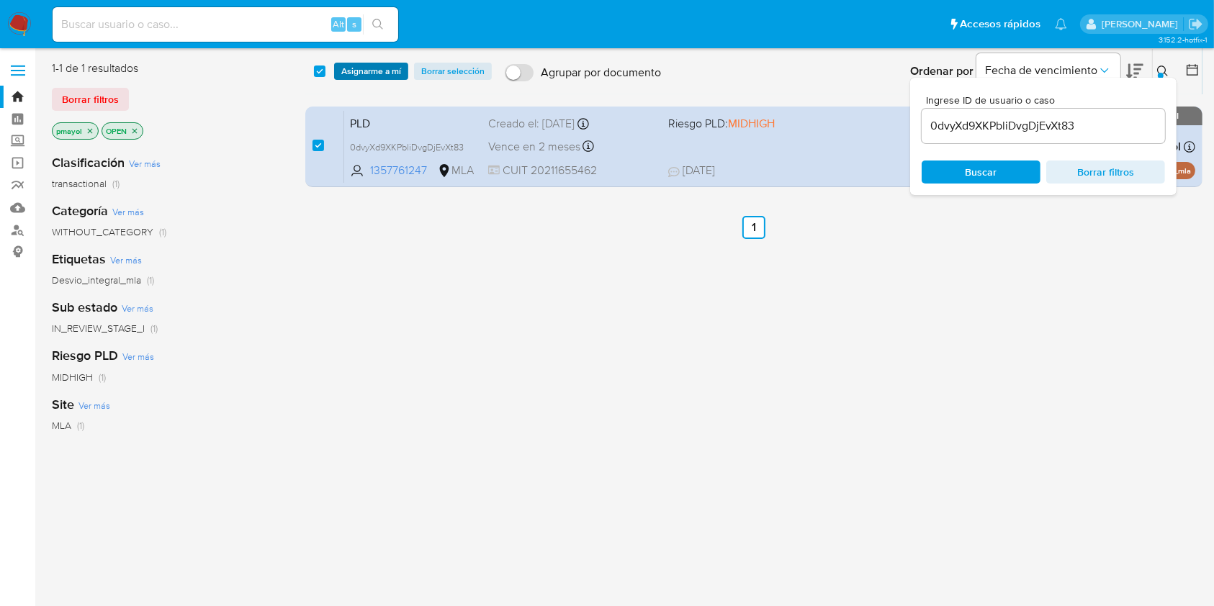
click at [334, 75] on button "Asignarme a mí" at bounding box center [371, 71] width 74 height 17
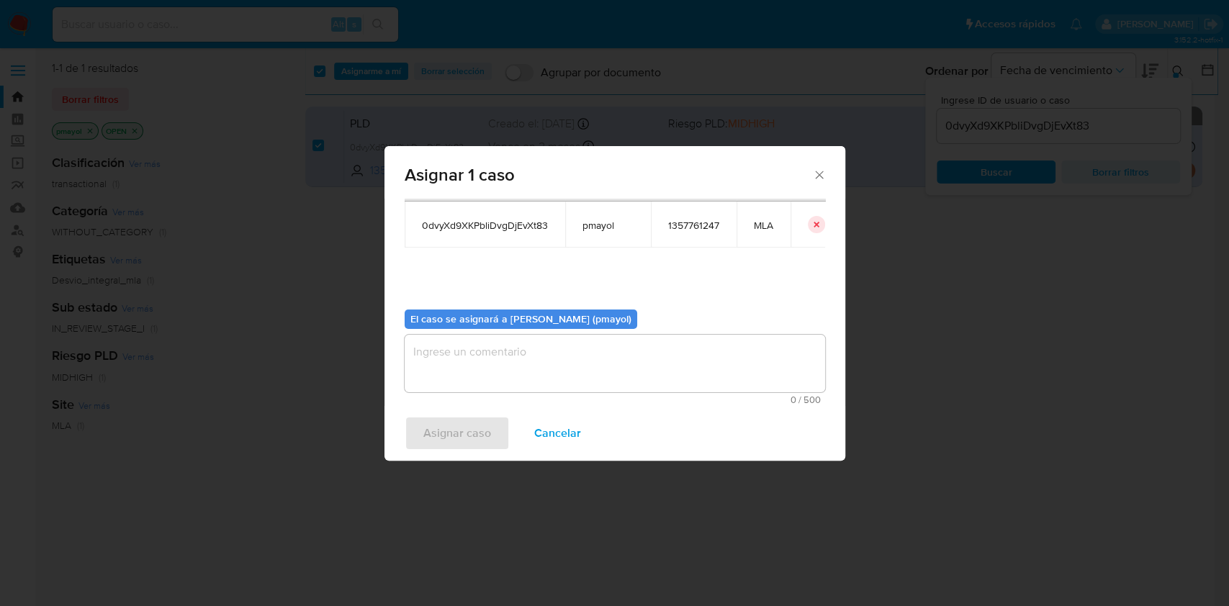
click at [715, 359] on textarea "assign-modal" at bounding box center [615, 364] width 421 height 58
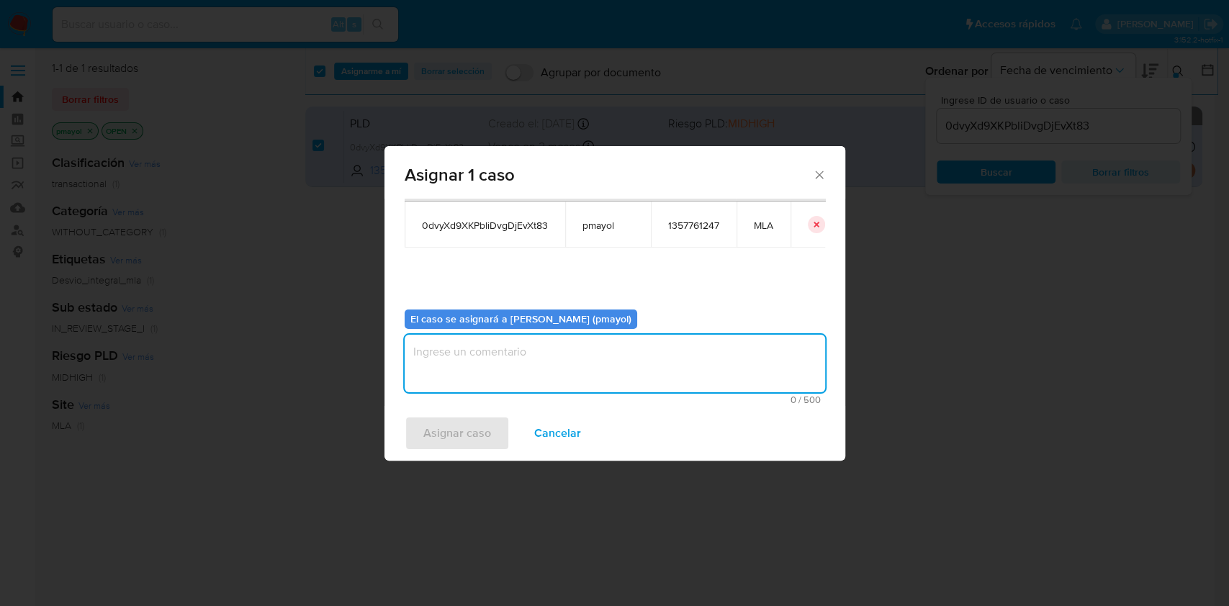
paste textarea "Asignación"
type textarea "Asignación"
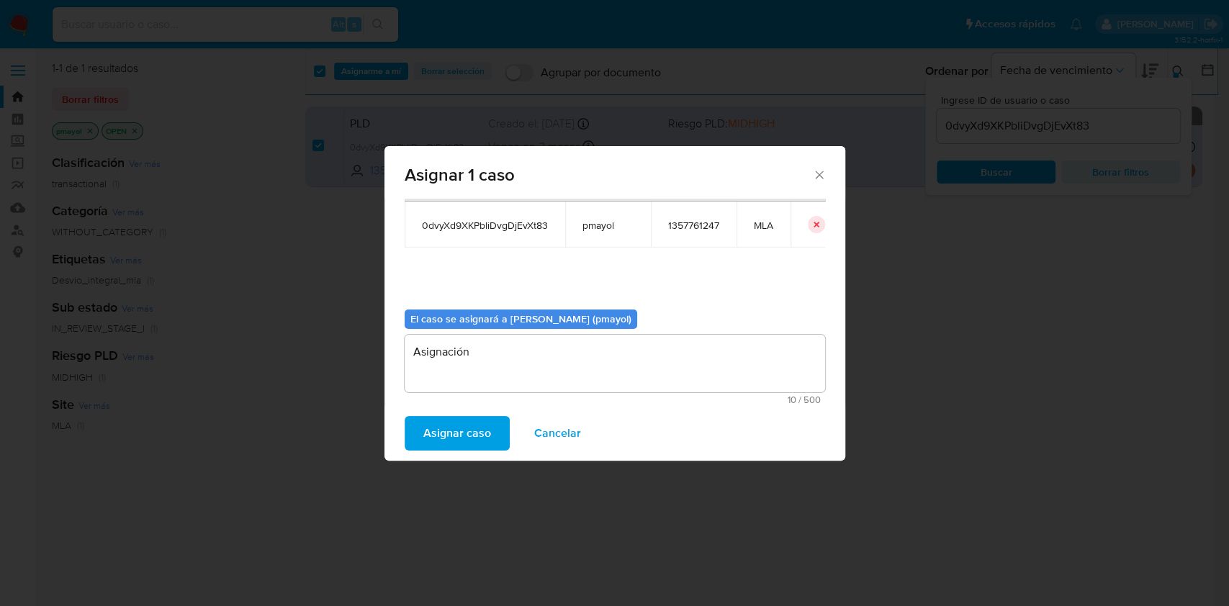
click at [478, 440] on span "Asignar caso" at bounding box center [457, 434] width 68 height 32
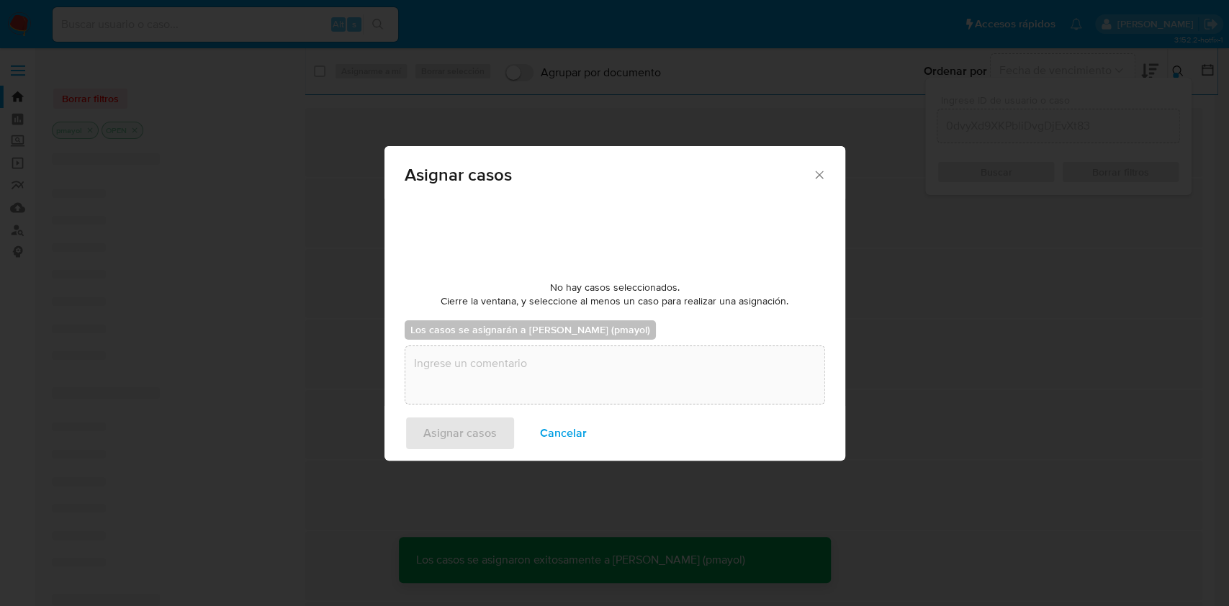
checkbox input "false"
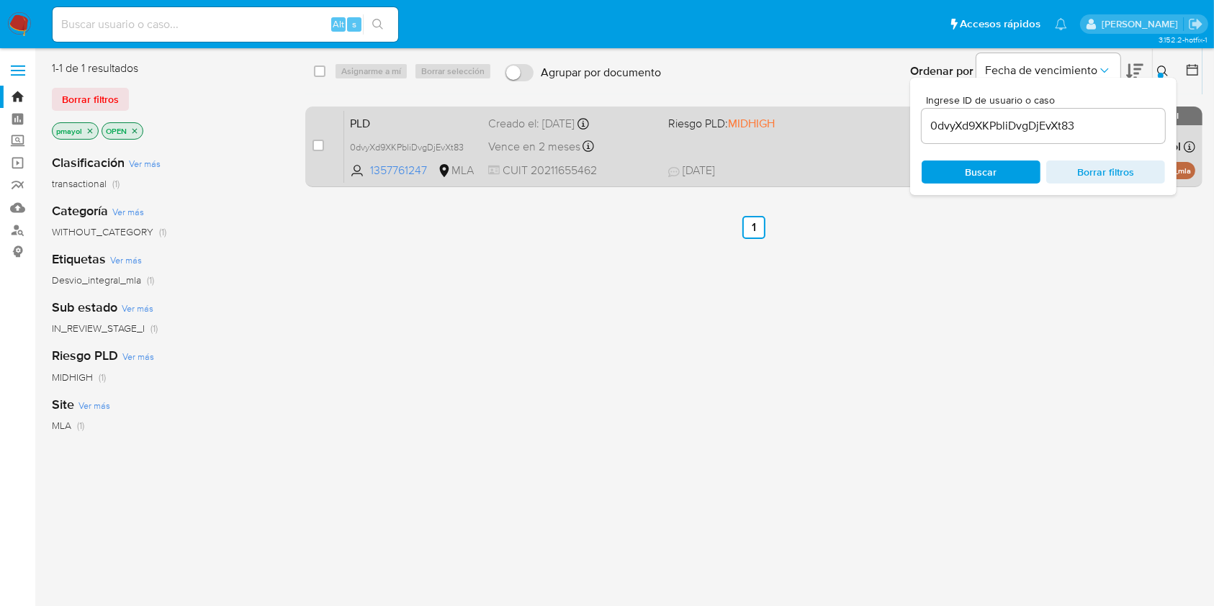
click at [818, 173] on span "25/07/2025 25/07/2025 20:53" at bounding box center [842, 171] width 348 height 16
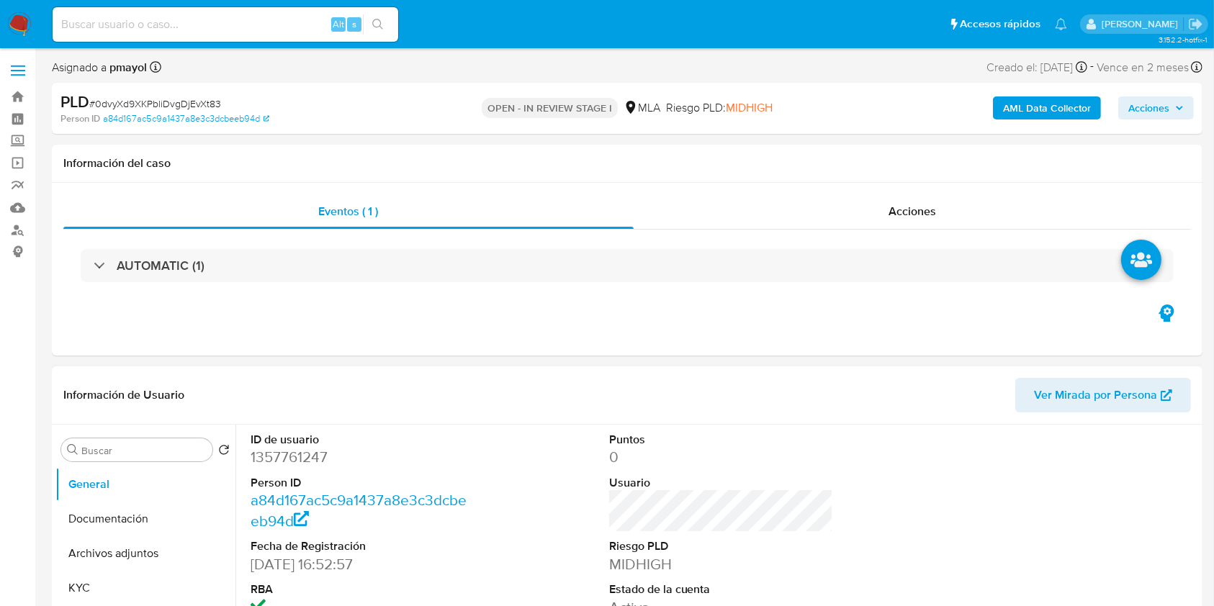
select select "10"
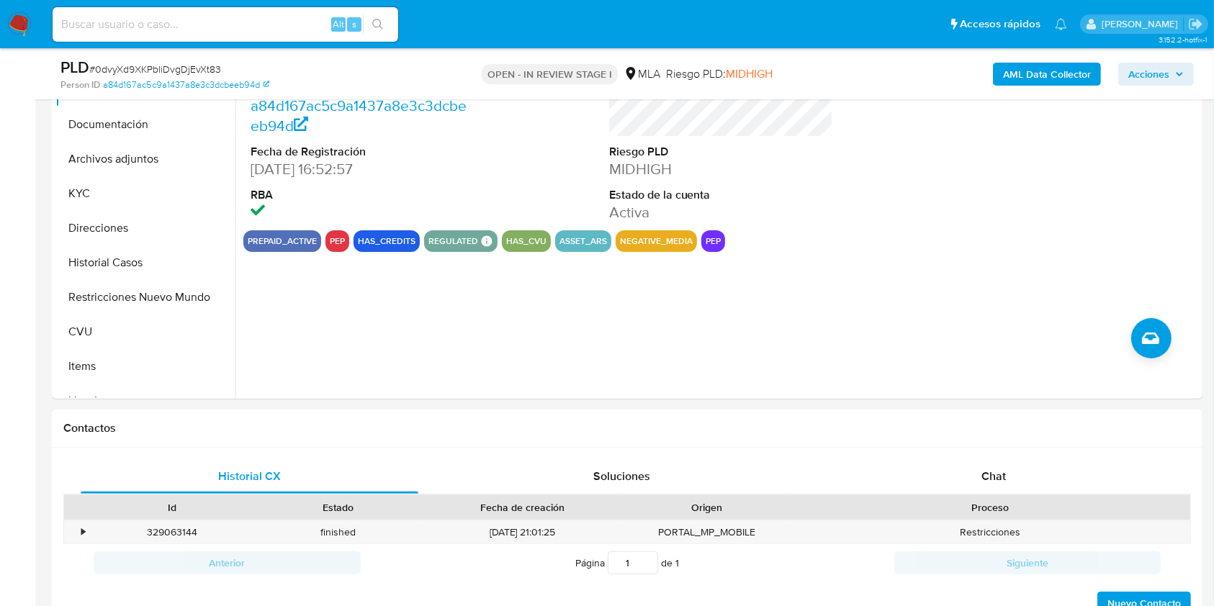
scroll to position [418, 0]
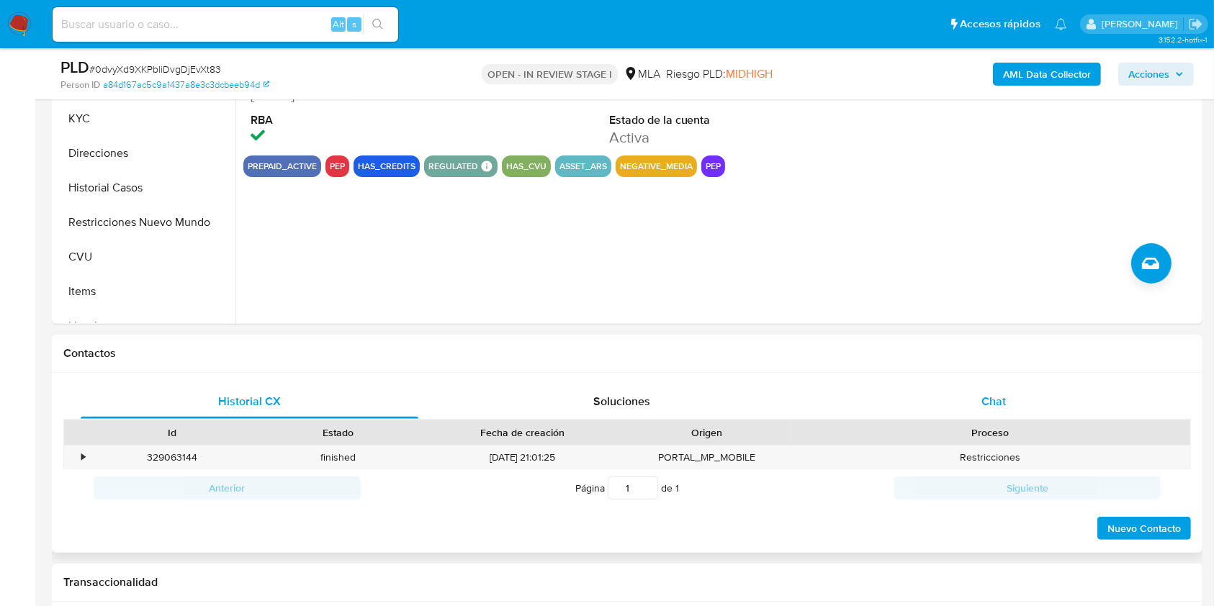
click at [980, 399] on div "Chat" at bounding box center [994, 402] width 338 height 35
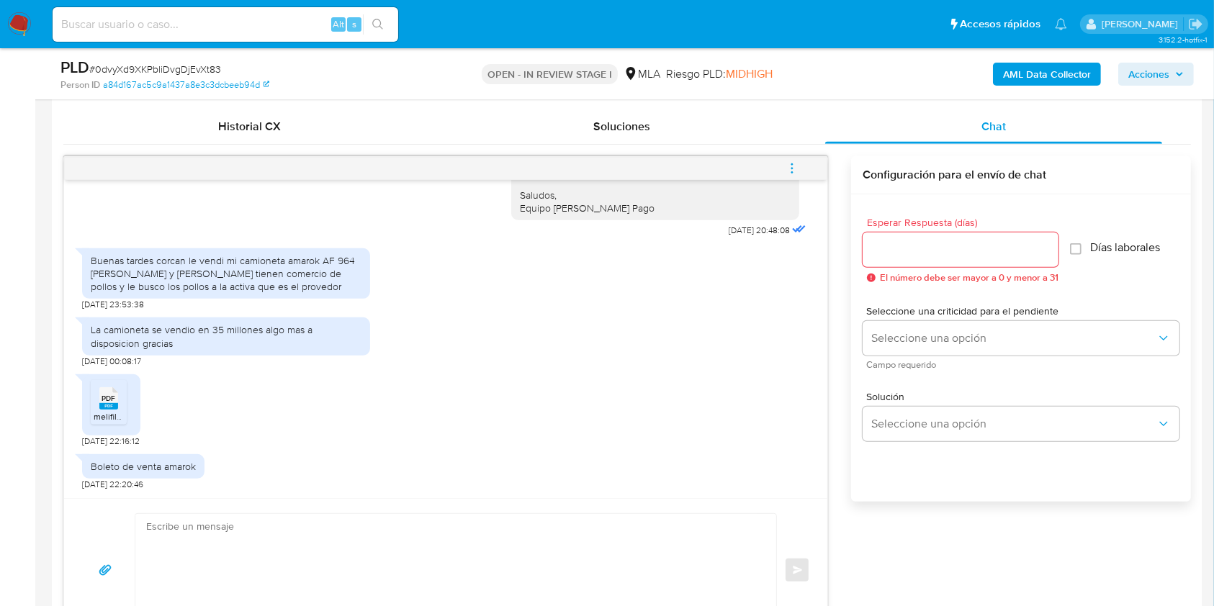
scroll to position [709, 0]
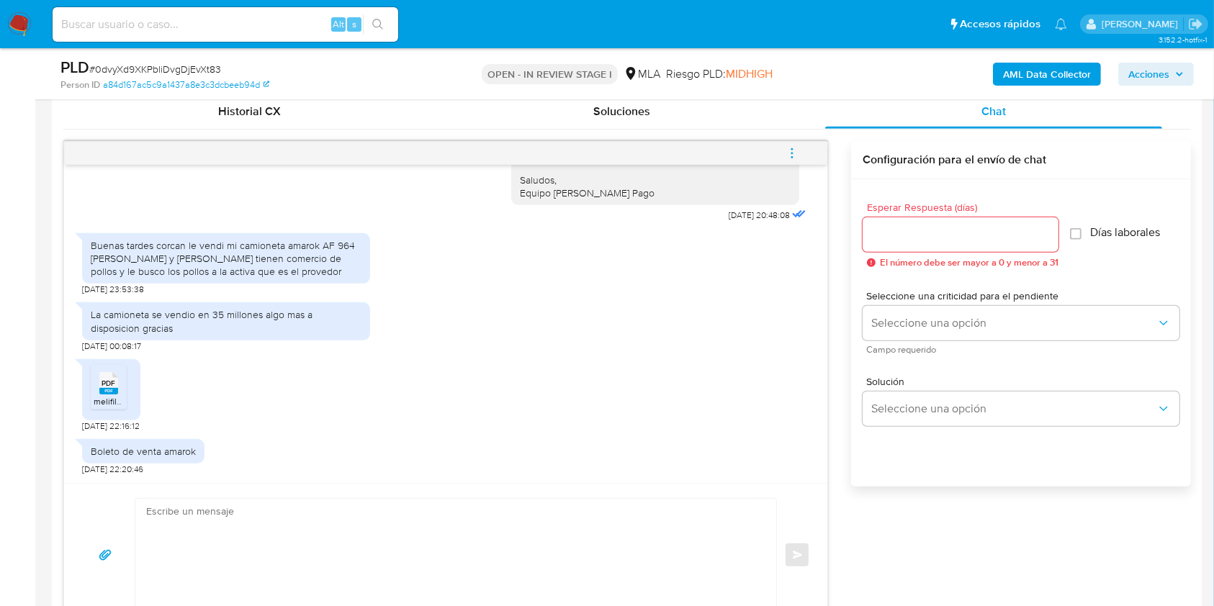
click at [579, 547] on textarea at bounding box center [452, 555] width 612 height 113
paste textarea "Hola, ¡Muchas gracias por tu respuesta! Confirmamos la recepción de la document…"
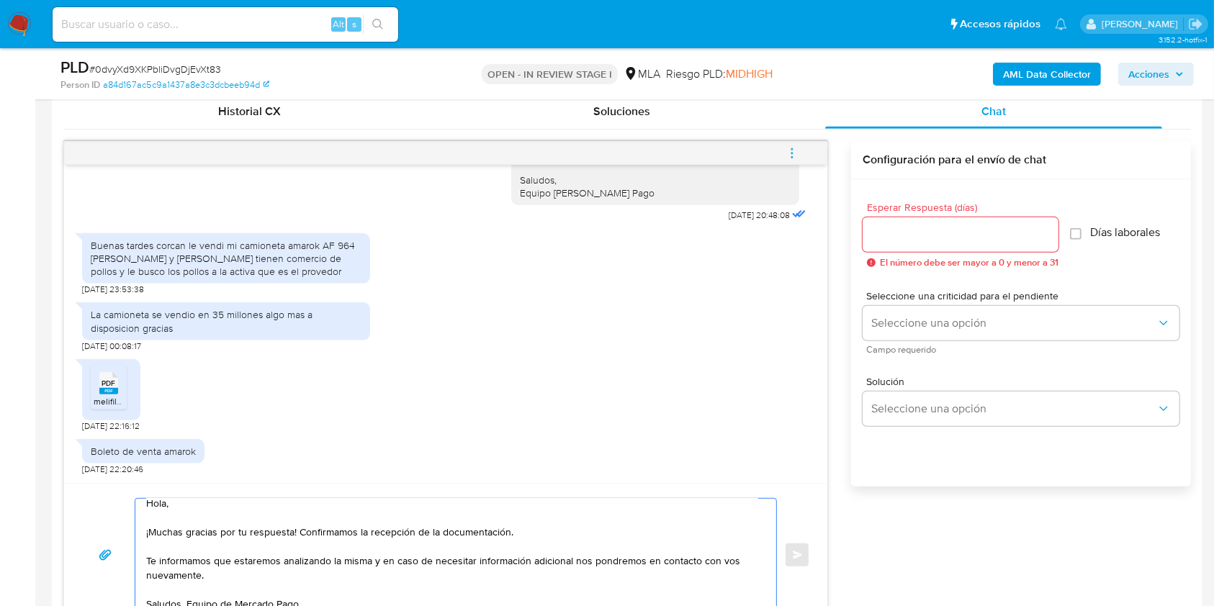
scroll to position [744, 0]
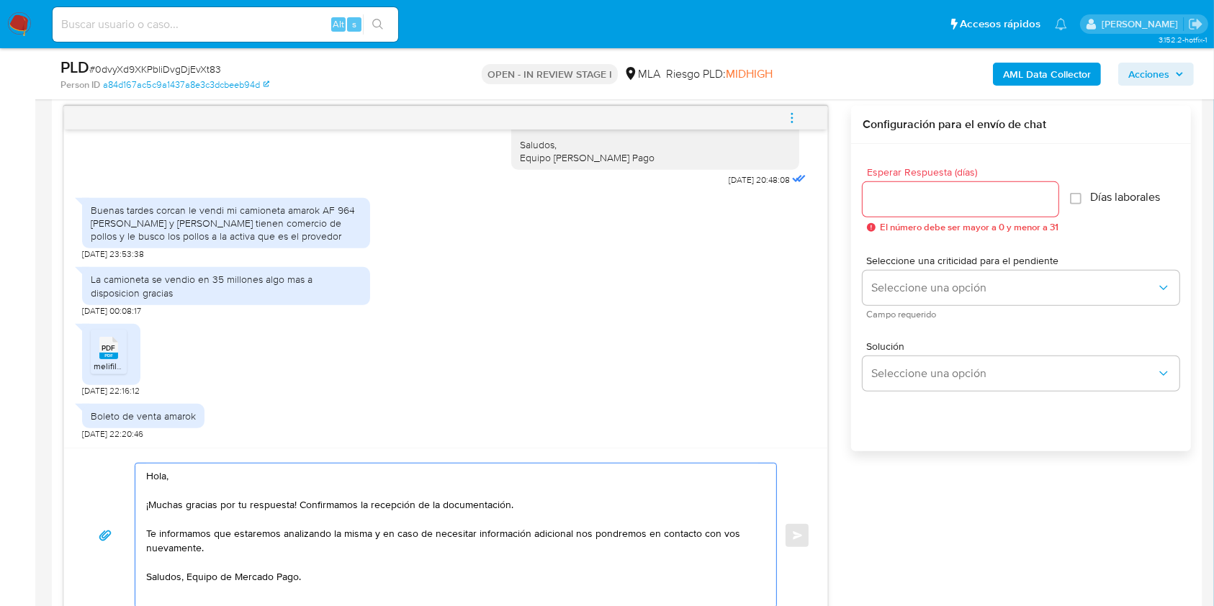
click at [148, 481] on textarea "Hola, ¡Muchas gracias por tu respuesta! Confirmamos la recepción de la document…" at bounding box center [452, 536] width 612 height 144
click at [181, 574] on textarea "Hola, ¡Muchas gracias por tu respuesta! Confirmamos la recepción de la document…" at bounding box center [452, 535] width 612 height 143
type textarea "Hola, ¡Muchas gracias por tu respuesta! Confirmamos la recepción de la document…"
click at [945, 204] on input "Esperar Respuesta (días)" at bounding box center [961, 199] width 196 height 19
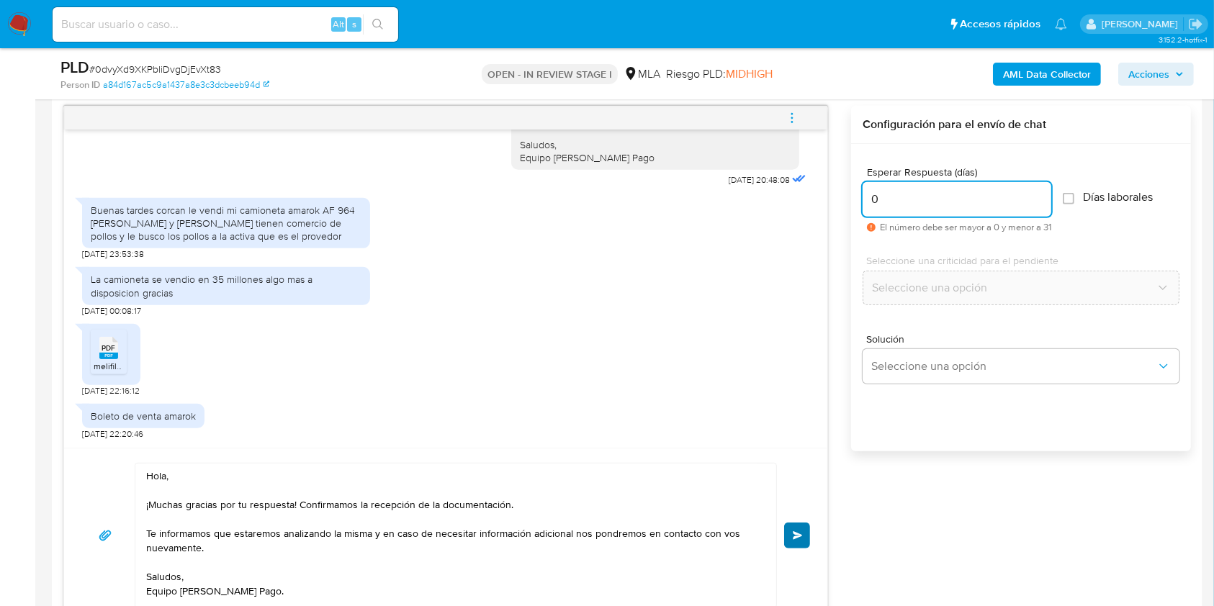
type input "0"
click at [791, 523] on button "Enviar" at bounding box center [797, 536] width 26 height 26
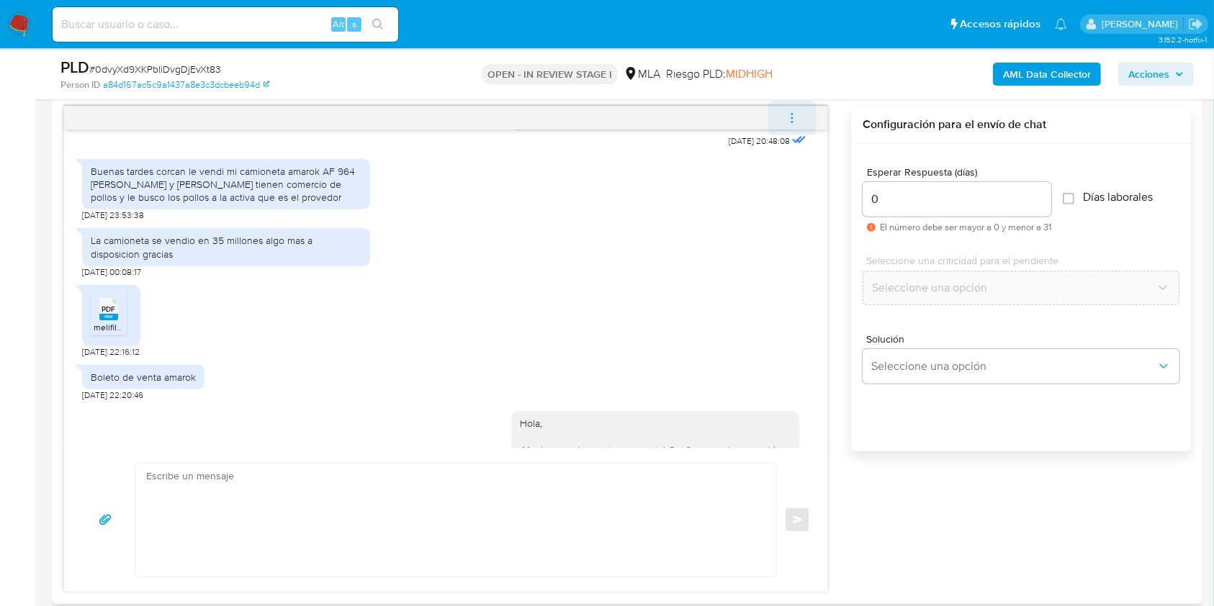
scroll to position [1360, 0]
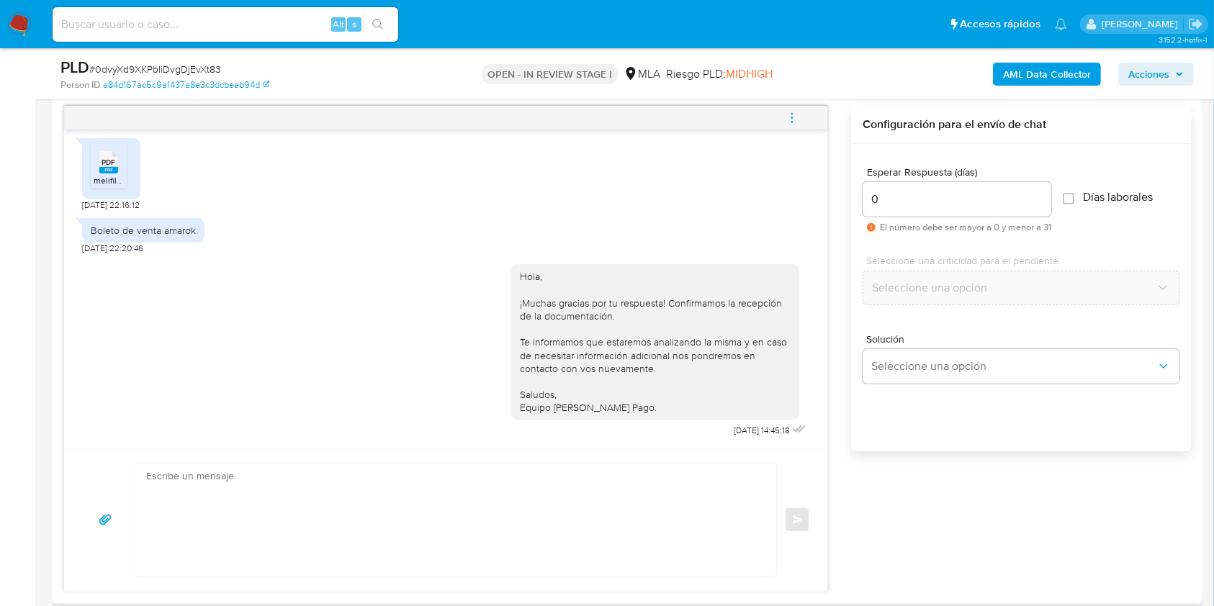
click at [795, 107] on span "menu-action" at bounding box center [792, 118] width 13 height 35
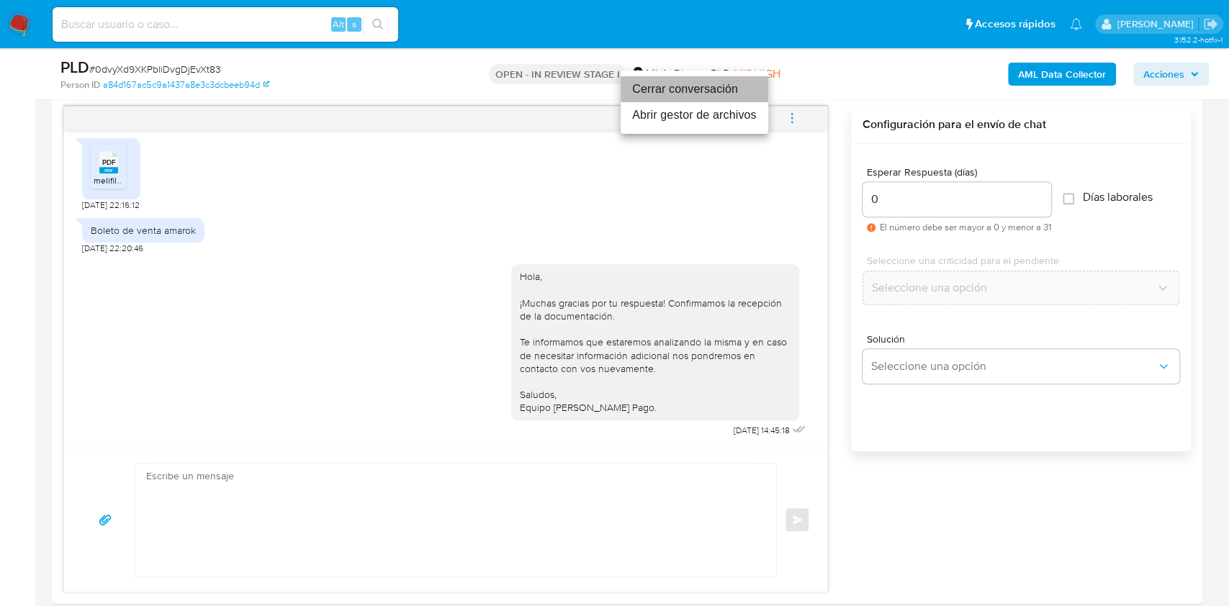
click at [663, 89] on li "Cerrar conversación" at bounding box center [695, 89] width 148 height 26
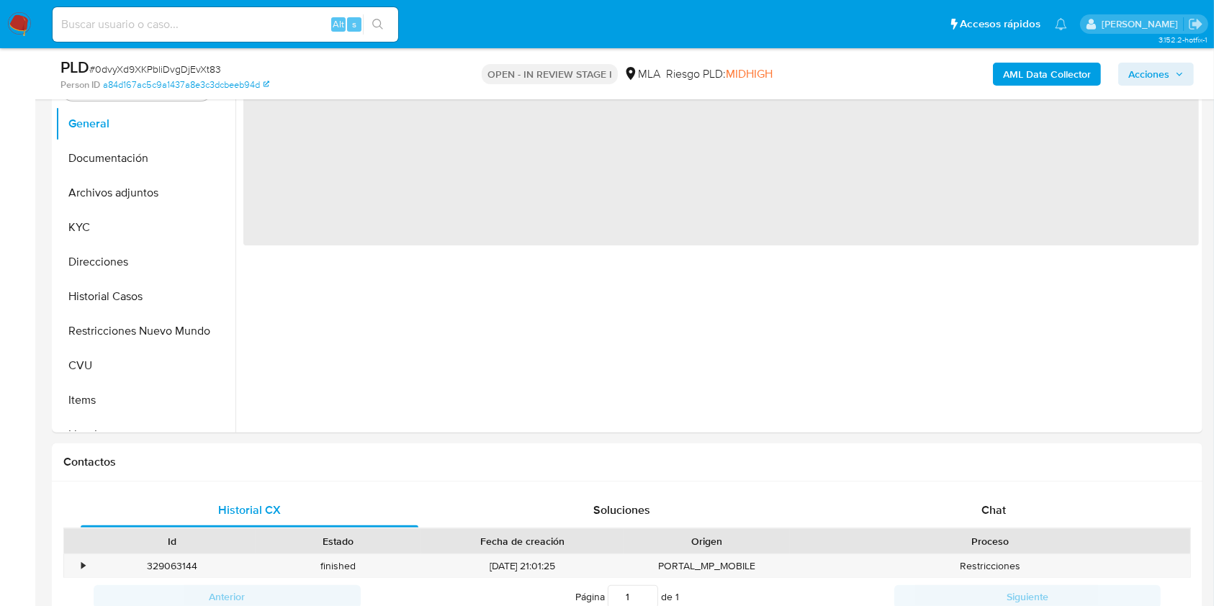
scroll to position [354, 0]
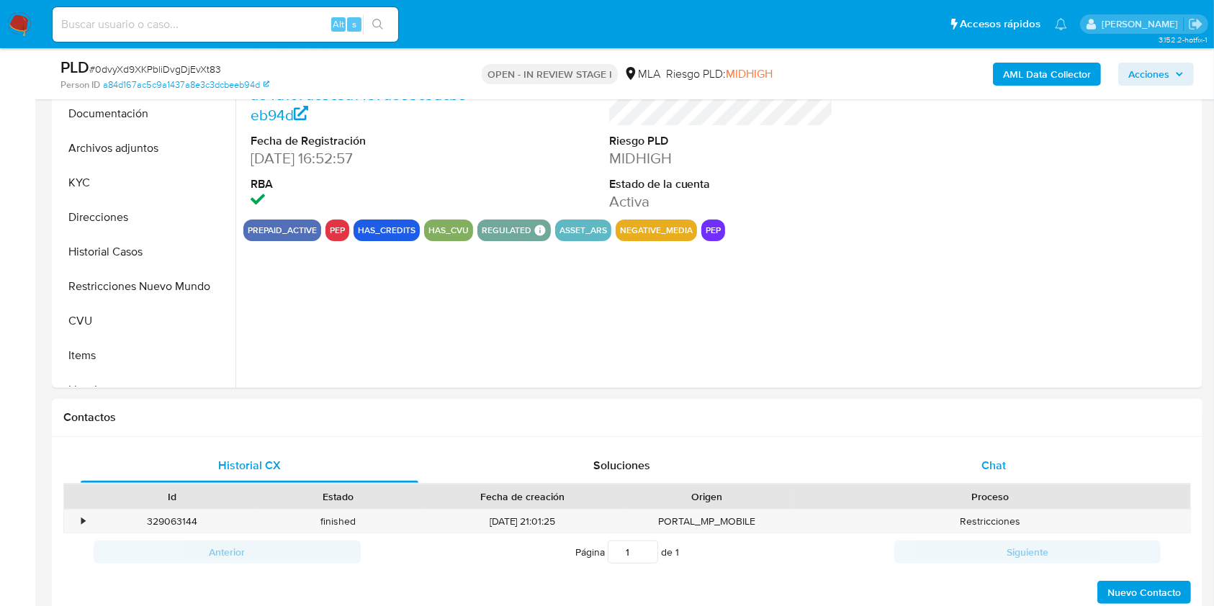
click at [979, 469] on div "Chat" at bounding box center [994, 466] width 338 height 35
select select "10"
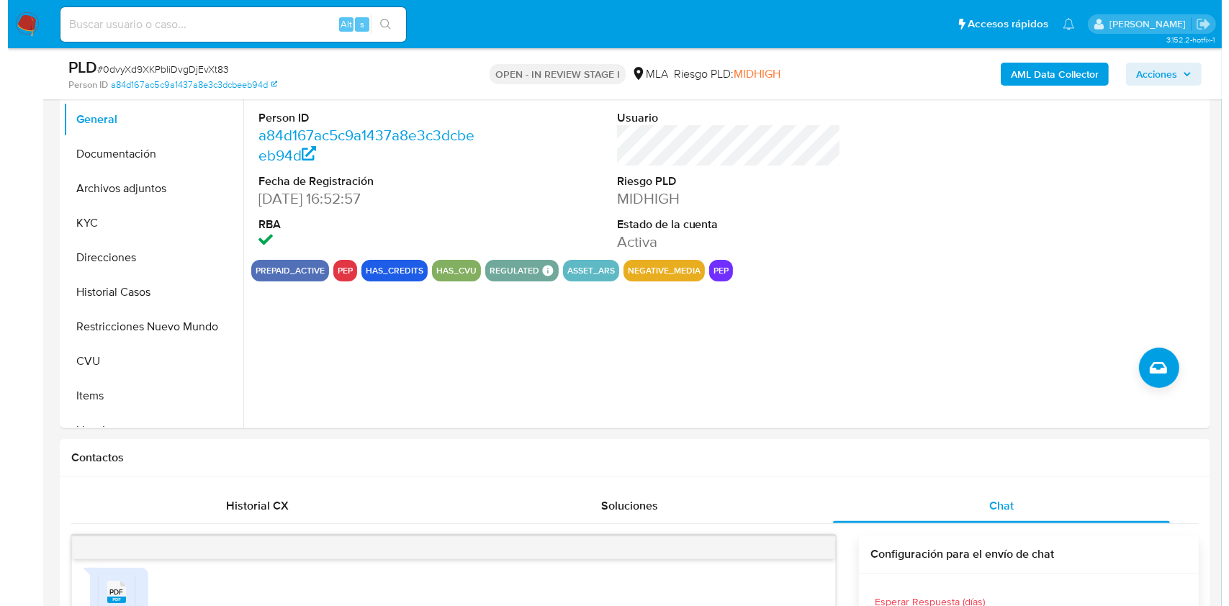
scroll to position [185, 0]
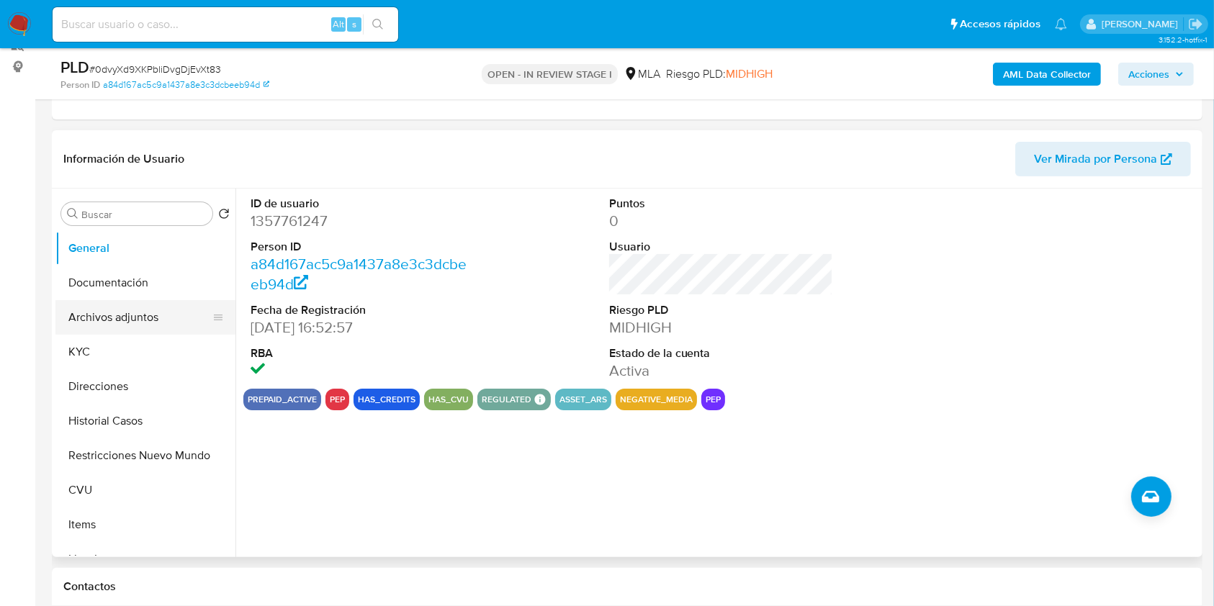
click at [153, 331] on button "Archivos adjuntos" at bounding box center [139, 317] width 169 height 35
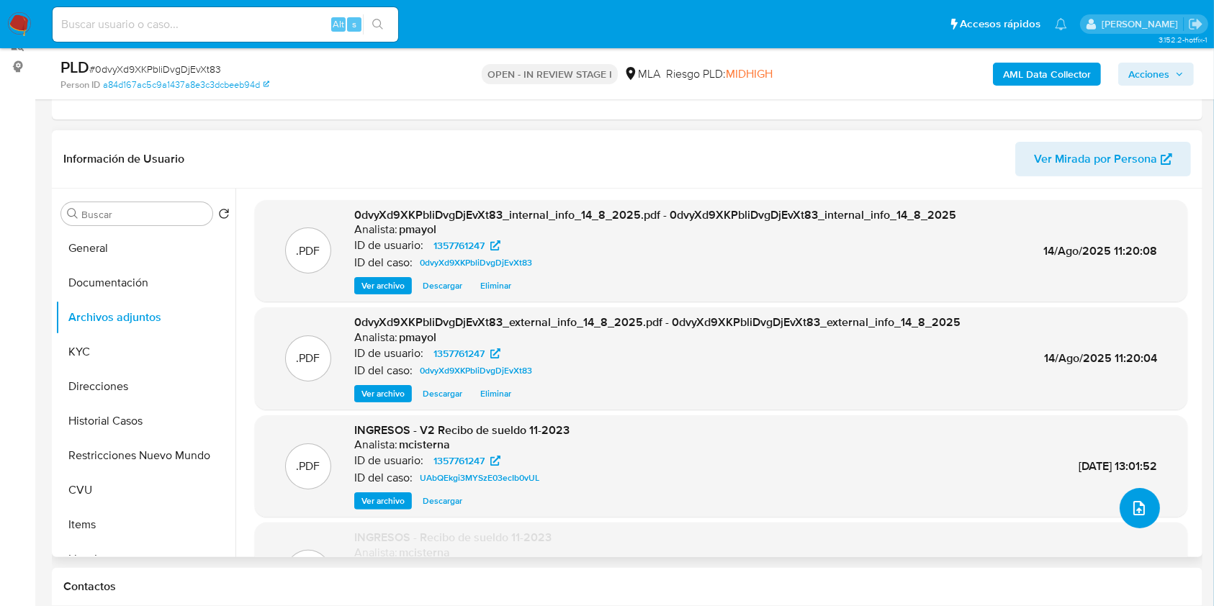
click at [1134, 510] on icon "upload-file" at bounding box center [1139, 508] width 17 height 17
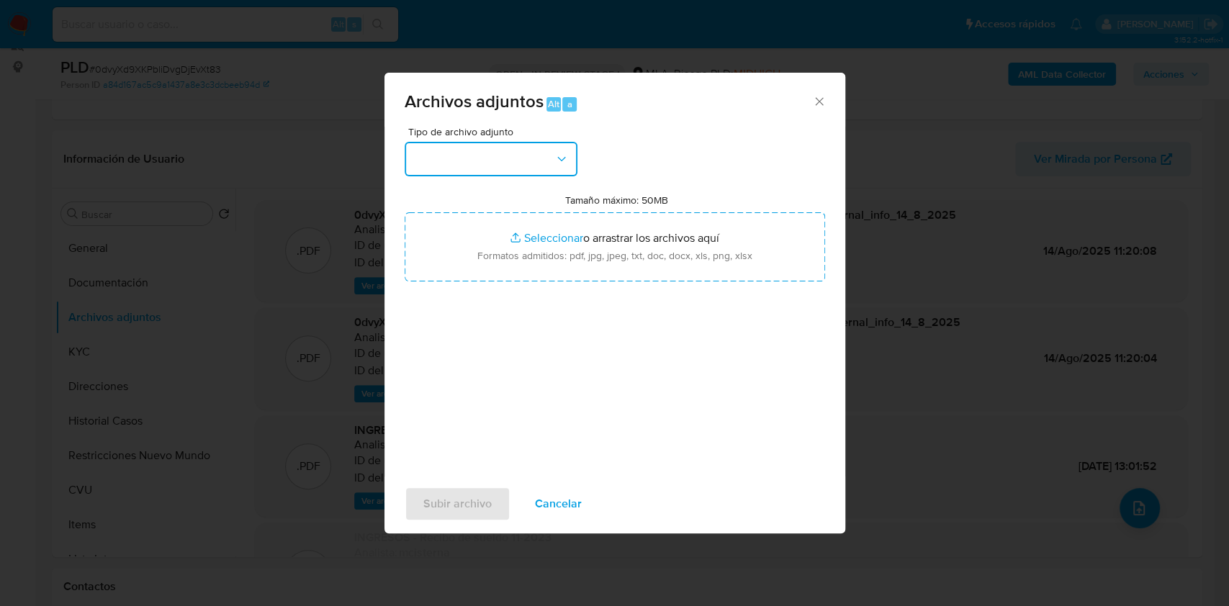
click at [501, 153] on button "button" at bounding box center [491, 159] width 173 height 35
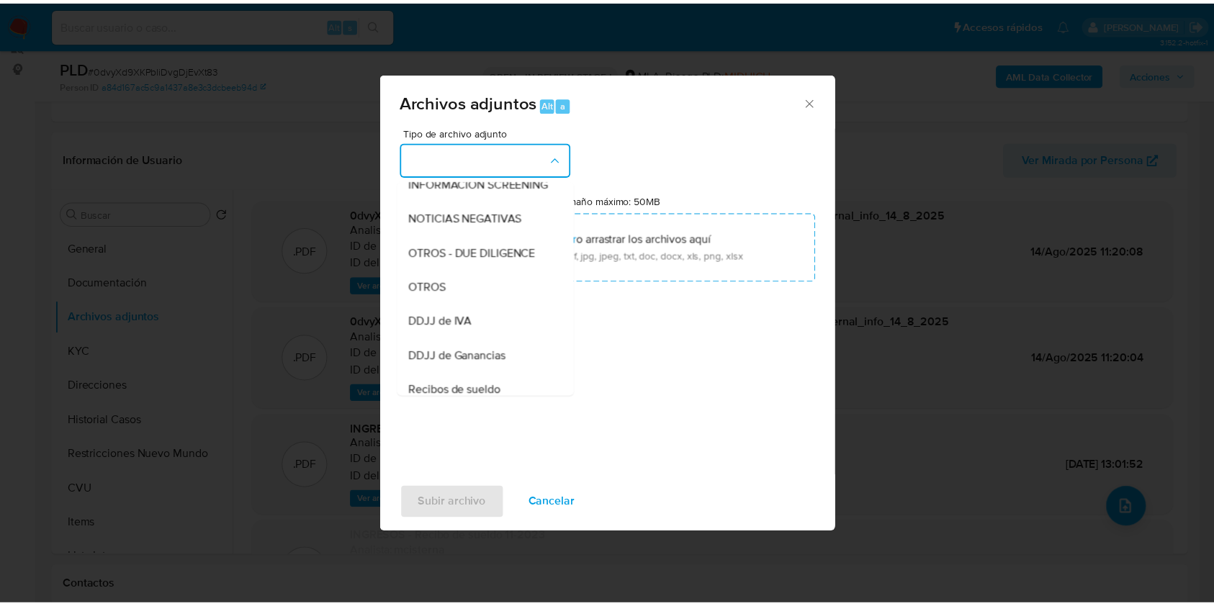
scroll to position [208, 0]
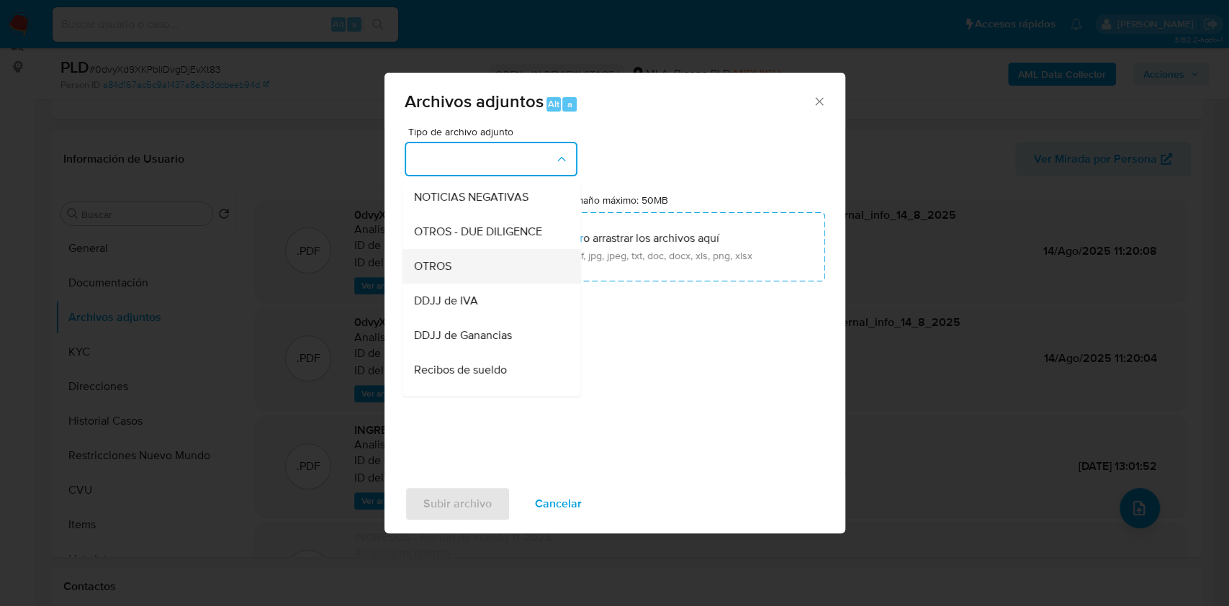
click at [474, 274] on div "OTROS" at bounding box center [486, 266] width 147 height 35
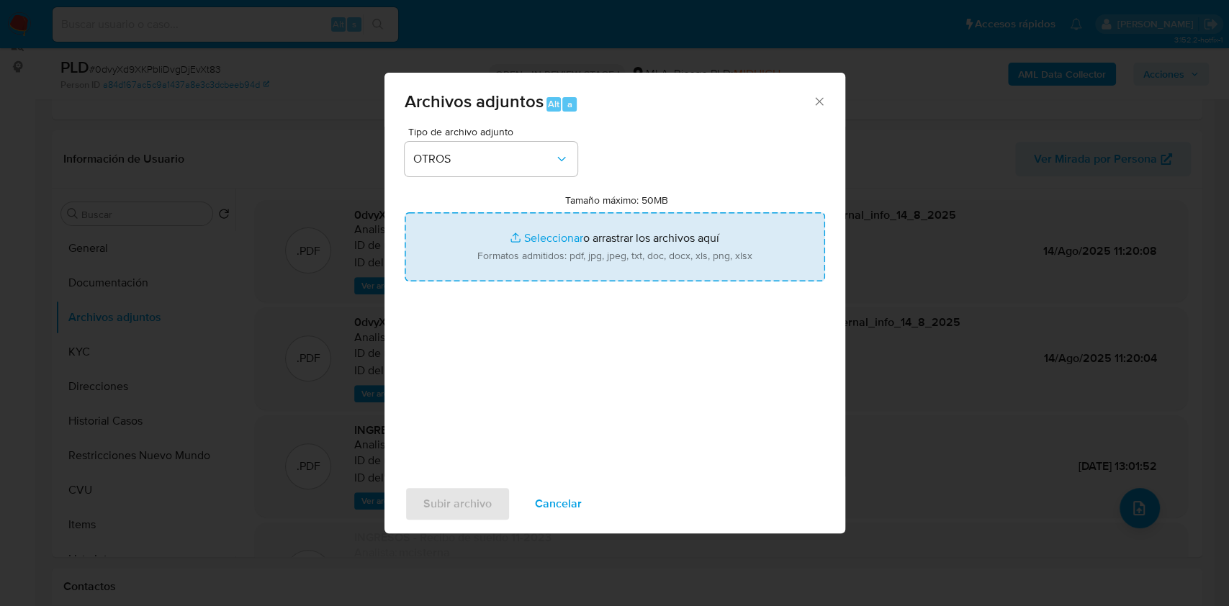
click at [560, 241] on input "Tamaño máximo: 50MB Seleccionar archivos" at bounding box center [615, 246] width 421 height 69
type input "C:\fakepath\BOLETO CV AMAROK.pdf"
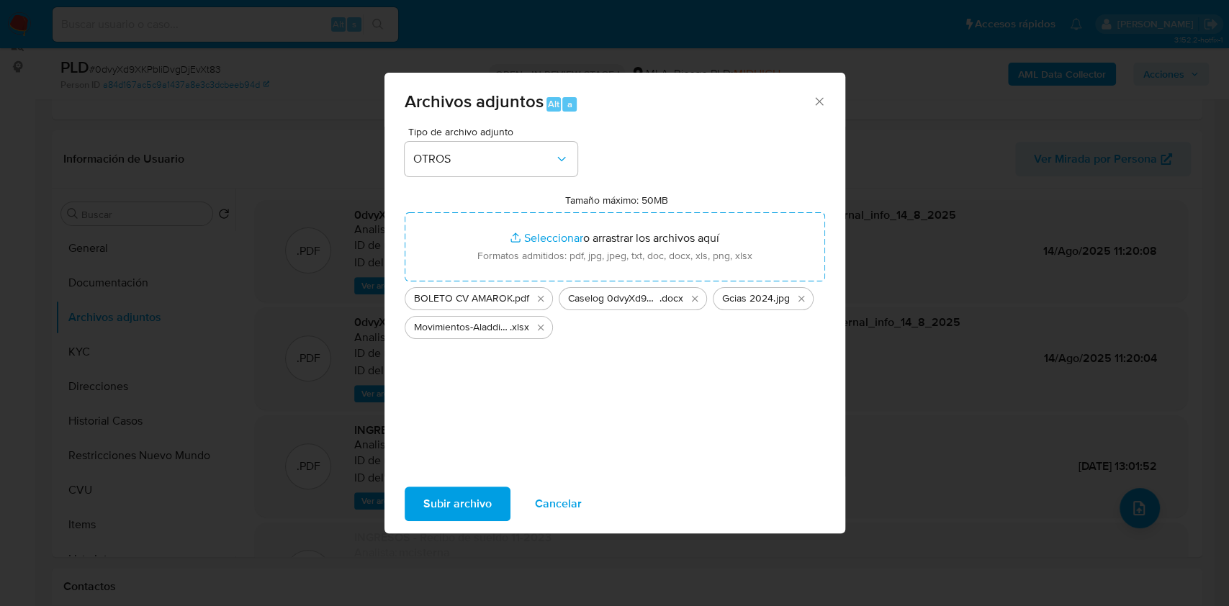
click at [450, 498] on span "Subir archivo" at bounding box center [457, 504] width 68 height 32
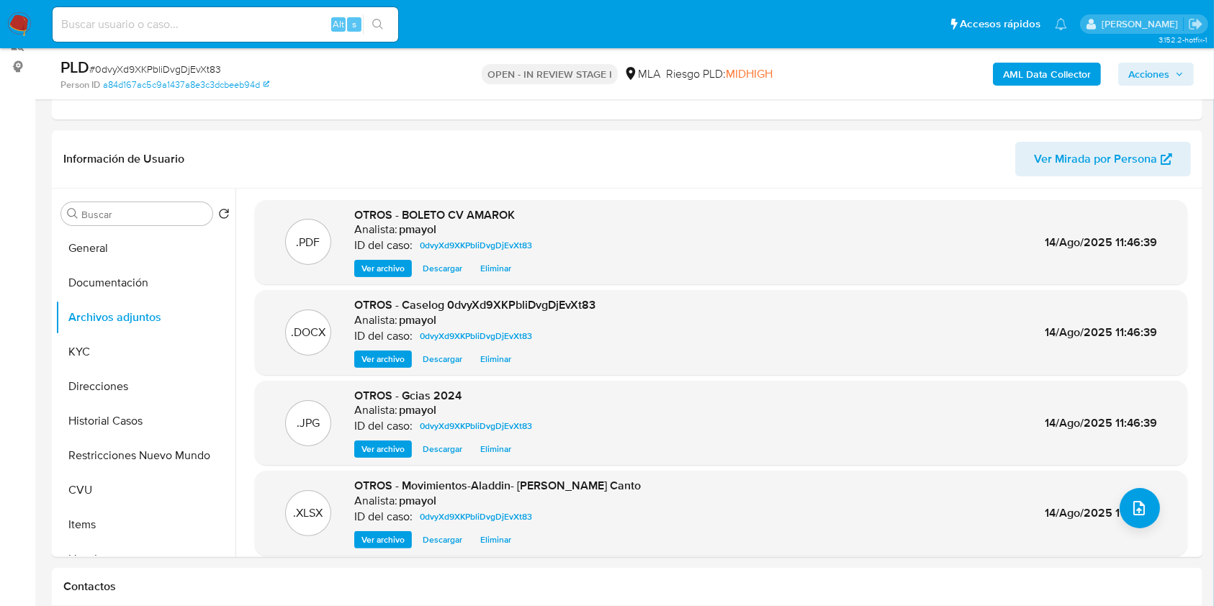
click at [1147, 66] on span "Acciones" at bounding box center [1149, 74] width 41 height 23
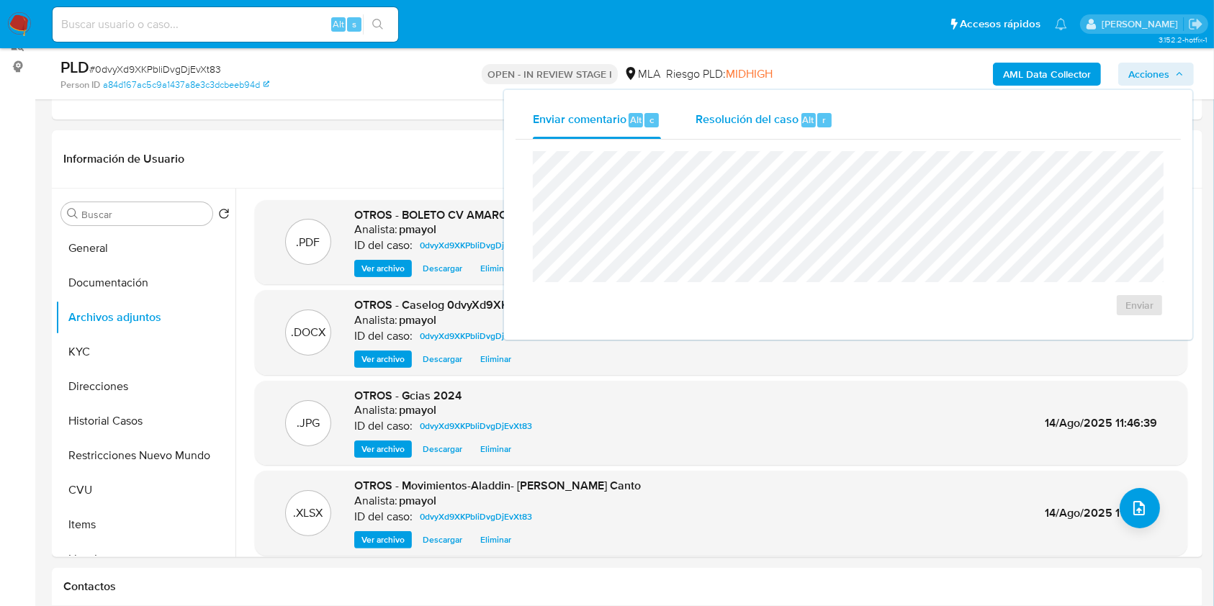
click at [747, 122] on span "Resolución del caso" at bounding box center [747, 119] width 103 height 17
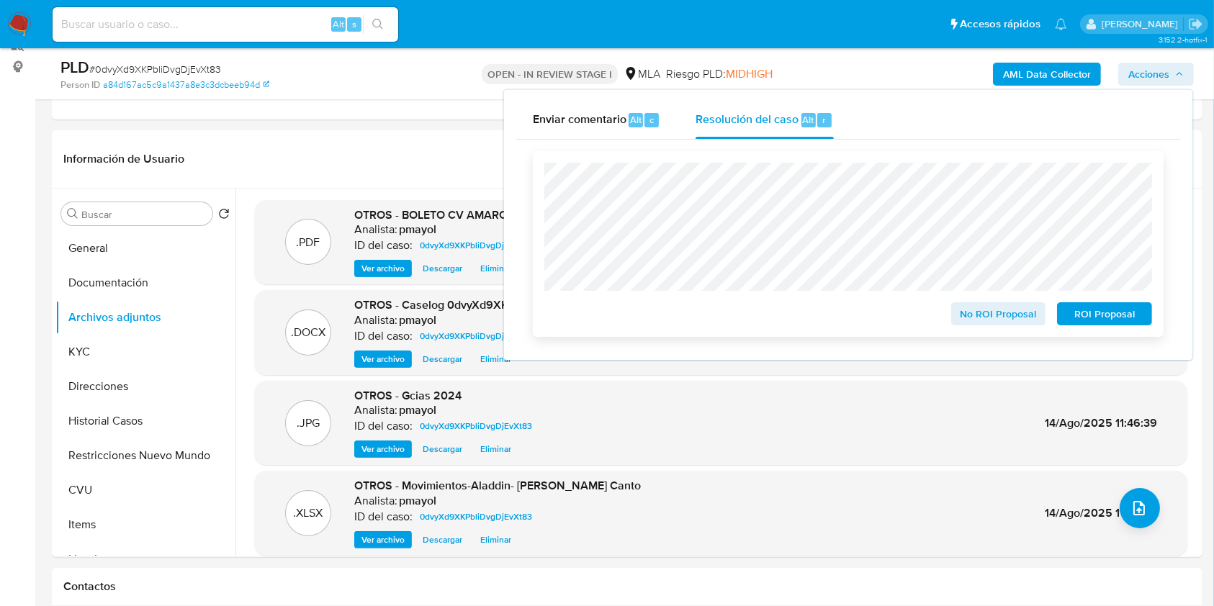
click at [1014, 318] on span "No ROI Proposal" at bounding box center [999, 314] width 75 height 20
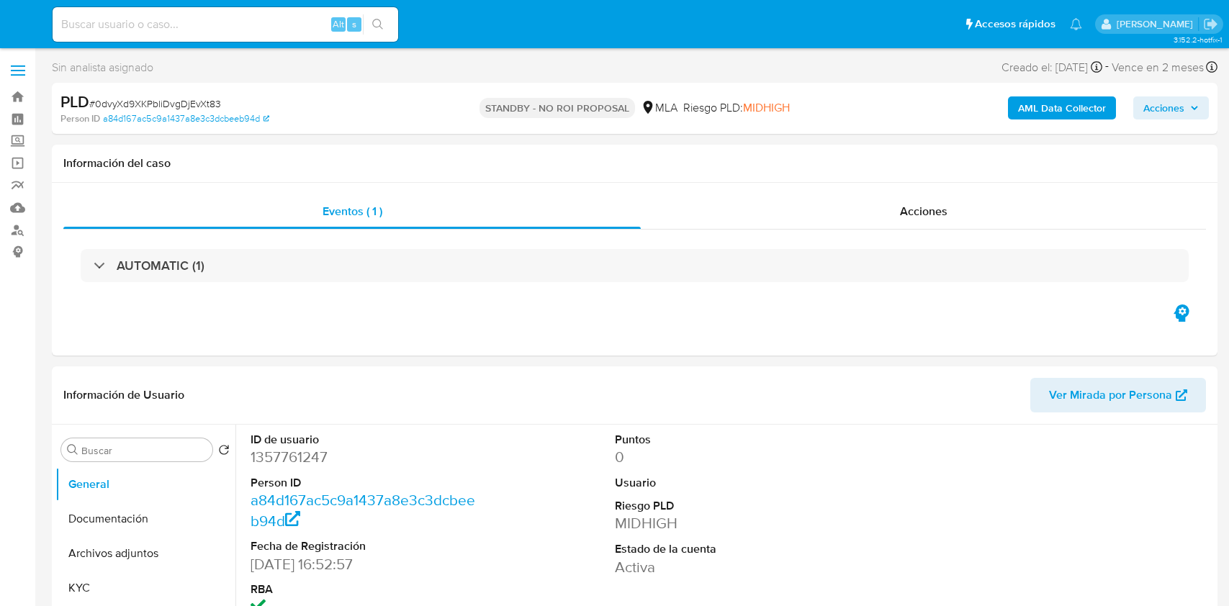
select select "10"
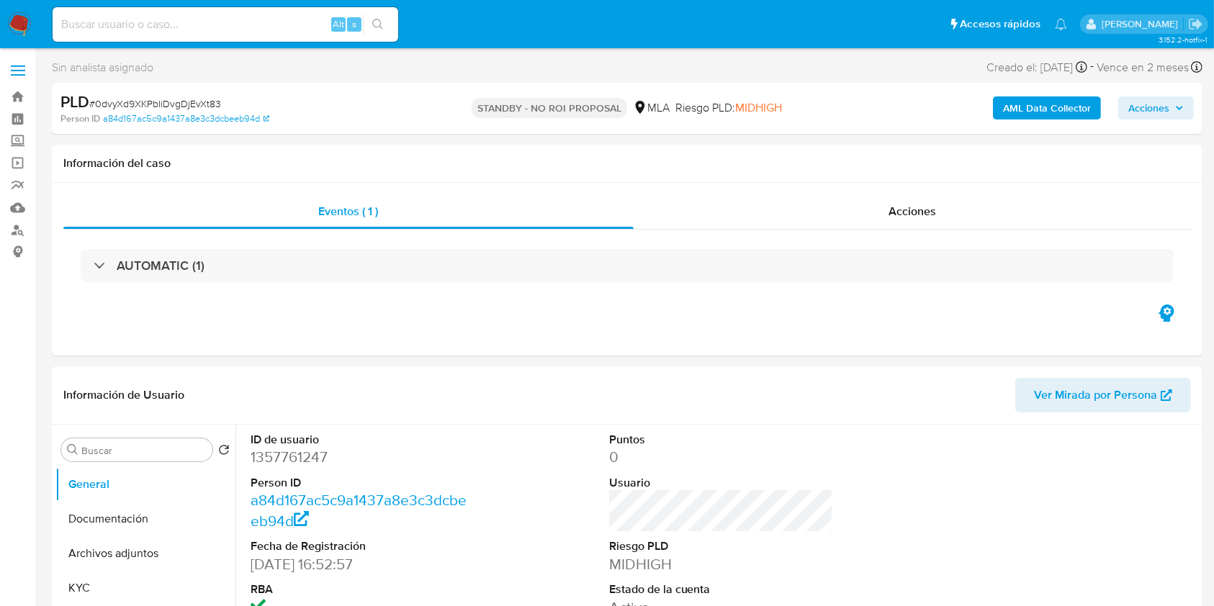
click at [266, 20] on input at bounding box center [226, 24] width 346 height 19
paste input "G7CJKKeZvYiw7hMMyJBsN8YB"
type input "G7CJKKeZvYiw7hMMyJBsN8YB"
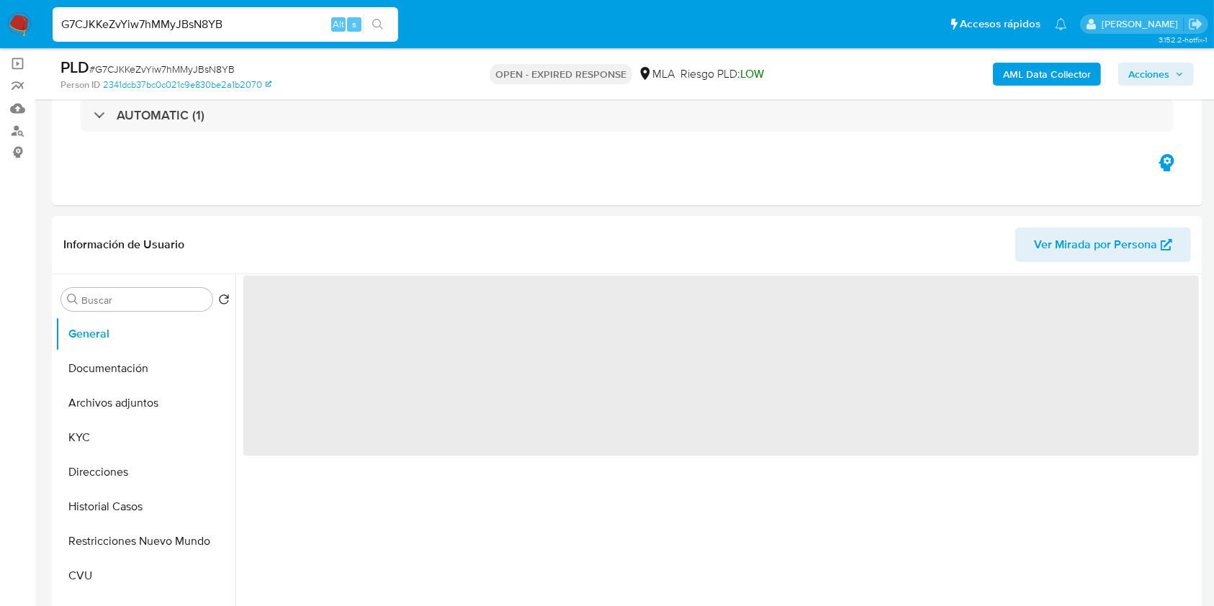
scroll to position [189, 0]
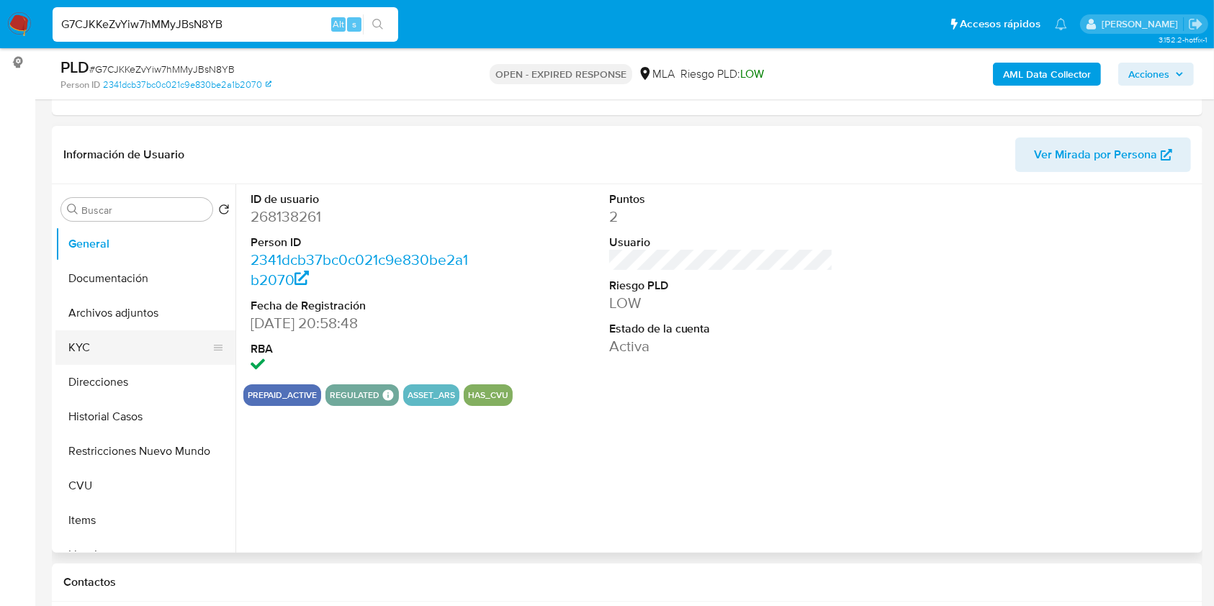
select select "10"
click at [135, 305] on button "Archivos adjuntos" at bounding box center [139, 313] width 169 height 35
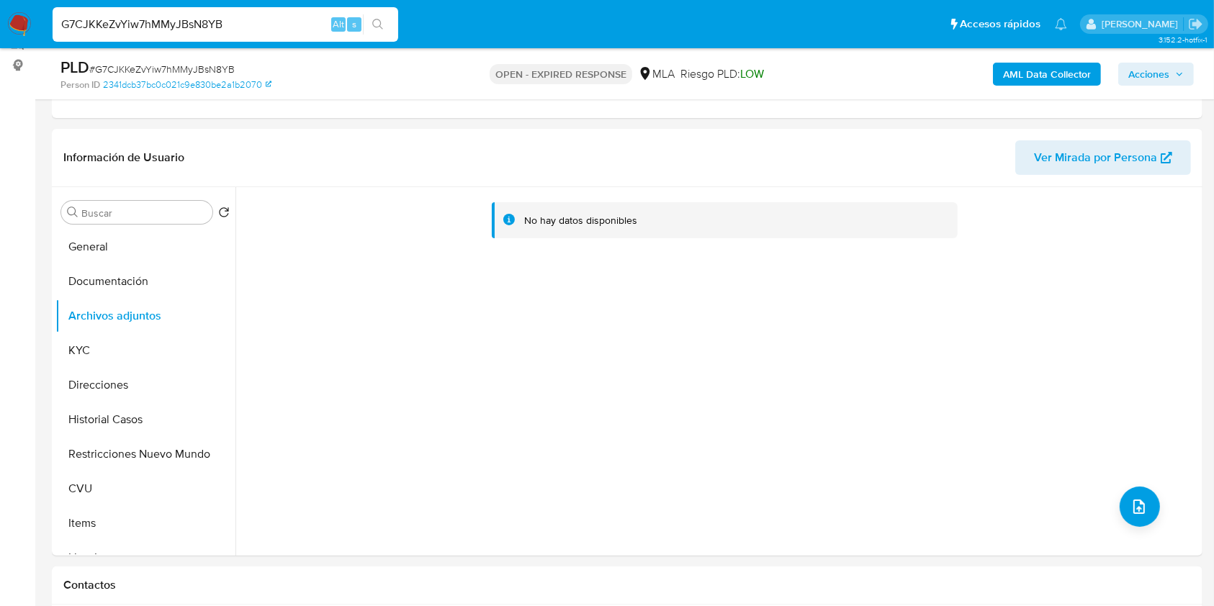
scroll to position [195, 0]
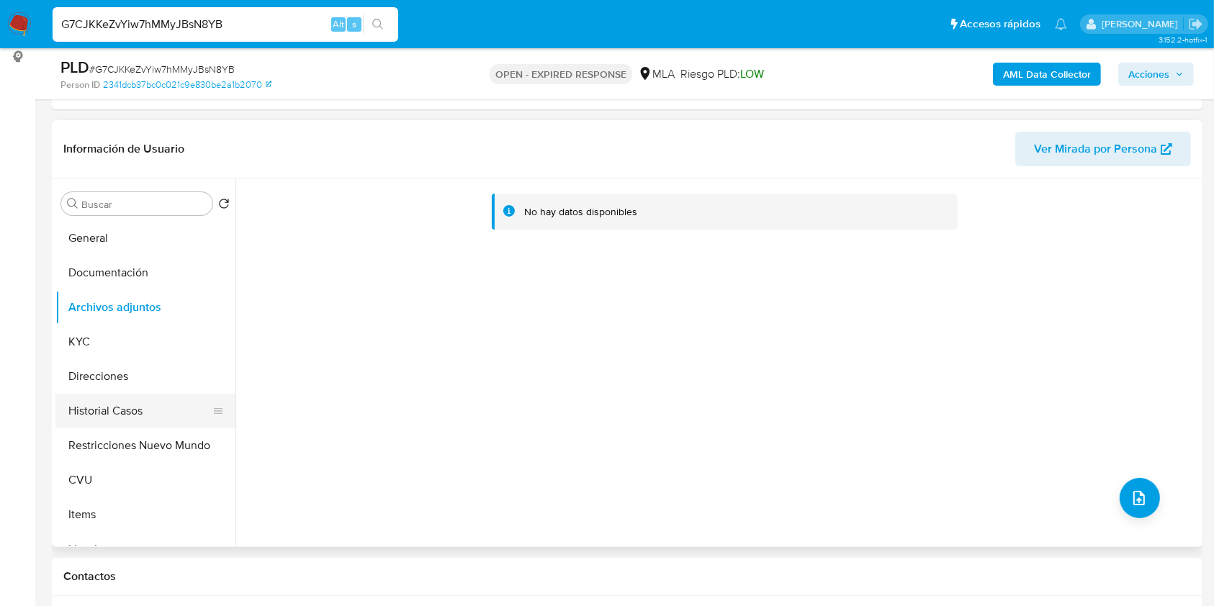
click at [157, 406] on button "Historial Casos" at bounding box center [139, 411] width 169 height 35
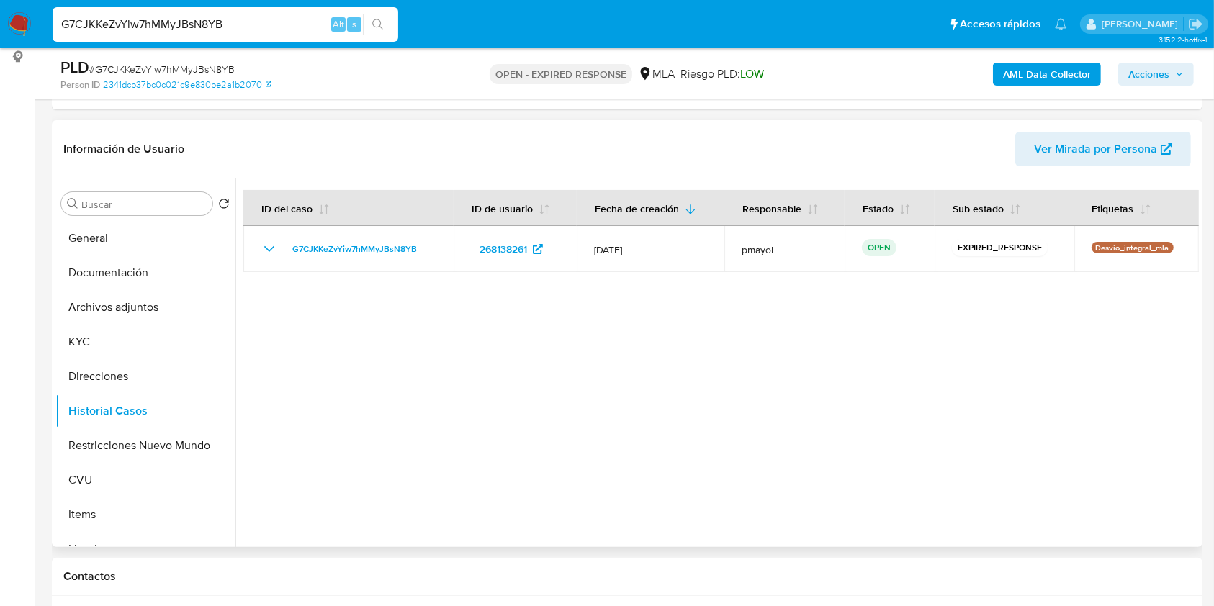
click at [1056, 156] on span "Ver Mirada por Persona" at bounding box center [1095, 149] width 123 height 35
click at [130, 336] on button "KYC" at bounding box center [139, 342] width 169 height 35
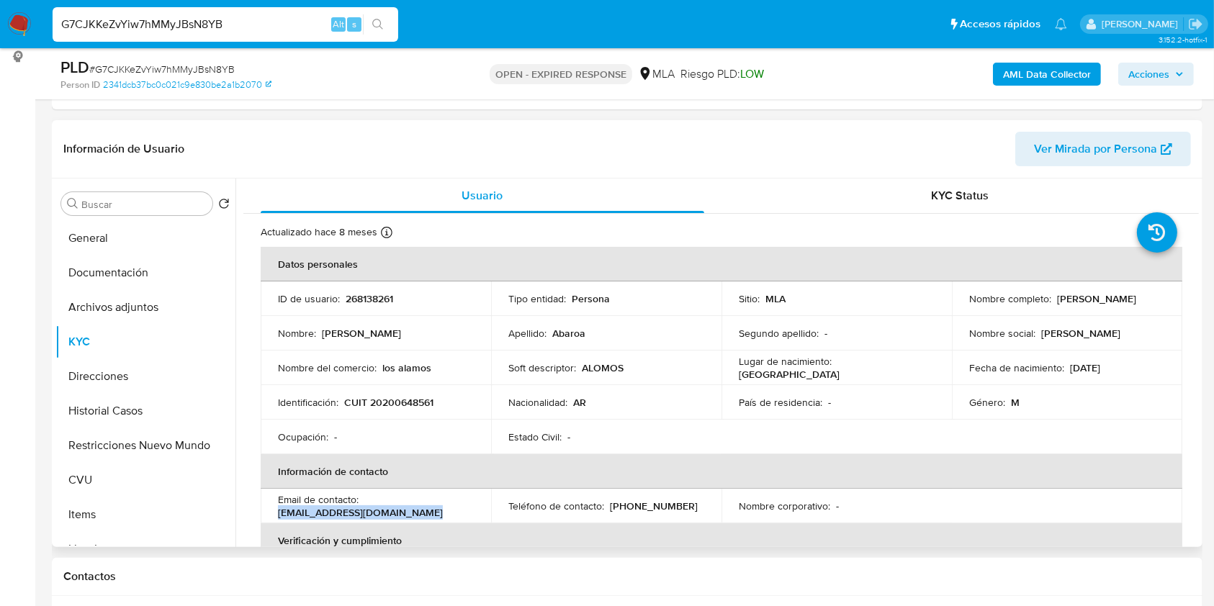
drag, startPoint x: 426, startPoint y: 511, endPoint x: 272, endPoint y: 513, distance: 154.9
click at [272, 513] on td "Email de contacto : walterdanielabaroa@gmail.com" at bounding box center [376, 506] width 230 height 35
copy p "[EMAIL_ADDRESS][DOMAIN_NAME]"
click at [133, 282] on button "Documentación" at bounding box center [139, 273] width 169 height 35
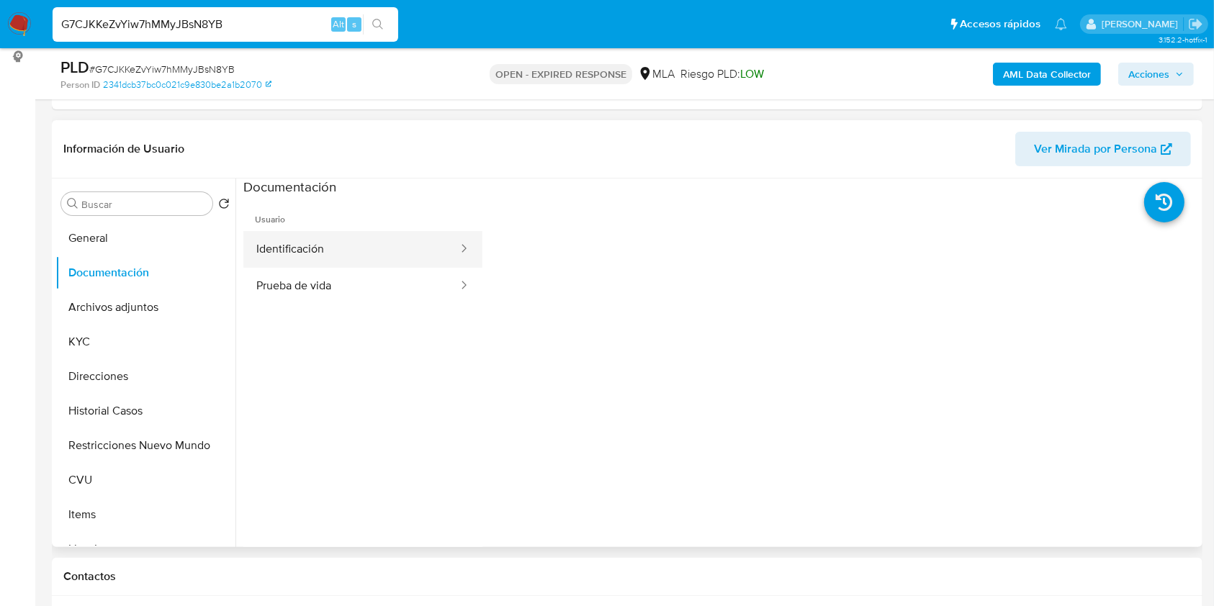
click at [422, 242] on button "Identificación" at bounding box center [351, 249] width 216 height 37
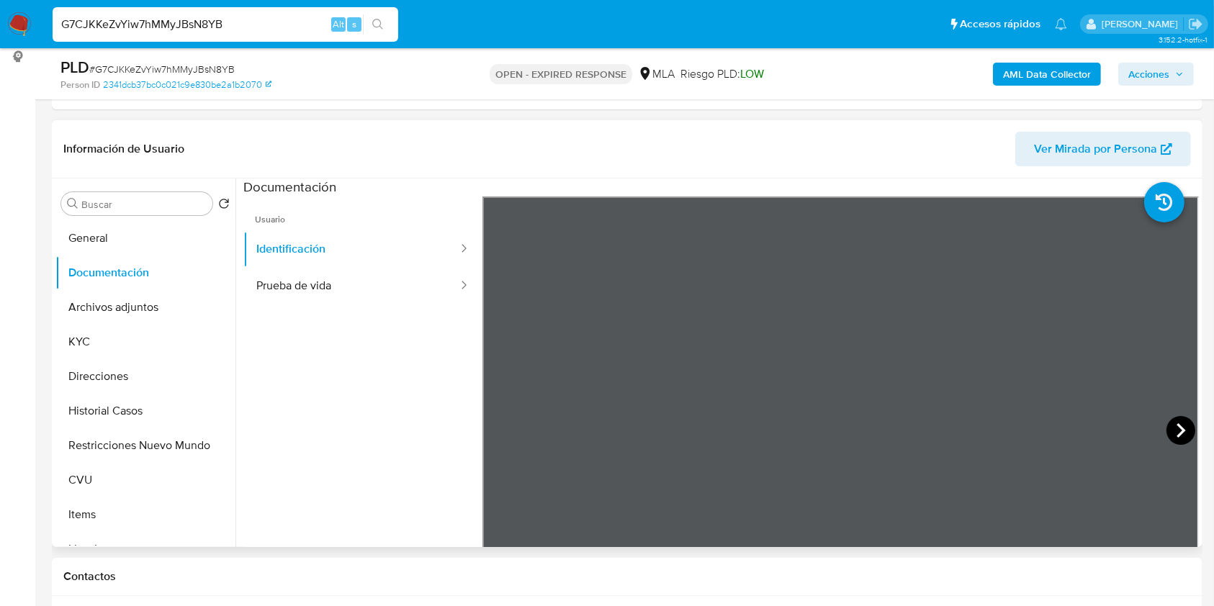
click at [1185, 431] on icon at bounding box center [1181, 430] width 29 height 29
click at [187, 68] on span "# G7CJKKeZvYiw7hMMyJBsN8YB" at bounding box center [161, 69] width 145 height 14
copy span "G7CJKKeZvYiw7hMMyJBsN8YB"
click at [22, 17] on img at bounding box center [19, 24] width 24 height 24
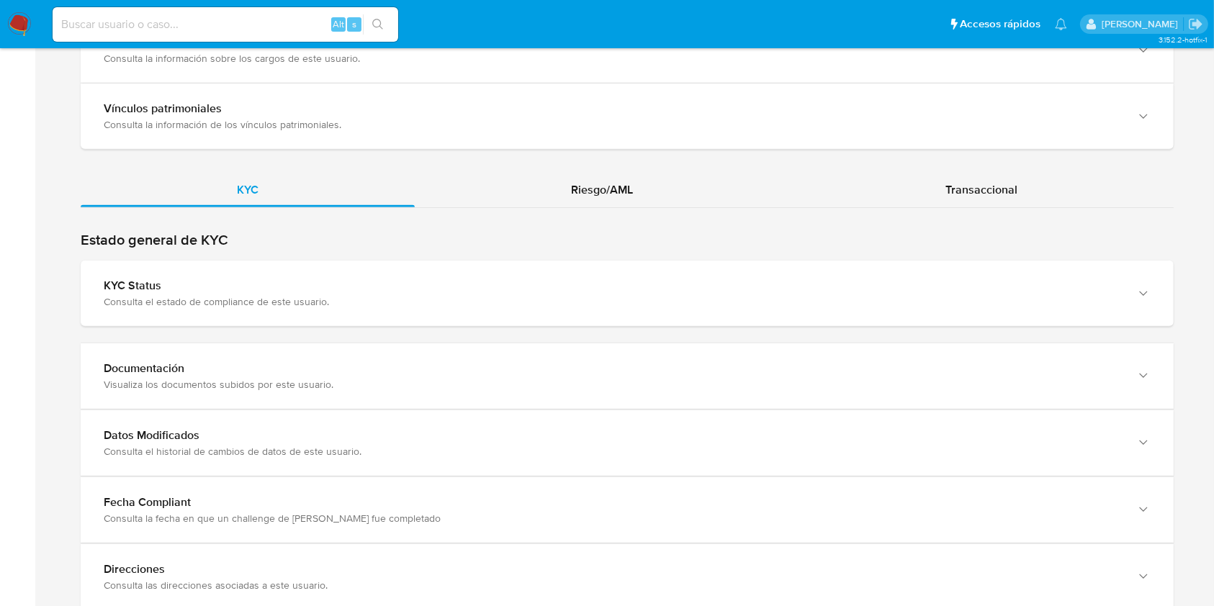
scroll to position [1250, 0]
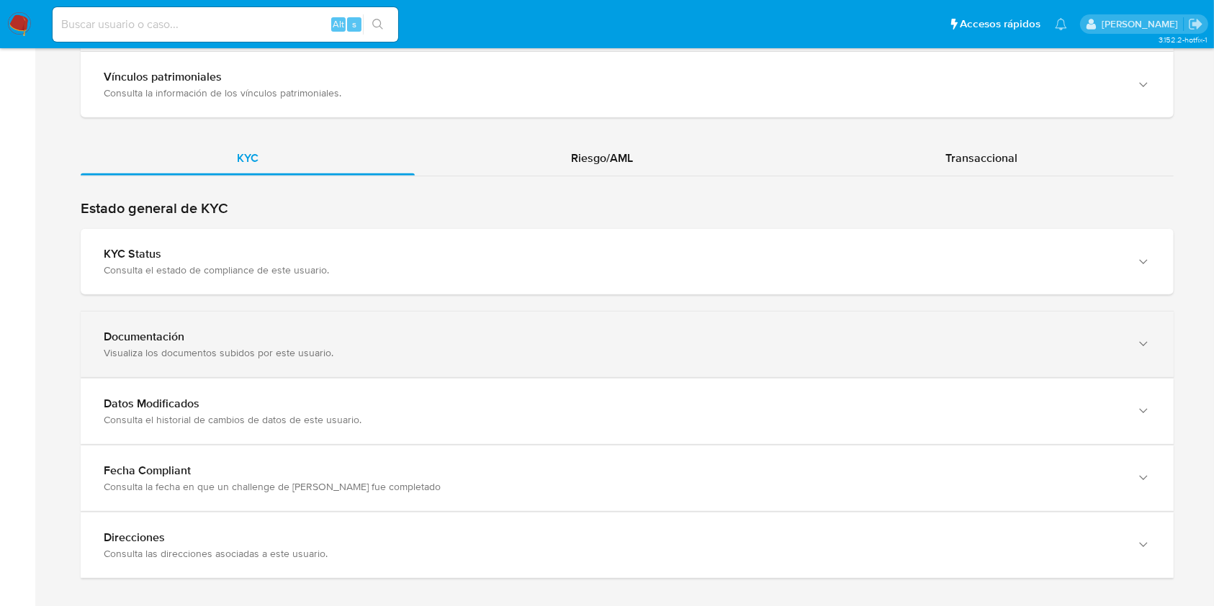
click at [1106, 348] on div "Visualiza los documentos subidos por este usuario." at bounding box center [613, 352] width 1018 height 13
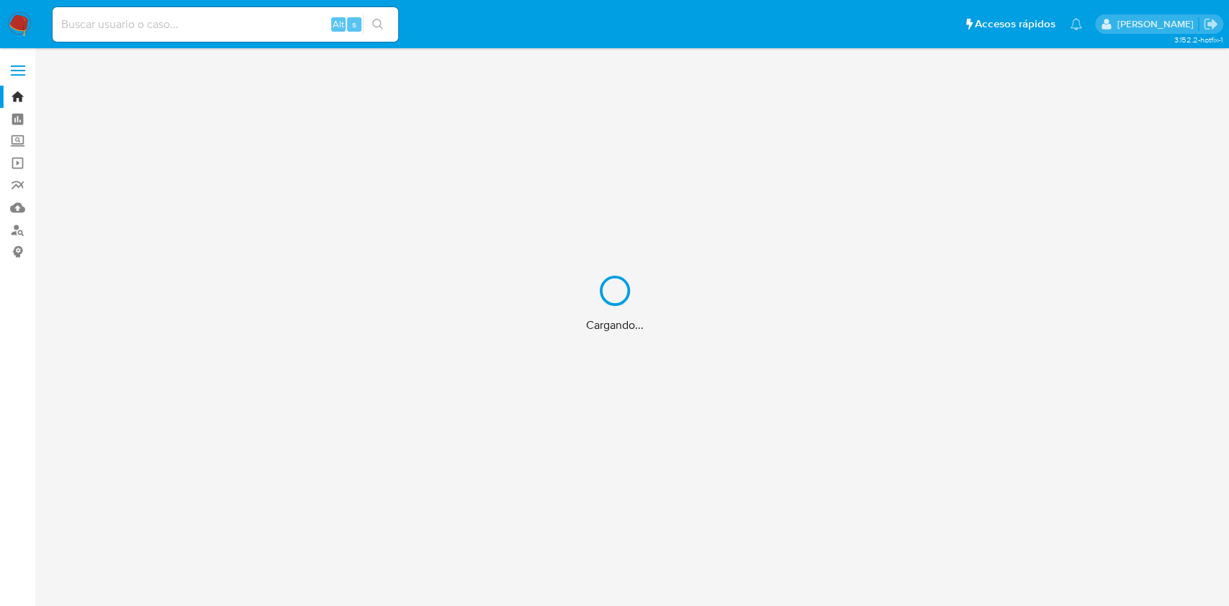
click at [14, 226] on div "Cargando..." at bounding box center [614, 303] width 1229 height 606
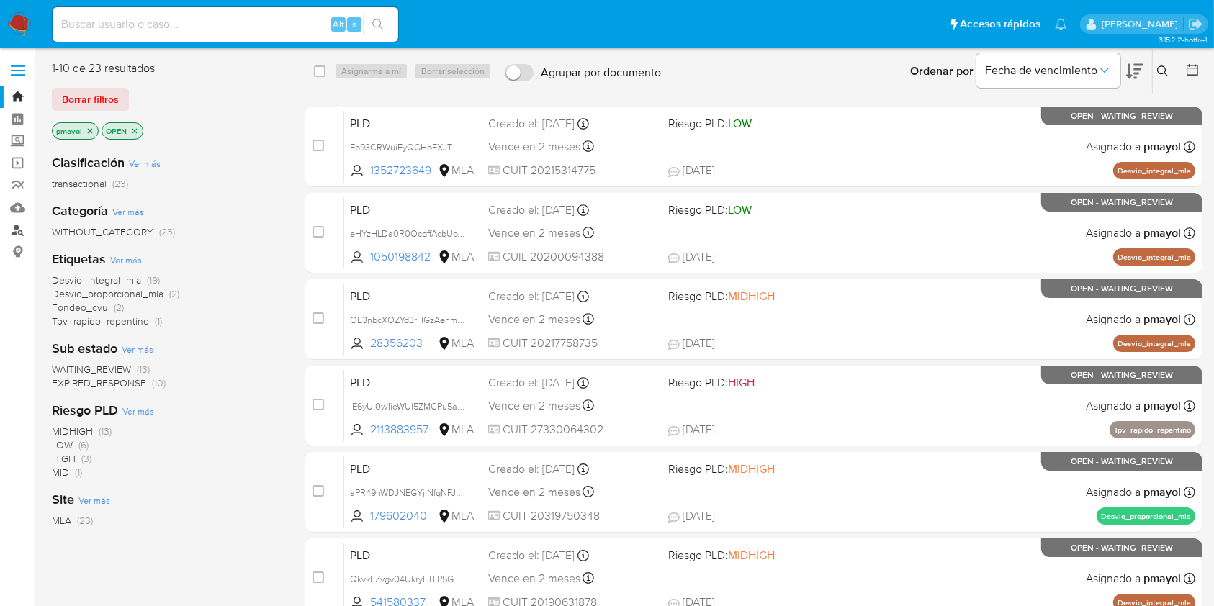
click at [14, 230] on link "Buscador de personas" at bounding box center [85, 230] width 171 height 22
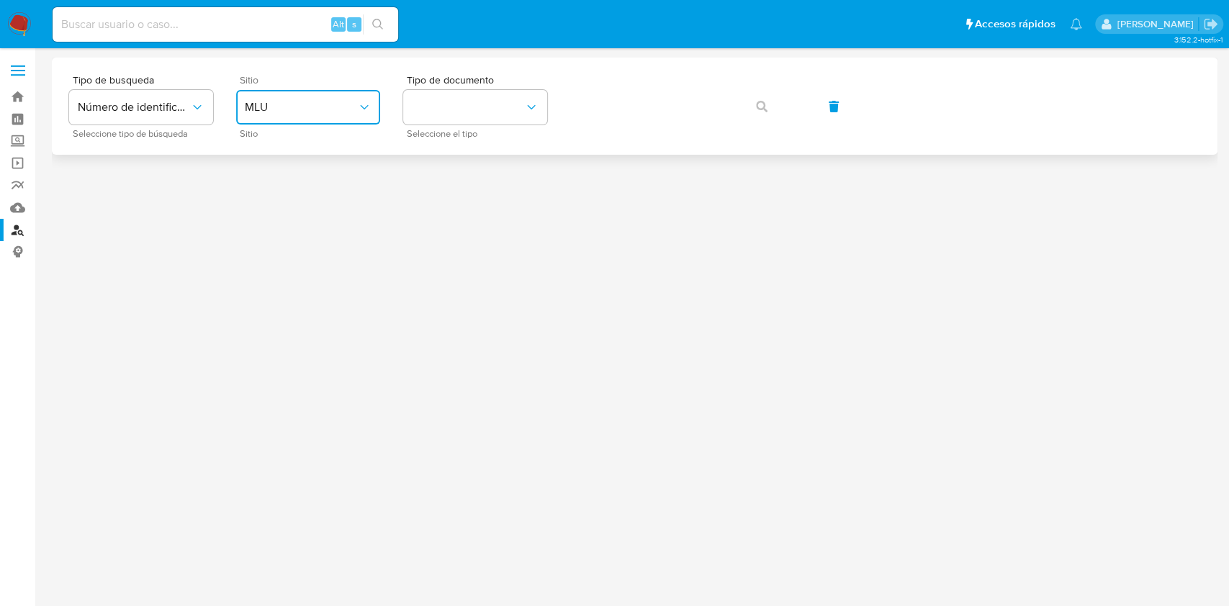
click at [287, 124] on button "MLU" at bounding box center [308, 107] width 144 height 35
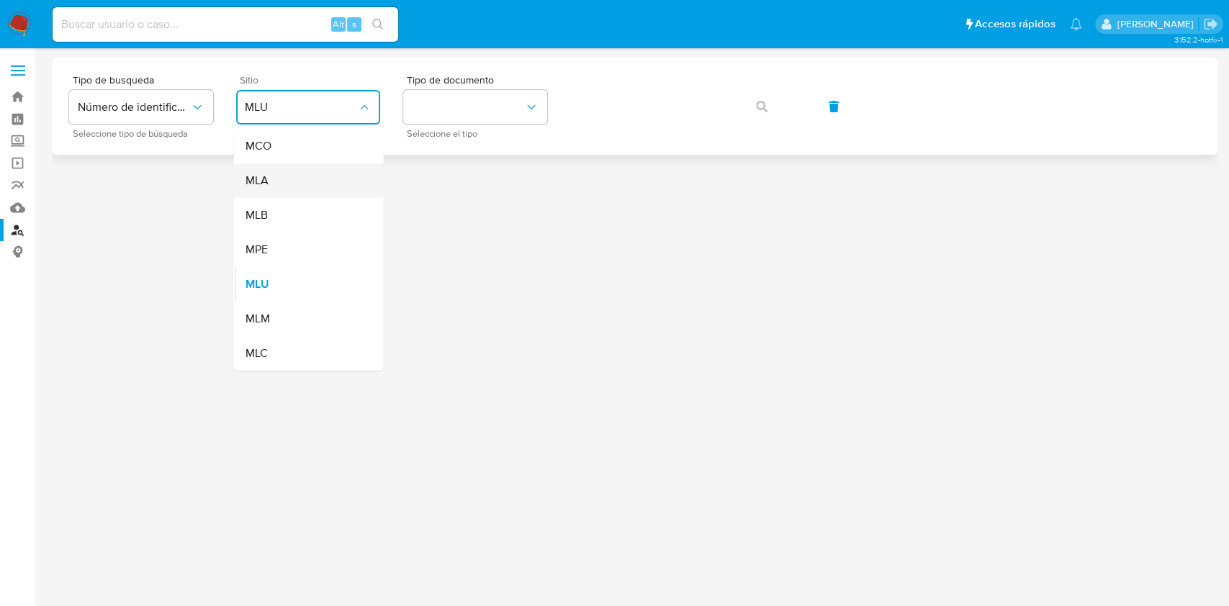
click at [289, 164] on div "MLA" at bounding box center [304, 180] width 118 height 35
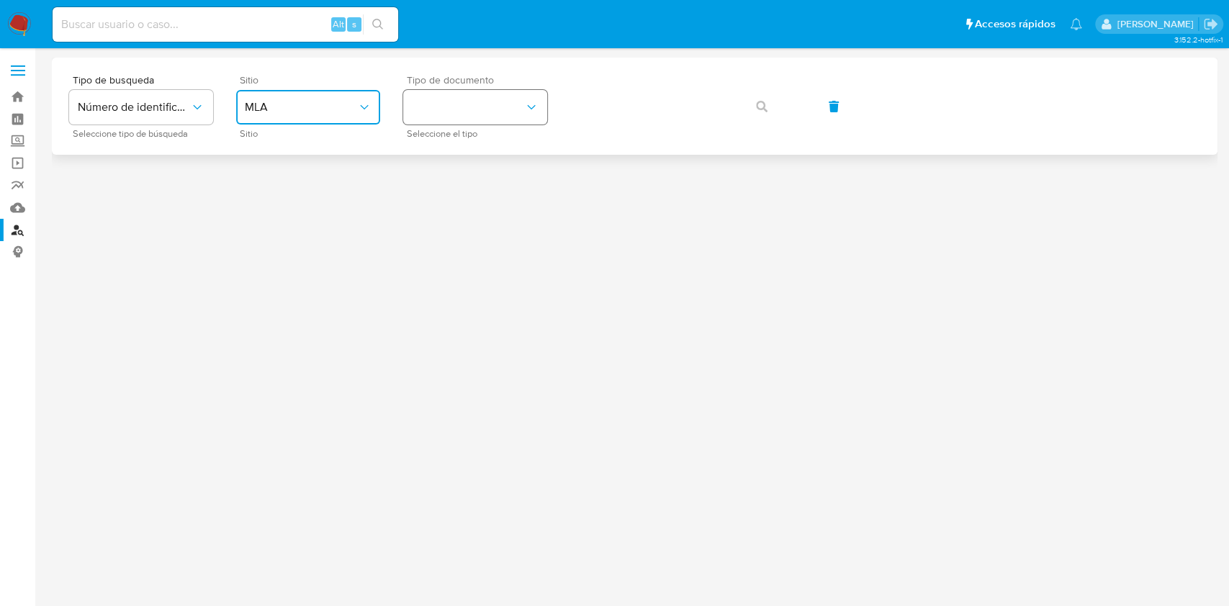
click at [478, 115] on button "identificationType" at bounding box center [475, 107] width 144 height 35
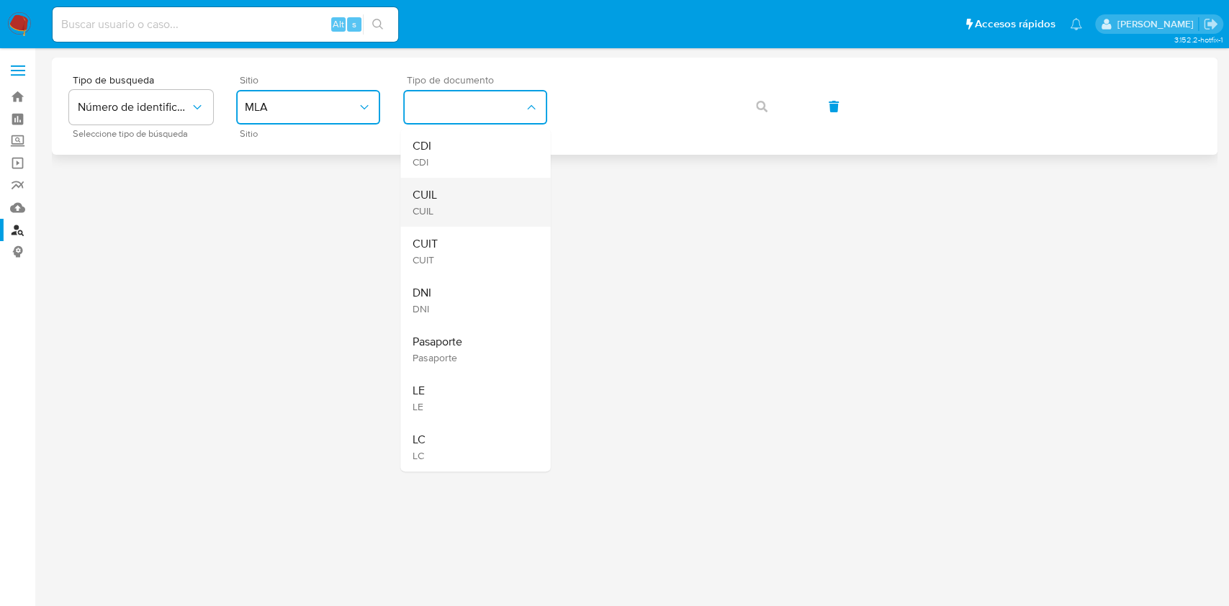
click at [462, 197] on div "CUIL CUIL" at bounding box center [471, 202] width 118 height 49
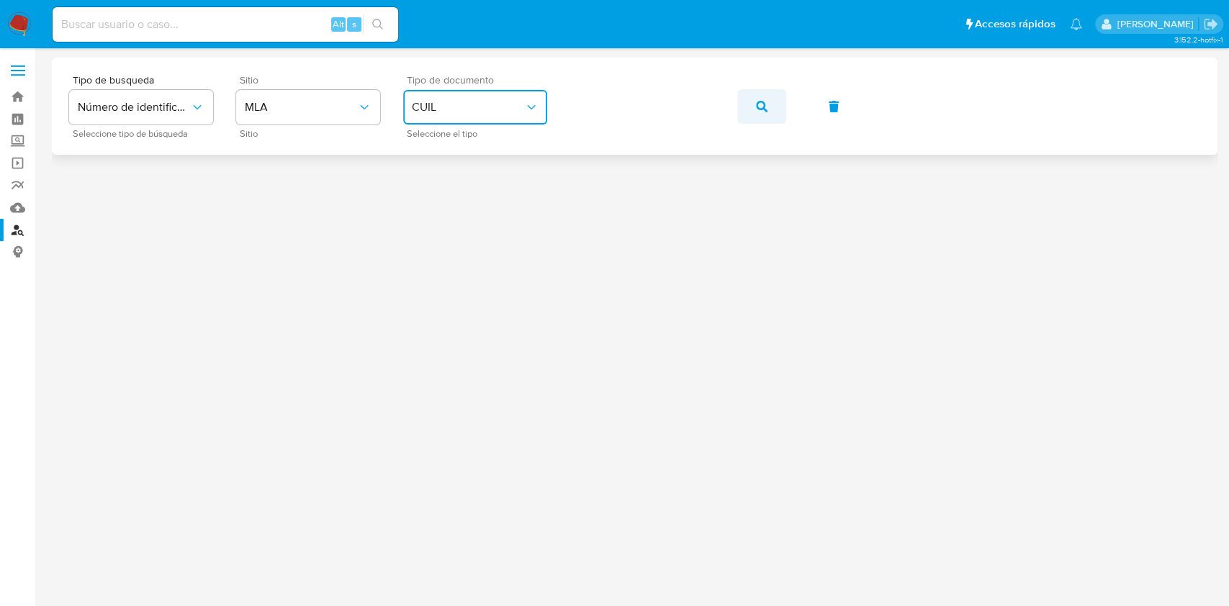
click at [772, 104] on button "button" at bounding box center [762, 106] width 49 height 35
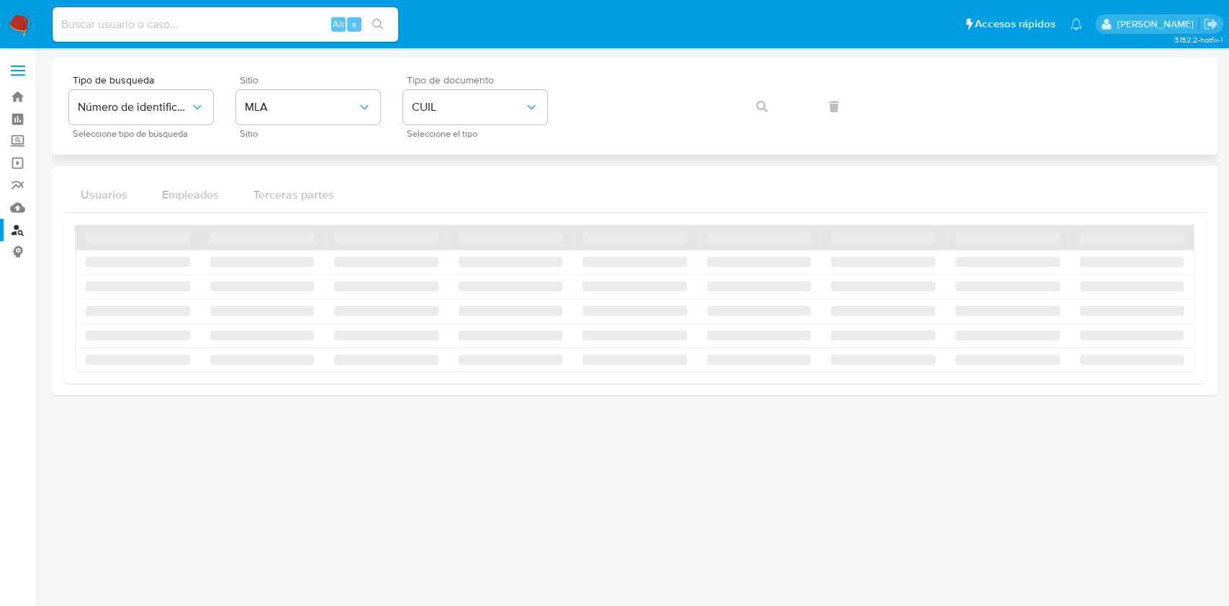
click at [772, 104] on div "Tipo de busqueda Número de identificación Seleccione tipo de búsqueda Sitio MLA…" at bounding box center [634, 106] width 1131 height 63
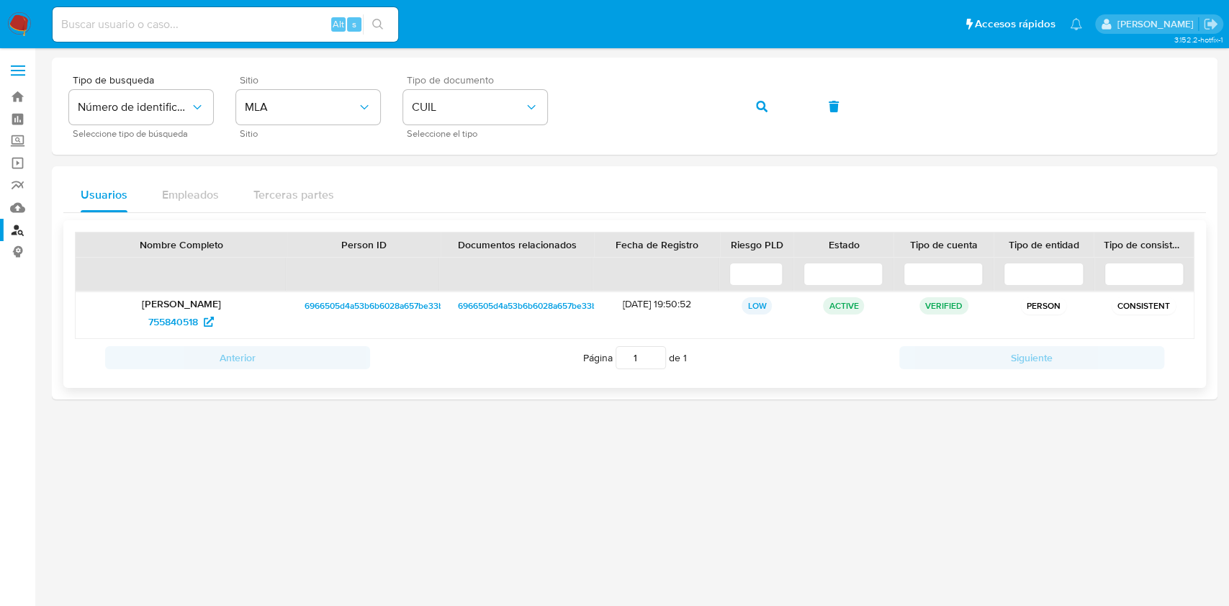
click at [354, 301] on span "6966505d4a53b6b6028a657be33bb1b0" at bounding box center [384, 305] width 158 height 17
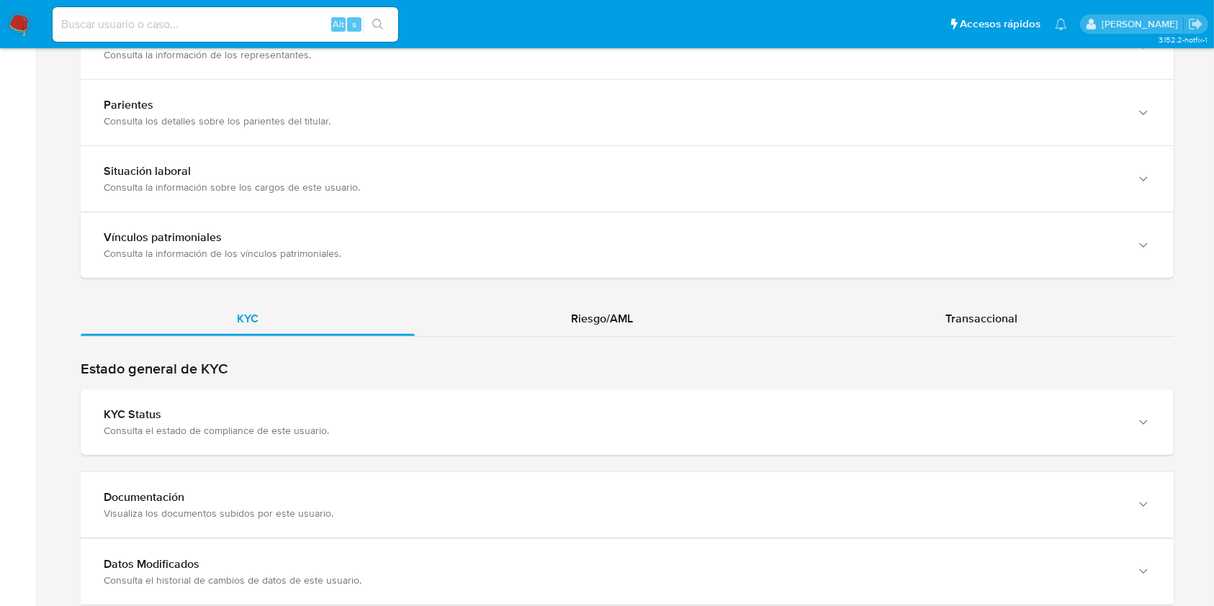
scroll to position [1264, 0]
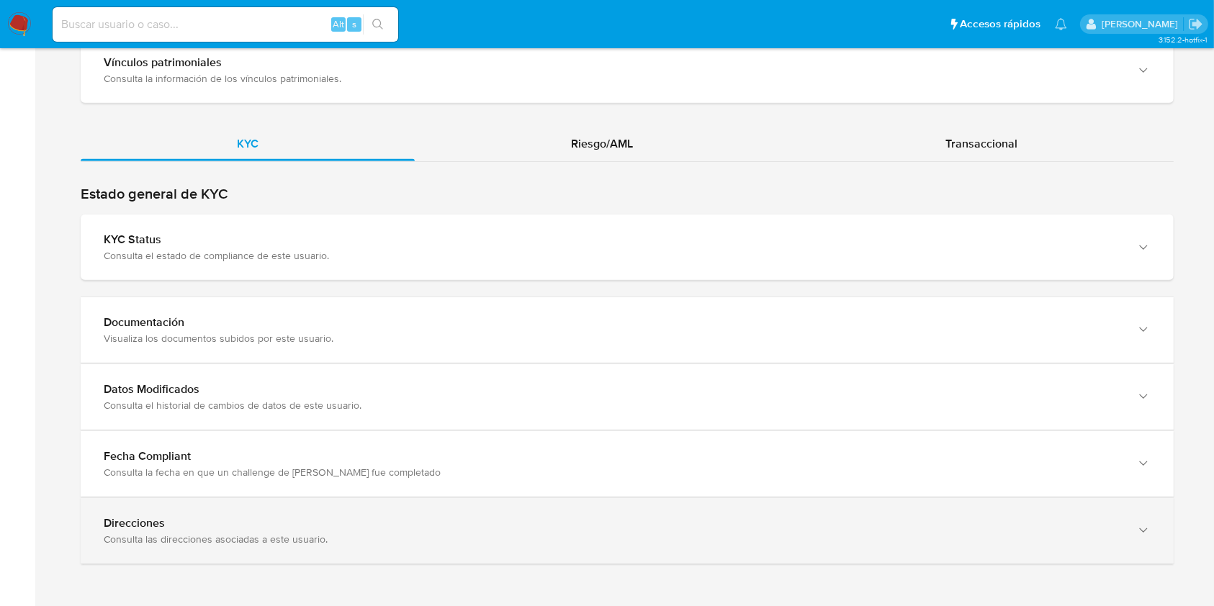
click at [1112, 525] on div "Direcciones" at bounding box center [613, 523] width 1018 height 14
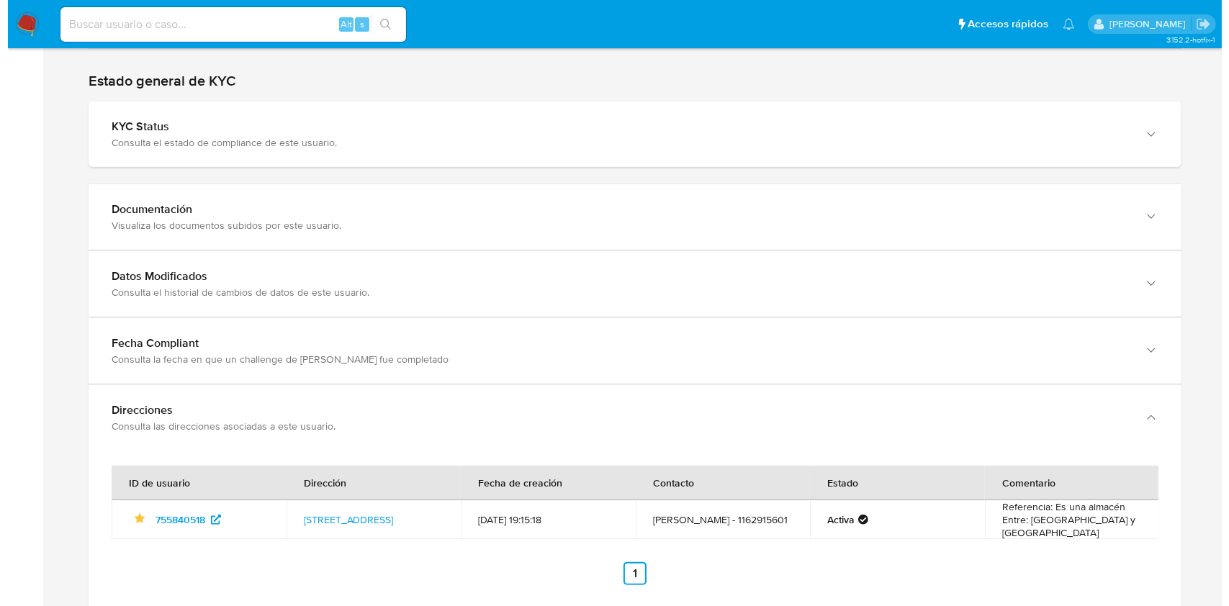
scroll to position [1352, 0]
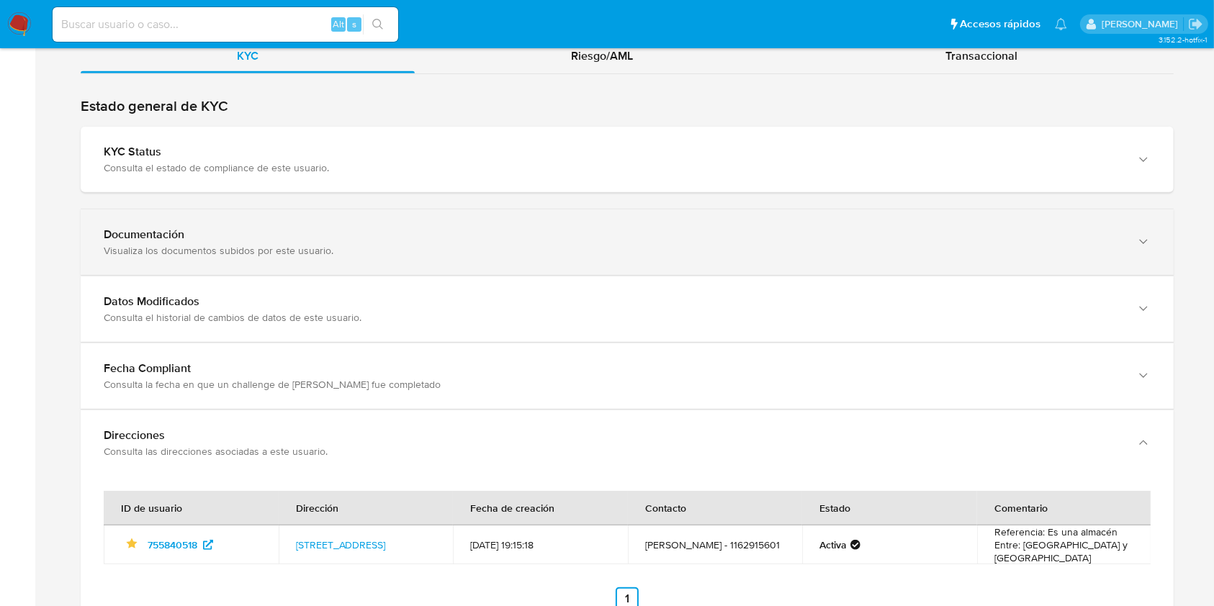
click at [1119, 248] on div "Visualiza los documentos subidos por este usuario." at bounding box center [613, 250] width 1018 height 13
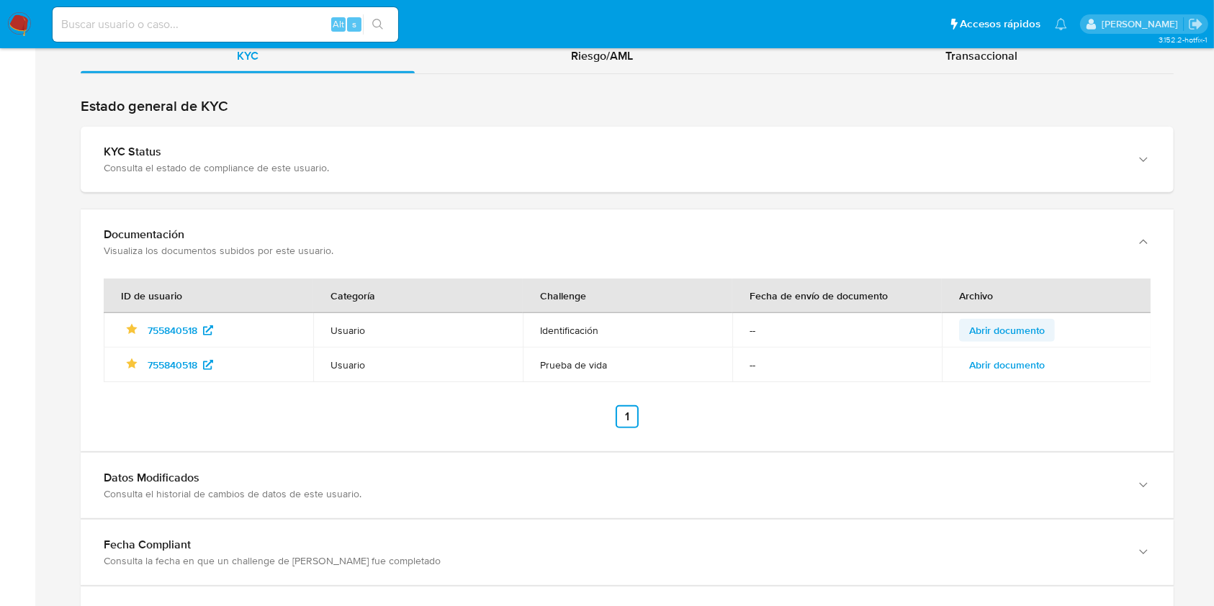
click at [1034, 329] on span "Abrir documento" at bounding box center [1007, 331] width 76 height 20
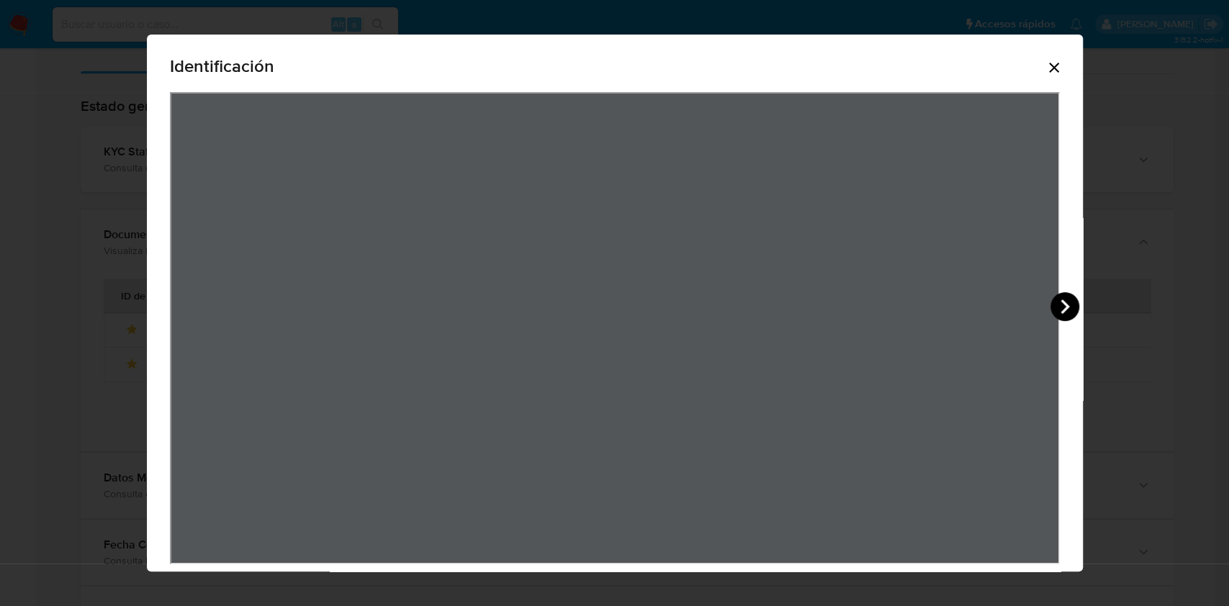
click at [1060, 302] on icon "View Document Modal" at bounding box center [1065, 306] width 29 height 29
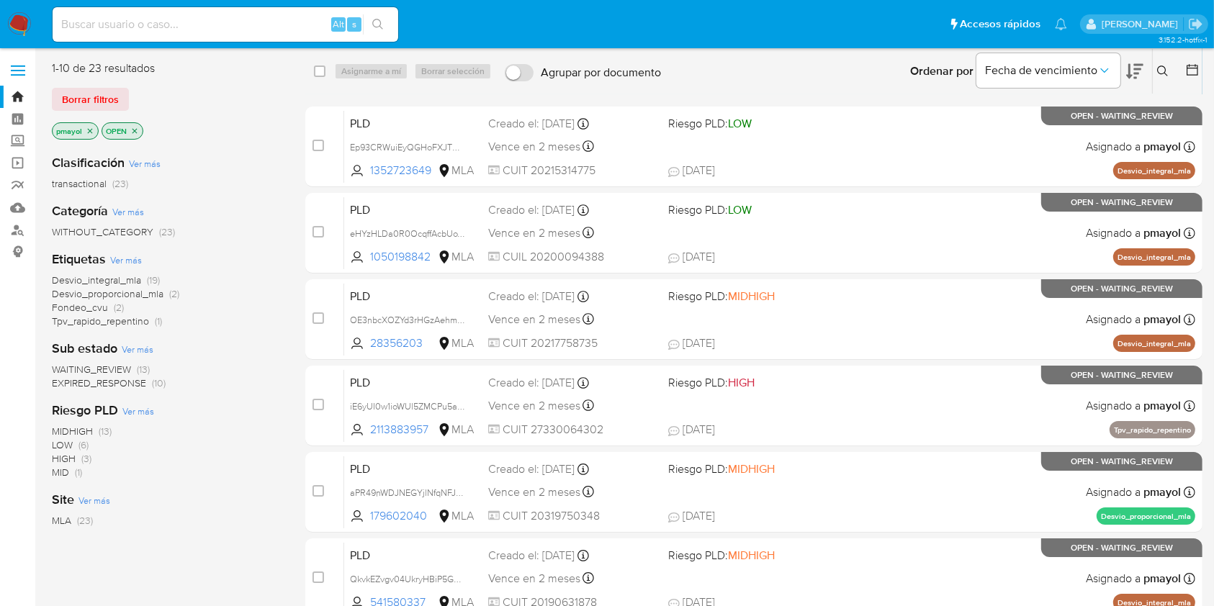
click at [1166, 71] on icon at bounding box center [1163, 72] width 12 height 12
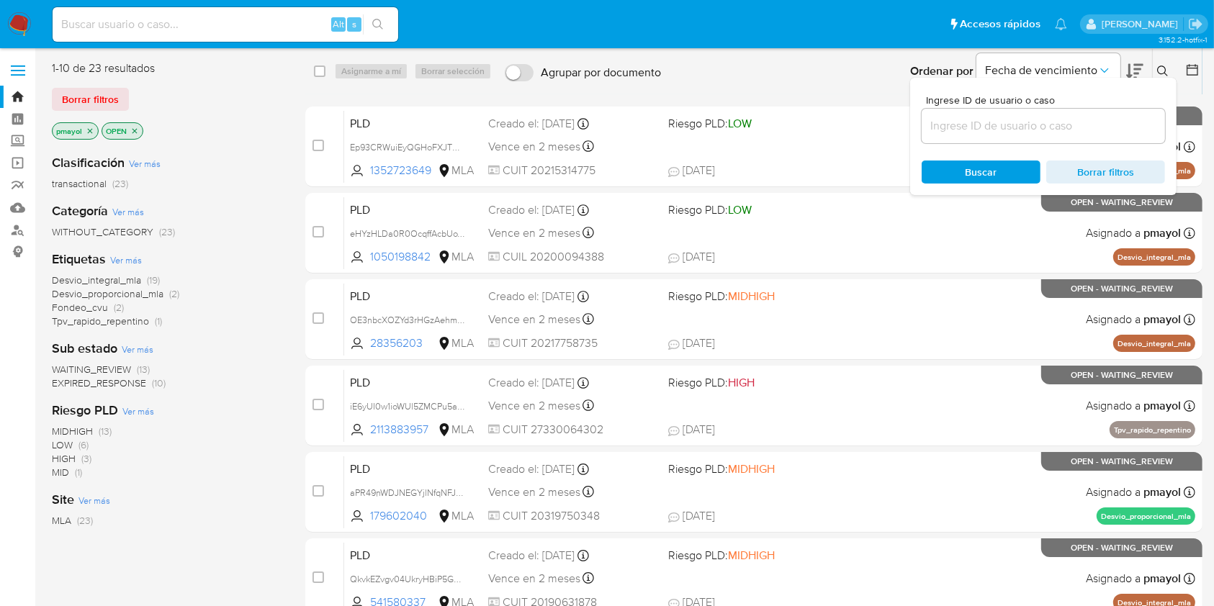
click at [998, 135] on div at bounding box center [1043, 126] width 243 height 35
click at [995, 130] on input at bounding box center [1043, 126] width 243 height 19
paste input "G7CJKKeZvYiw7hMMyJBsN8YB"
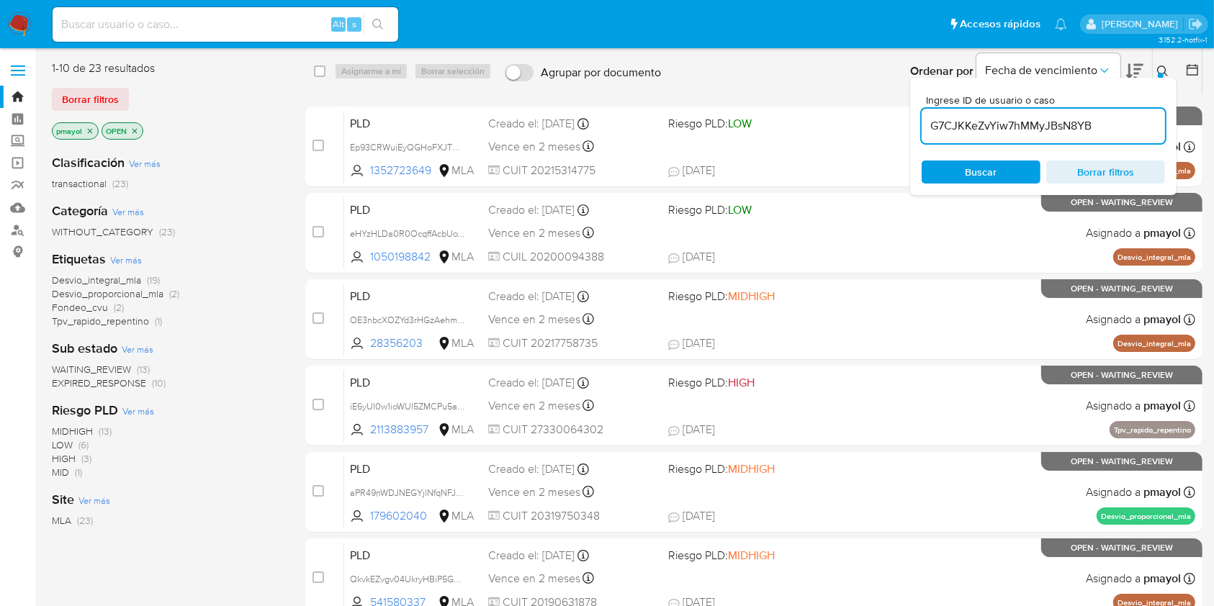
type input "G7CJKKeZvYiw7hMMyJBsN8YB"
click at [977, 154] on div "Ingrese ID de usuario o caso G7CJKKeZvYiw7hMMyJBsN8YB Buscar Borrar filtros" at bounding box center [1043, 136] width 266 height 117
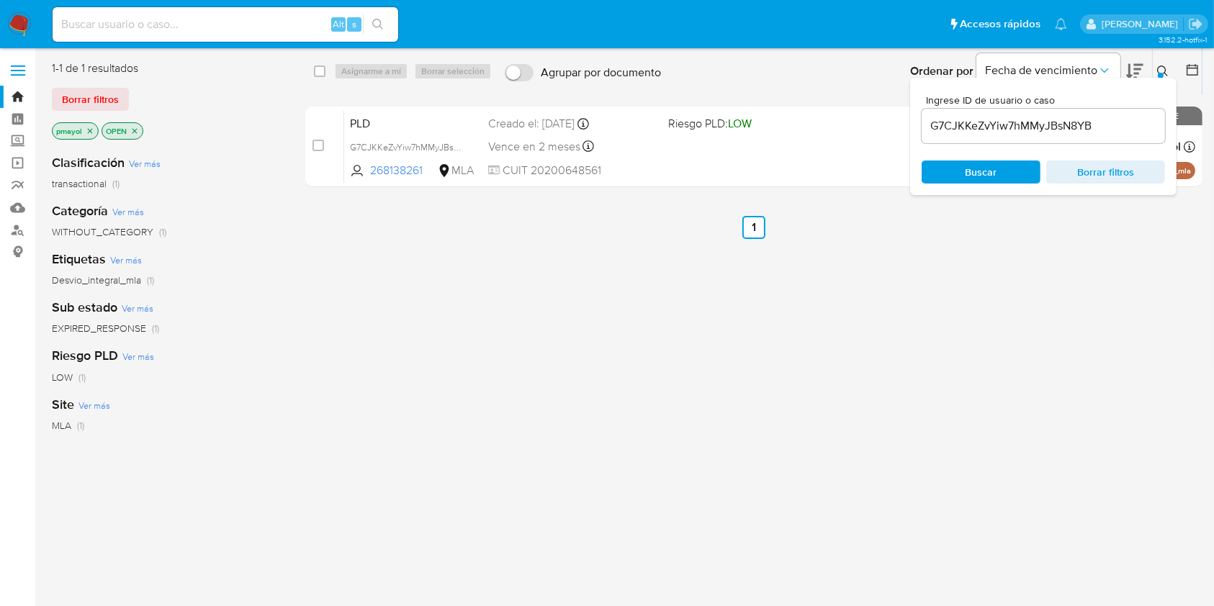
click at [974, 165] on span "Buscar" at bounding box center [982, 172] width 32 height 23
click at [315, 68] on input "checkbox" at bounding box center [320, 72] width 12 height 12
checkbox input "true"
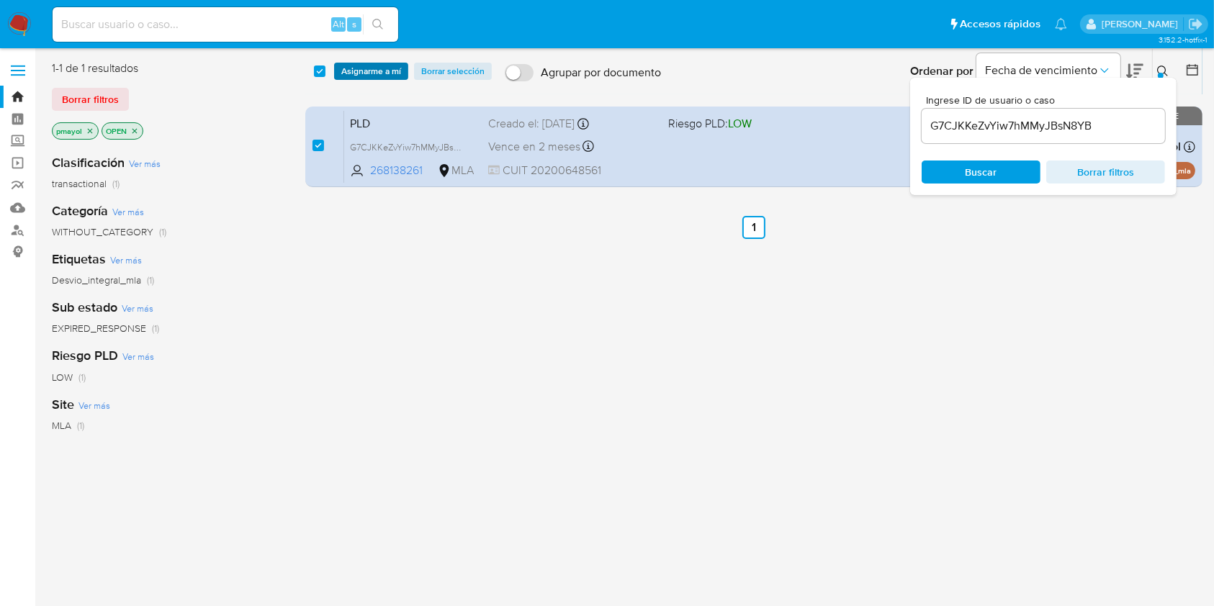
click at [363, 66] on span "Asignarme a mí" at bounding box center [371, 71] width 60 height 14
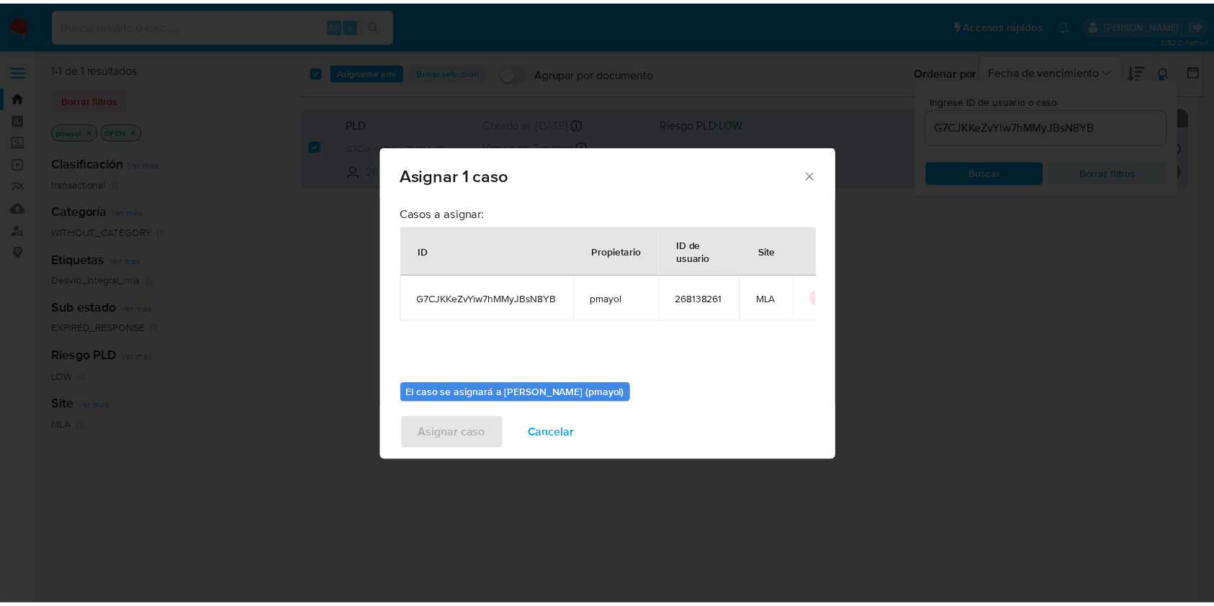
scroll to position [73, 0]
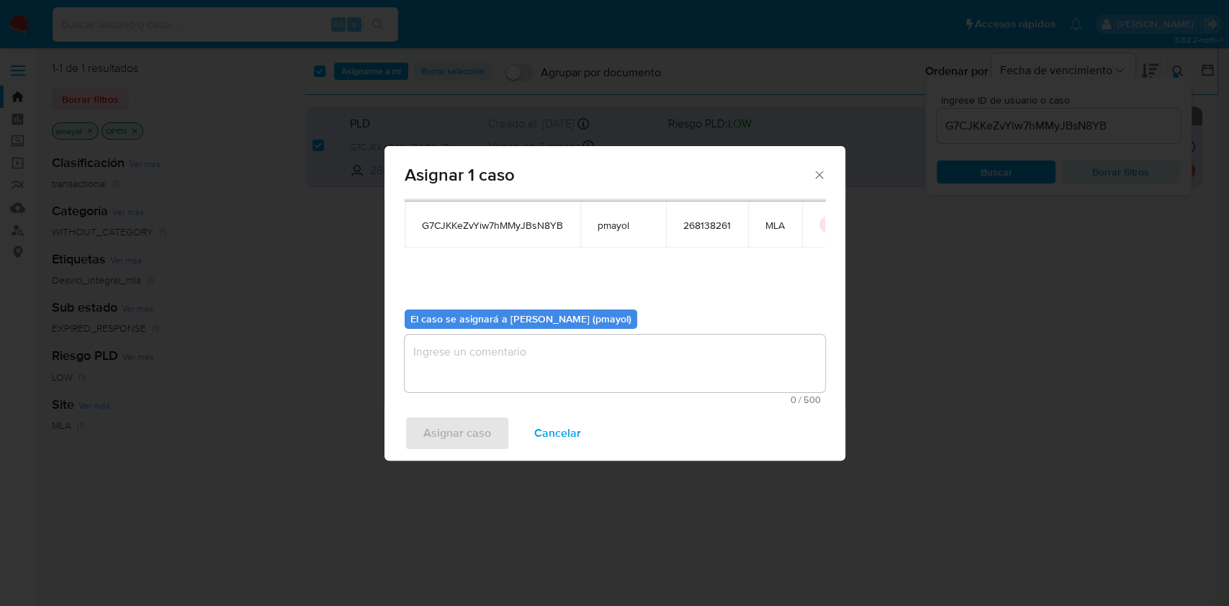
click at [674, 382] on textarea "assign-modal" at bounding box center [615, 364] width 421 height 58
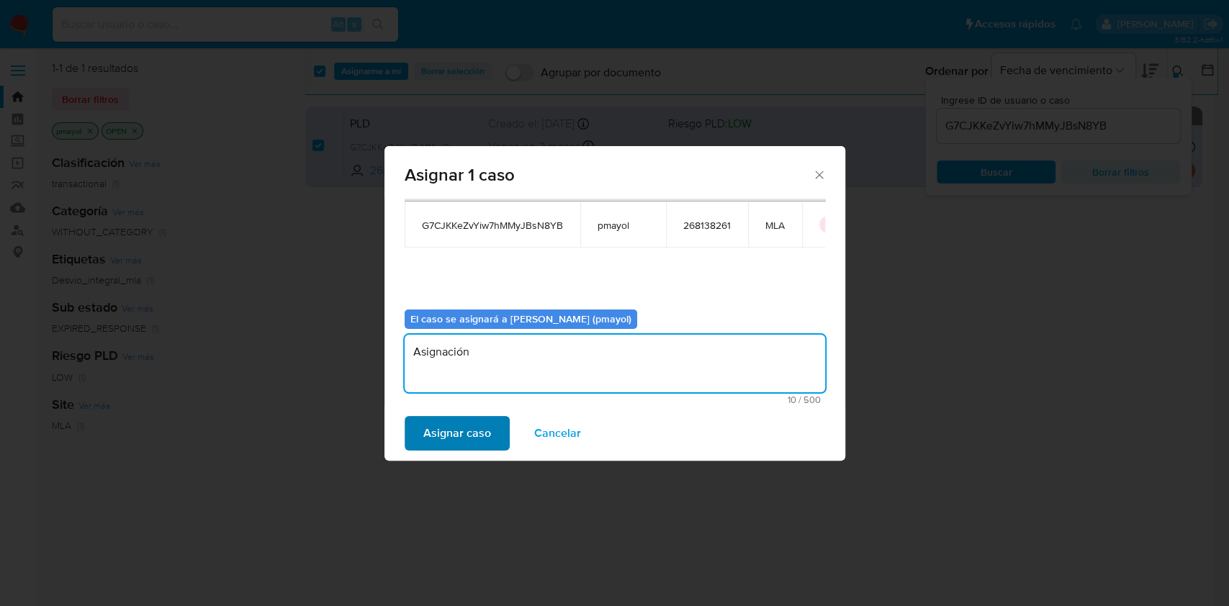
type textarea "Asignación"
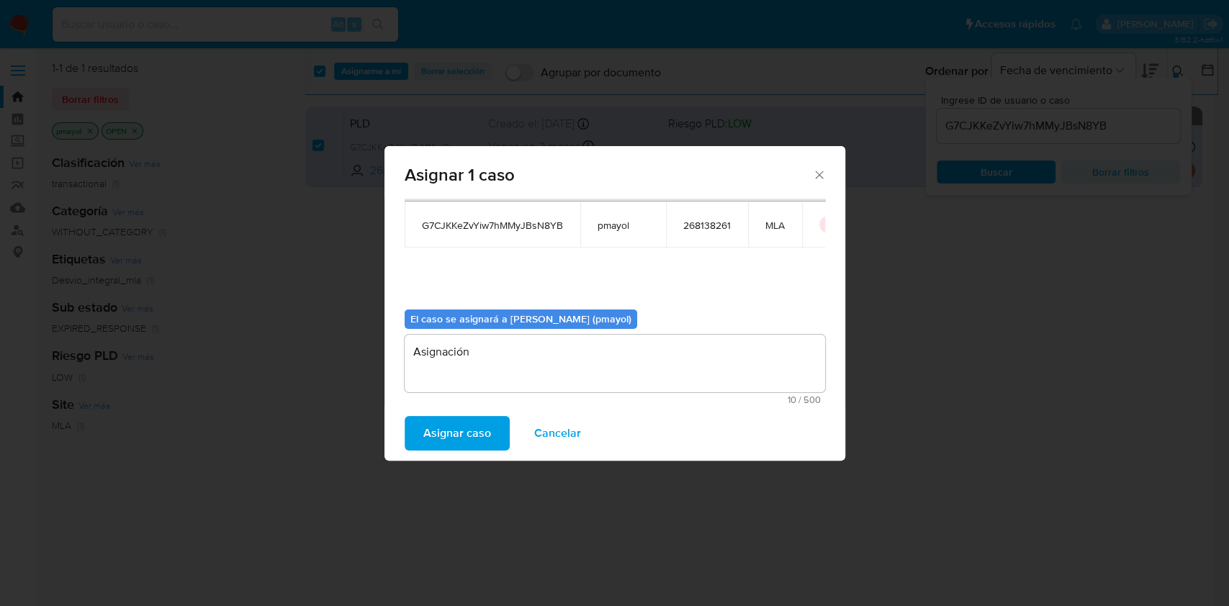
click at [490, 418] on button "Asignar caso" at bounding box center [457, 433] width 105 height 35
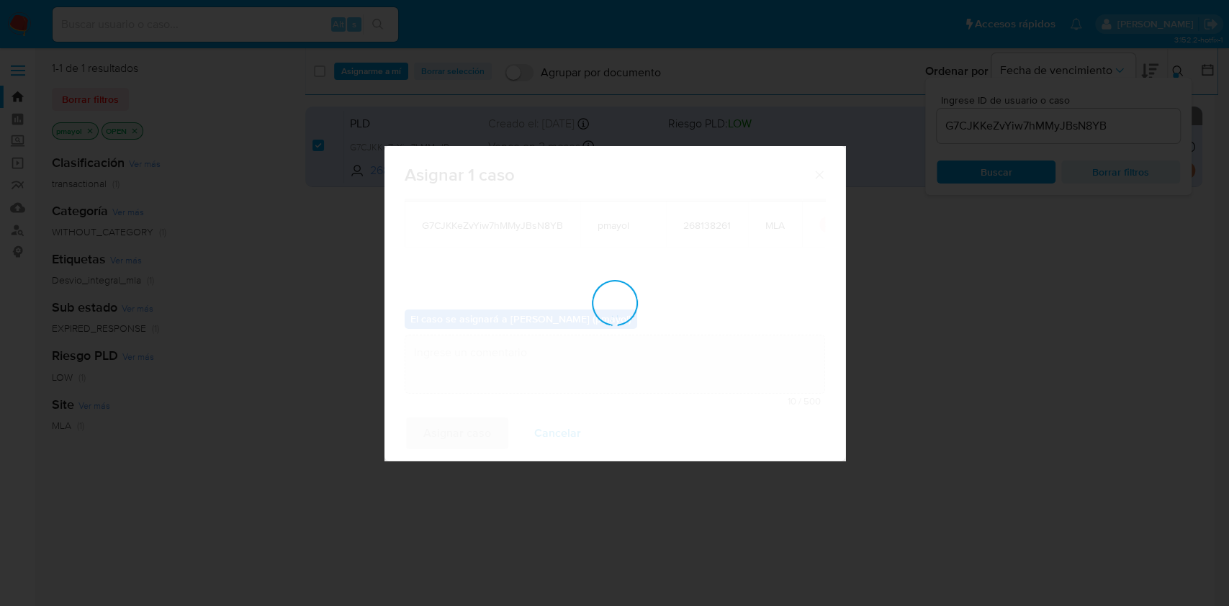
checkbox input "false"
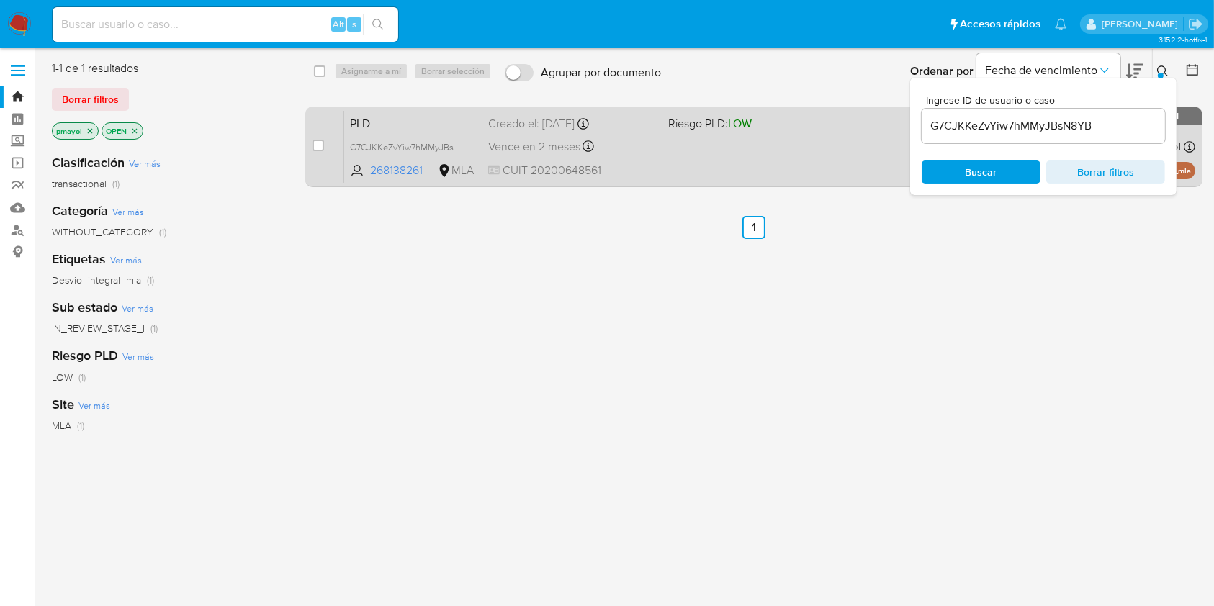
click at [694, 153] on div "PLD G7CJKKeZvYiw7hMMyJBsN8YB 268138261 MLA Riesgo PLD: LOW Creado el: 12/07/202…" at bounding box center [769, 146] width 851 height 73
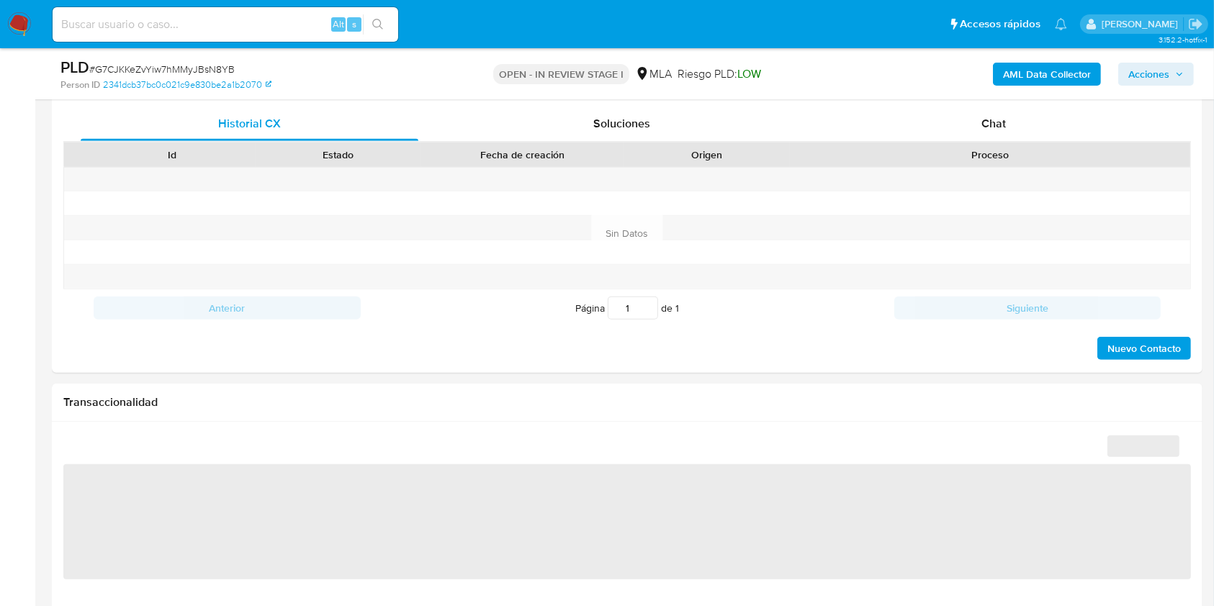
scroll to position [702, 0]
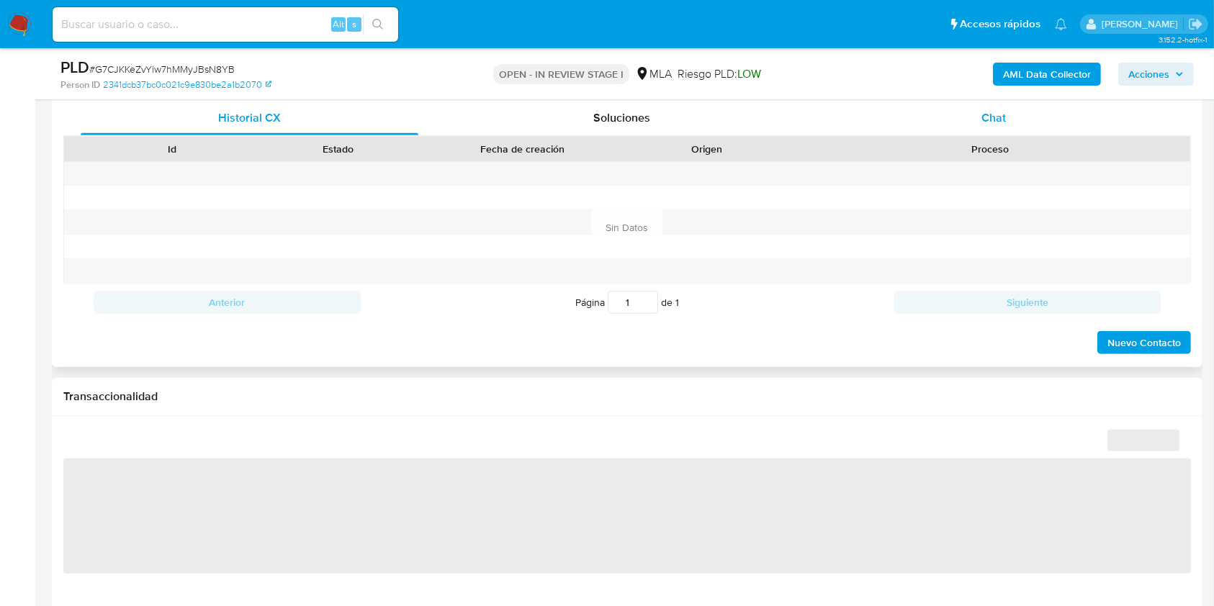
click at [1025, 127] on div "Chat" at bounding box center [994, 118] width 338 height 35
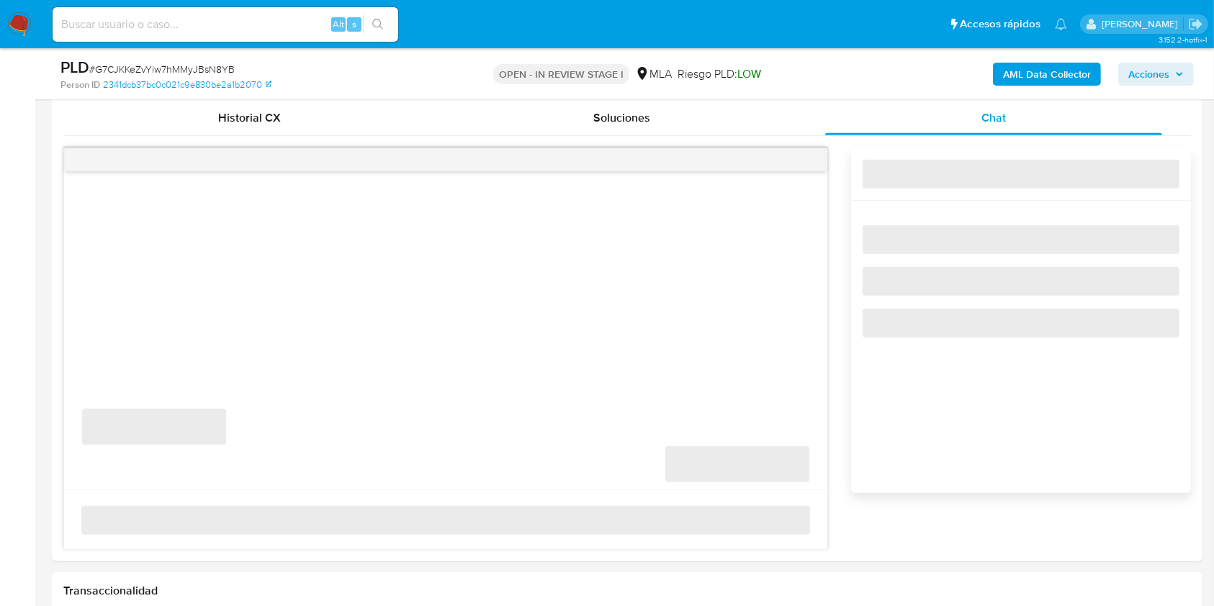
select select "10"
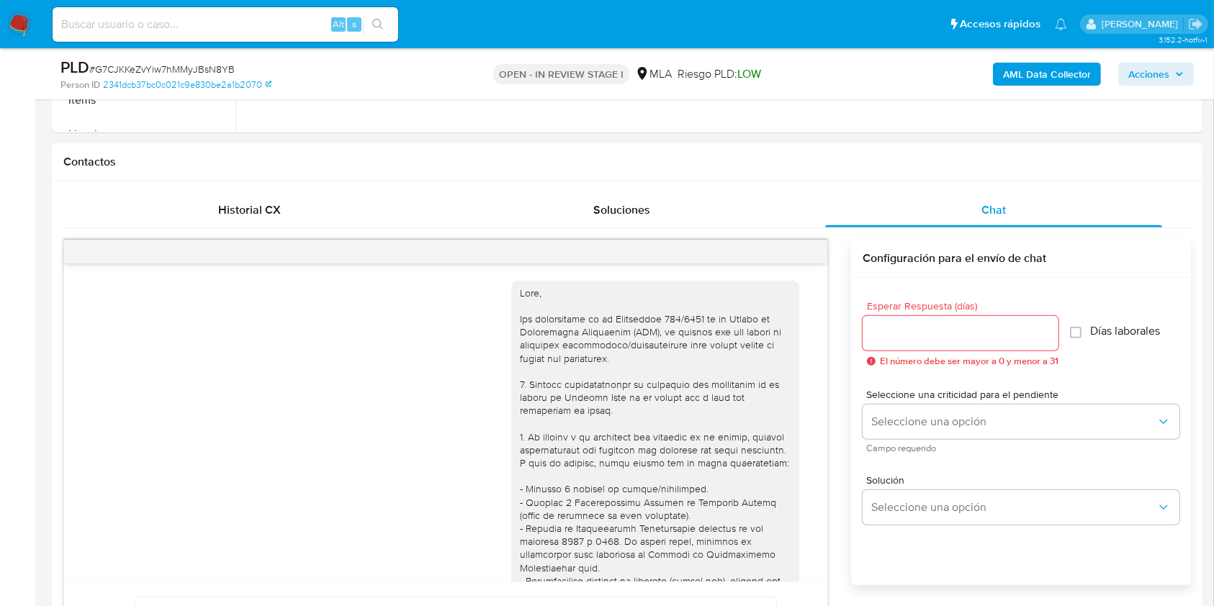
scroll to position [1197, 0]
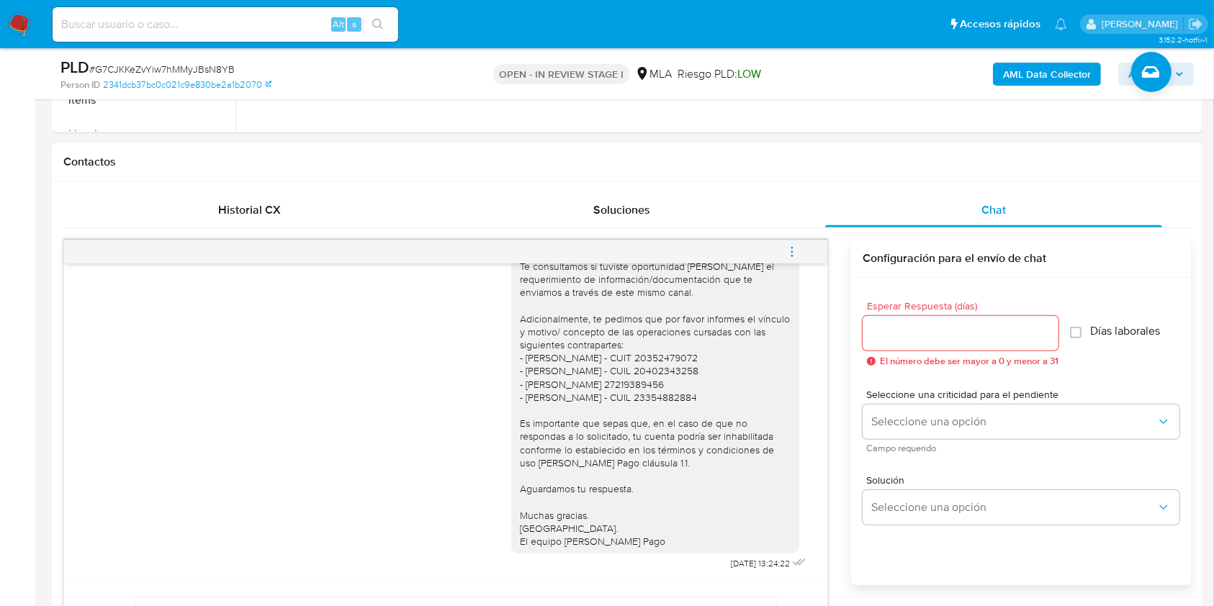
click at [791, 254] on icon "menu-action" at bounding box center [792, 252] width 13 height 13
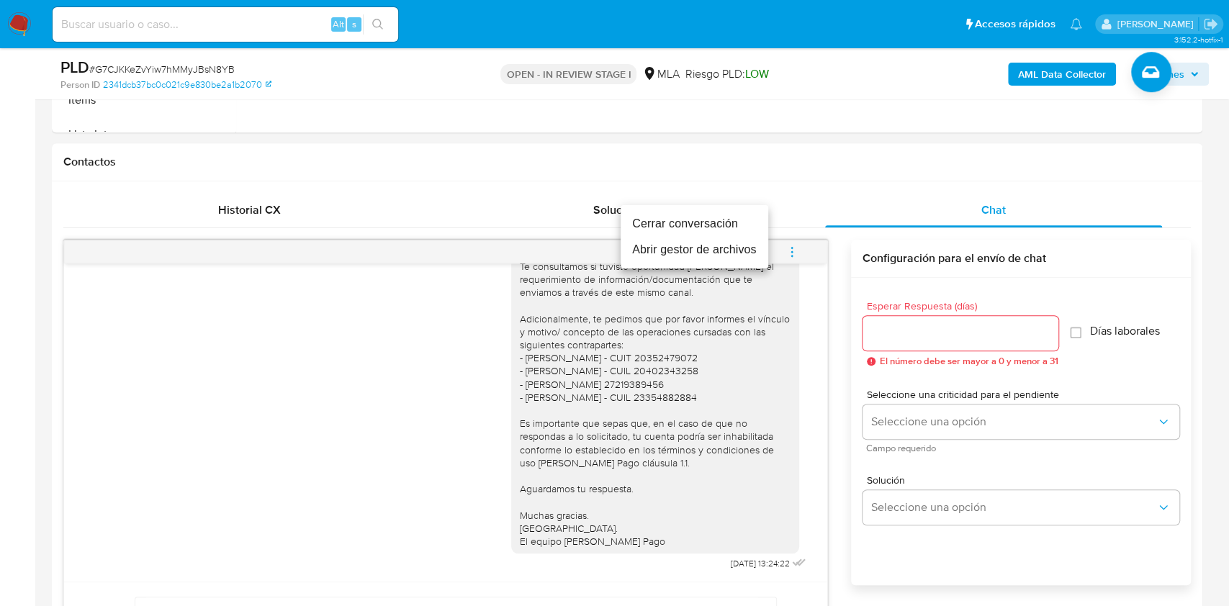
click at [699, 220] on li "Cerrar conversación" at bounding box center [695, 224] width 148 height 26
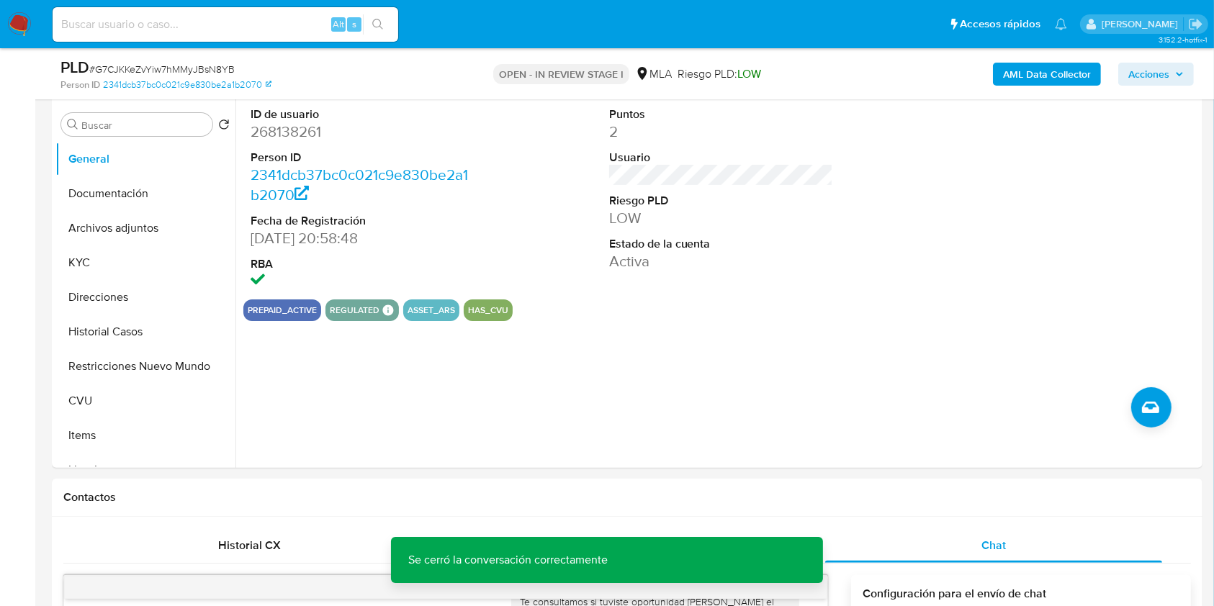
scroll to position [271, 0]
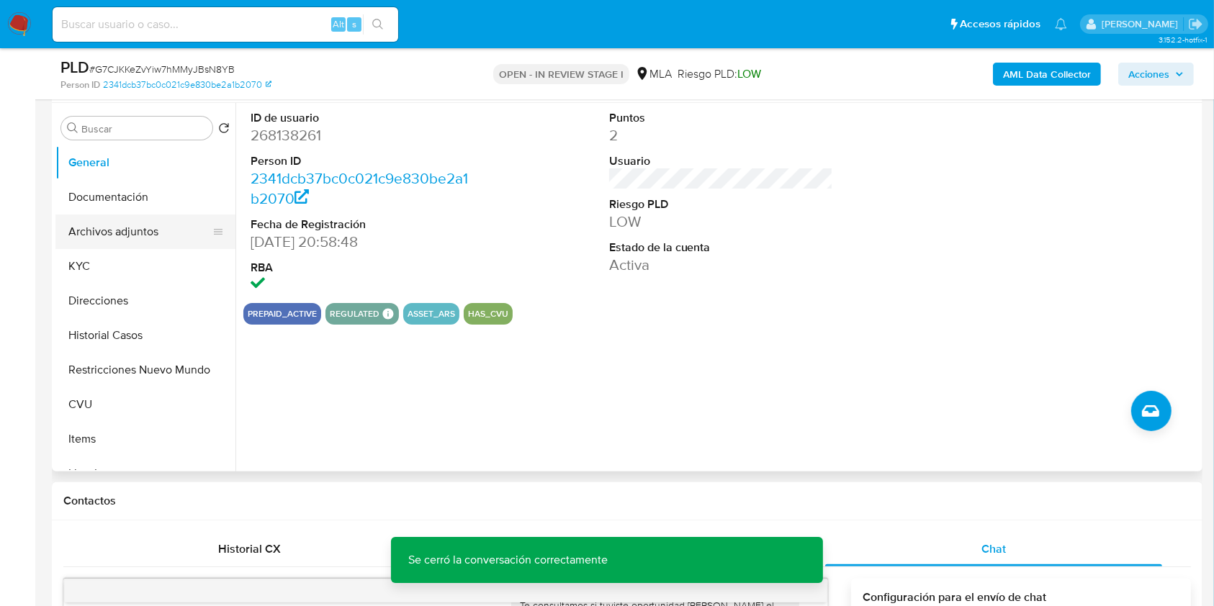
click at [123, 223] on button "Archivos adjuntos" at bounding box center [139, 232] width 169 height 35
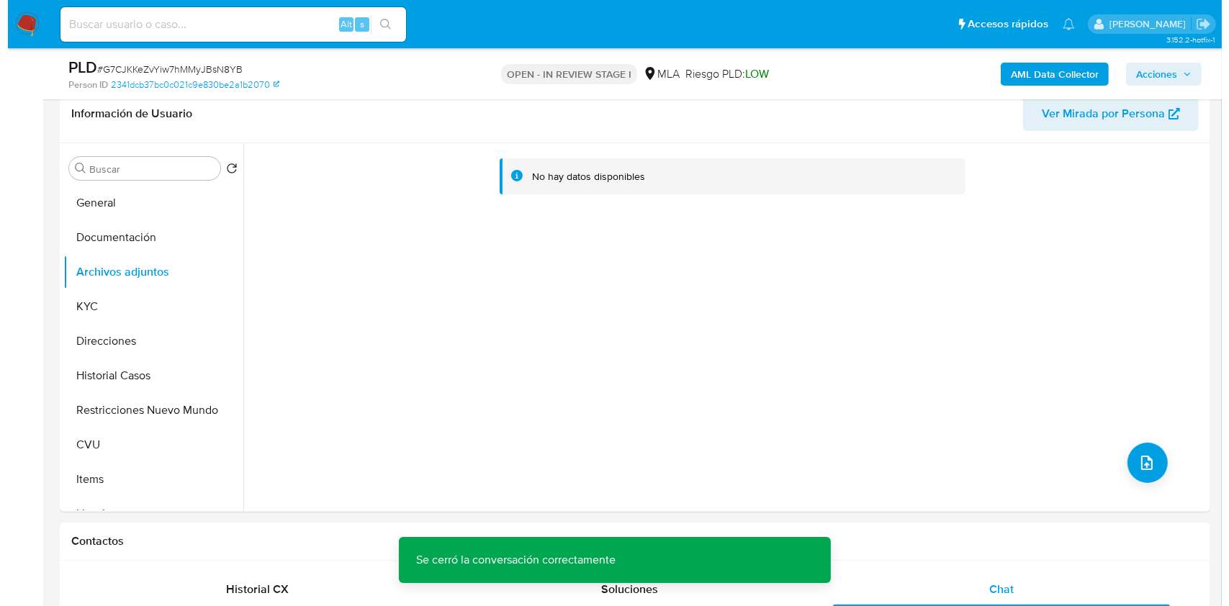
scroll to position [217, 0]
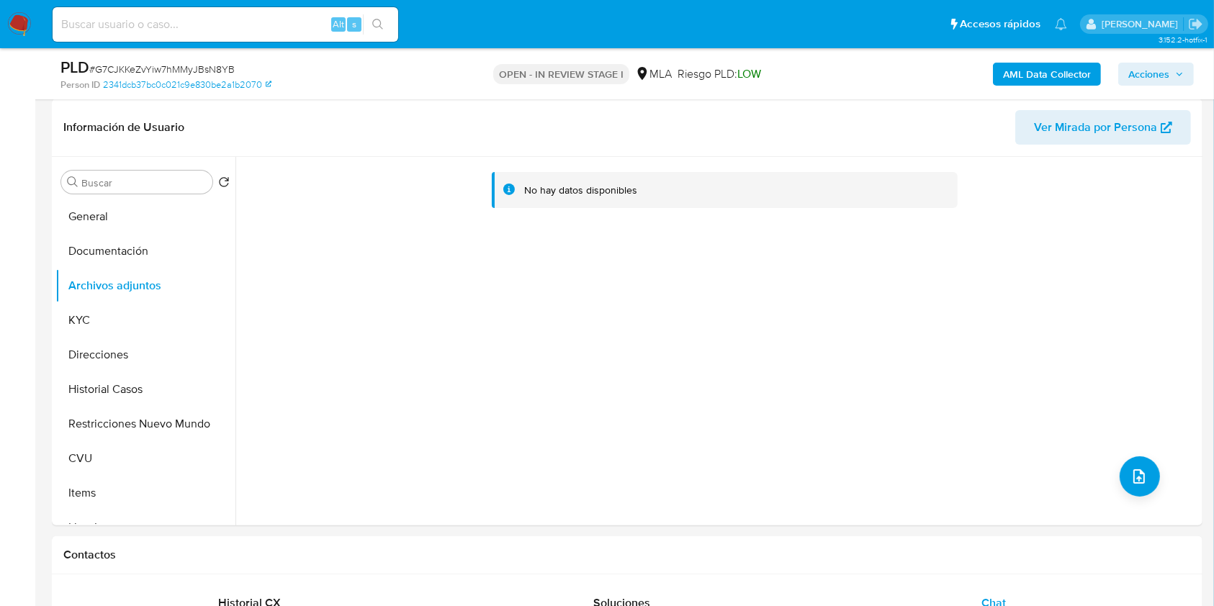
click at [1033, 75] on b "AML Data Collector" at bounding box center [1047, 74] width 88 height 23
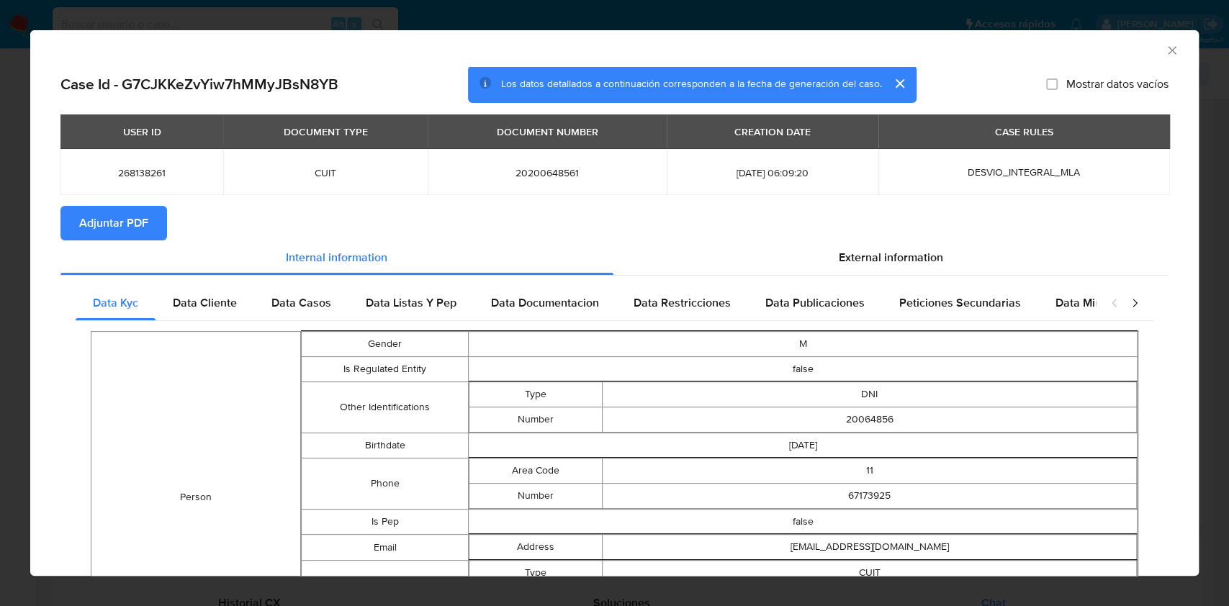
click at [121, 223] on span "Adjuntar PDF" at bounding box center [113, 223] width 69 height 32
click at [1165, 54] on icon "Cerrar ventana" at bounding box center [1172, 50] width 14 height 14
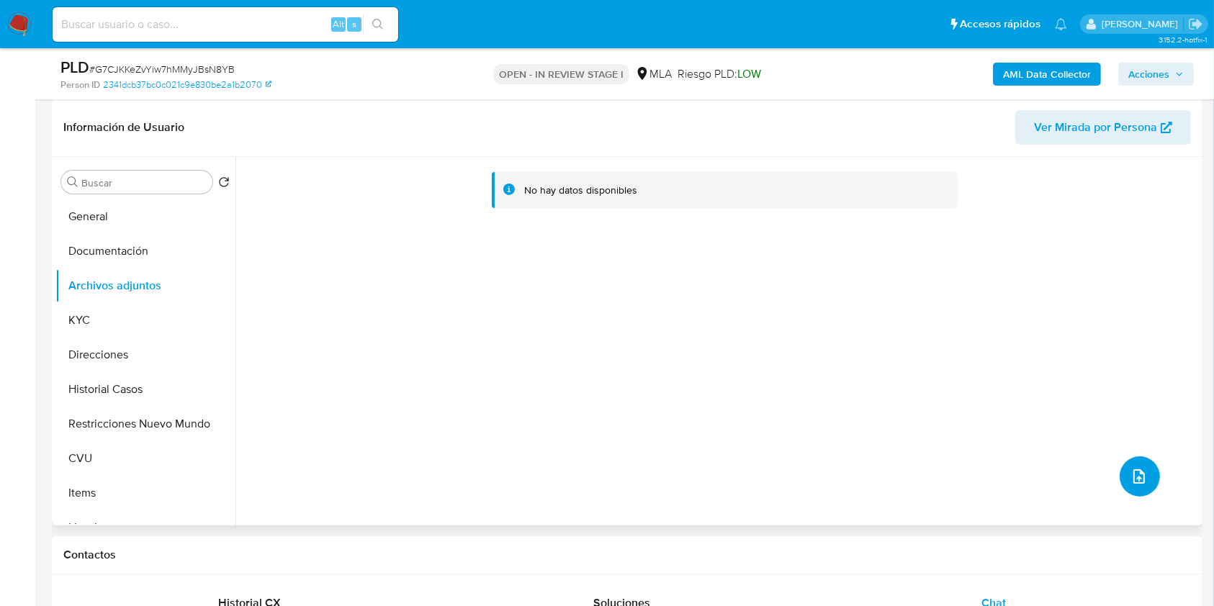
click at [1142, 468] on span "upload-file" at bounding box center [1139, 476] width 17 height 17
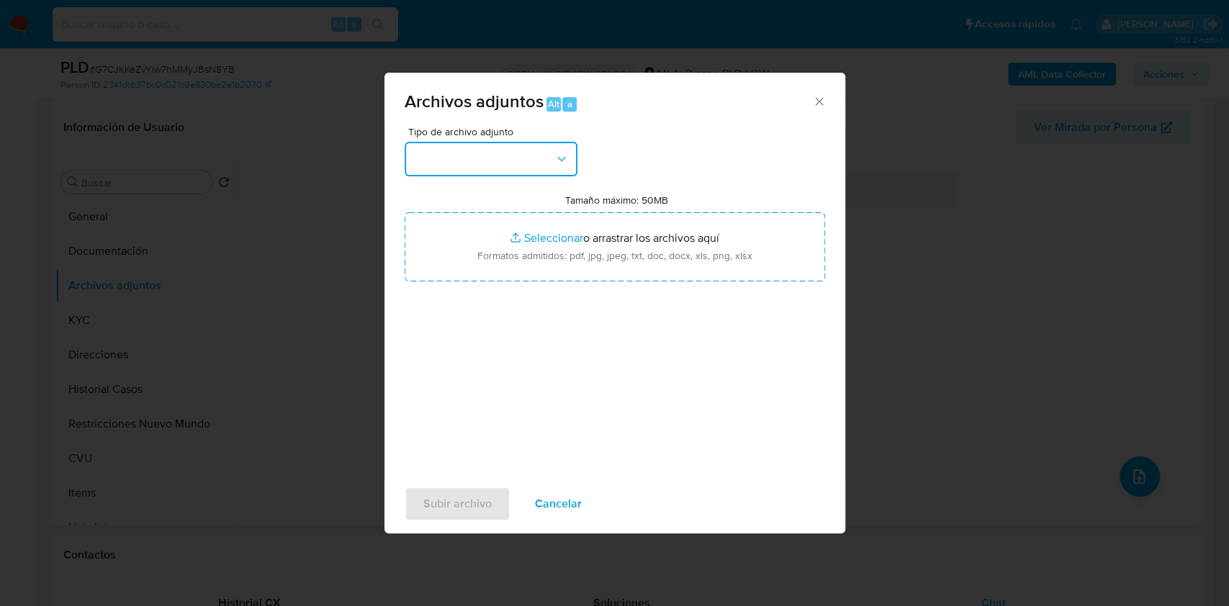
click at [546, 156] on button "button" at bounding box center [491, 159] width 173 height 35
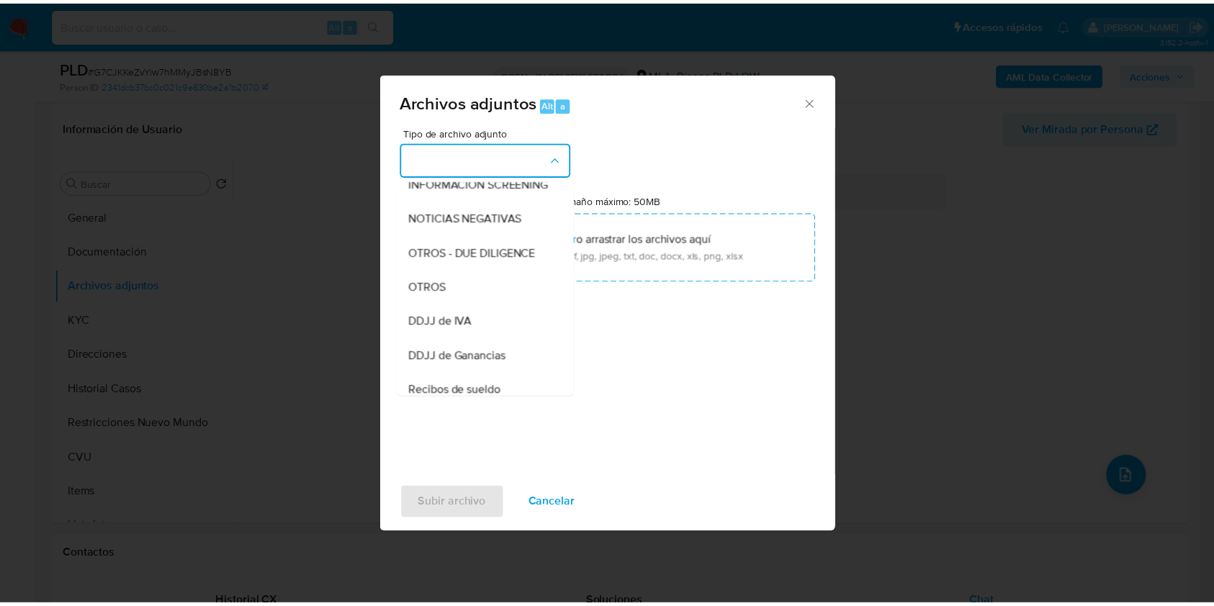
scroll to position [228, 0]
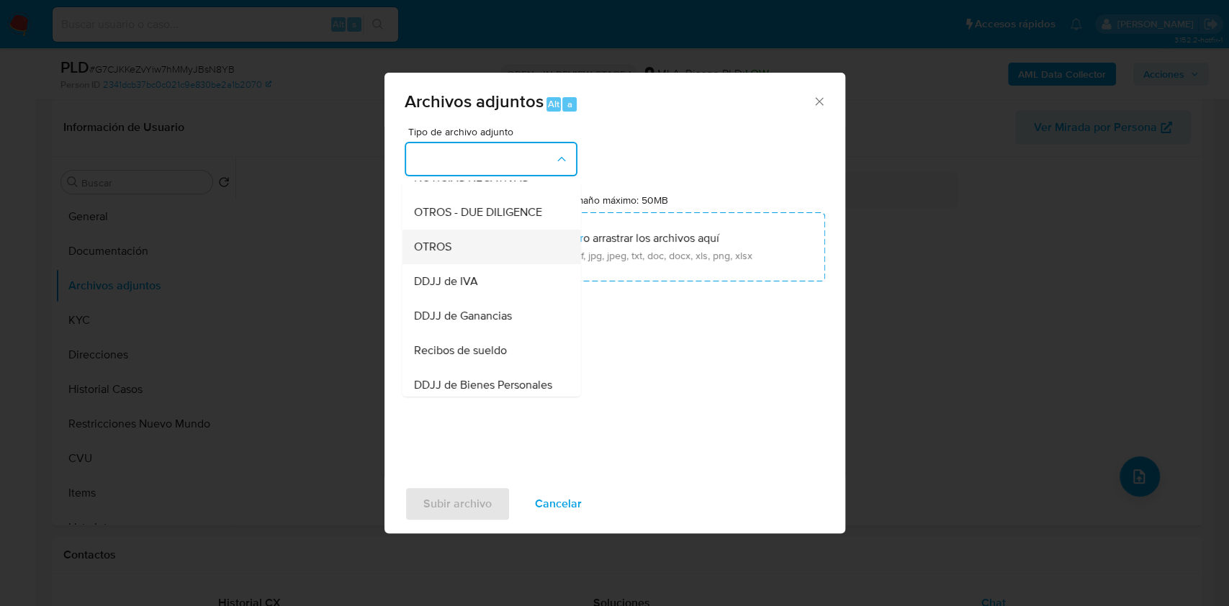
click at [460, 244] on div "OTROS" at bounding box center [486, 247] width 147 height 35
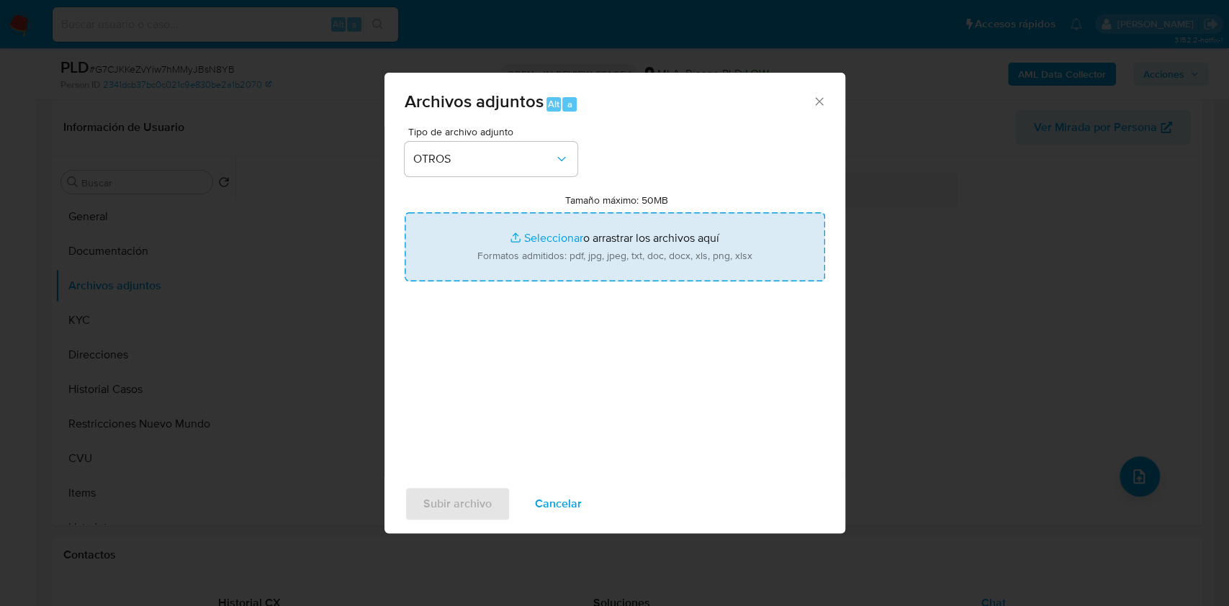
click at [604, 256] on input "Tamaño máximo: 50MB Seleccionar archivos" at bounding box center [615, 246] width 421 height 69
type input "C:\fakepath\Caselog G7CJKKeZvYiw7hMMyJBsN8YB.docx"
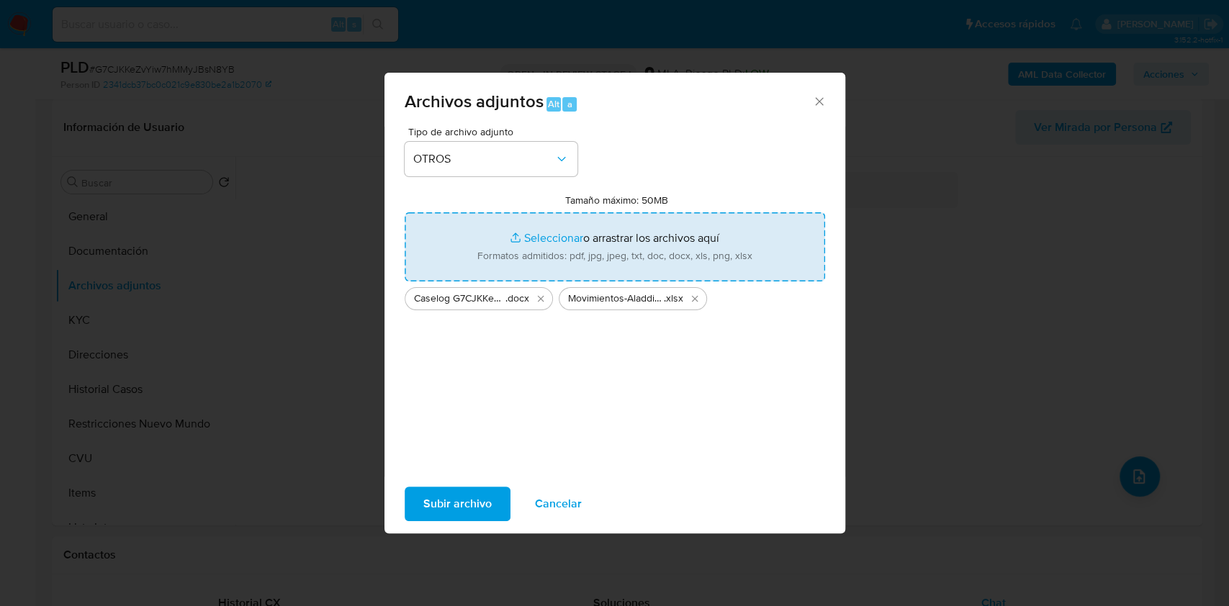
click at [482, 504] on span "Subir archivo" at bounding box center [457, 504] width 68 height 32
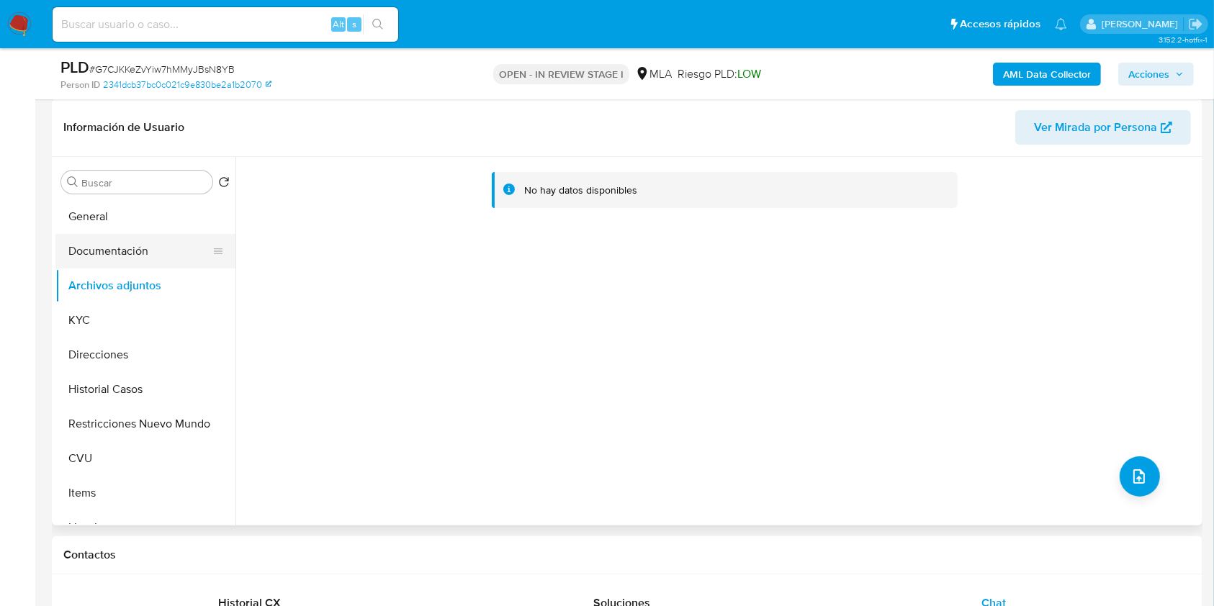
click at [115, 256] on button "Documentación" at bounding box center [139, 251] width 169 height 35
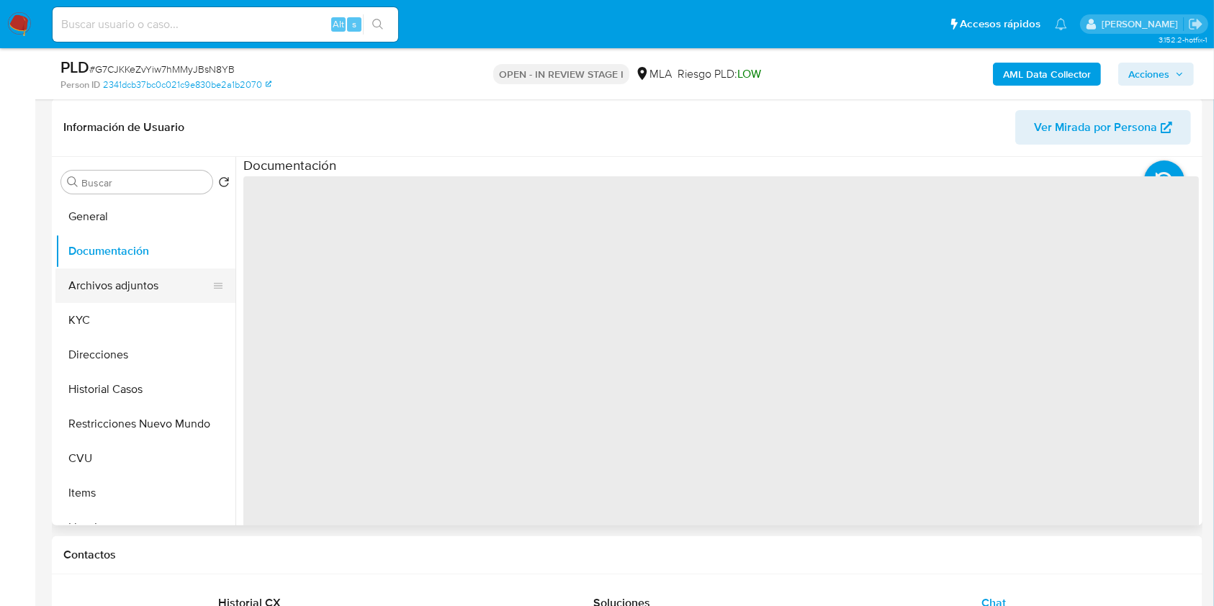
click at [130, 287] on button "Archivos adjuntos" at bounding box center [139, 286] width 169 height 35
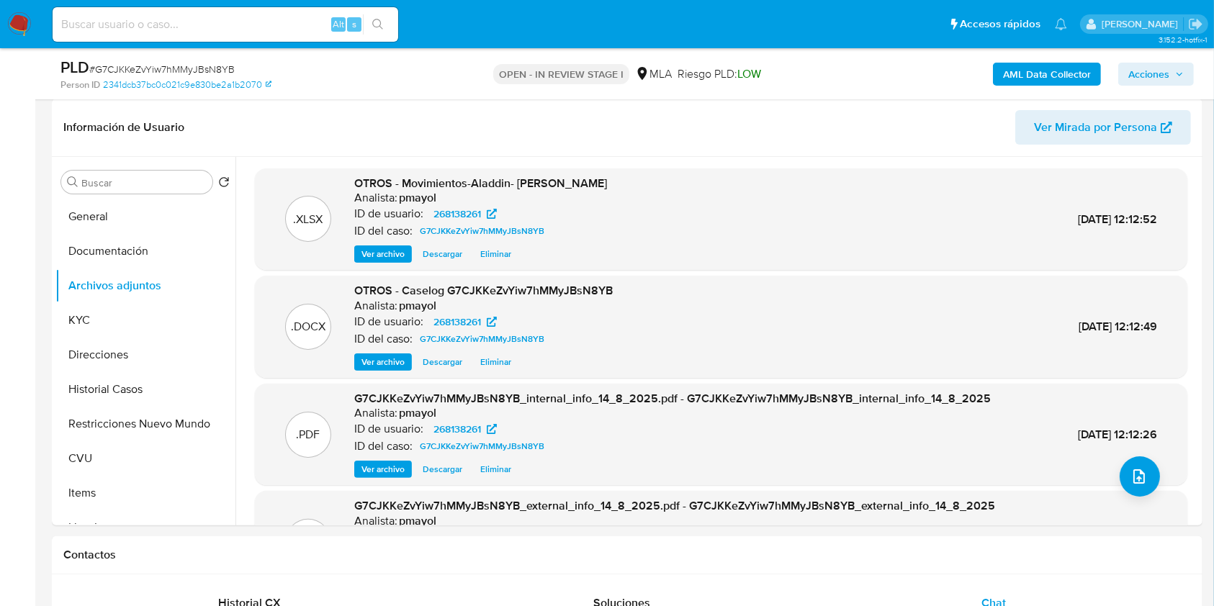
click at [1160, 84] on span "Acciones" at bounding box center [1149, 74] width 41 height 23
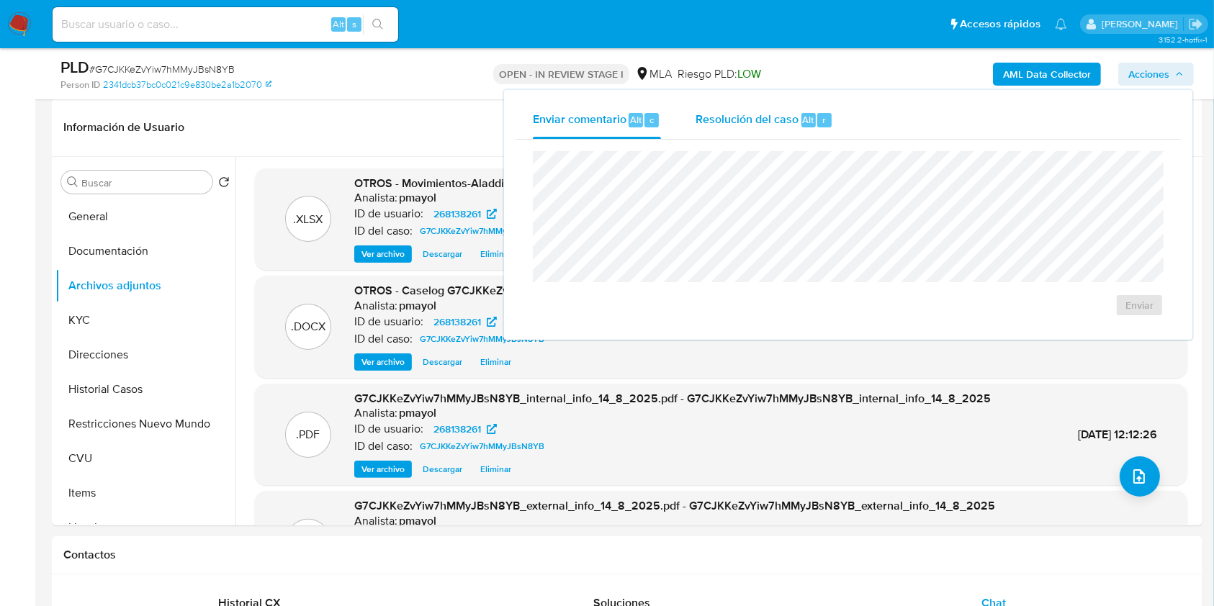
click at [786, 130] on div "Resolución del caso Alt r" at bounding box center [765, 120] width 138 height 37
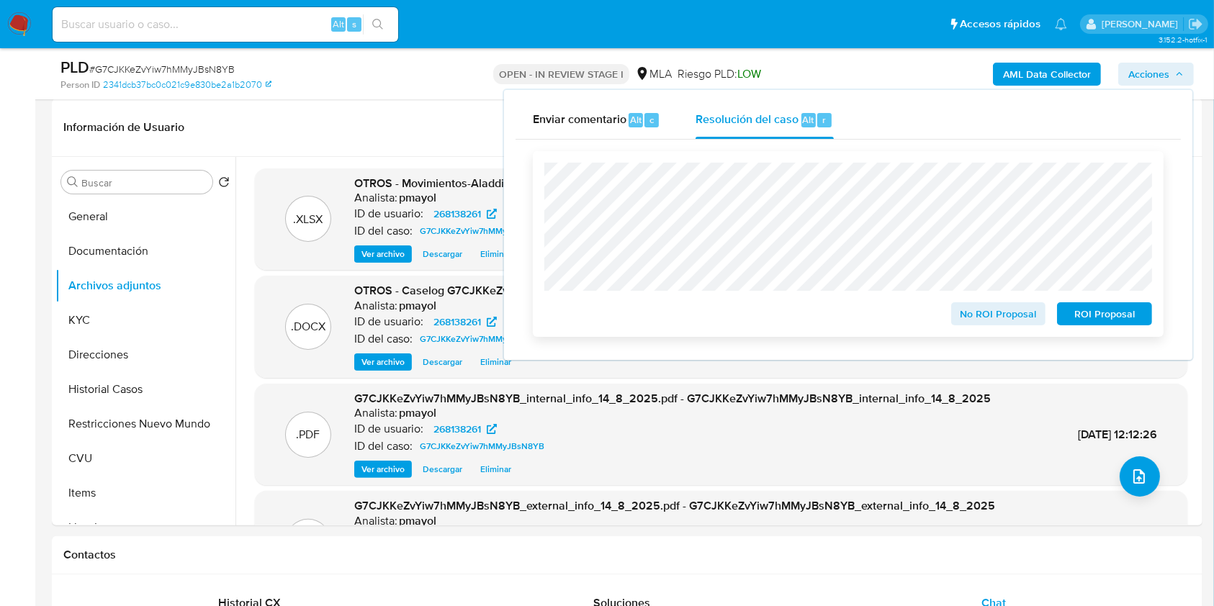
click at [1006, 317] on span "No ROI Proposal" at bounding box center [999, 314] width 75 height 20
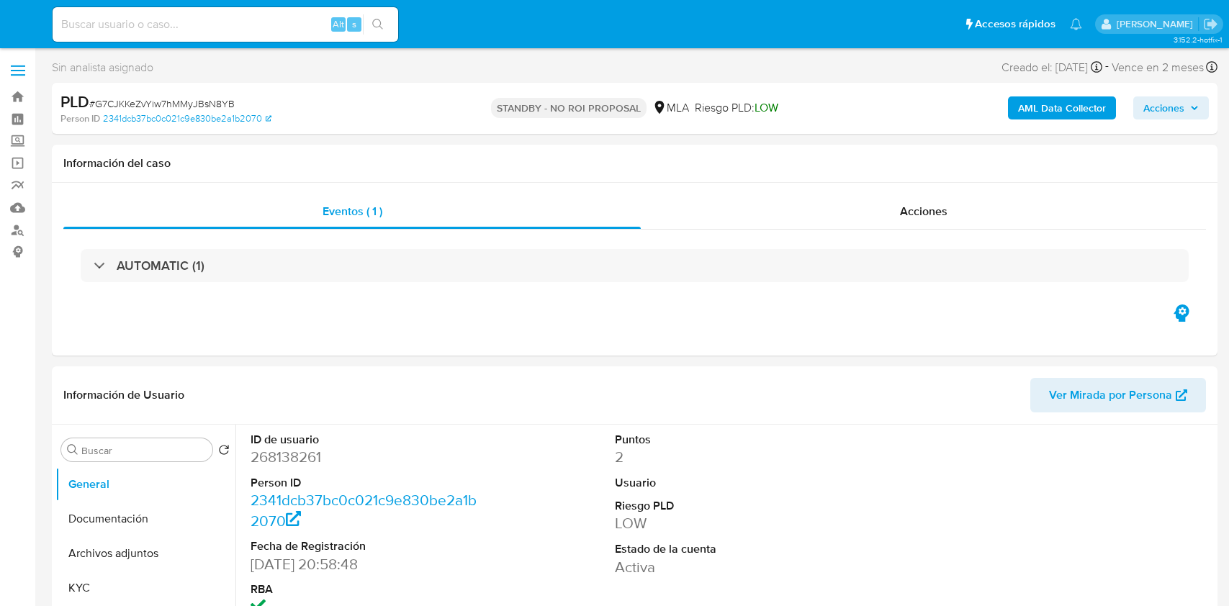
select select "10"
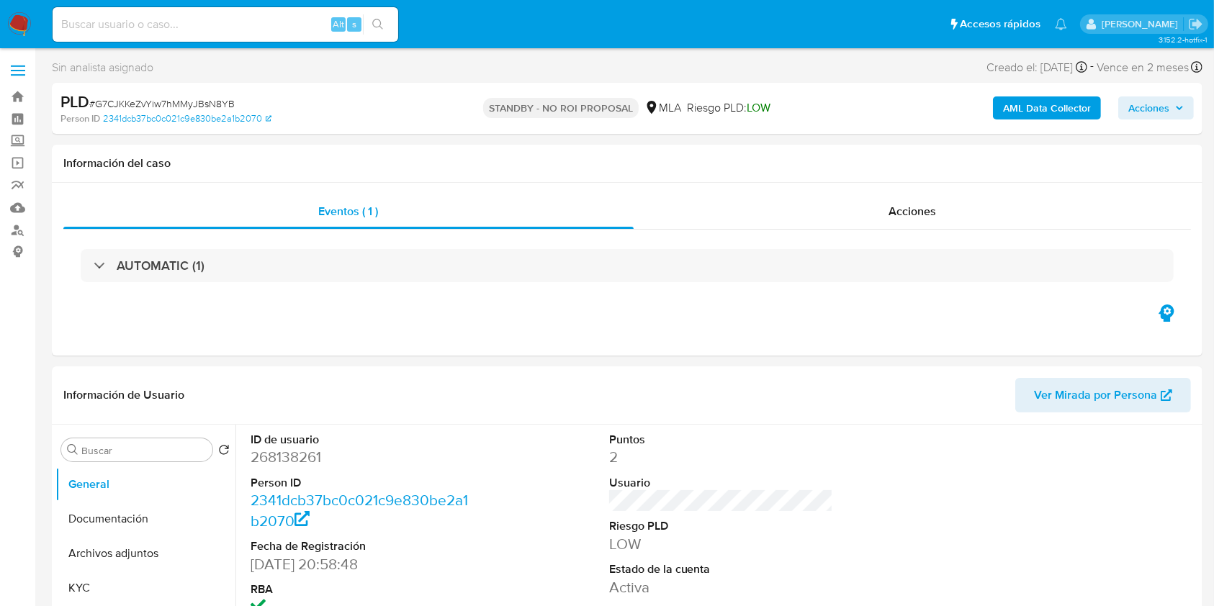
click at [256, 32] on input at bounding box center [226, 24] width 346 height 19
paste input "ykMVGGvXKtyschpU7I26LdaW"
type input "ykMVGGvXKtyschpU7I26LdaW"
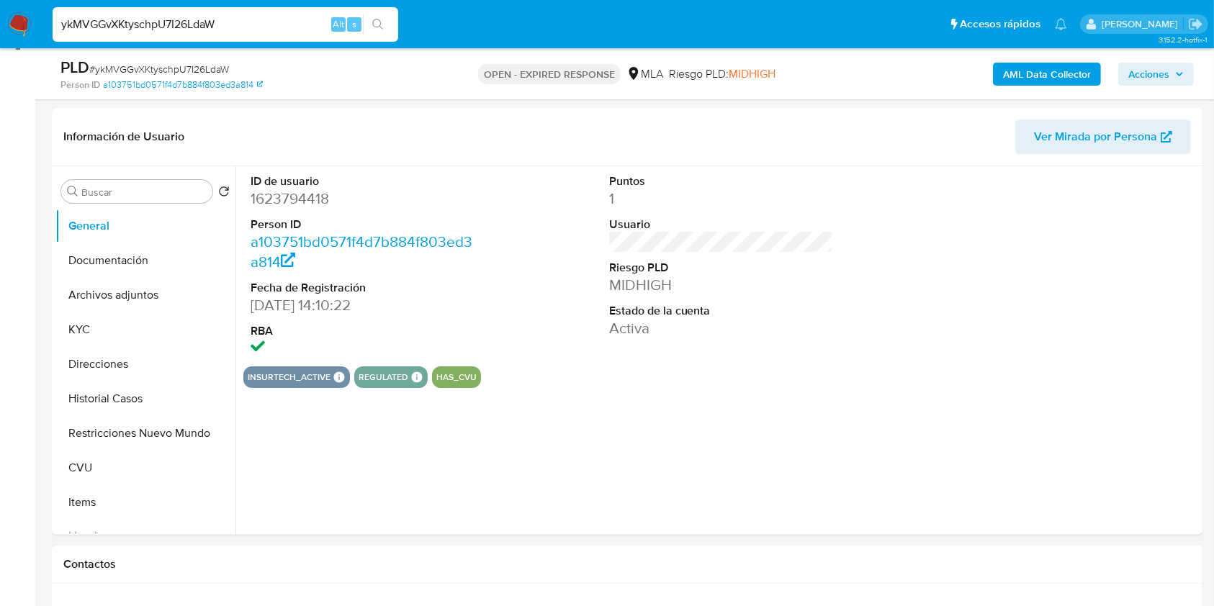
scroll to position [269, 0]
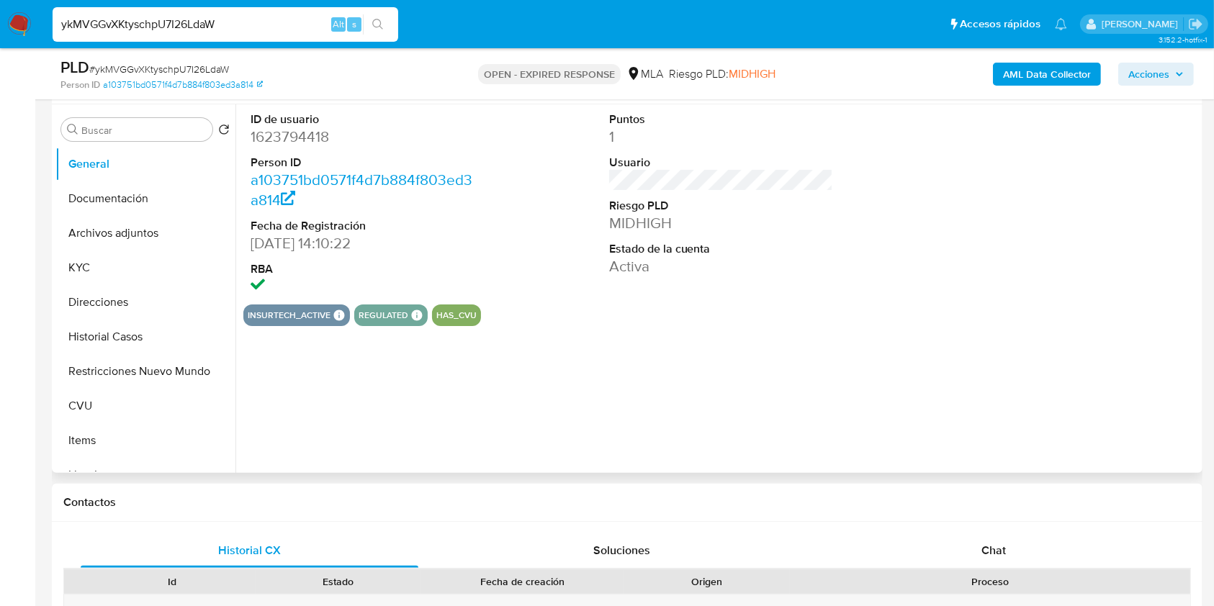
select select "10"
click at [987, 544] on span "Chat" at bounding box center [994, 550] width 24 height 17
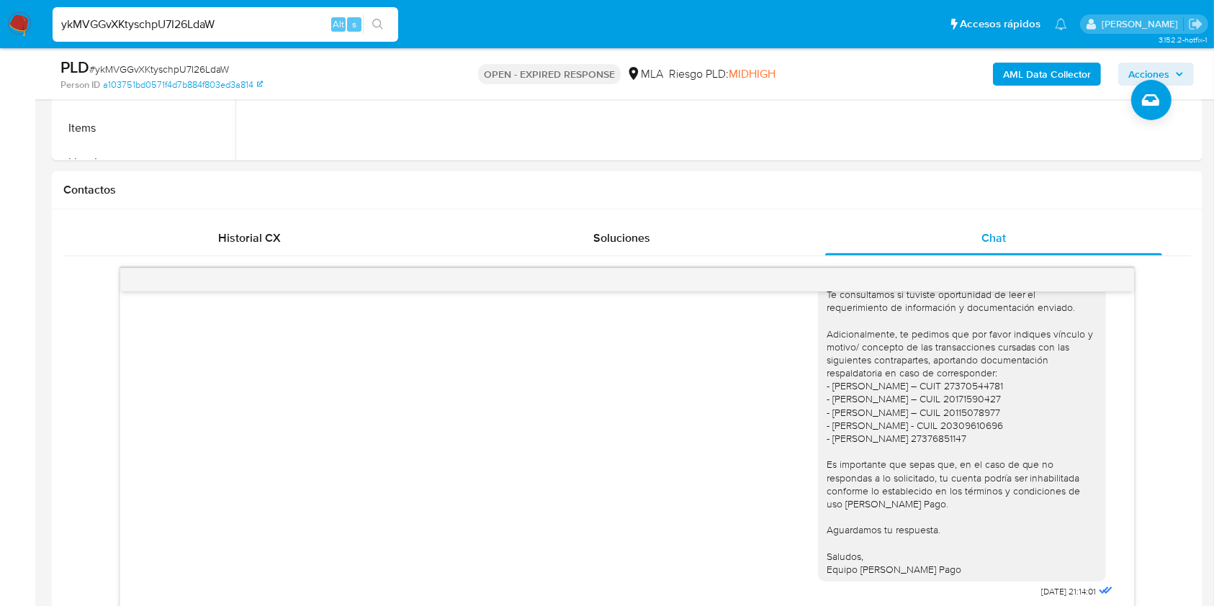
scroll to position [551, 0]
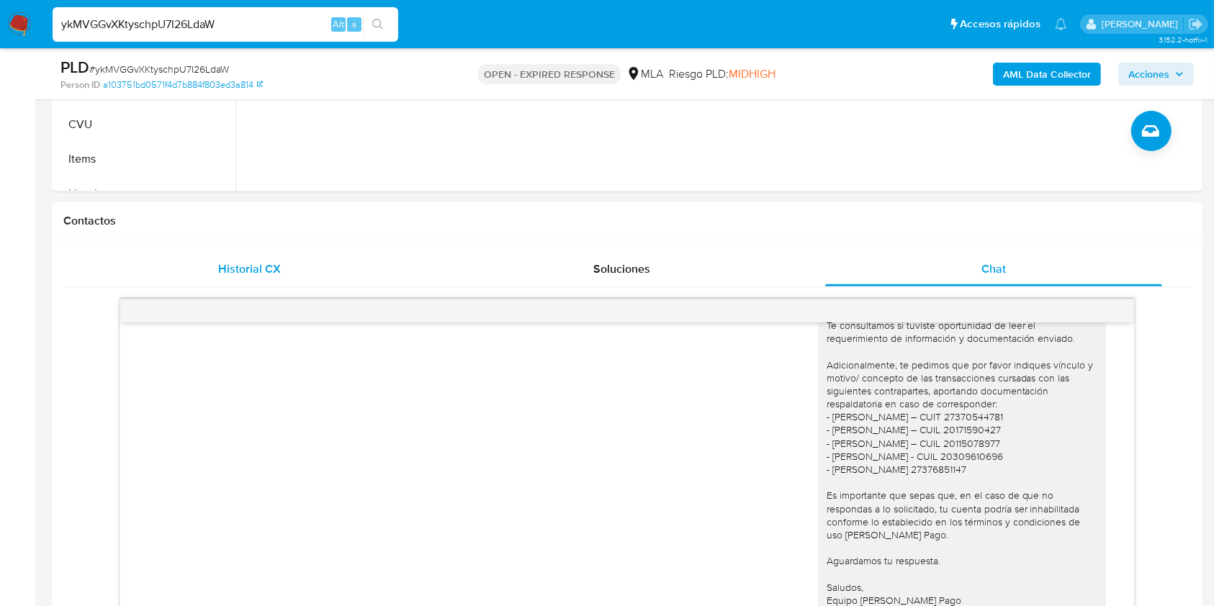
click at [320, 274] on div "Historial CX" at bounding box center [250, 269] width 338 height 35
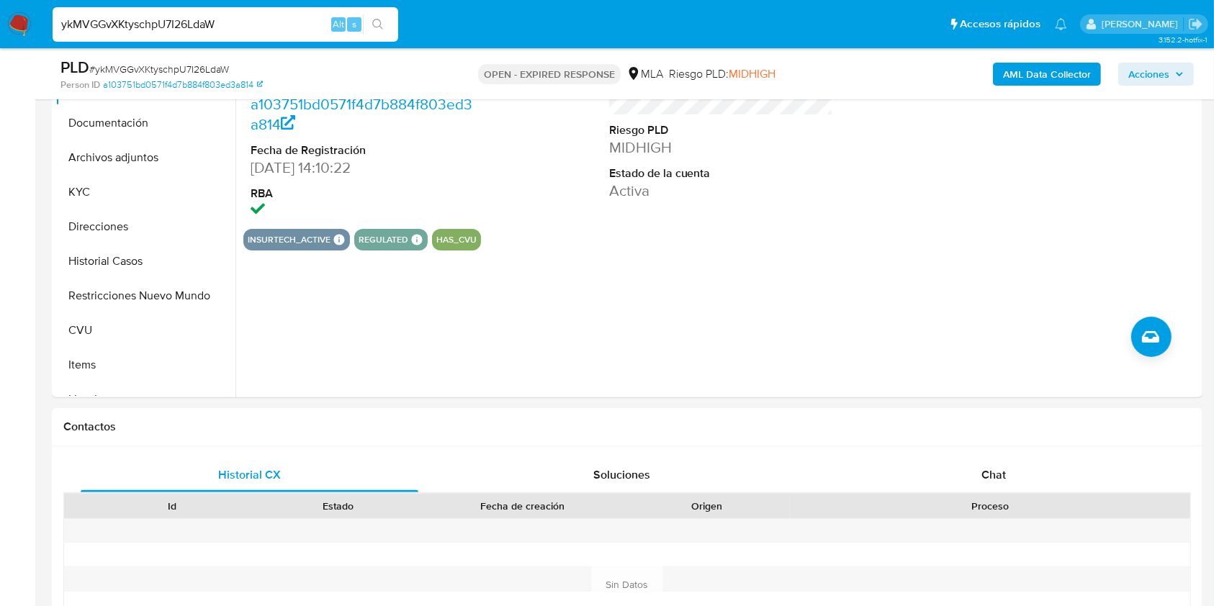
scroll to position [333, 0]
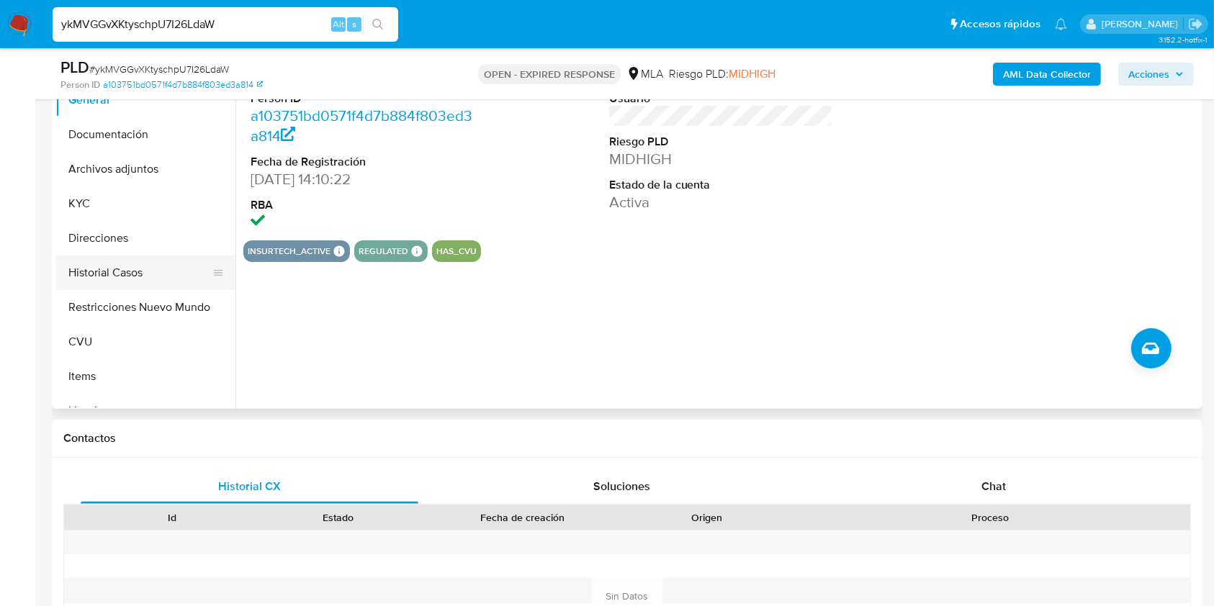
click at [132, 262] on button "Historial Casos" at bounding box center [139, 273] width 169 height 35
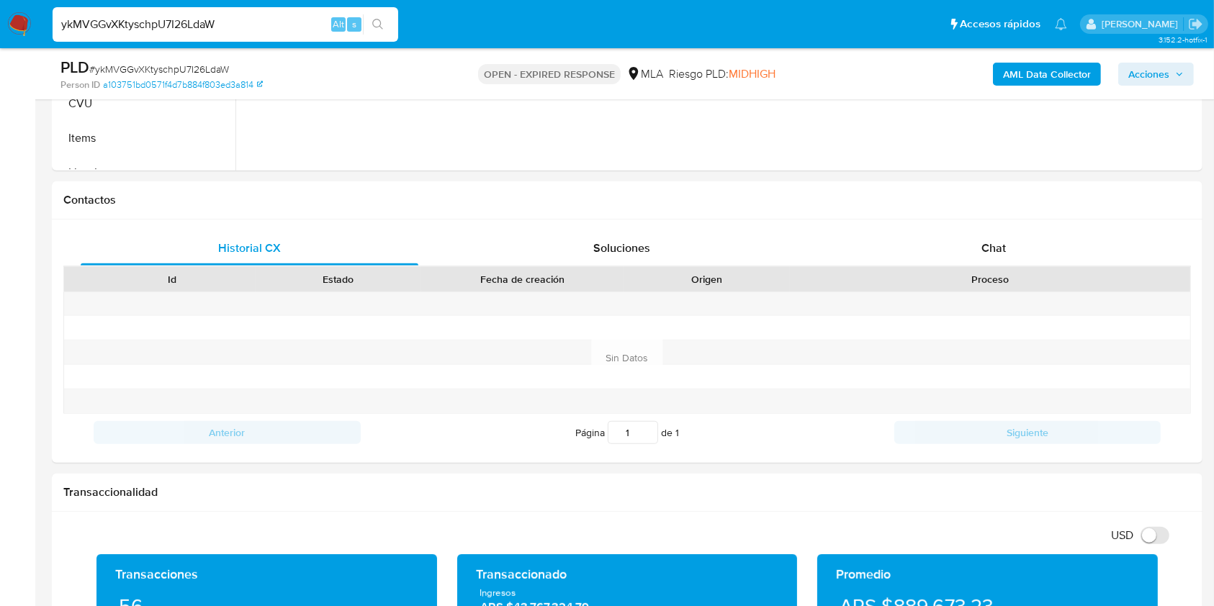
scroll to position [617, 0]
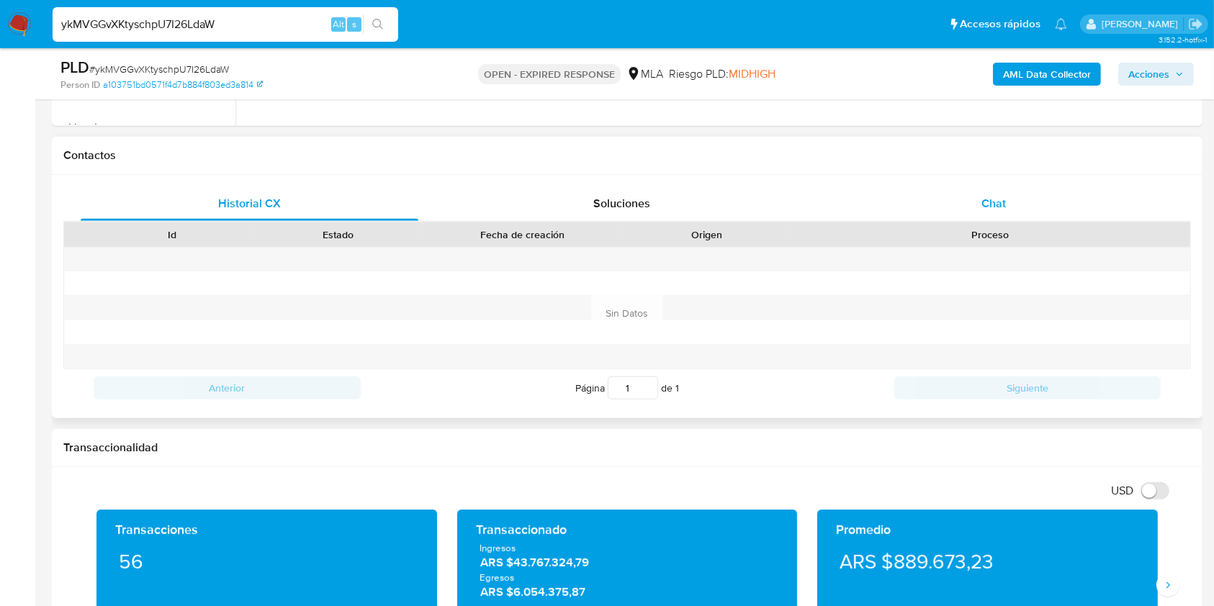
click at [969, 207] on div "Chat" at bounding box center [994, 204] width 338 height 35
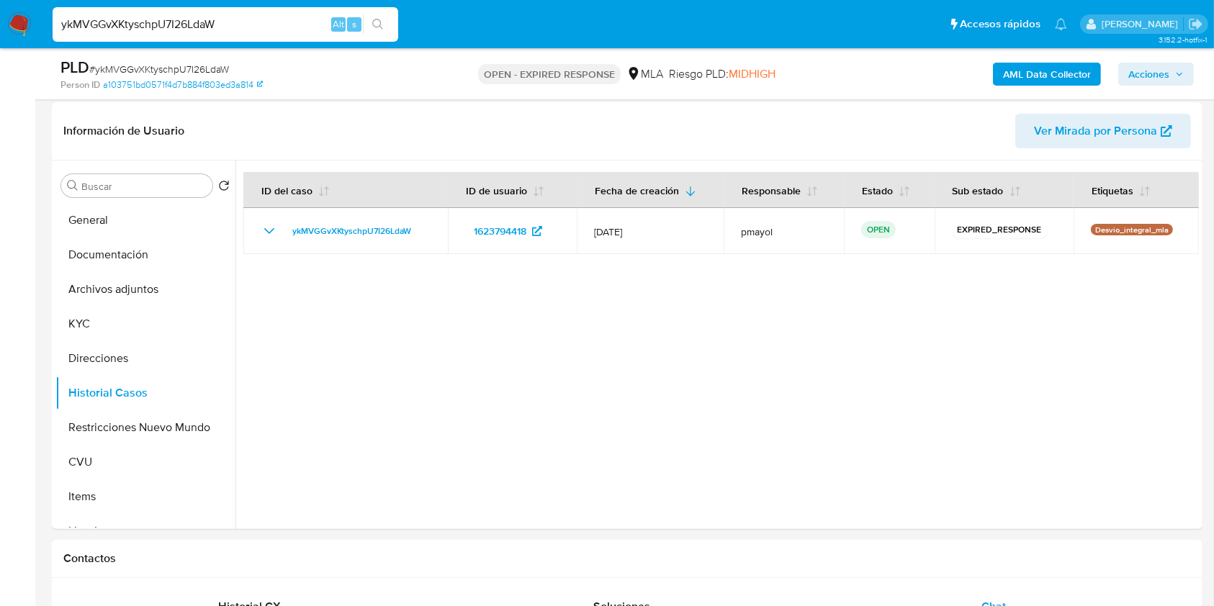
scroll to position [204, 0]
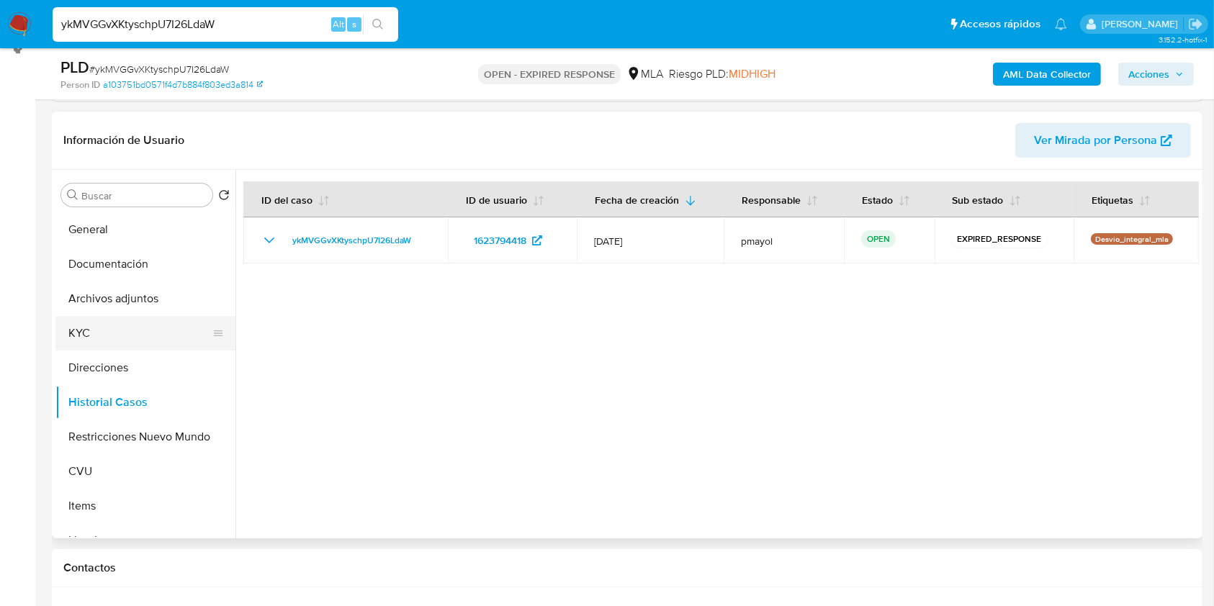
click at [106, 333] on button "KYC" at bounding box center [139, 333] width 169 height 35
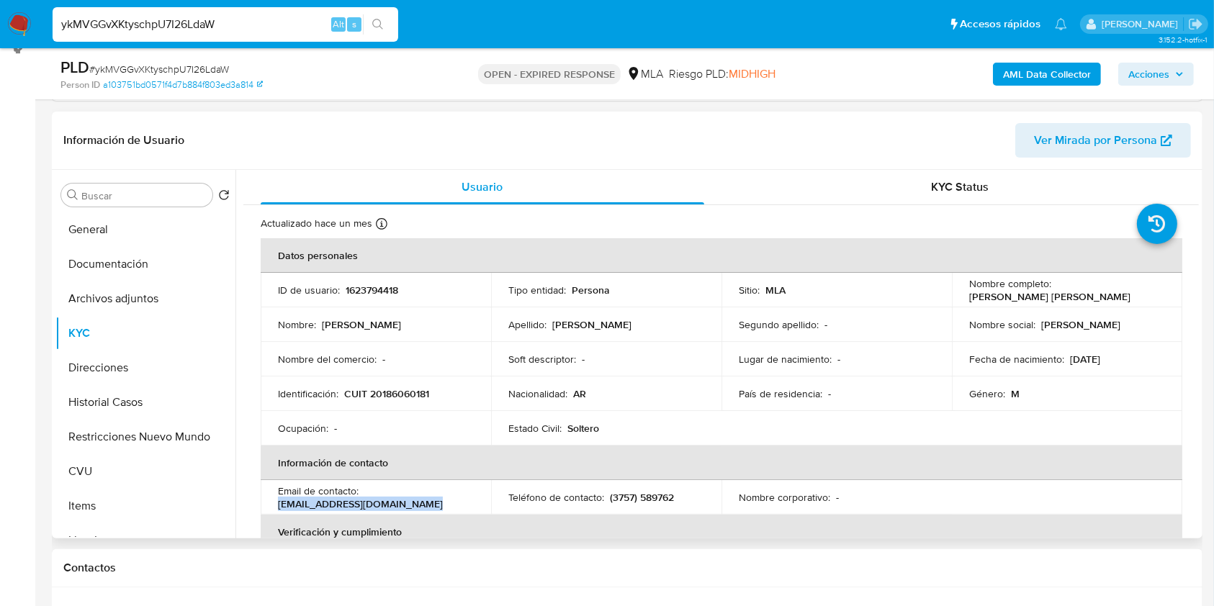
drag, startPoint x: 440, startPoint y: 501, endPoint x: 274, endPoint y: 503, distance: 165.7
click at [274, 503] on td "Email de contacto : vinotecaluiggi2020@gmail.com" at bounding box center [376, 497] width 230 height 35
copy p "vinotecaluiggi2020@gmail.com"
click at [214, 68] on span "# ykMVGGvXKtyschpU7I26LdaW" at bounding box center [159, 69] width 140 height 14
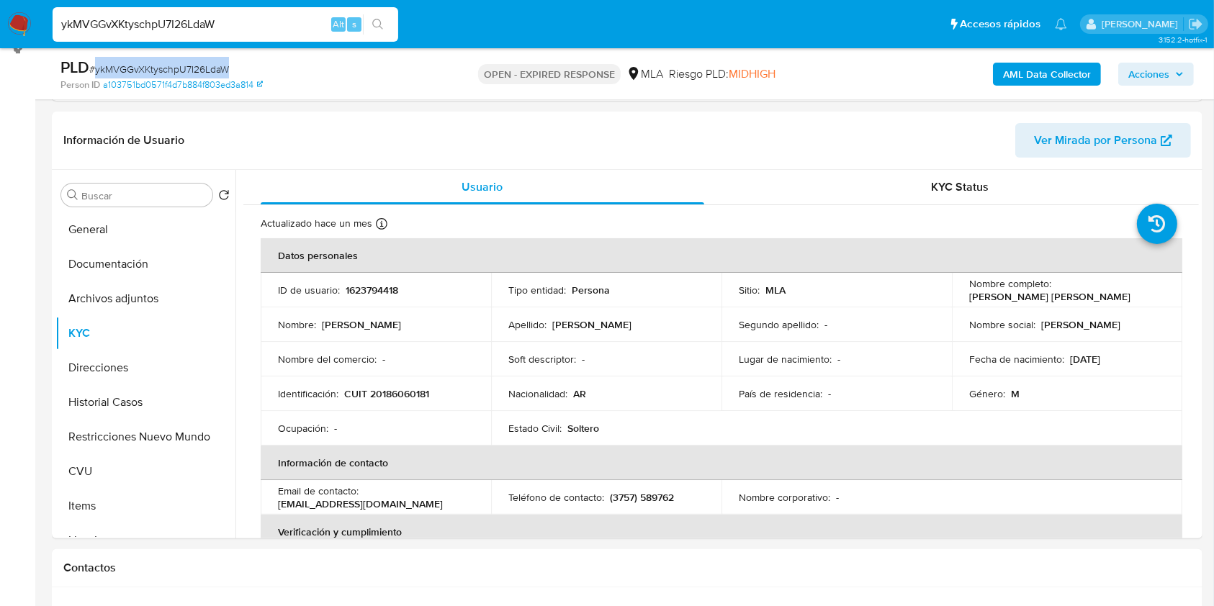
copy span "ykMVGGvXKtyschpU7I26LdaW"
click at [17, 25] on img at bounding box center [19, 24] width 24 height 24
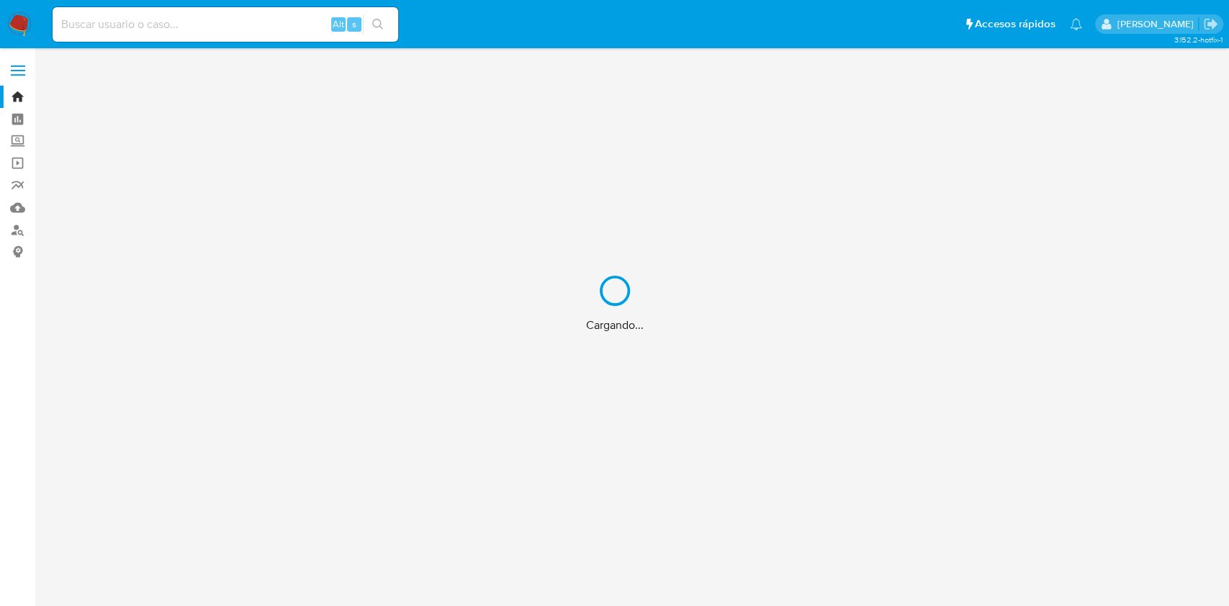
click at [20, 235] on div "Cargando..." at bounding box center [614, 303] width 1229 height 606
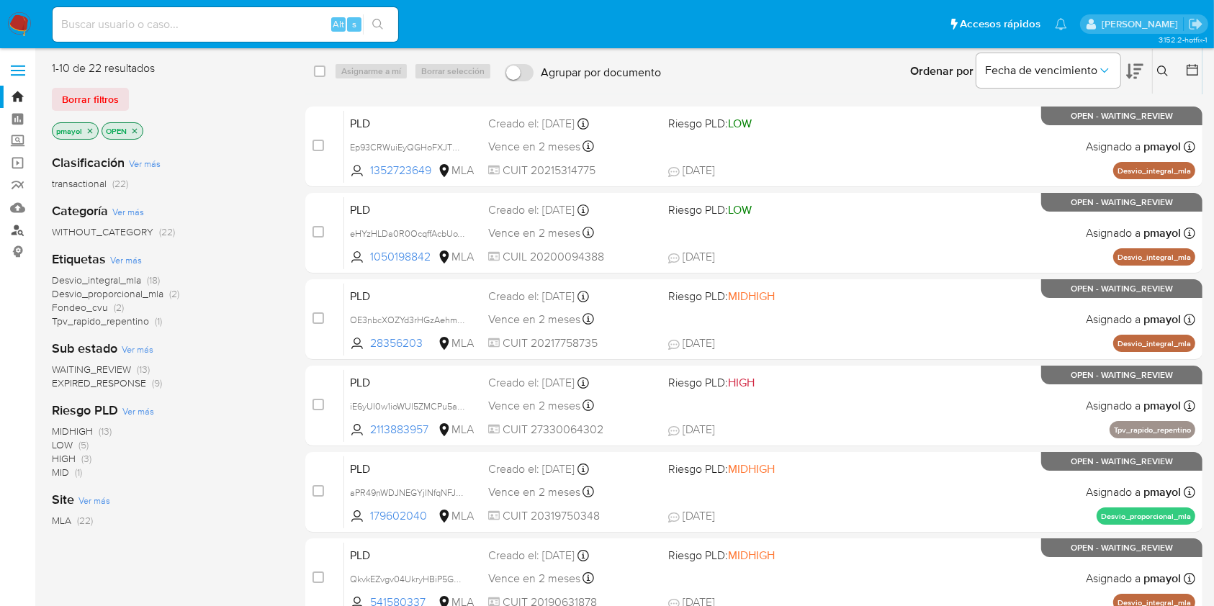
click at [13, 228] on link "Buscador de personas" at bounding box center [85, 230] width 171 height 22
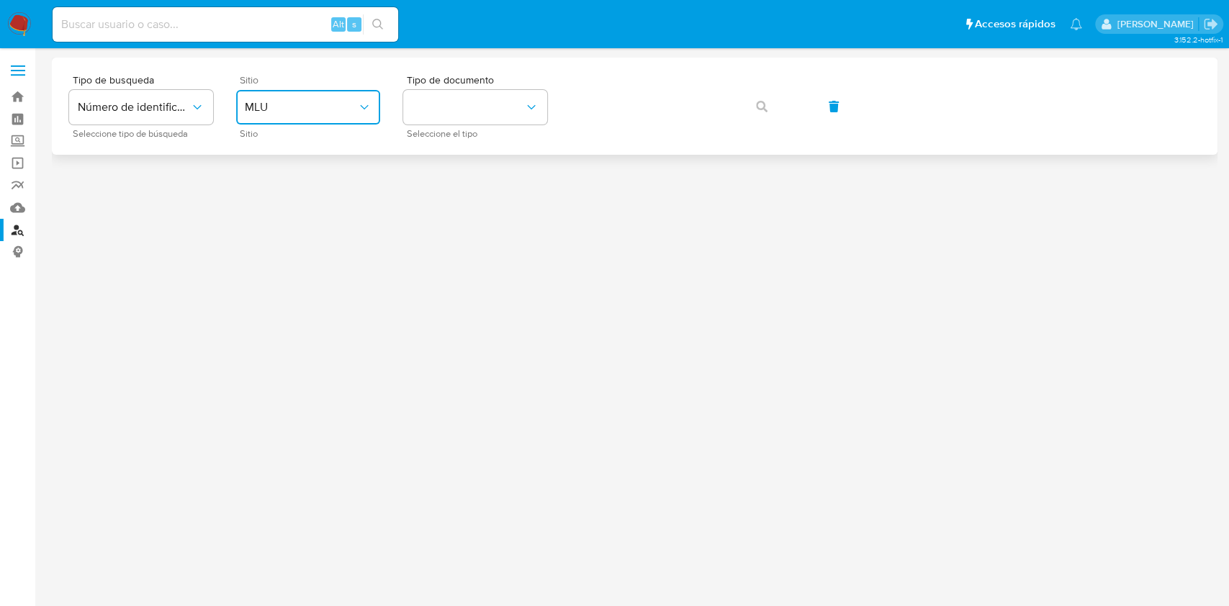
click at [310, 90] on button "MLU" at bounding box center [308, 107] width 144 height 35
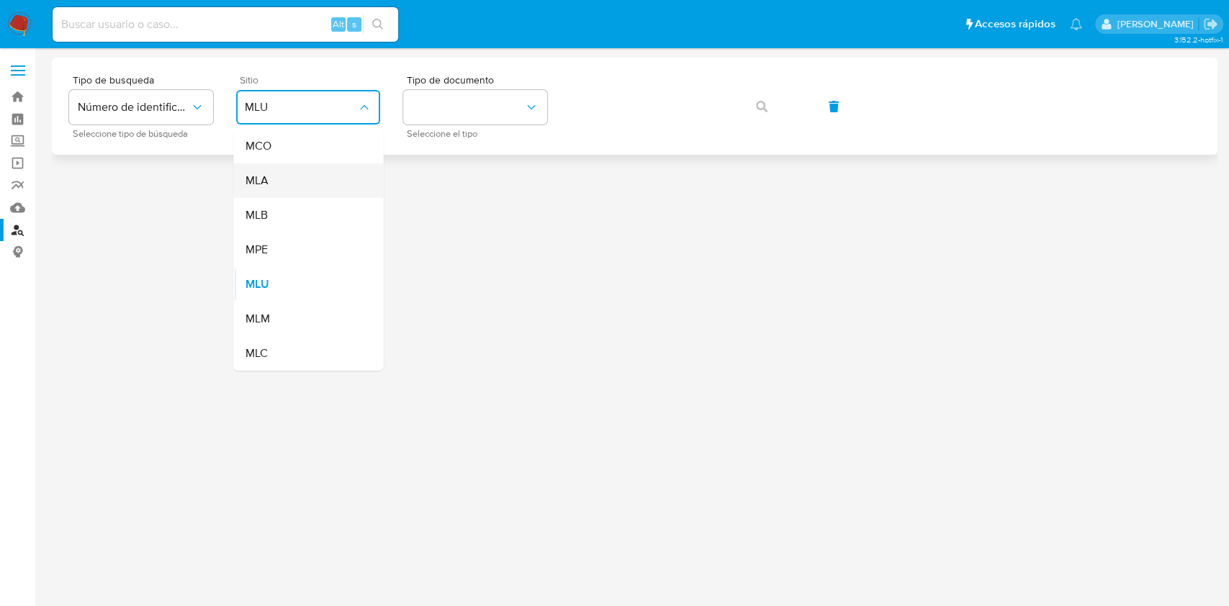
click at [299, 166] on div "MLA" at bounding box center [304, 180] width 118 height 35
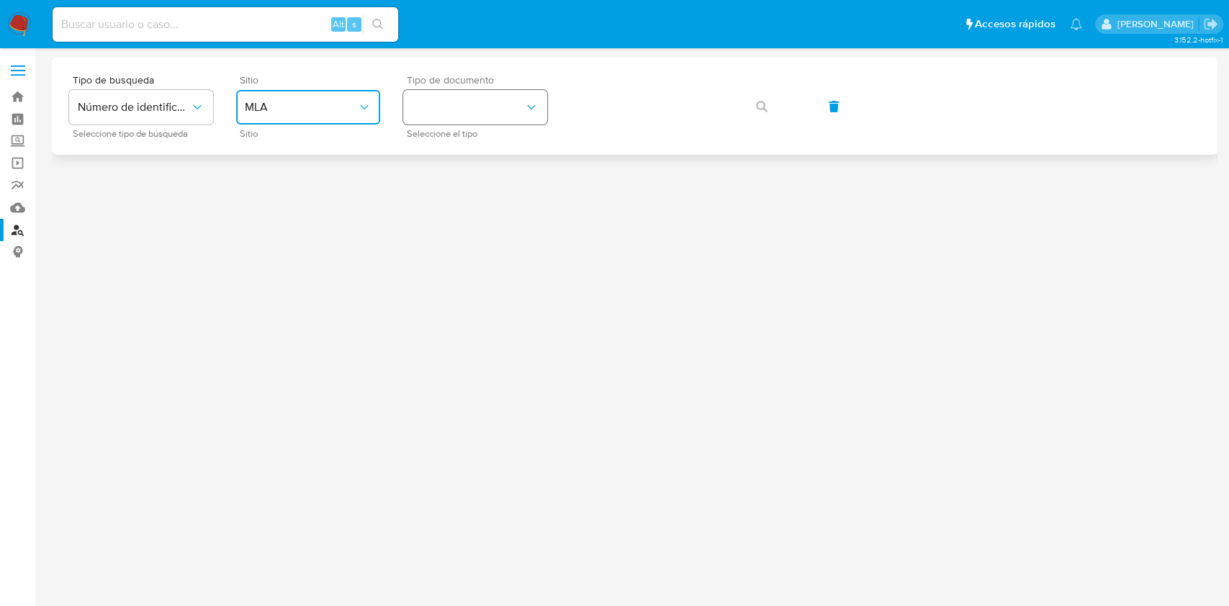
click at [436, 124] on button "identificationType" at bounding box center [475, 107] width 144 height 35
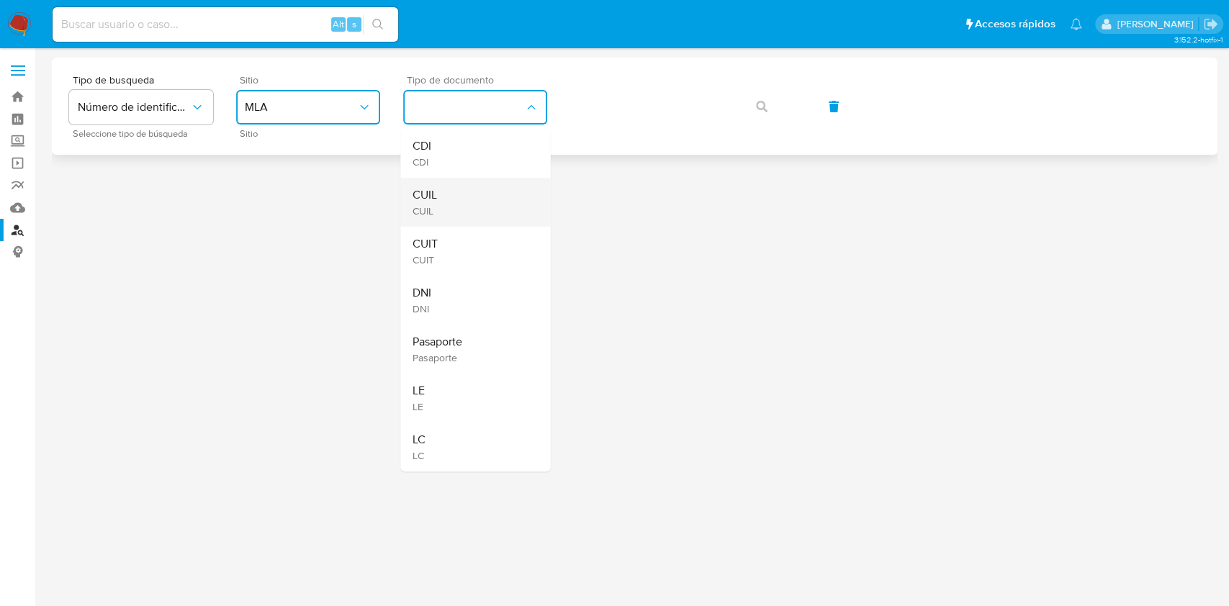
click at [449, 194] on div "CUIL CUIL" at bounding box center [471, 202] width 118 height 49
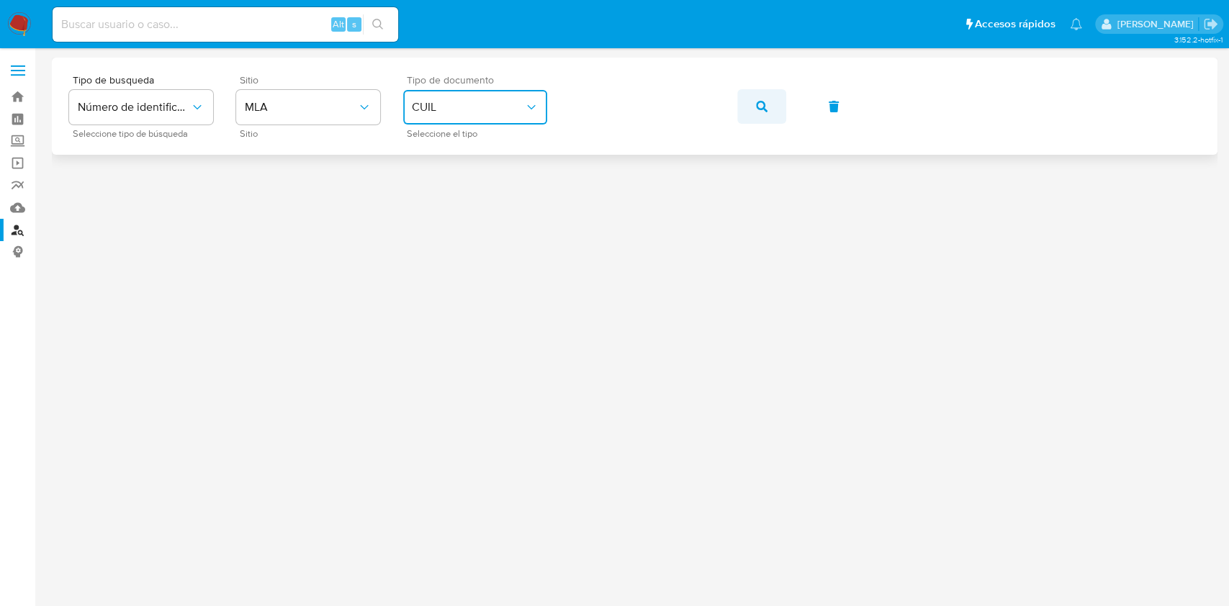
click at [762, 122] on span "button" at bounding box center [762, 107] width 12 height 32
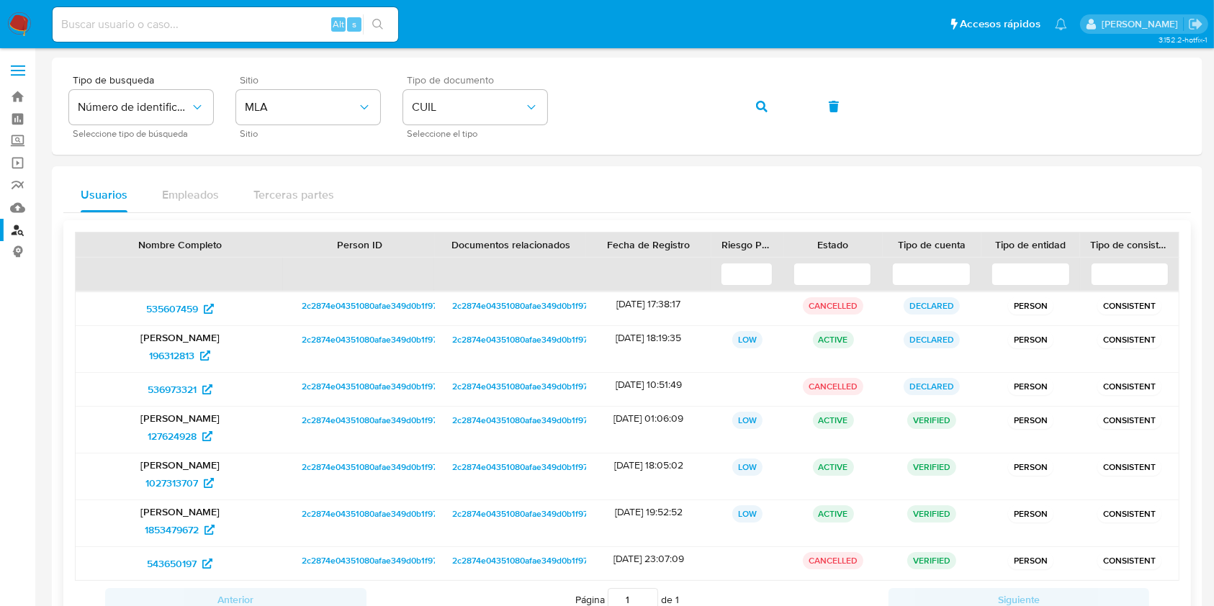
click at [346, 305] on span "2c2874e04351080afae349d0b1f973ff" at bounding box center [375, 305] width 146 height 17
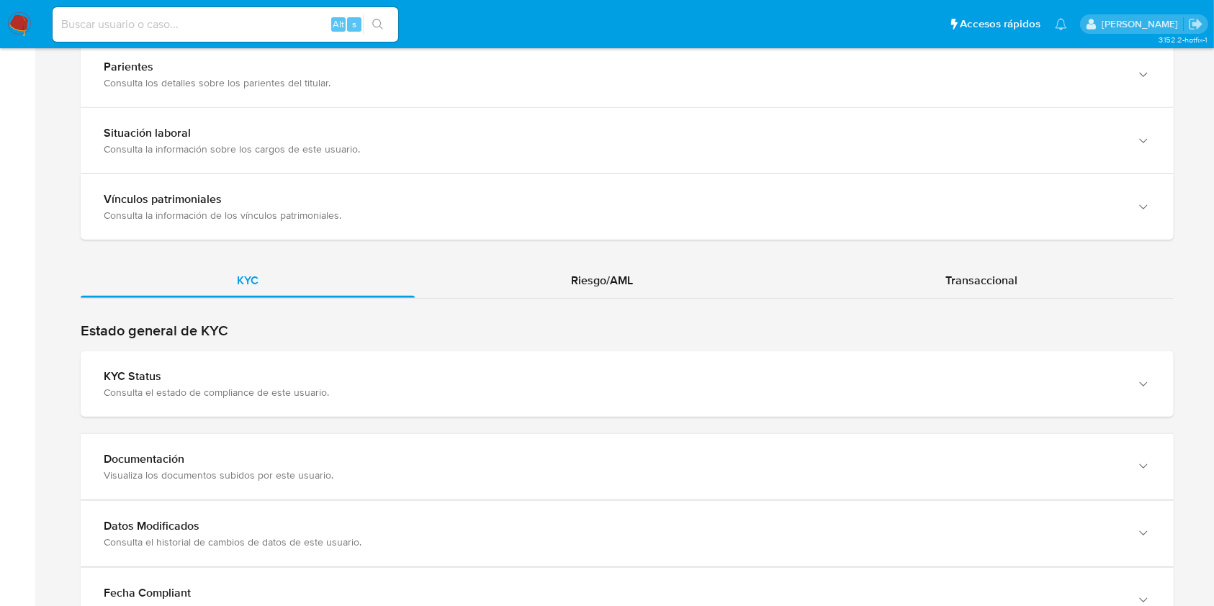
scroll to position [1135, 0]
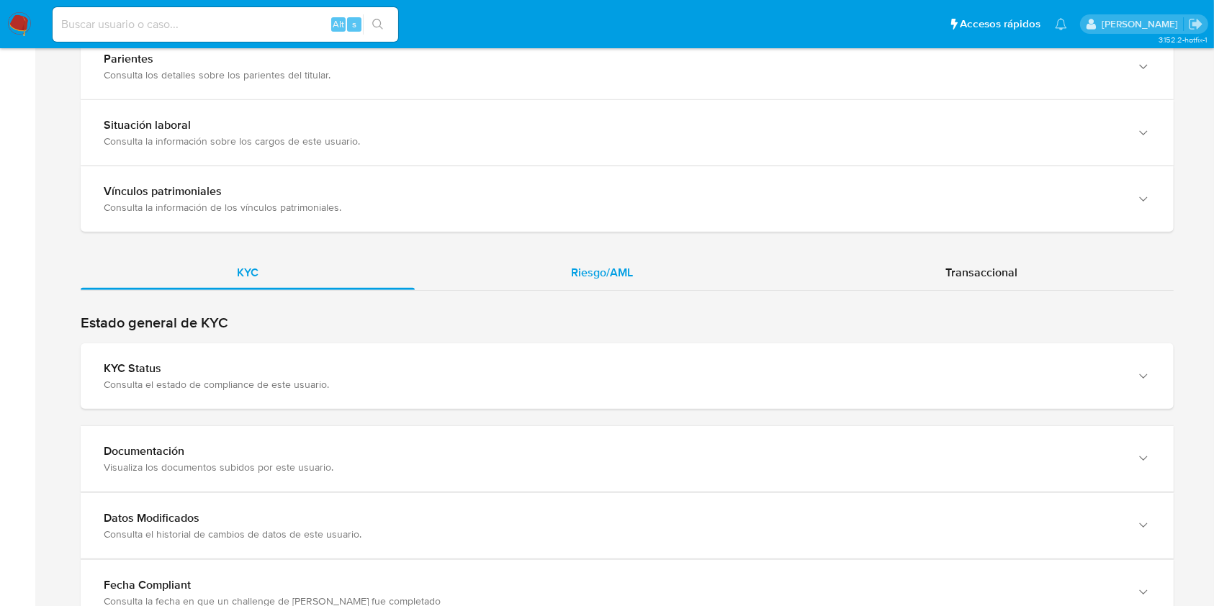
click at [699, 256] on div "Riesgo/AML" at bounding box center [602, 273] width 375 height 35
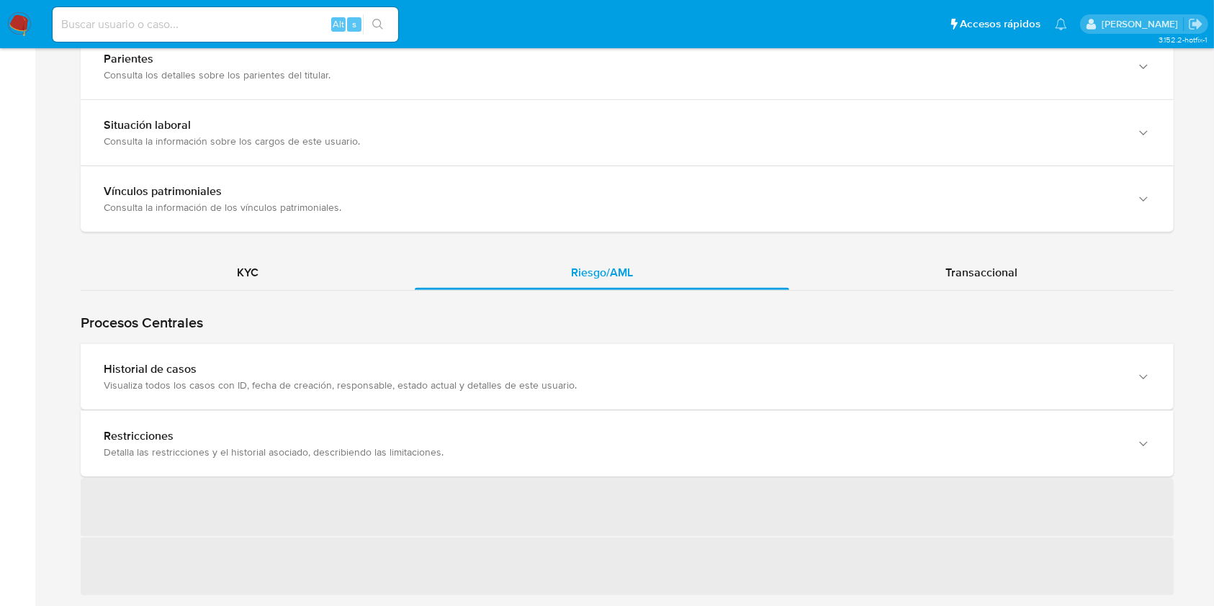
click at [661, 362] on div "Historial de casos" at bounding box center [613, 369] width 1018 height 14
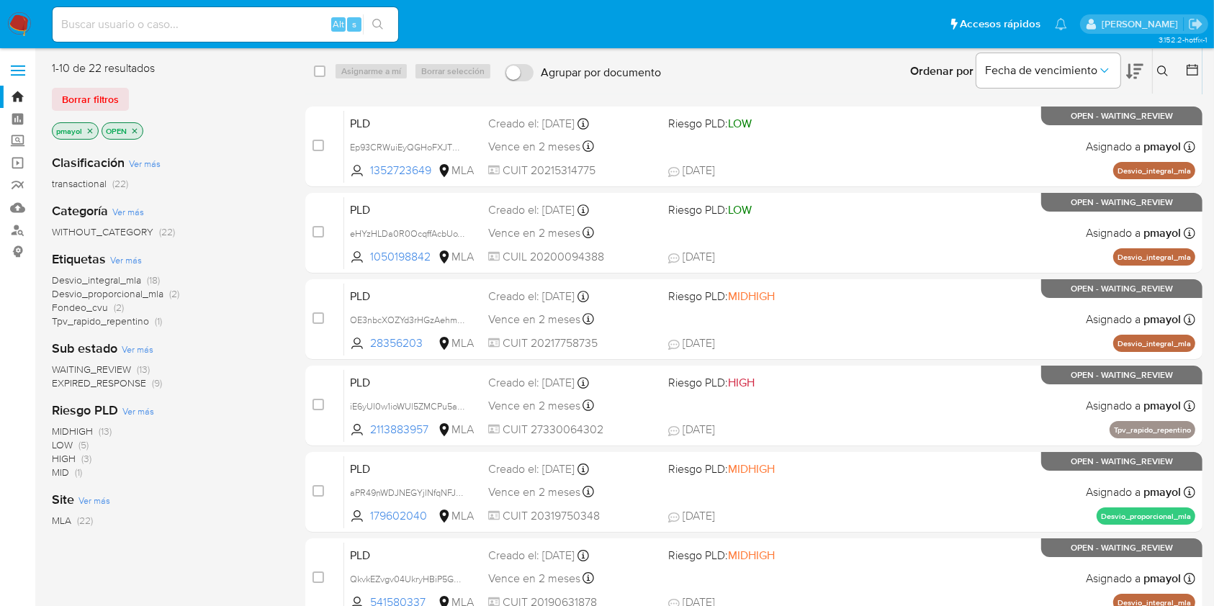
click at [1165, 71] on icon at bounding box center [1163, 72] width 12 height 12
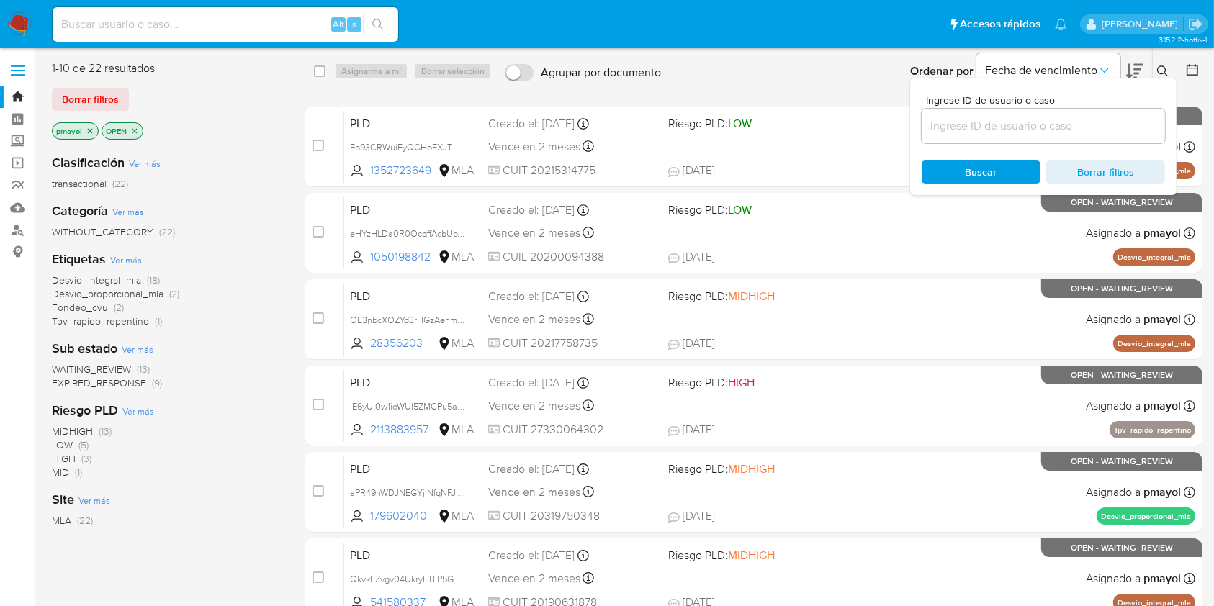
click at [1019, 123] on input at bounding box center [1043, 126] width 243 height 19
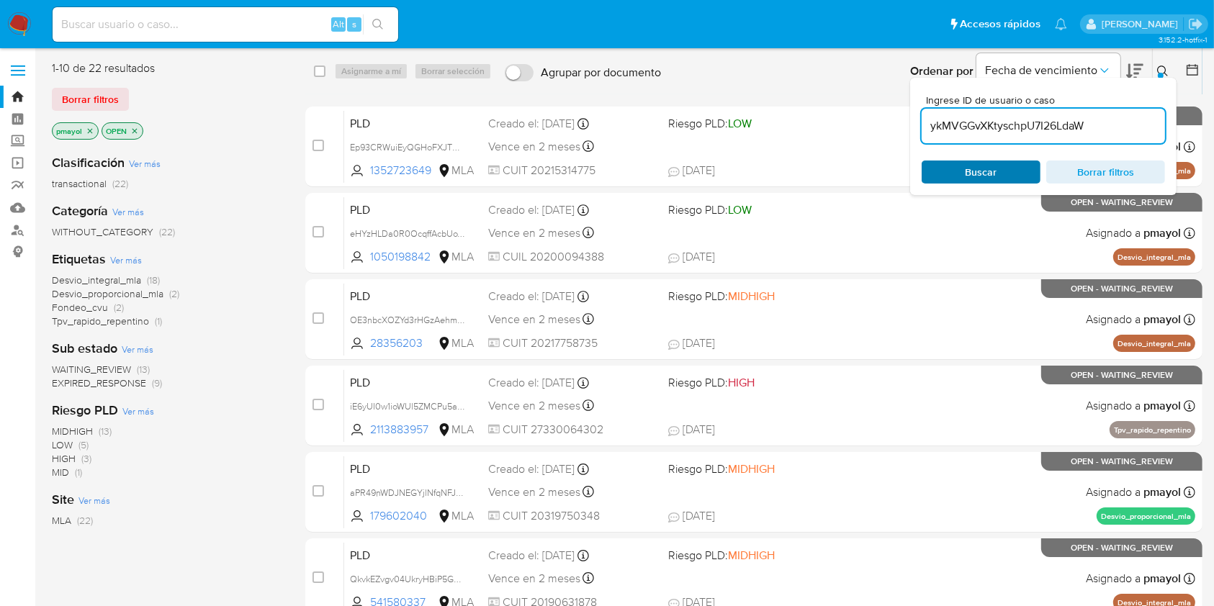
type input "ykMVGGvXKtyschpU7I26LdaW"
click at [962, 179] on span "Buscar" at bounding box center [981, 172] width 99 height 20
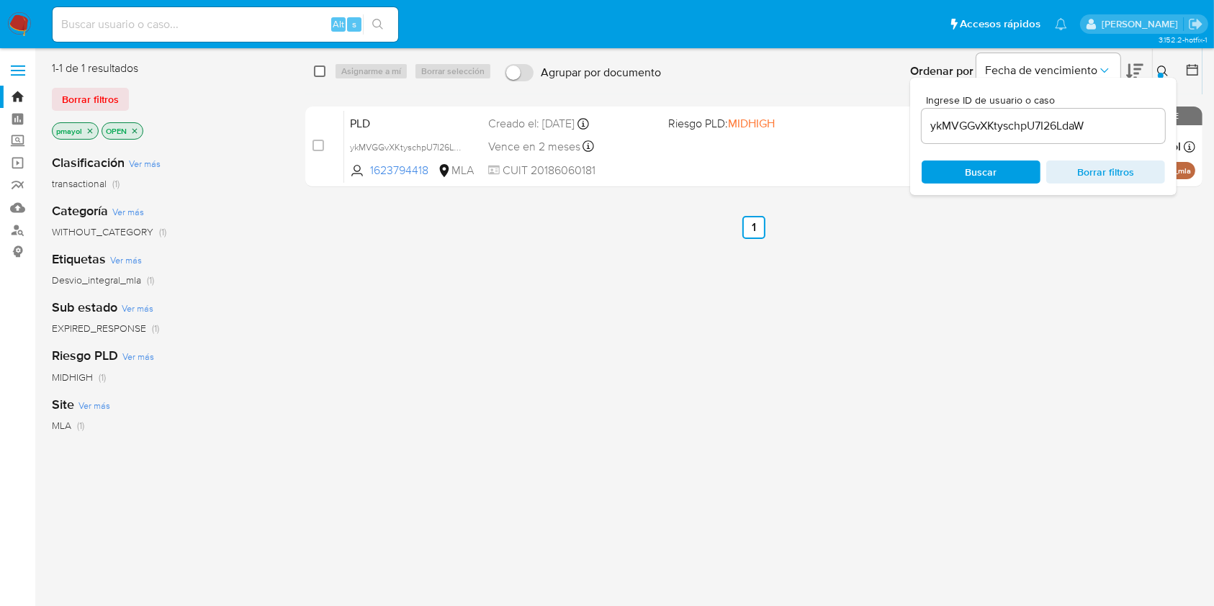
click at [323, 71] on input "checkbox" at bounding box center [320, 72] width 12 height 12
checkbox input "true"
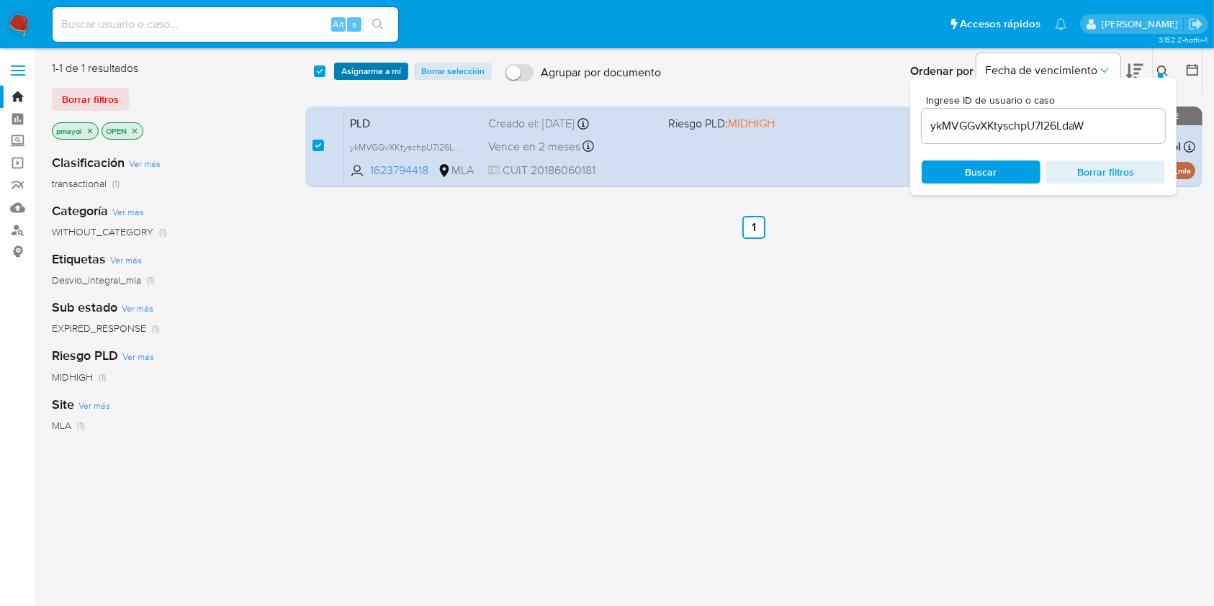
click at [361, 70] on span "Asignarme a mí" at bounding box center [371, 71] width 60 height 14
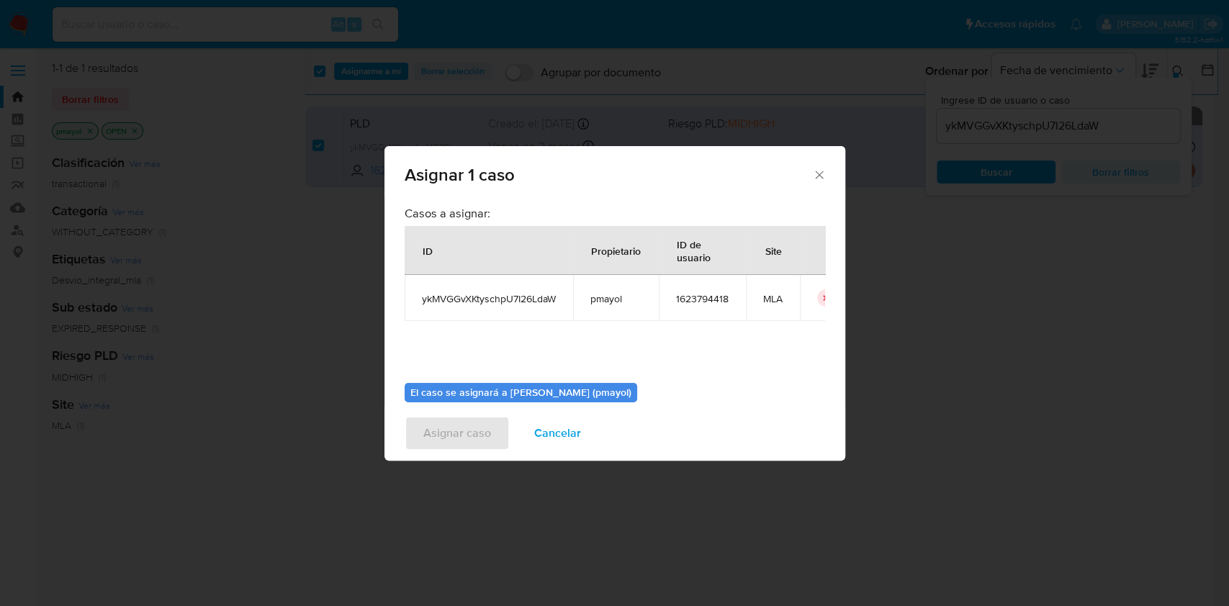
scroll to position [73, 0]
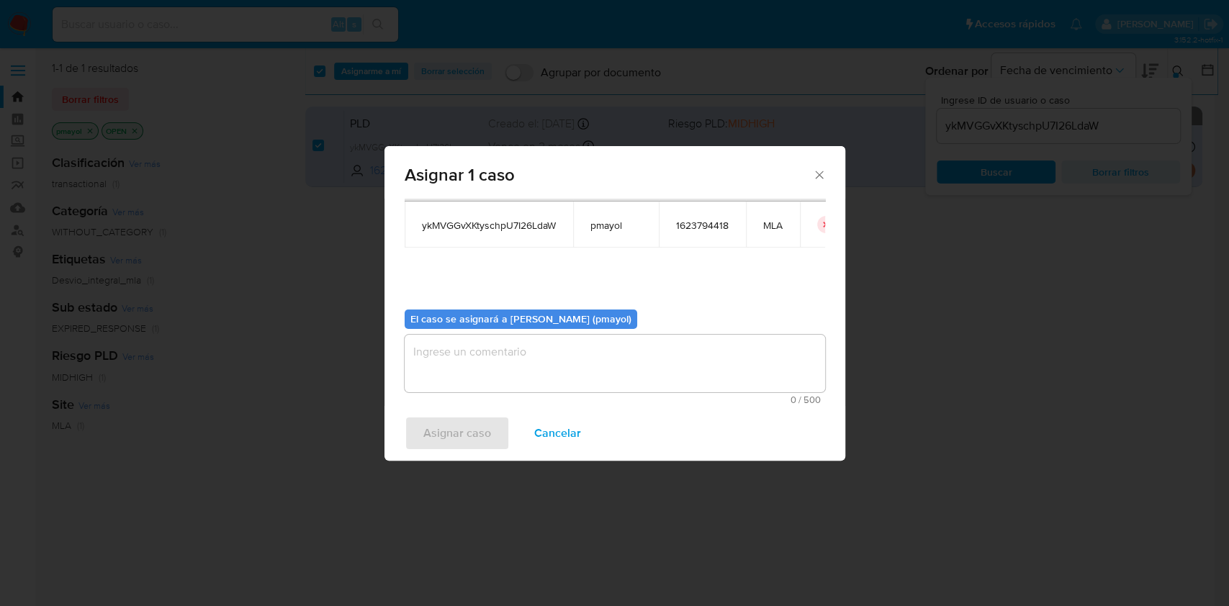
click at [701, 385] on textarea "assign-modal" at bounding box center [615, 364] width 421 height 58
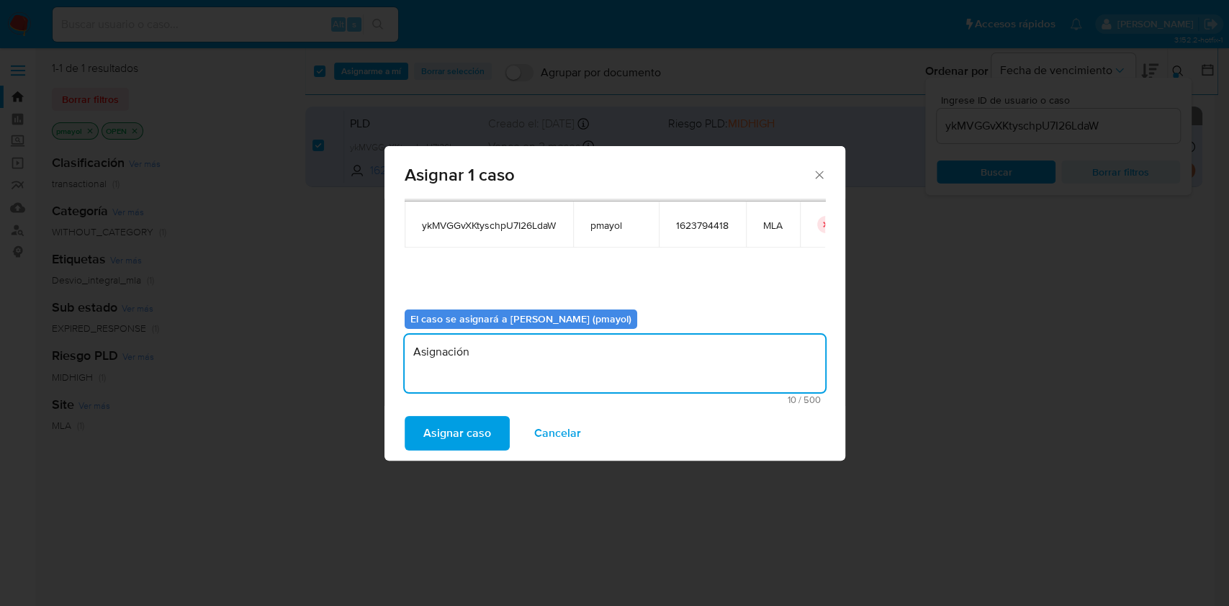
click at [438, 353] on textarea "Asignación" at bounding box center [615, 364] width 421 height 58
type textarea "Asignación"
click at [475, 442] on span "Asignar caso" at bounding box center [457, 434] width 68 height 32
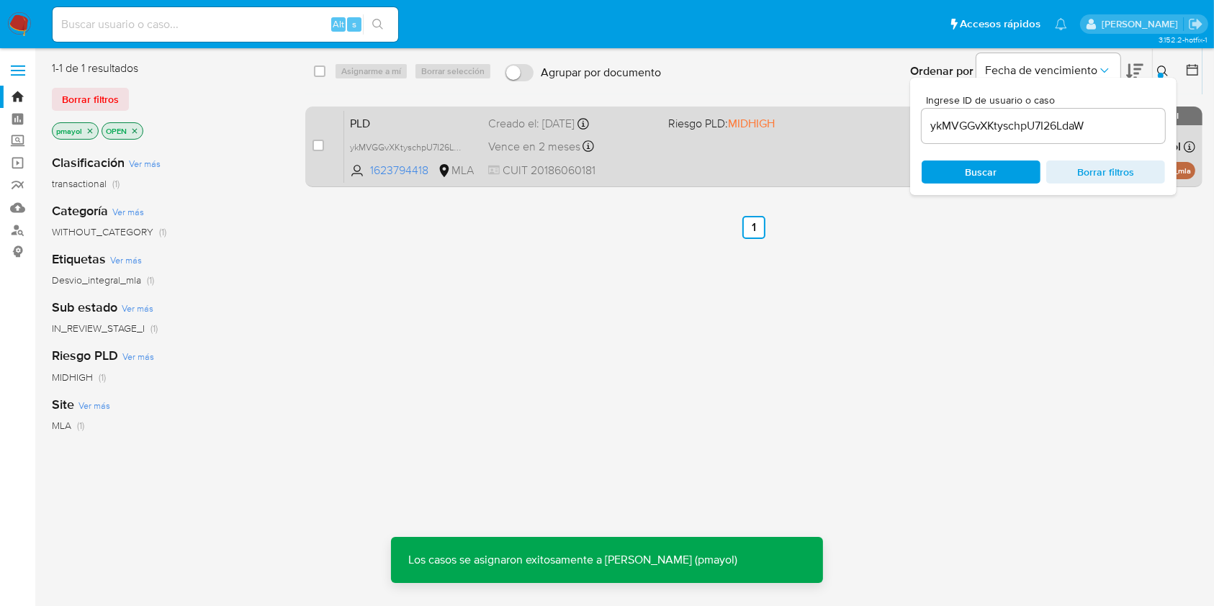
click at [663, 143] on div "PLD ykMVGGvXKtyschpU7I26LdaW 1623794418 MLA Riesgo PLD: MIDHIGH Creado el: [DAT…" at bounding box center [769, 146] width 851 height 73
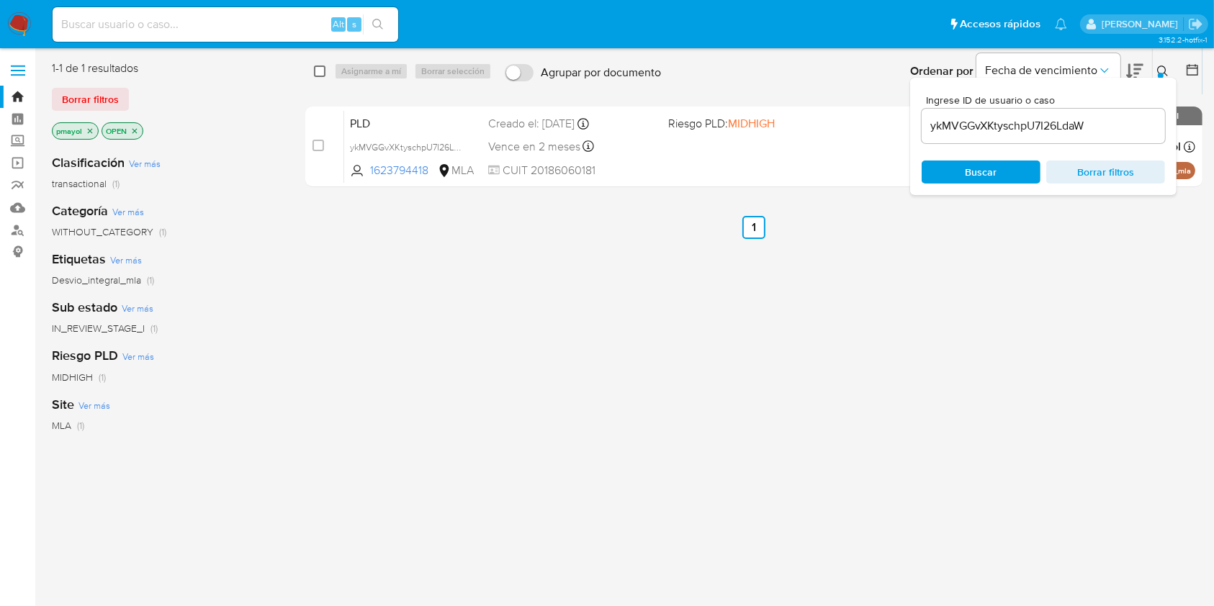
click at [323, 73] on input "checkbox" at bounding box center [320, 72] width 12 height 12
checkbox input "true"
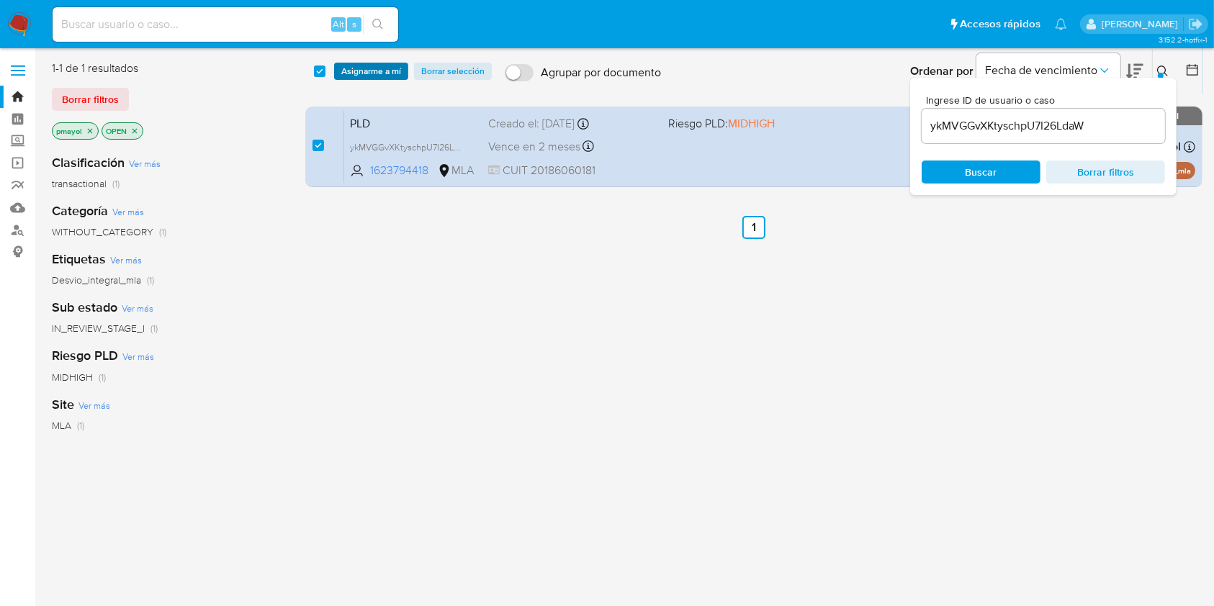
click at [351, 68] on span "Asignarme a mí" at bounding box center [371, 71] width 60 height 14
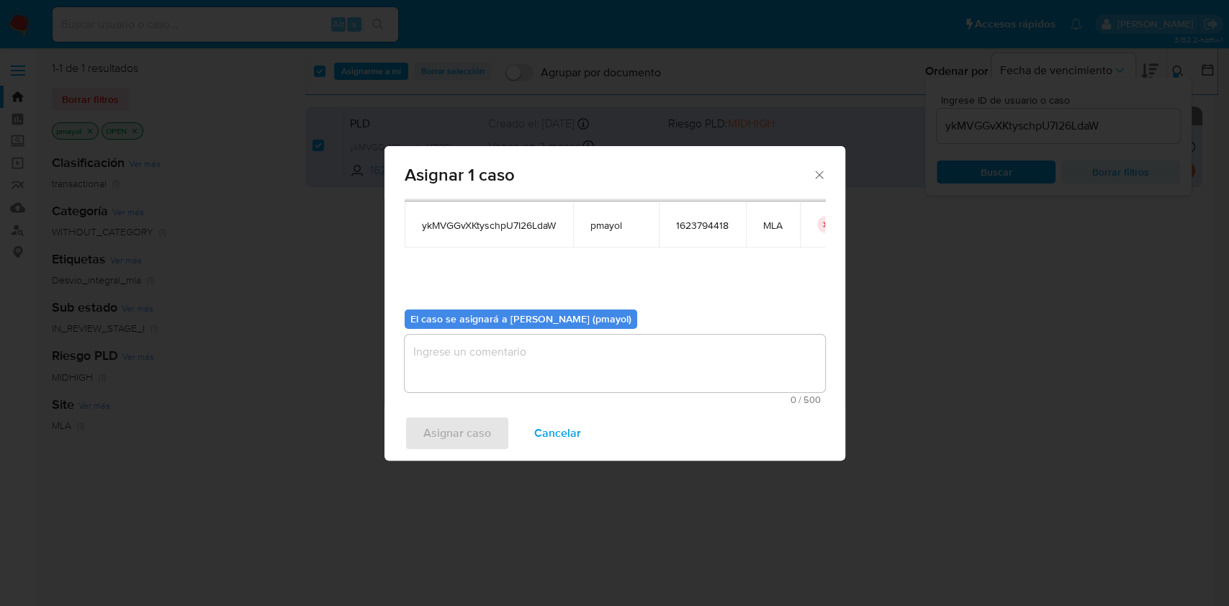
click at [736, 371] on textarea "assign-modal" at bounding box center [615, 364] width 421 height 58
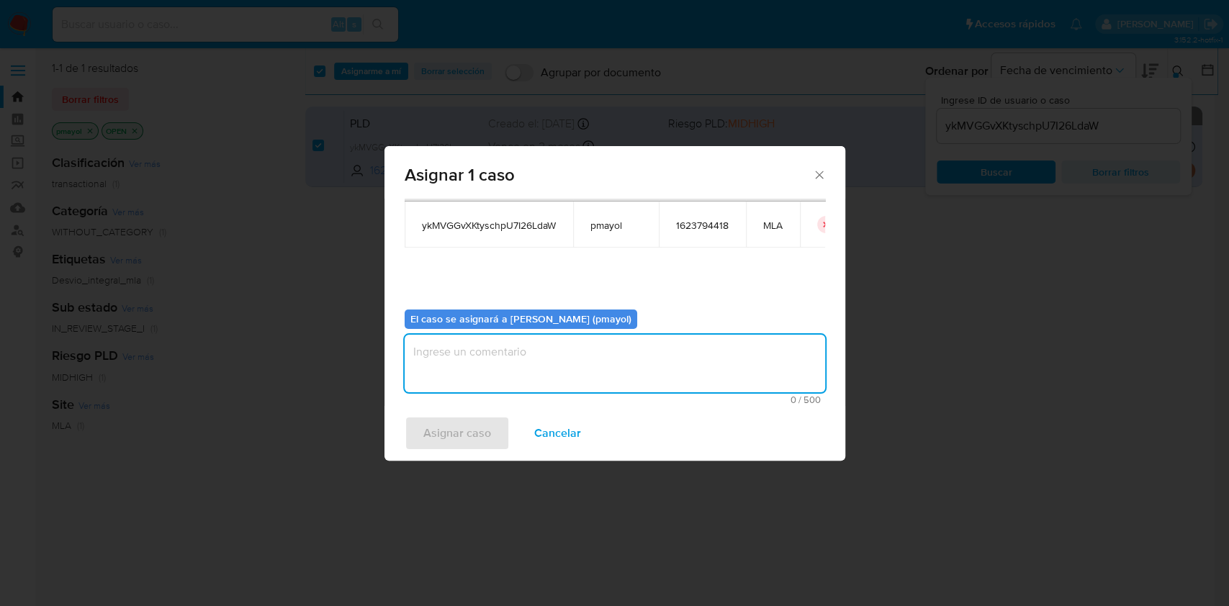
paste textarea "Asignación"
type textarea "Asignación"
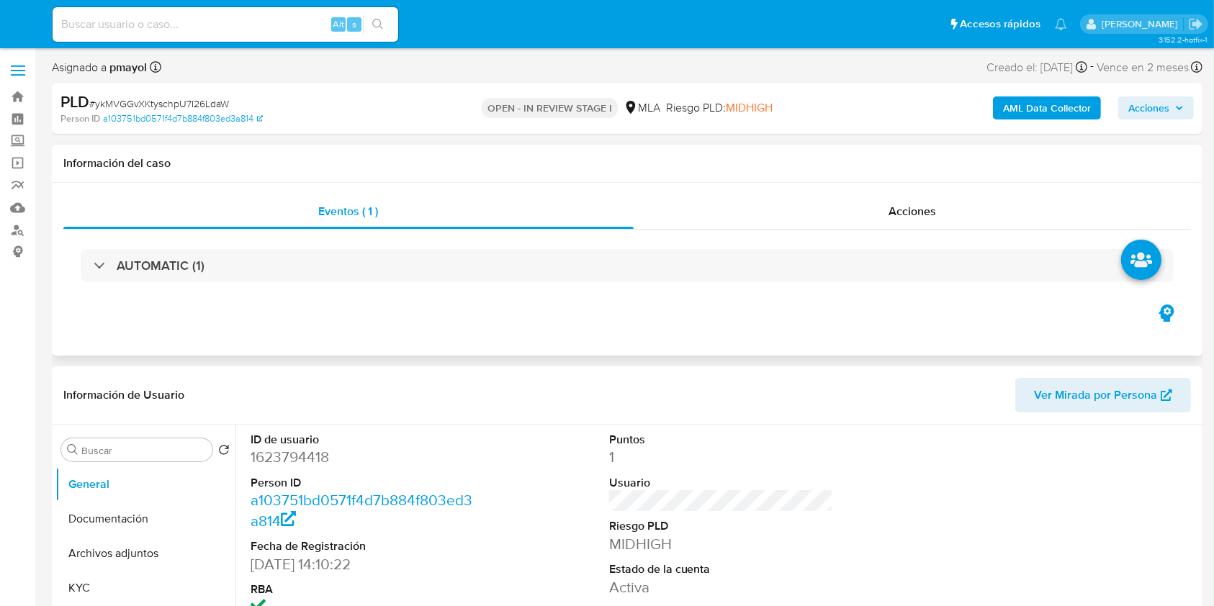
select select "10"
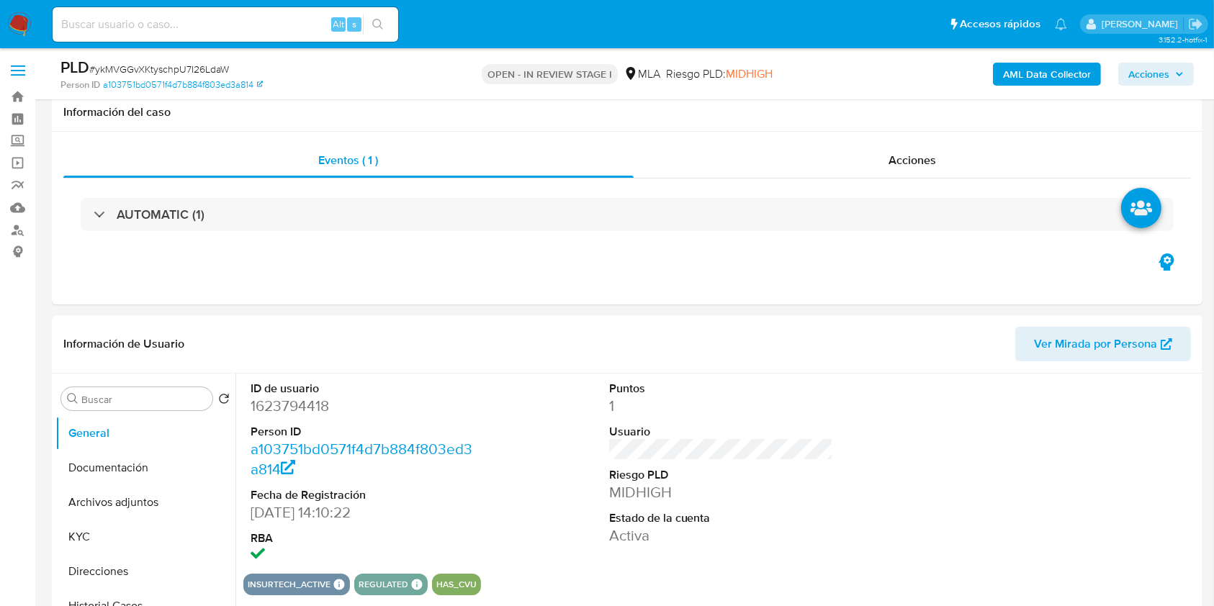
scroll to position [444, 0]
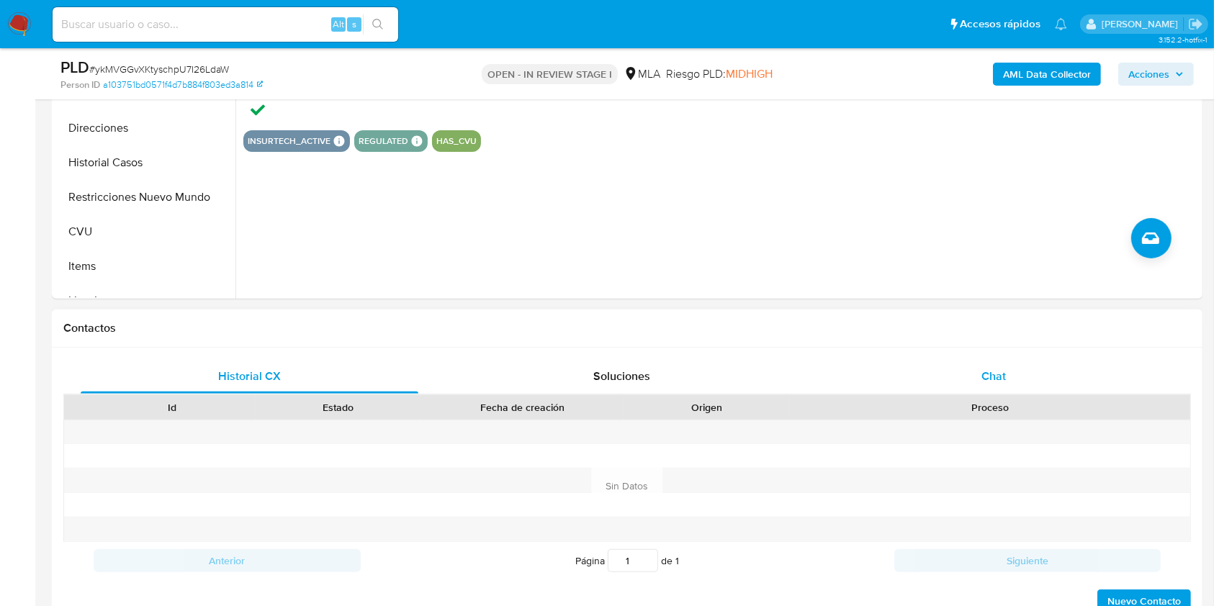
click at [974, 383] on div "Chat" at bounding box center [994, 376] width 338 height 35
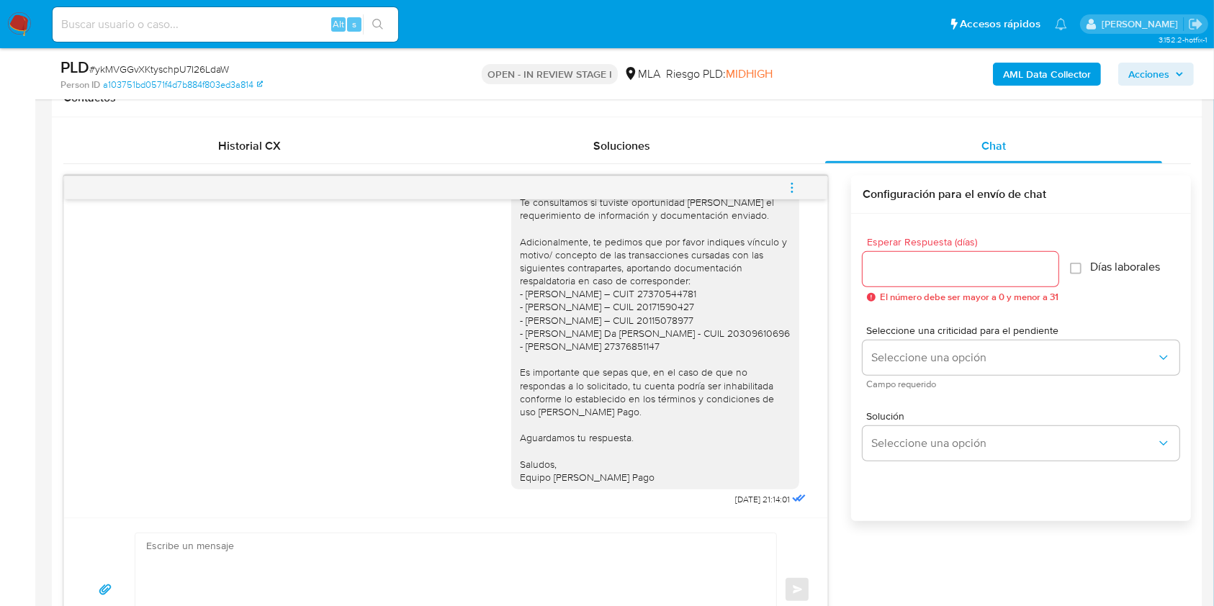
scroll to position [681, 0]
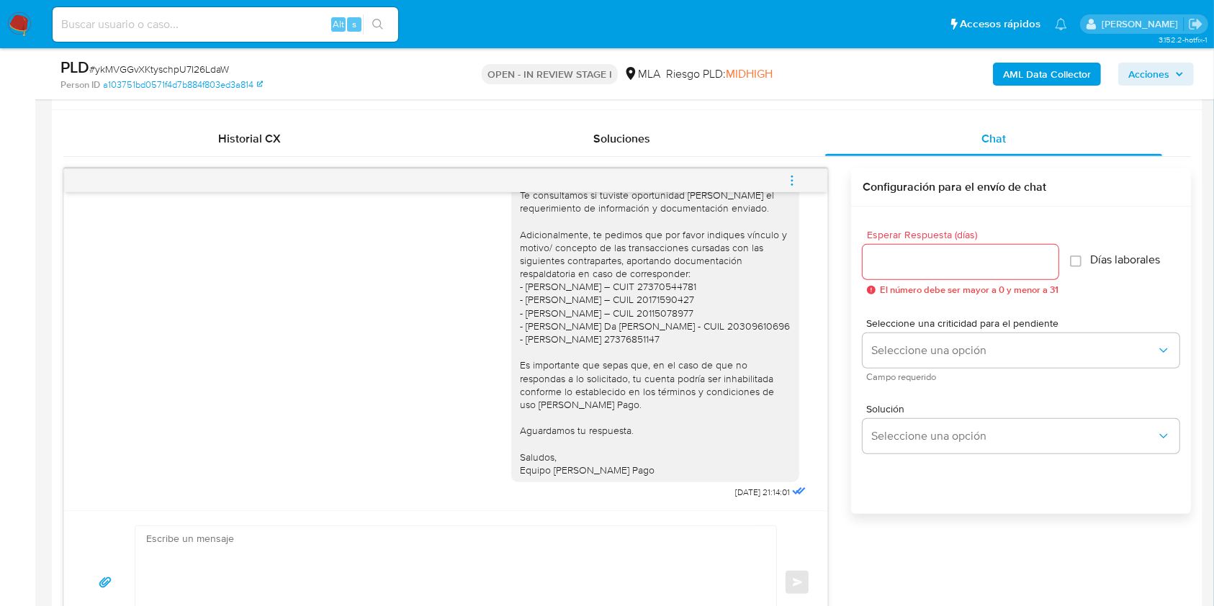
click at [794, 179] on icon "menu-action" at bounding box center [792, 180] width 13 height 13
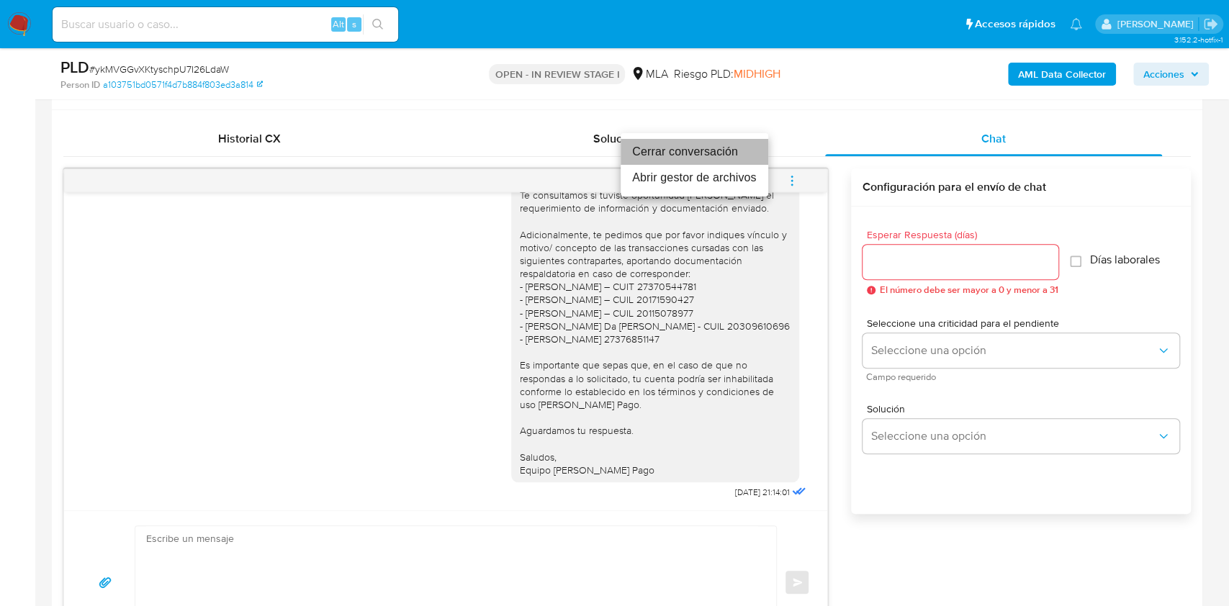
click at [701, 151] on li "Cerrar conversación" at bounding box center [695, 152] width 148 height 26
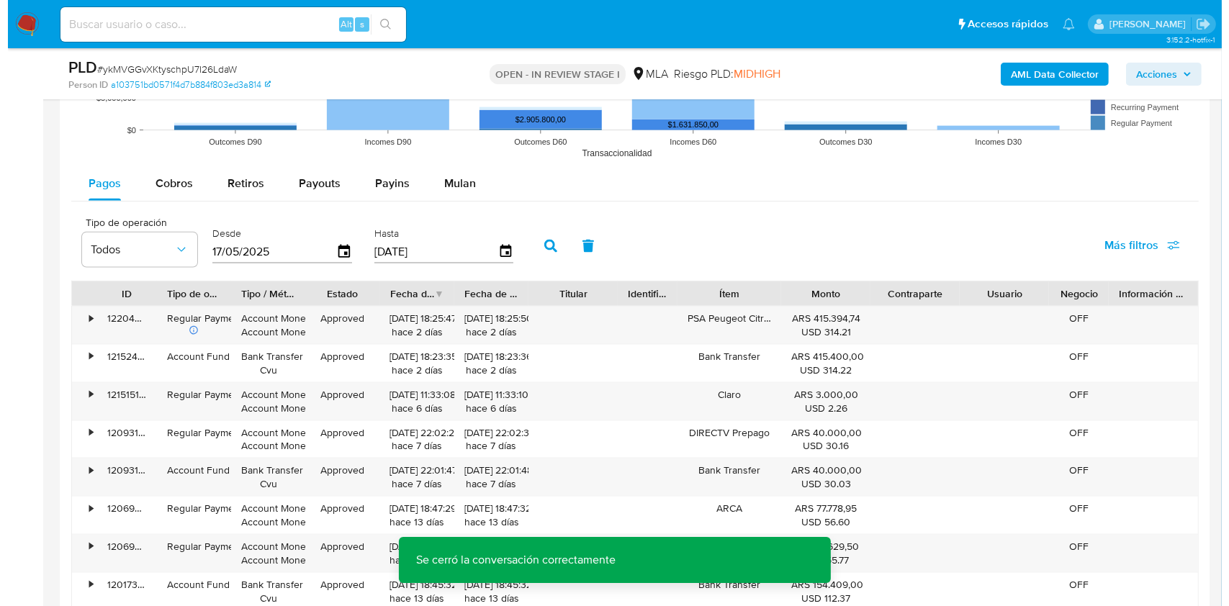
scroll to position [2581, 0]
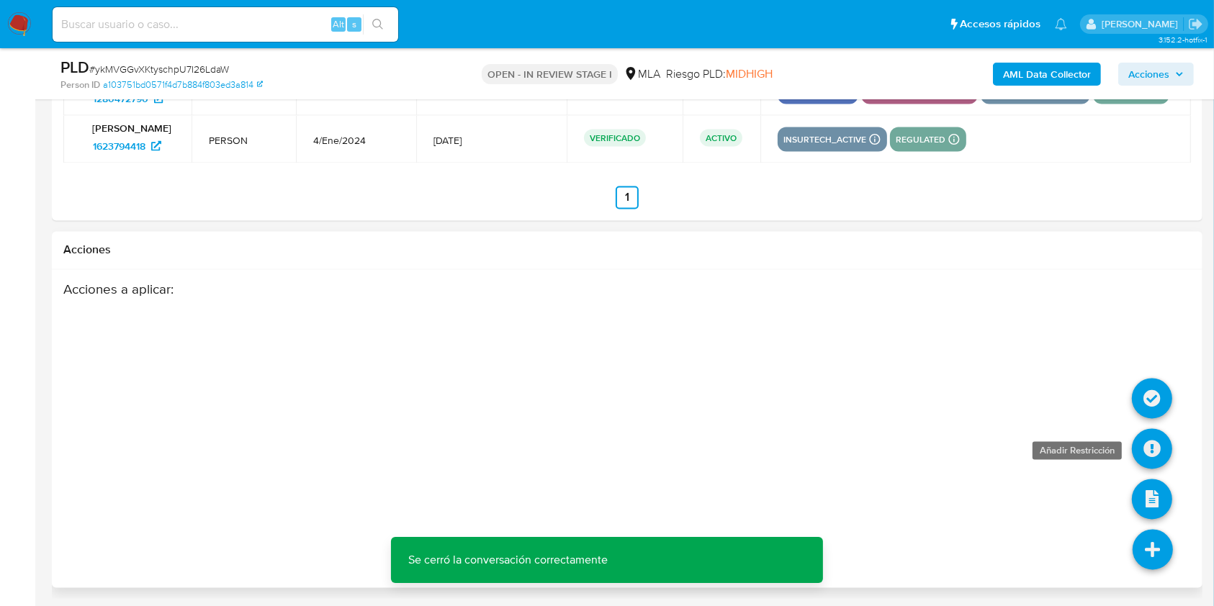
click at [1146, 452] on icon at bounding box center [1152, 449] width 40 height 40
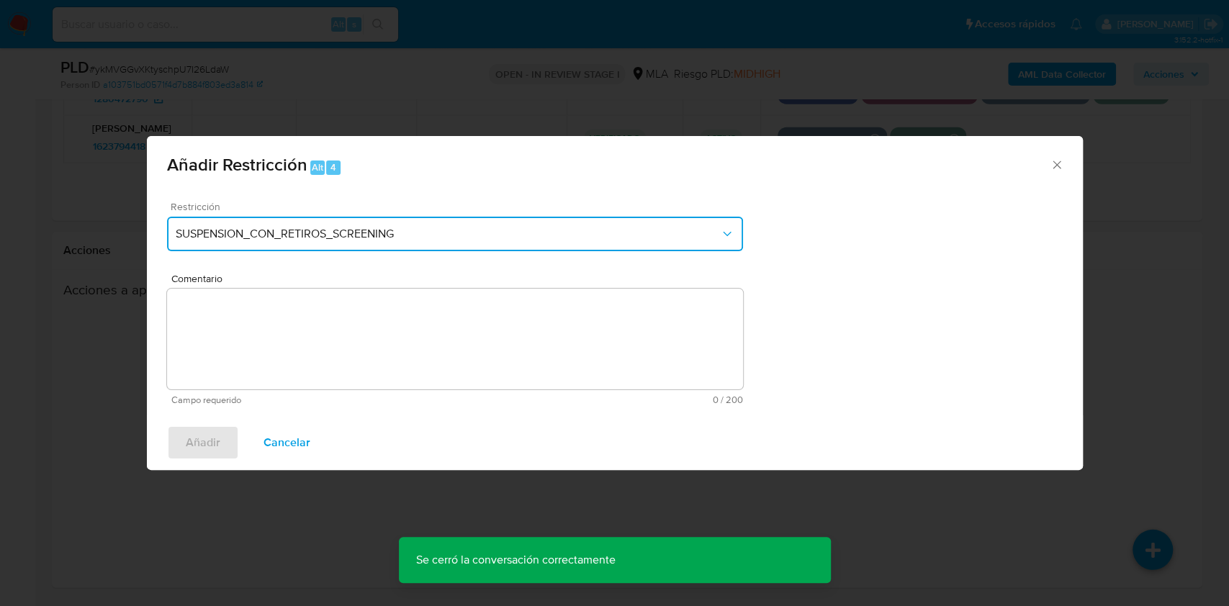
click at [604, 241] on button "SUSPENSION_CON_RETIROS_SCREENING" at bounding box center [455, 234] width 576 height 35
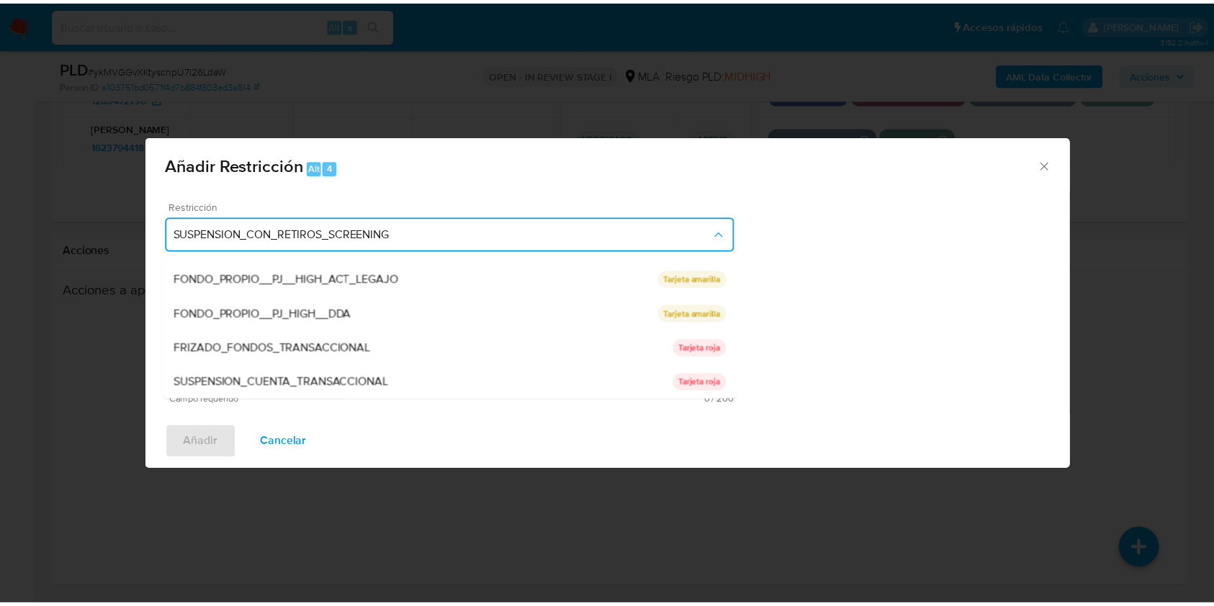
scroll to position [236, 0]
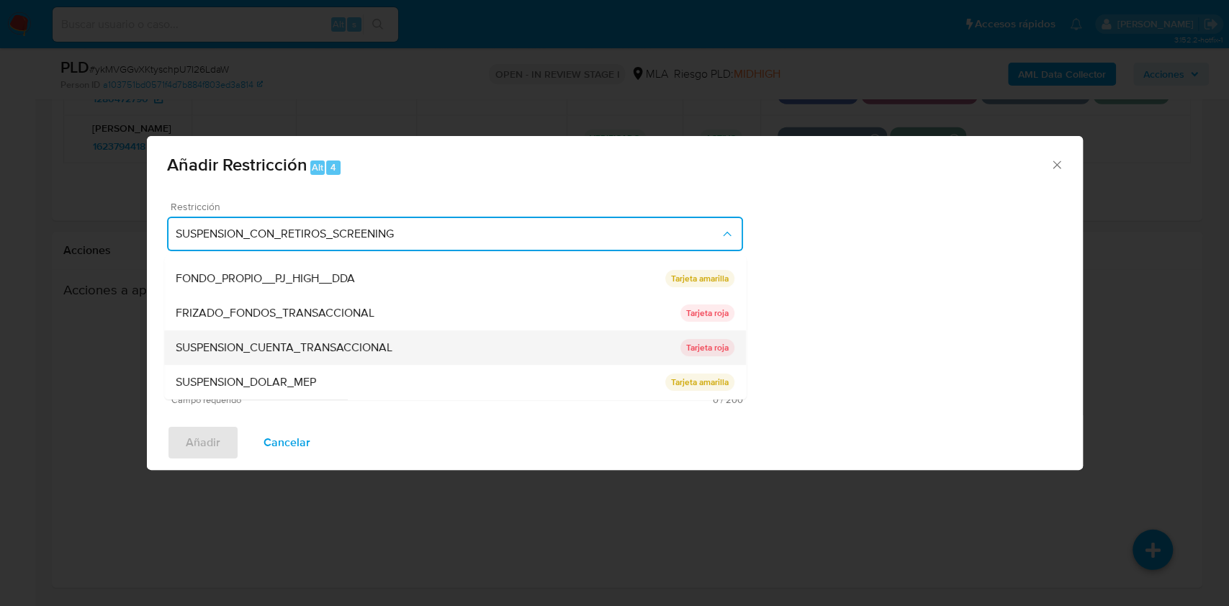
click at [515, 357] on div "SUSPENSION_CUENTA_TRANSACCIONAL" at bounding box center [428, 348] width 505 height 35
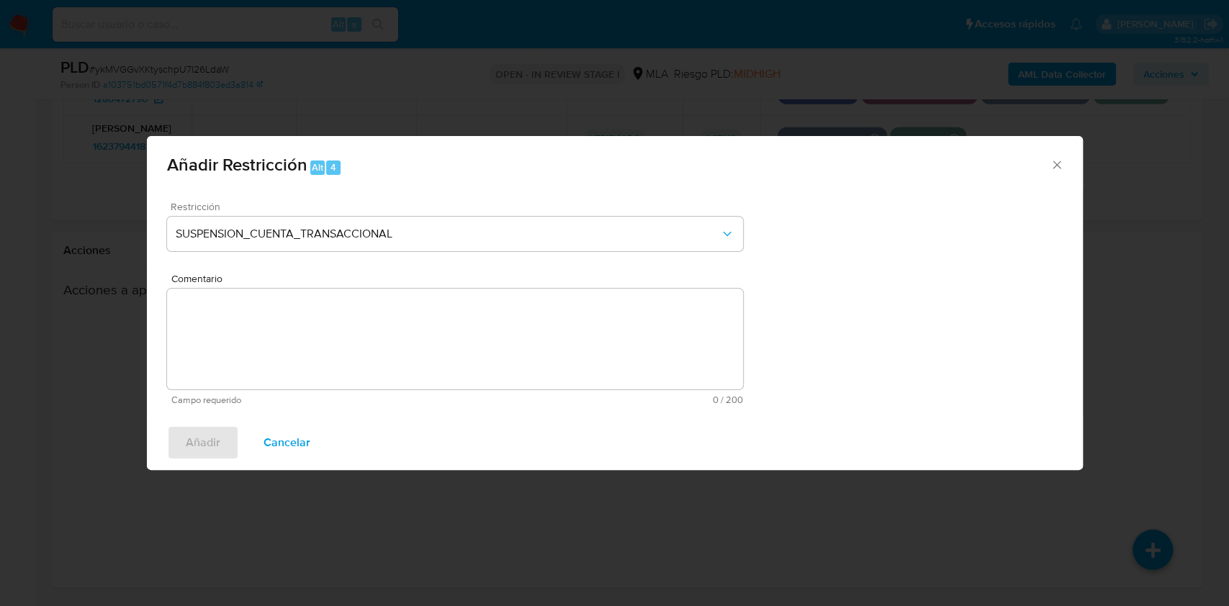
click at [475, 361] on textarea "Comentario" at bounding box center [455, 339] width 576 height 101
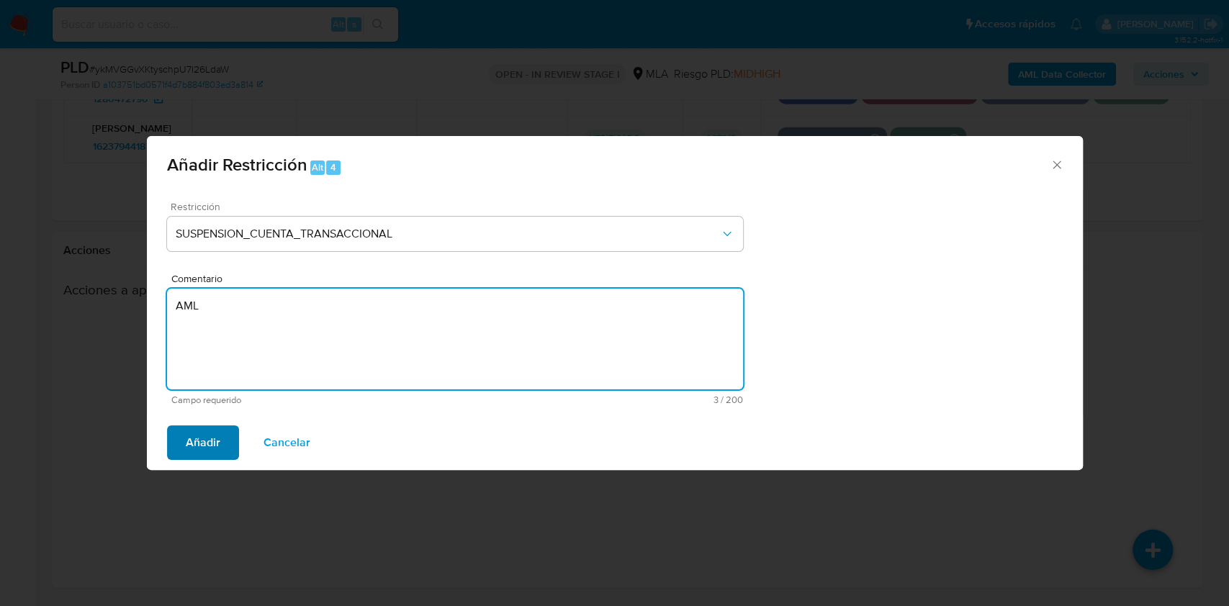
type textarea "AML"
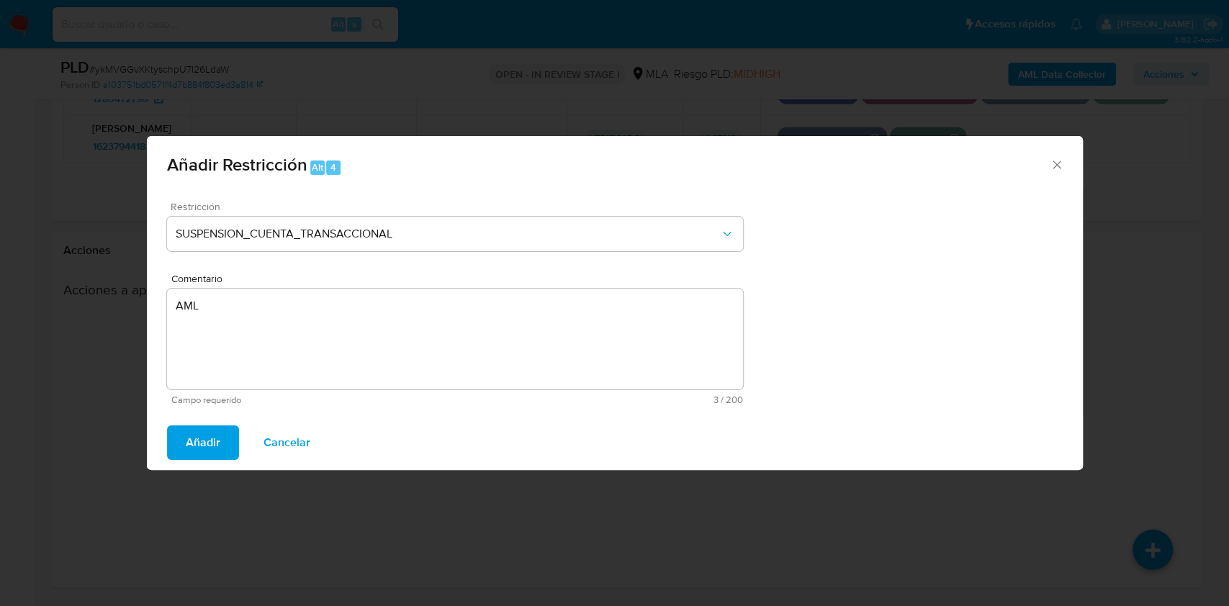
click at [205, 452] on span "Añadir" at bounding box center [203, 443] width 35 height 32
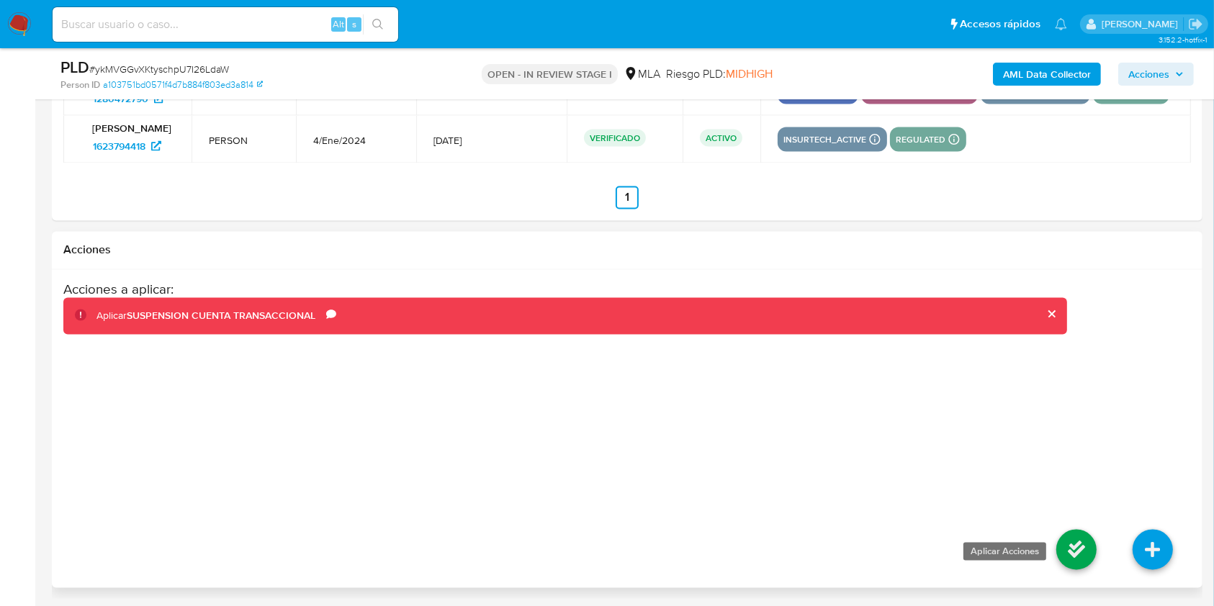
click at [1072, 539] on icon at bounding box center [1077, 550] width 40 height 40
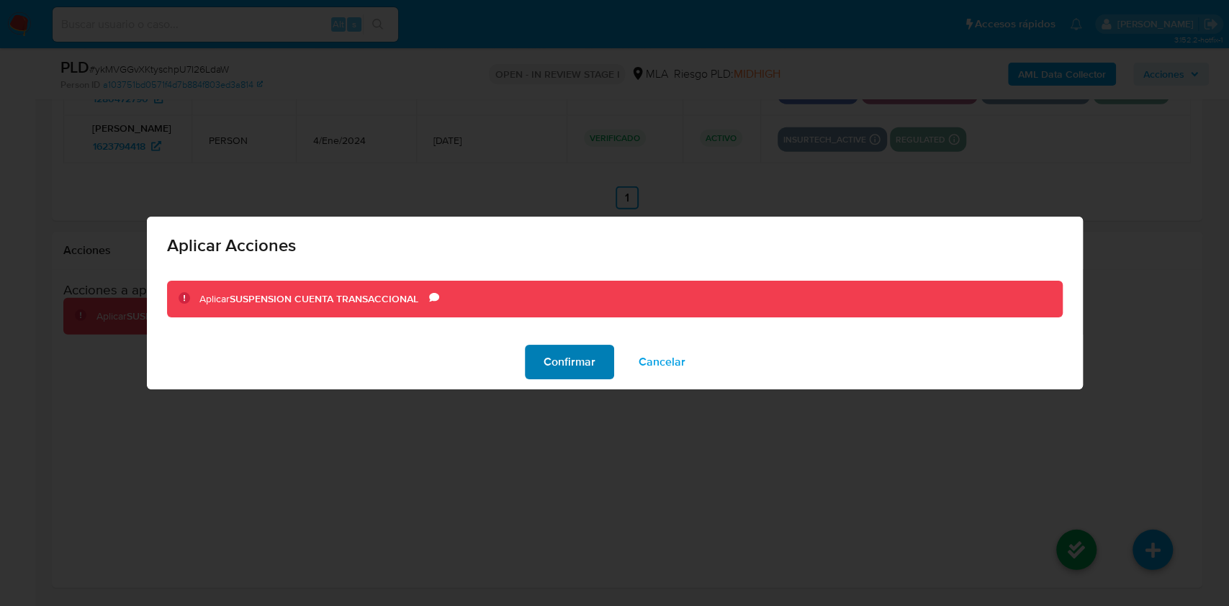
click at [568, 360] on span "Confirmar" at bounding box center [570, 362] width 52 height 32
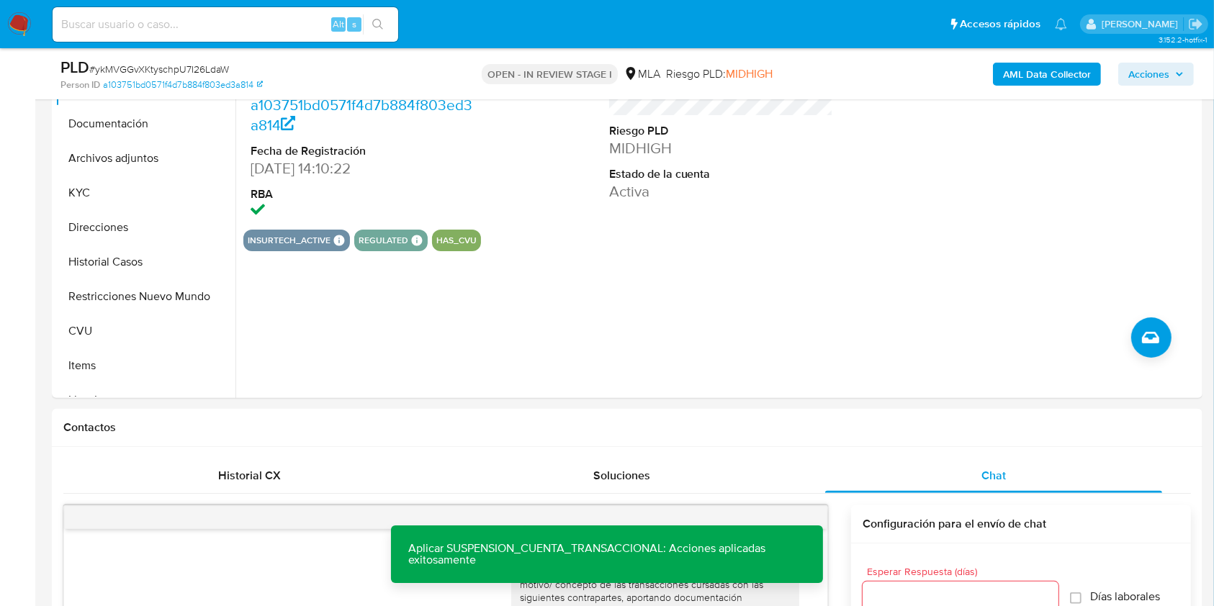
scroll to position [301, 0]
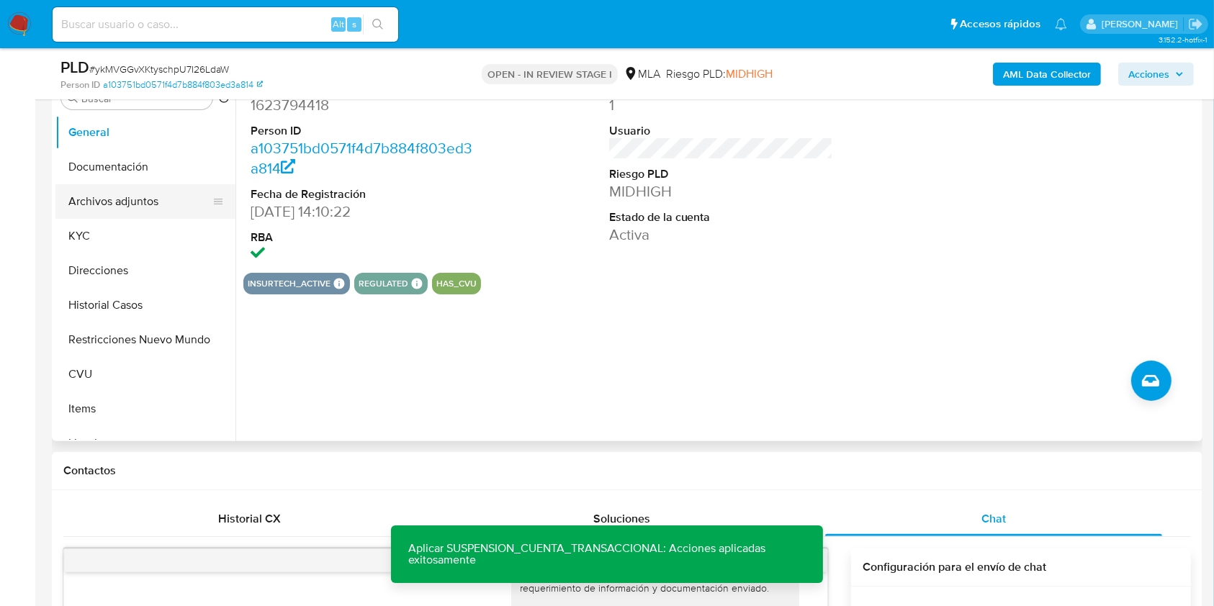
click at [130, 193] on button "Archivos adjuntos" at bounding box center [139, 201] width 169 height 35
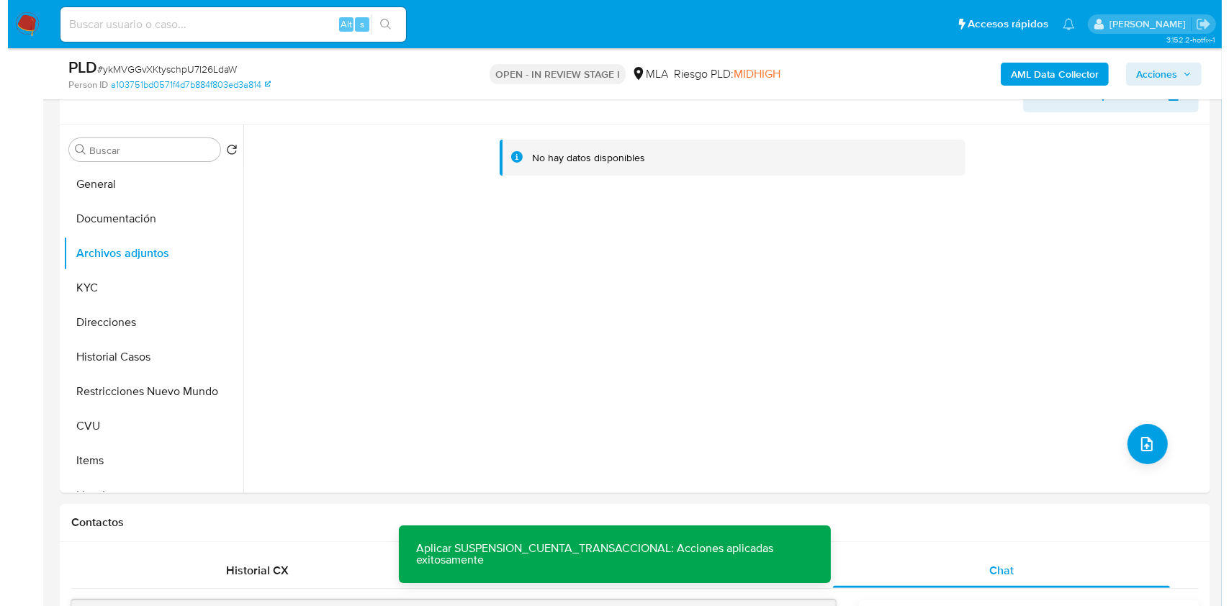
scroll to position [231, 0]
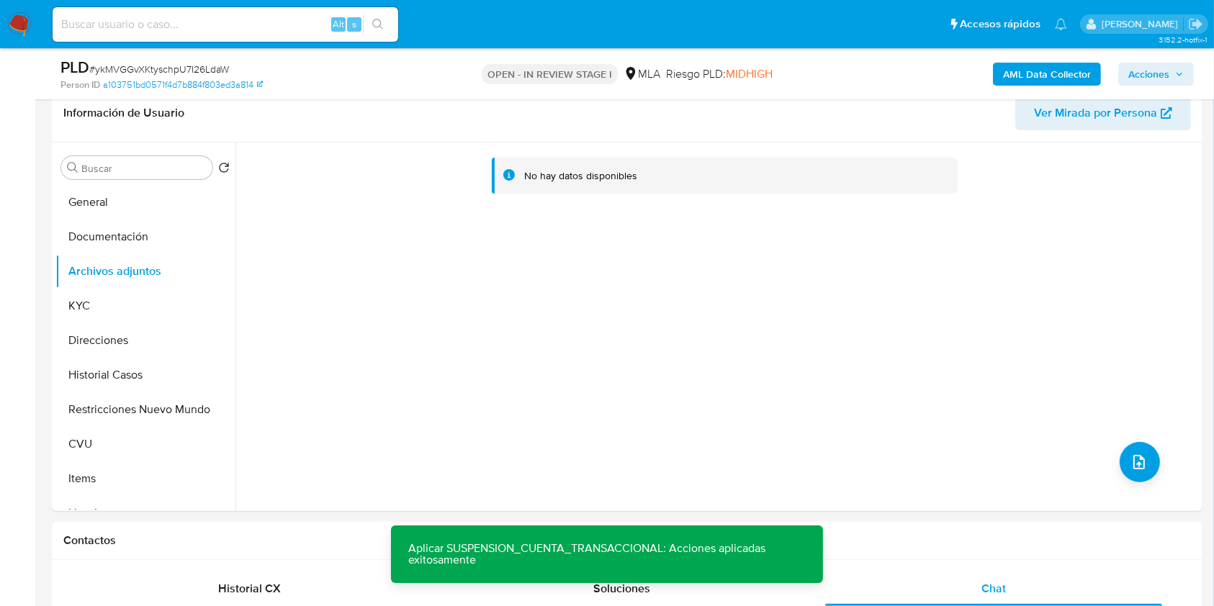
click at [1040, 78] on b "AML Data Collector" at bounding box center [1047, 74] width 88 height 23
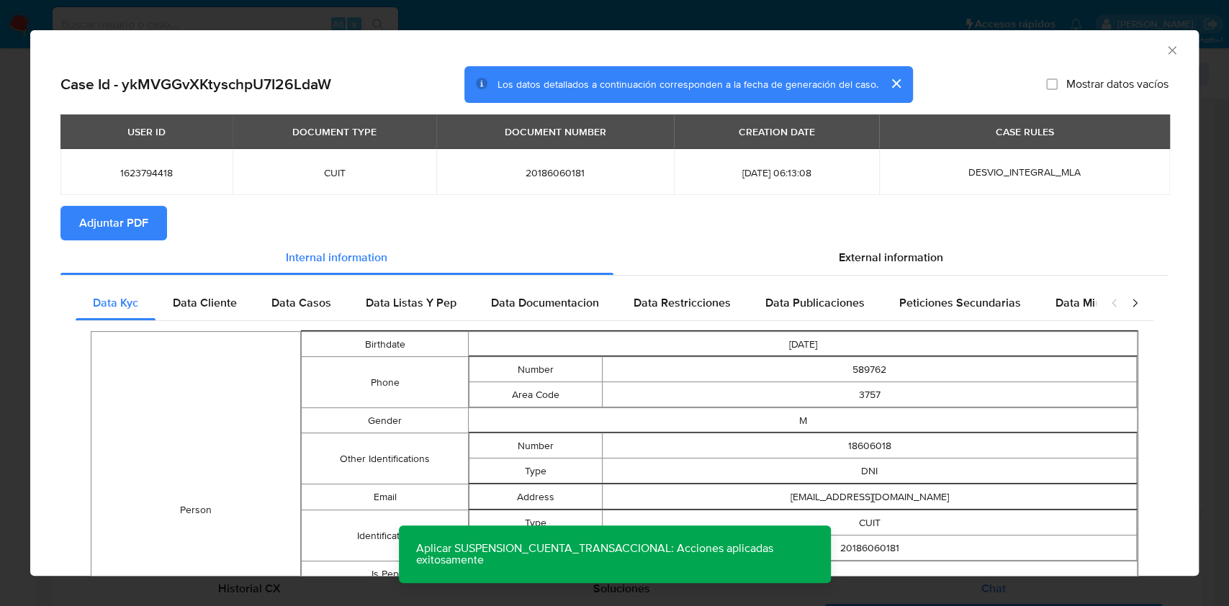
click at [140, 215] on span "Adjuntar PDF" at bounding box center [113, 223] width 69 height 32
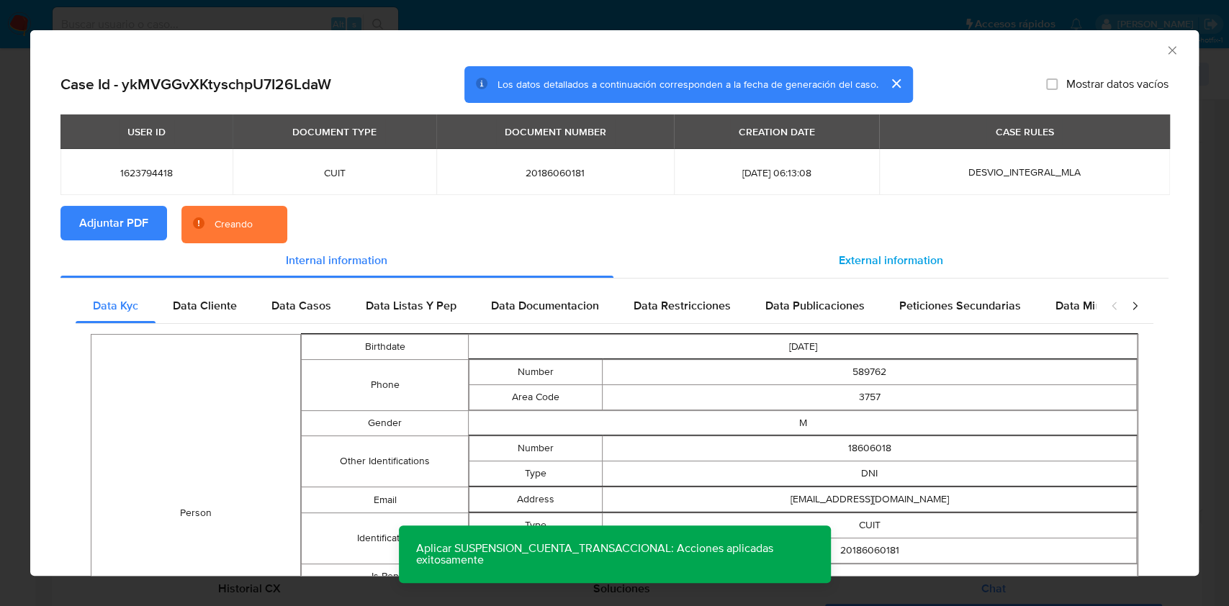
click at [824, 254] on div "External information" at bounding box center [892, 260] width 556 height 35
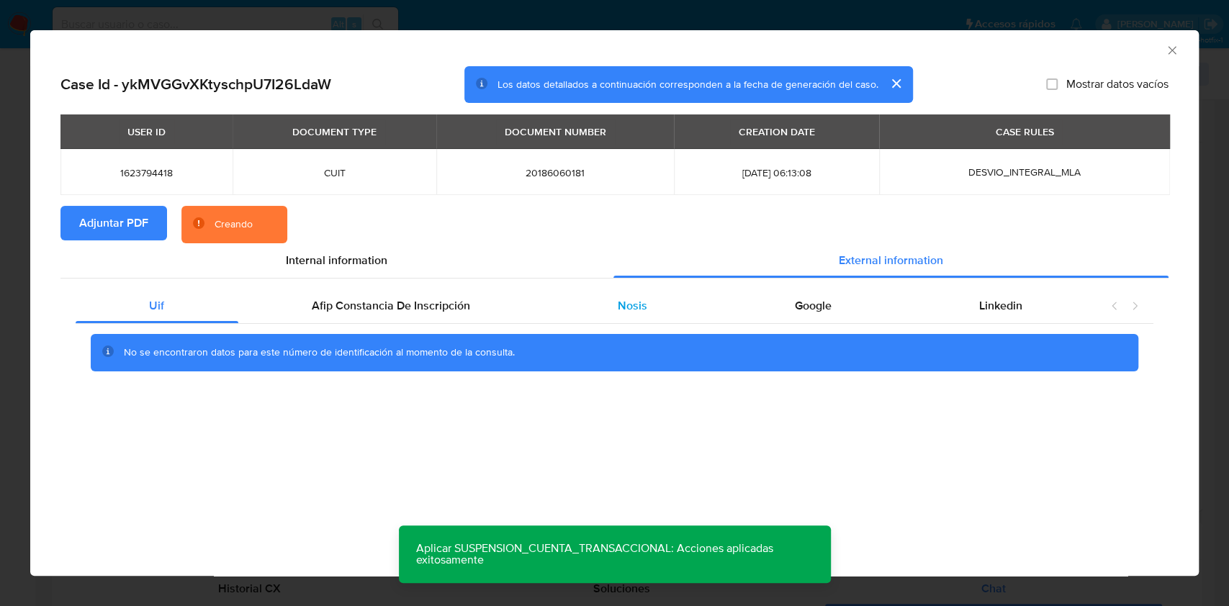
click at [588, 309] on div "Nosis" at bounding box center [632, 306] width 177 height 35
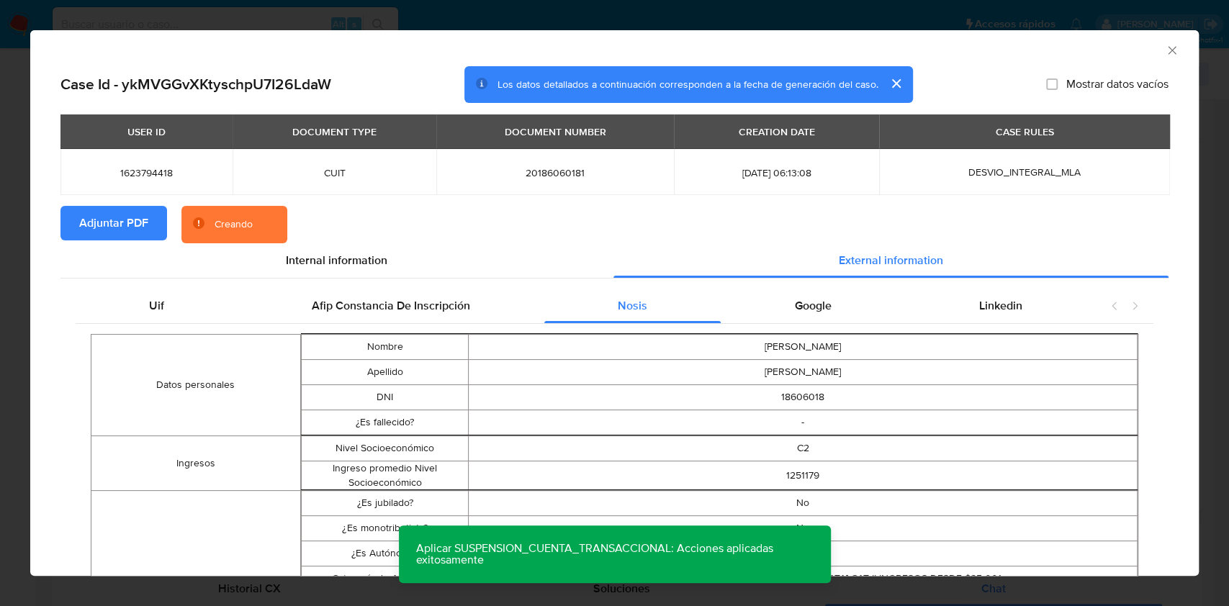
click at [1200, 135] on div "AML Data Collector Case Id - ykMVGGvXKtyschpU7I26LdaW Los datos detallados a co…" at bounding box center [614, 303] width 1229 height 606
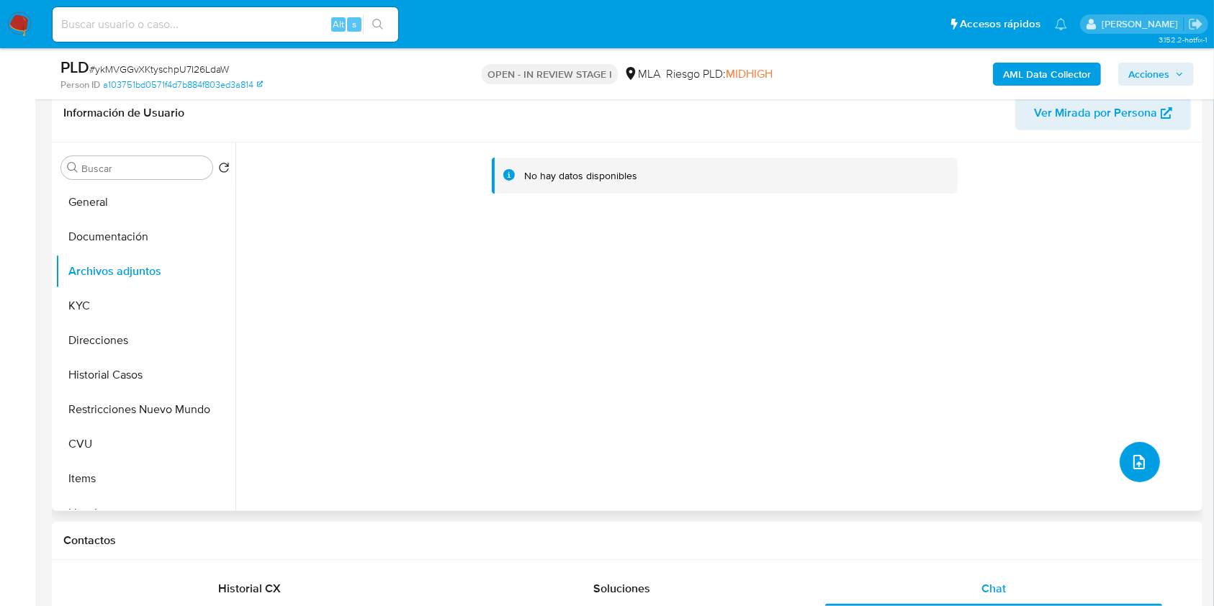
click at [1131, 452] on button "upload-file" at bounding box center [1140, 462] width 40 height 40
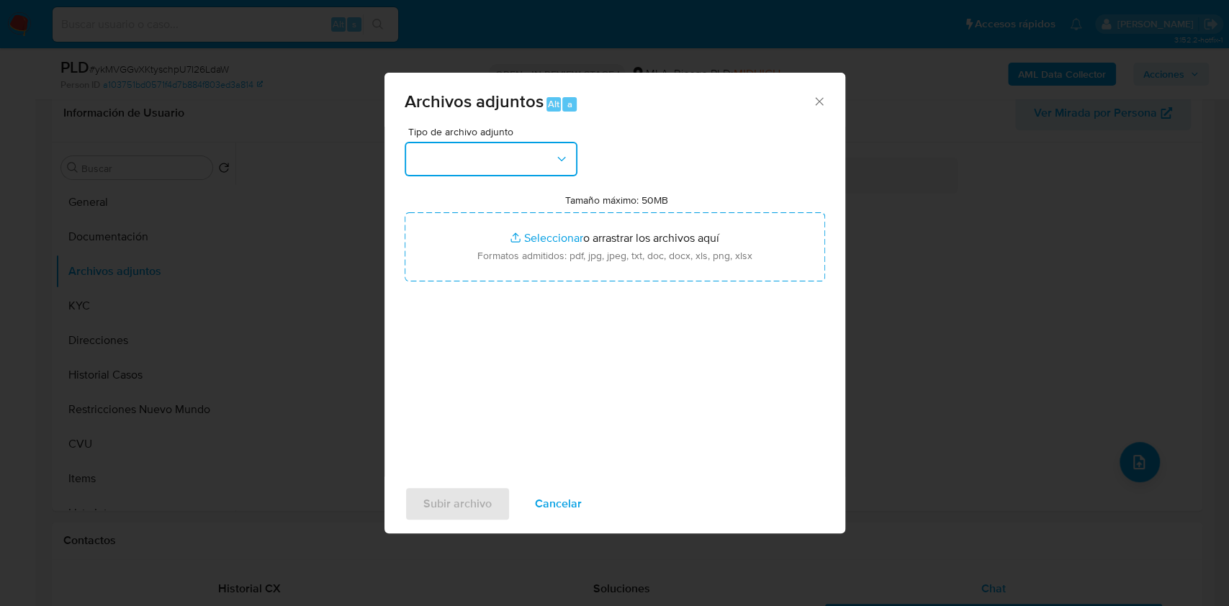
click at [516, 158] on button "button" at bounding box center [491, 159] width 173 height 35
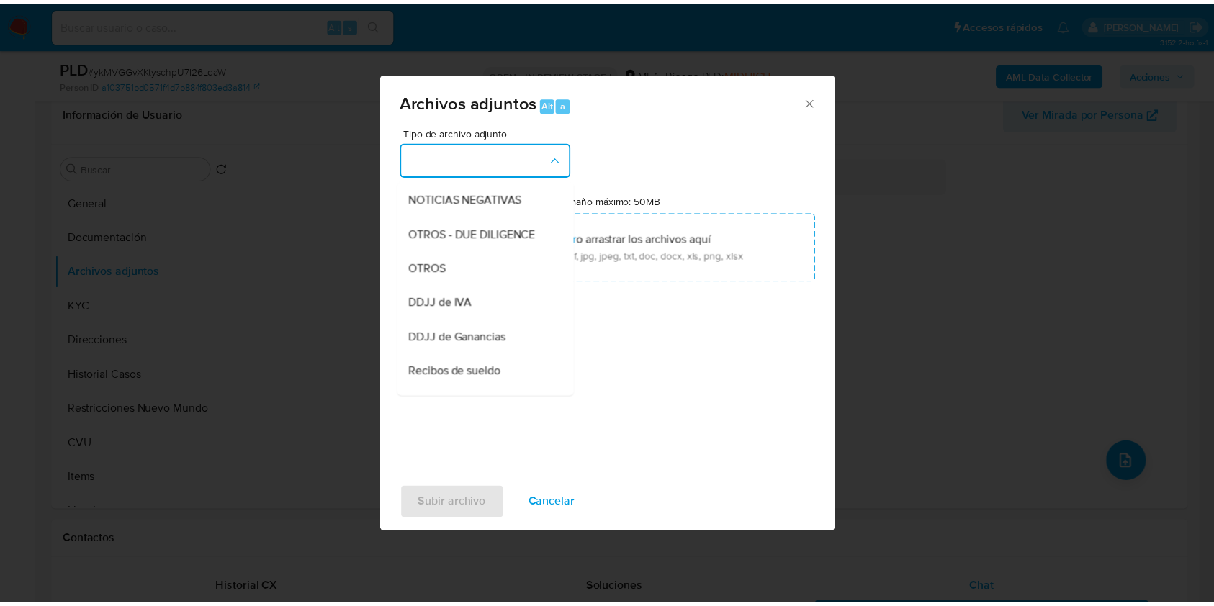
scroll to position [208, 0]
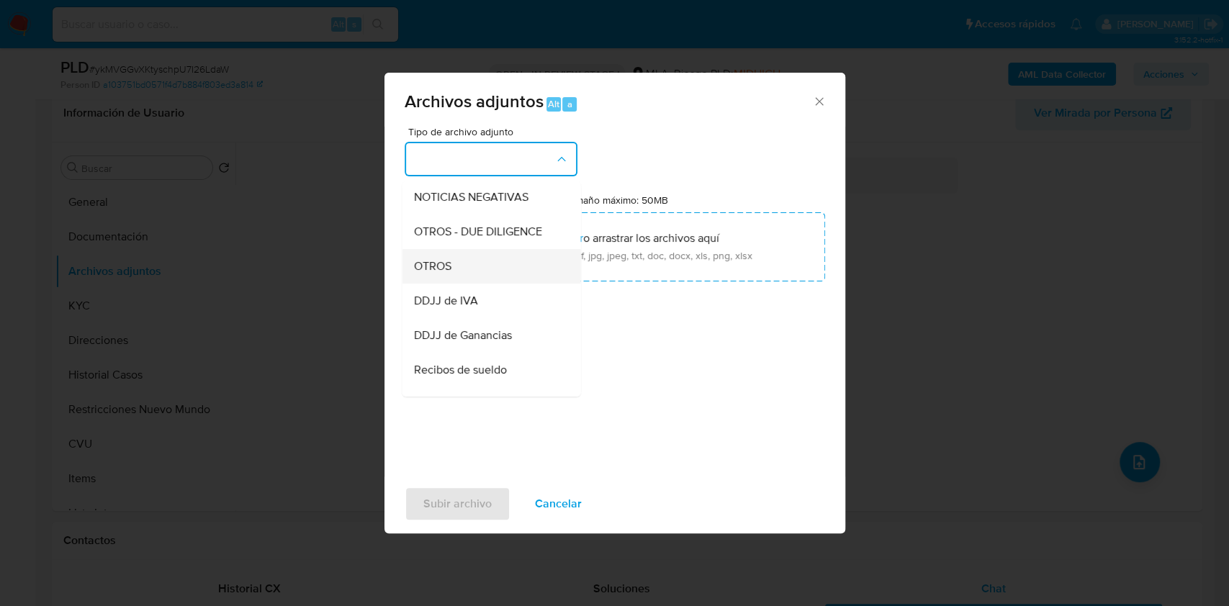
click at [466, 277] on div "OTROS" at bounding box center [486, 266] width 147 height 35
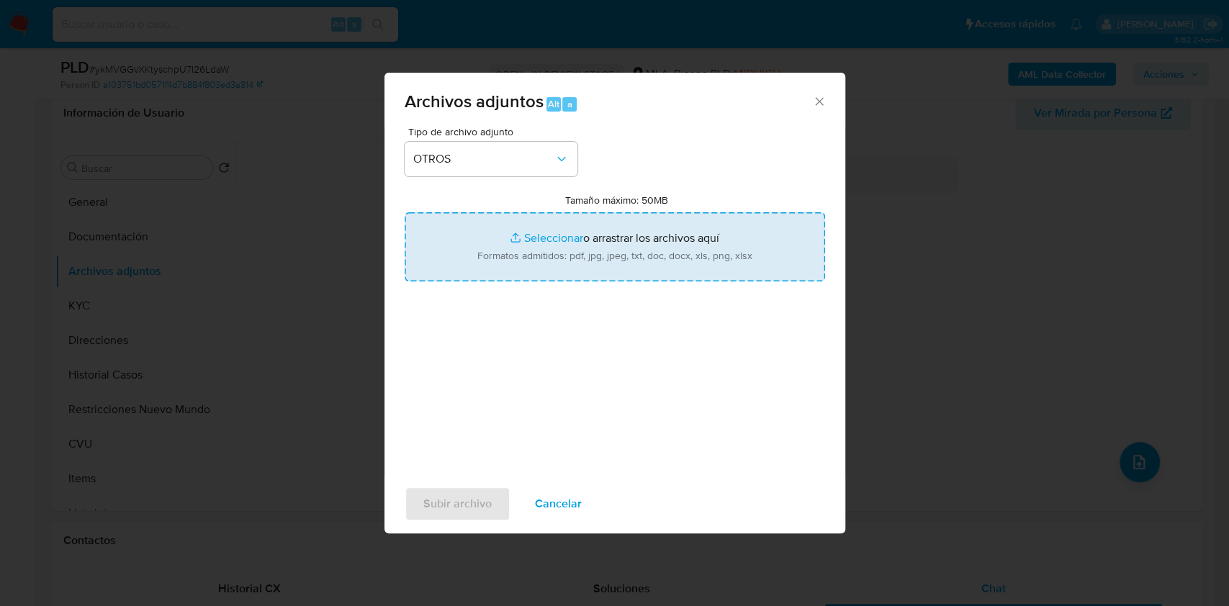
click at [560, 256] on input "Tamaño máximo: 50MB Seleccionar archivos" at bounding box center [615, 246] width 421 height 69
type input "C:\fakepath\Caselog ykMVGGvXKtyschpU7I26LdaW.docx"
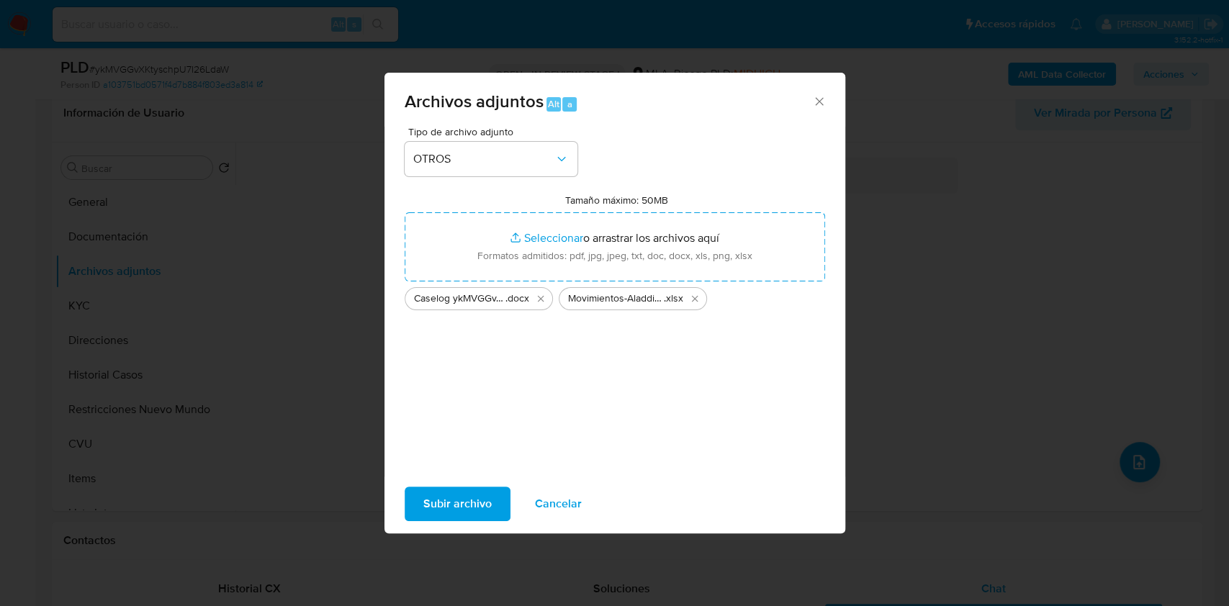
click at [467, 510] on span "Subir archivo" at bounding box center [457, 504] width 68 height 32
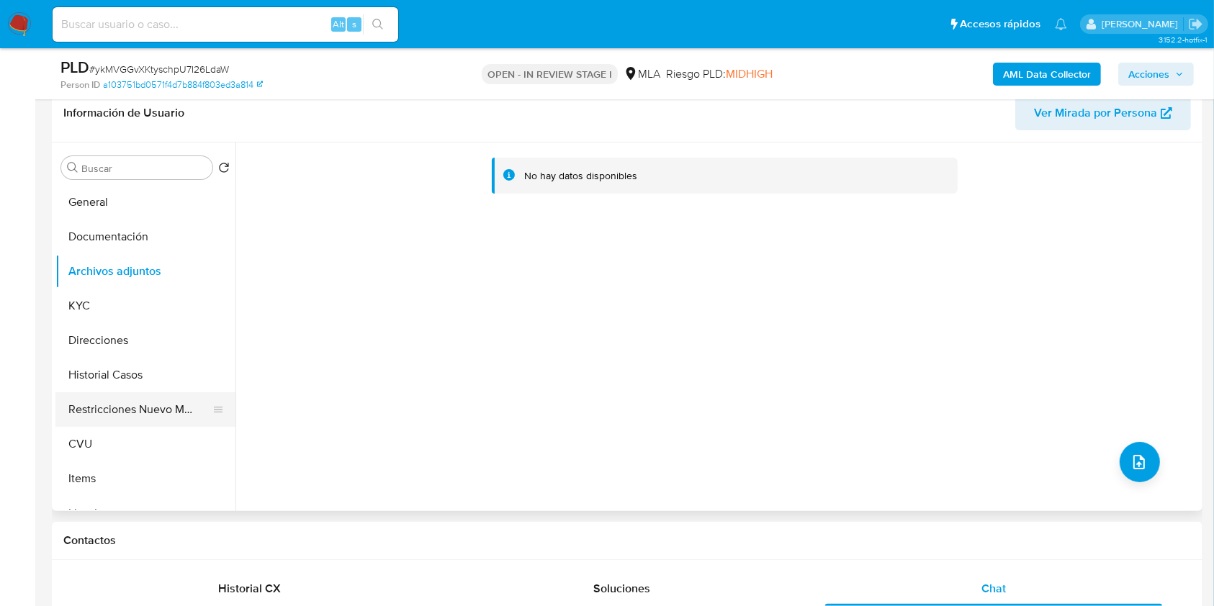
click at [151, 407] on button "Restricciones Nuevo Mundo" at bounding box center [139, 410] width 169 height 35
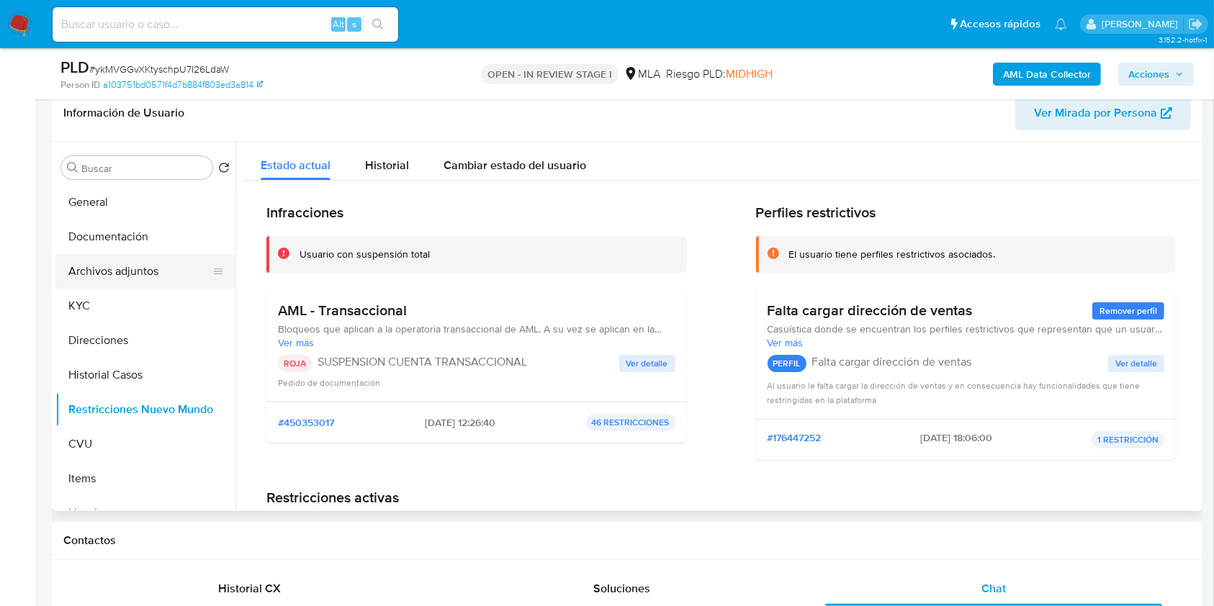
click at [133, 266] on button "Archivos adjuntos" at bounding box center [139, 271] width 169 height 35
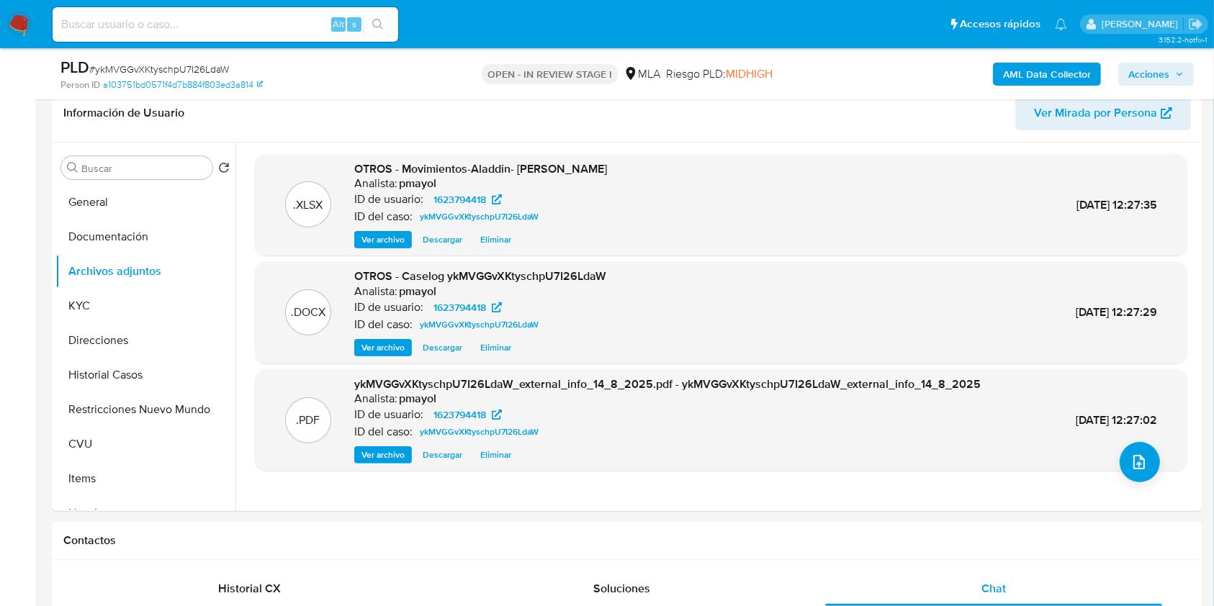
click at [1154, 71] on span "Acciones" at bounding box center [1149, 74] width 41 height 23
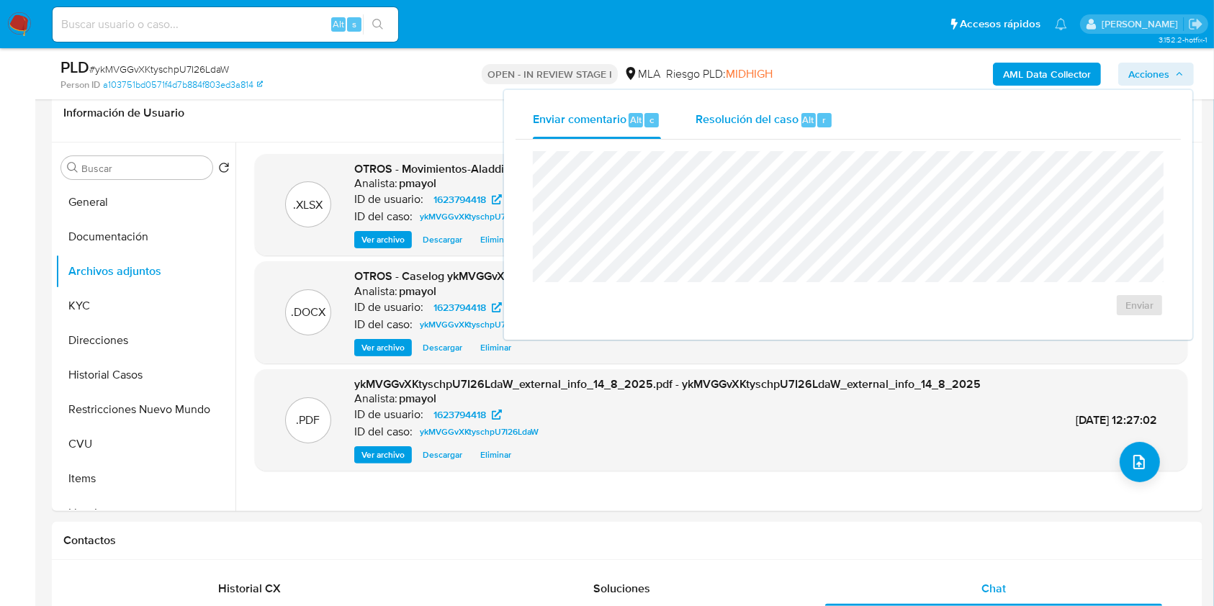
click at [757, 124] on span "Resolución del caso" at bounding box center [747, 119] width 103 height 17
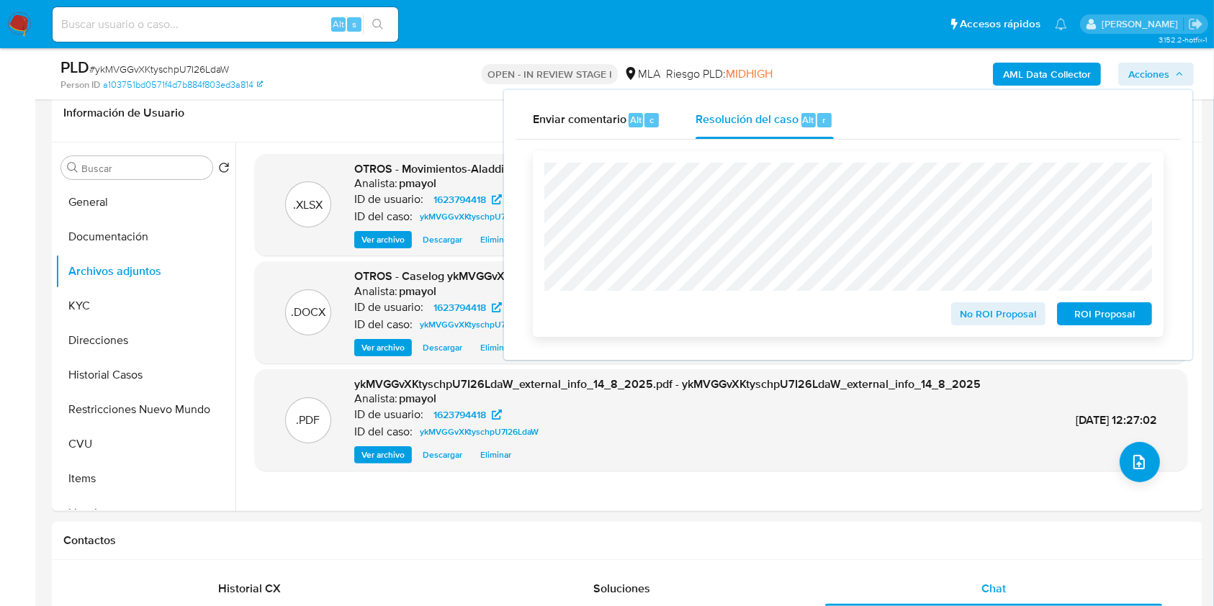
click at [1090, 311] on span "ROI Proposal" at bounding box center [1104, 314] width 75 height 20
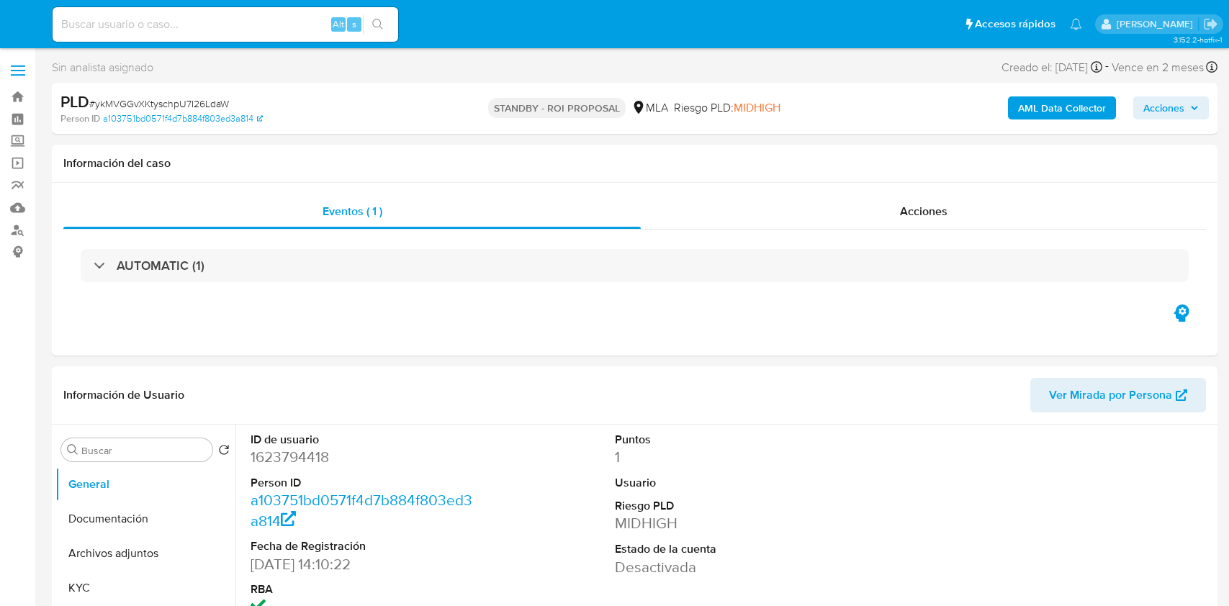
select select "10"
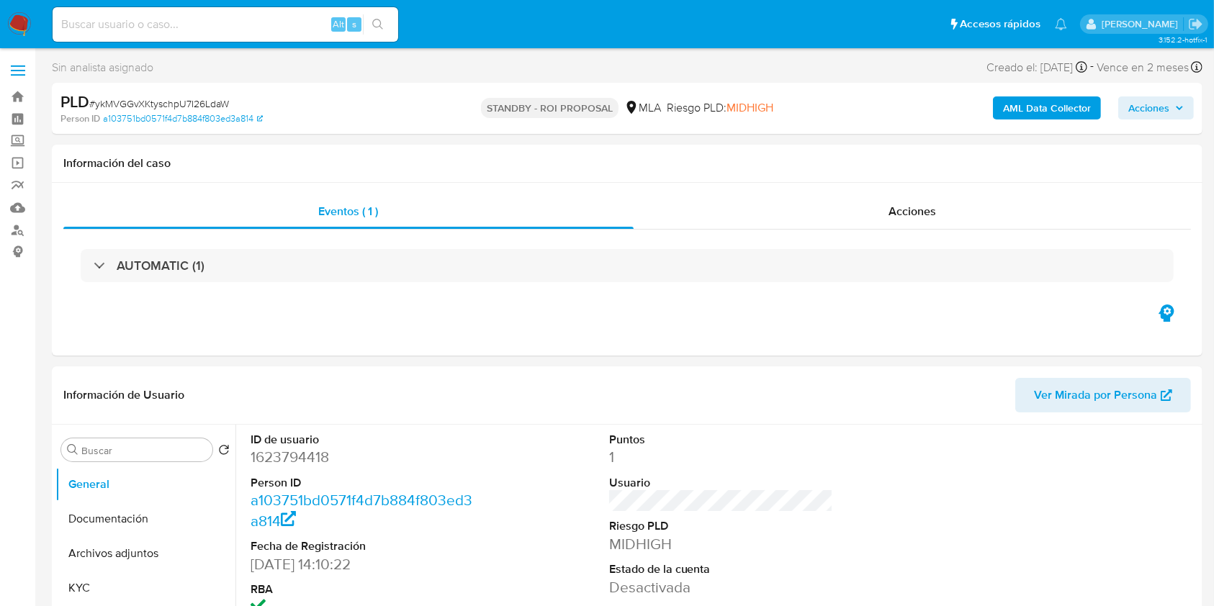
click at [19, 19] on img at bounding box center [19, 24] width 24 height 24
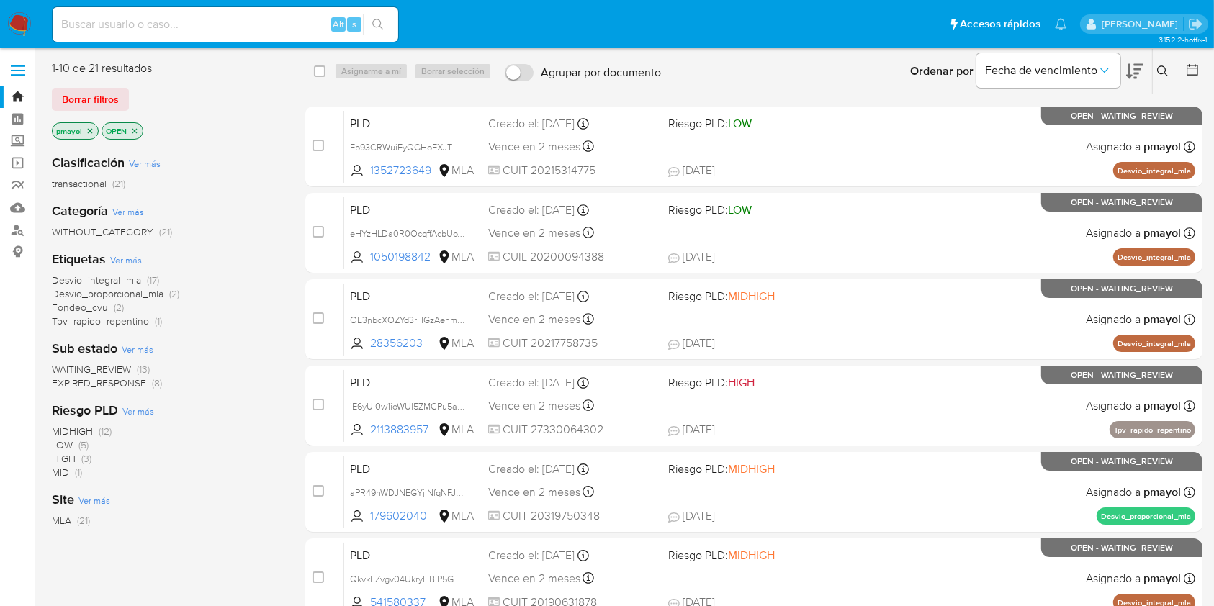
click at [136, 127] on icon "close-filter" at bounding box center [134, 131] width 9 height 9
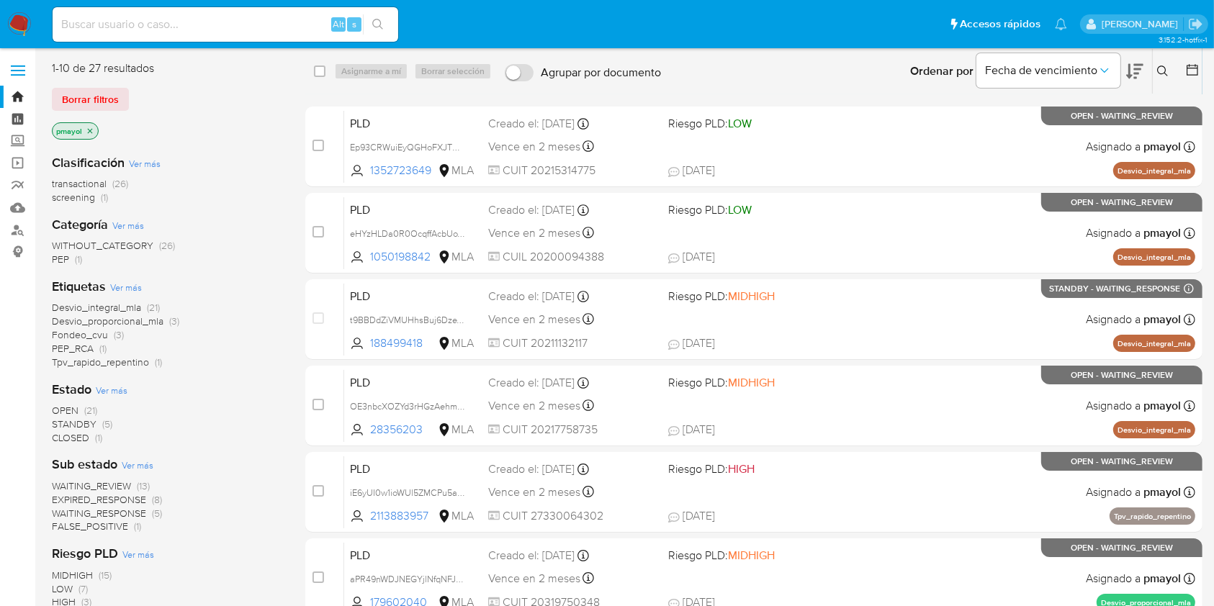
click at [18, 120] on link "Tablero" at bounding box center [85, 119] width 171 height 22
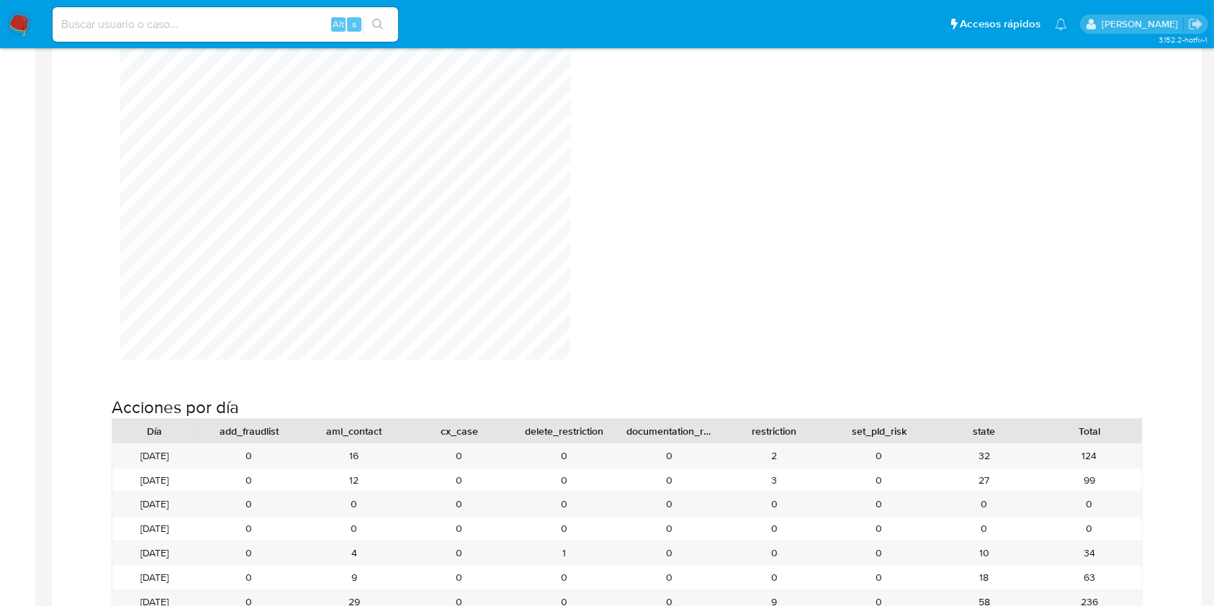
scroll to position [1089, 0]
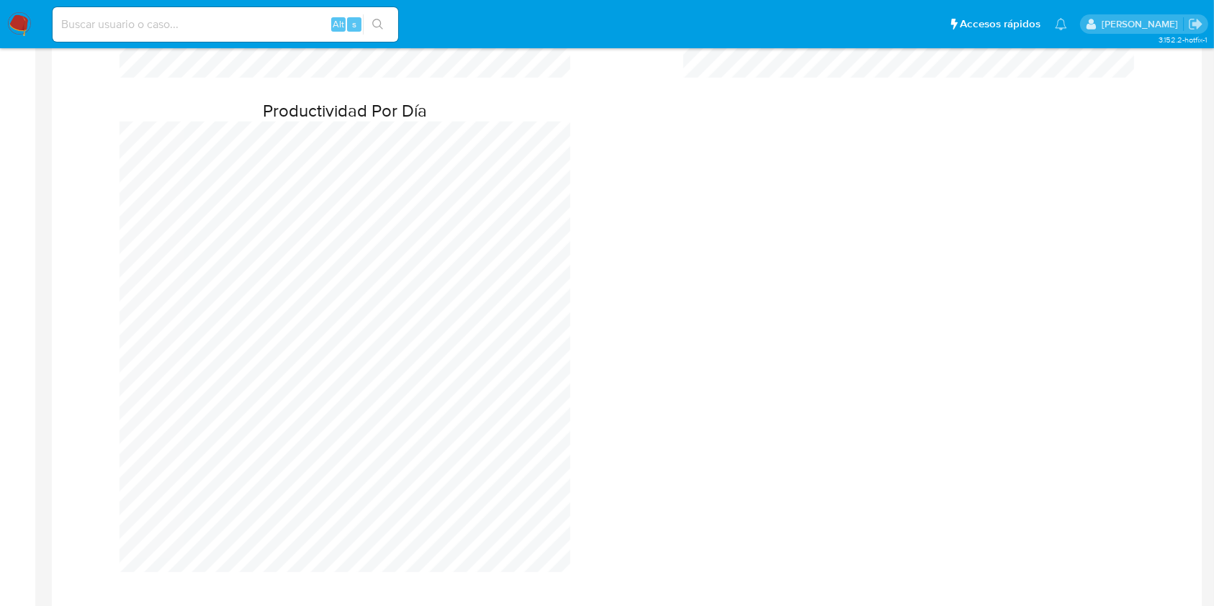
click at [17, 24] on img at bounding box center [19, 24] width 24 height 24
